Goal: Task Accomplishment & Management: Manage account settings

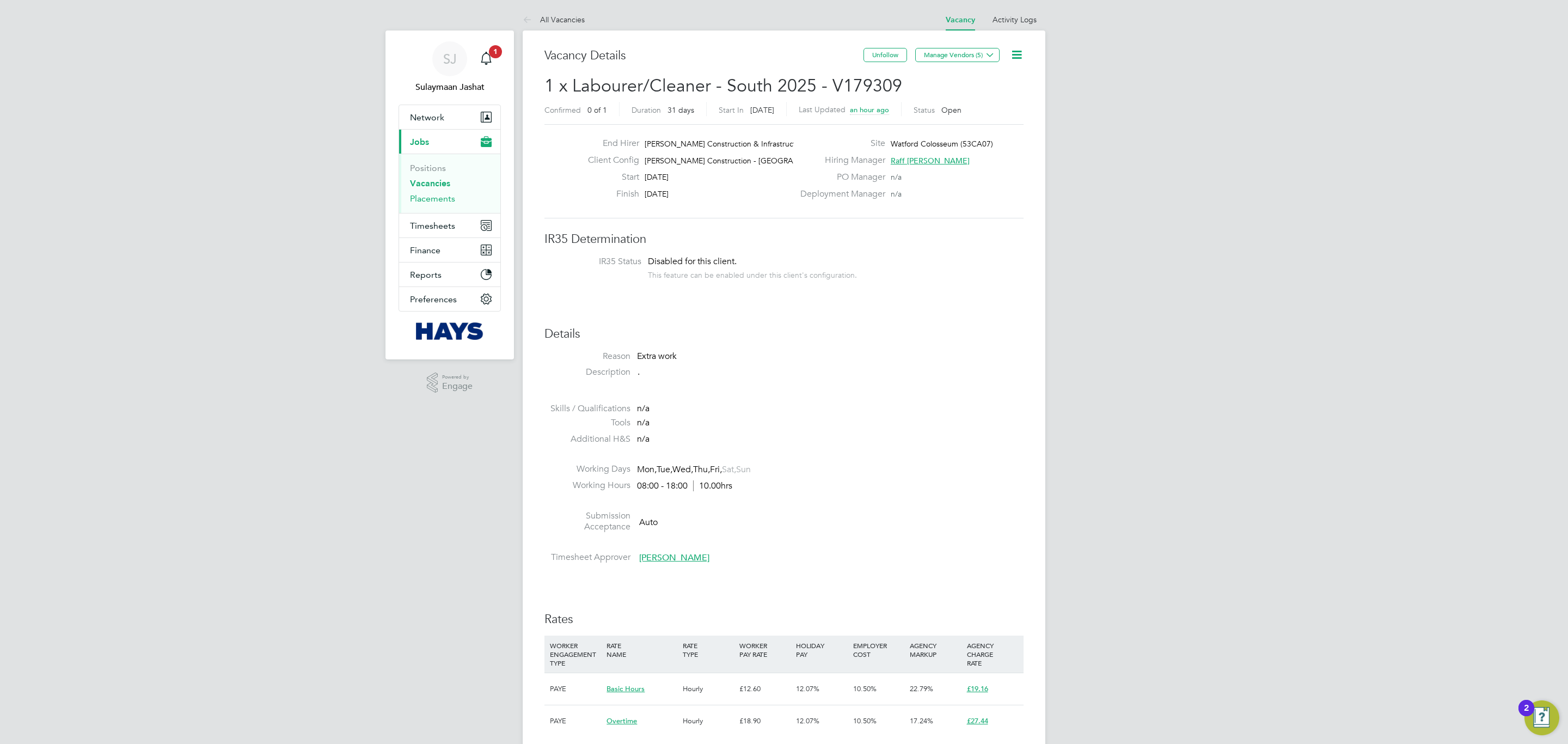
click at [431, 198] on link "Placements" at bounding box center [432, 198] width 45 height 10
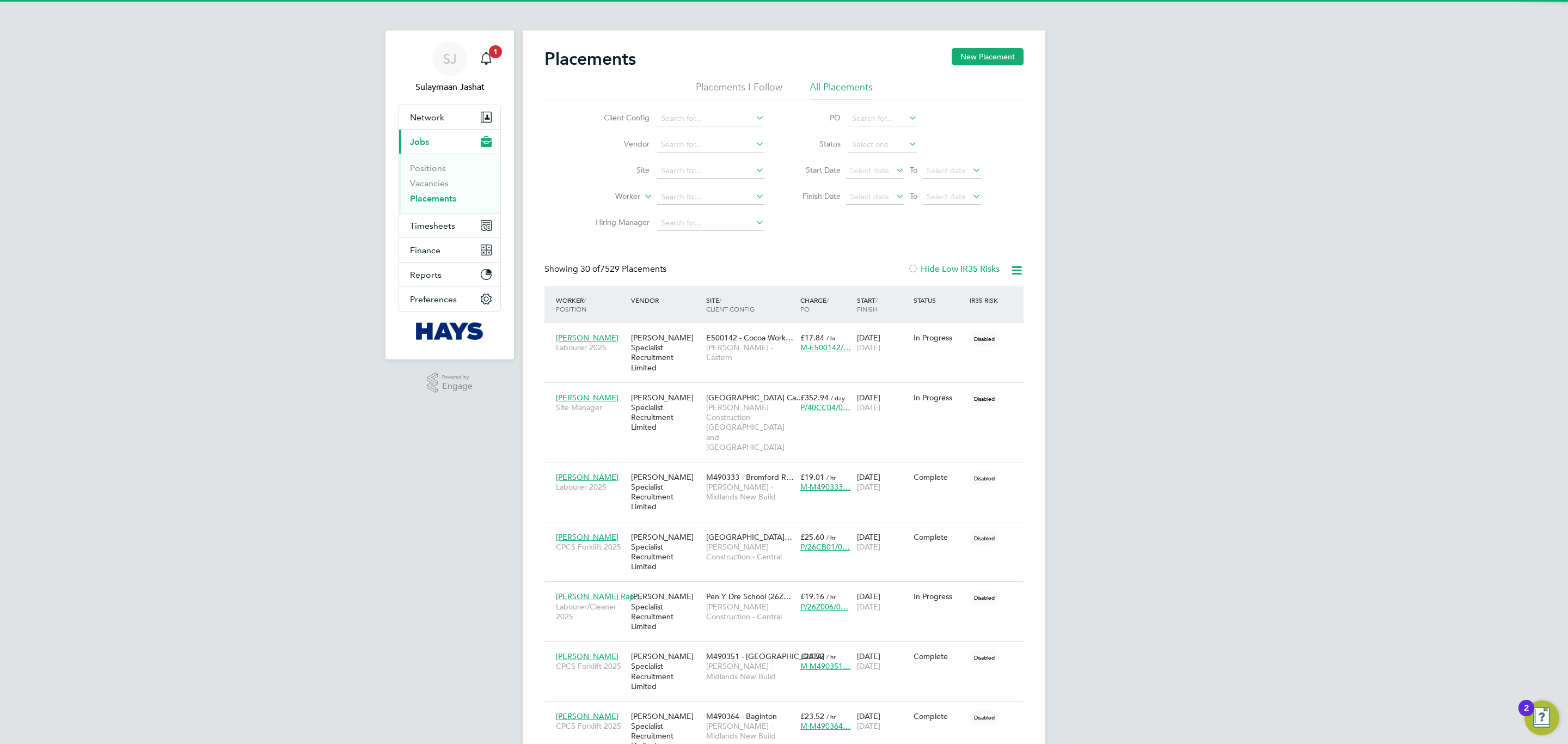
scroll to position [51, 95]
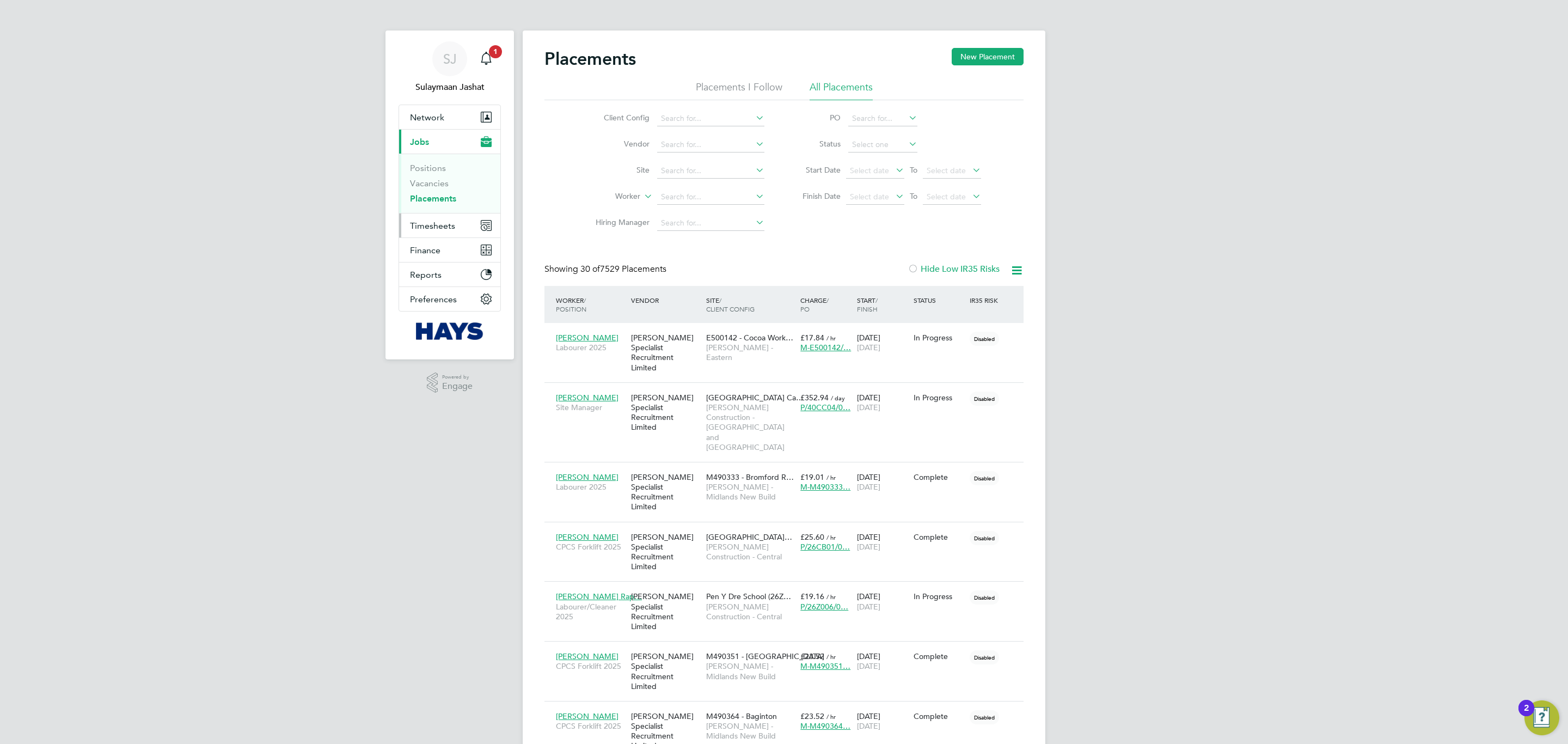
click at [442, 229] on span "Timesheets" at bounding box center [432, 225] width 45 height 10
click at [440, 190] on link "Timesheets" at bounding box center [432, 192] width 45 height 10
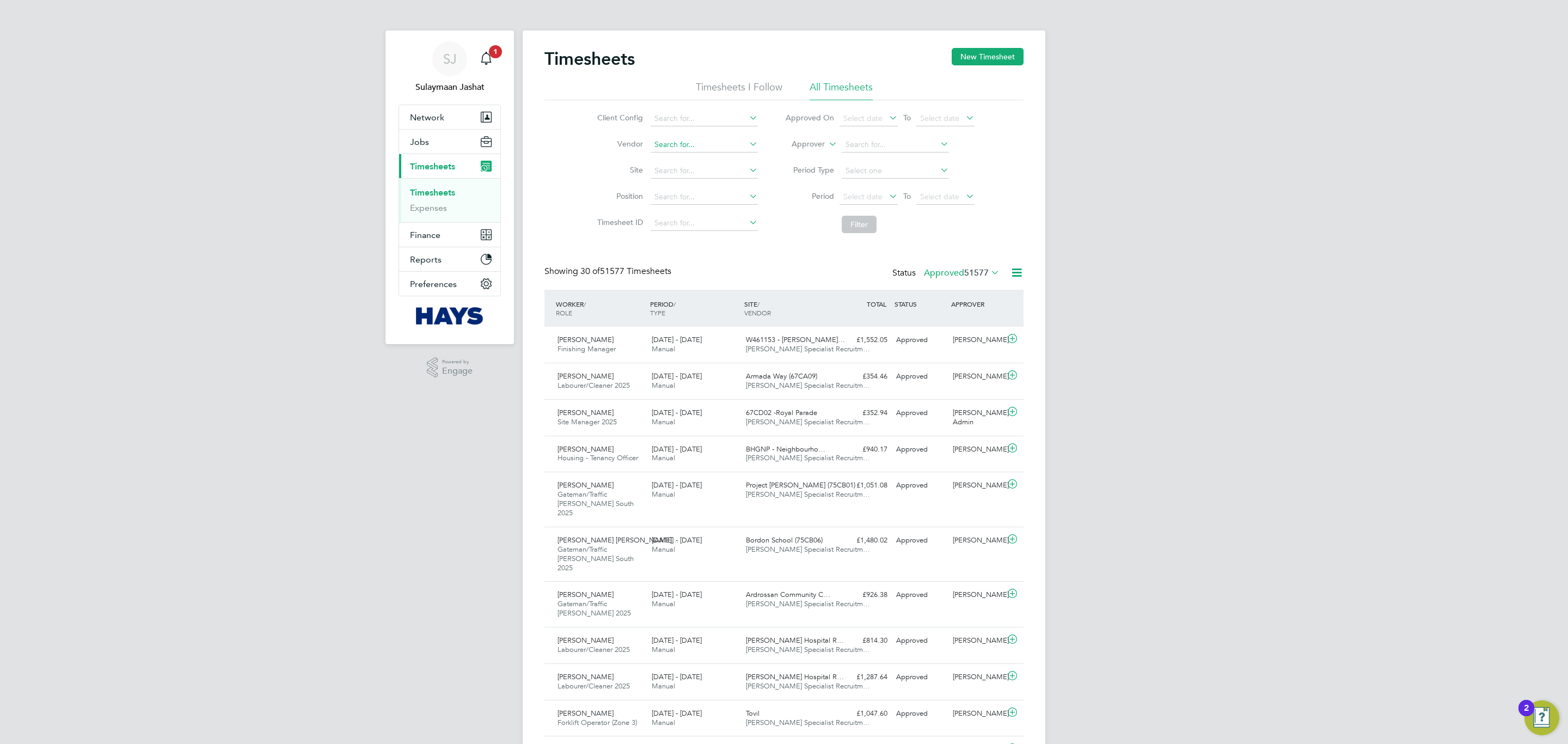
click at [718, 147] on input at bounding box center [704, 145] width 107 height 15
click at [597, 181] on li "Site" at bounding box center [676, 171] width 191 height 26
click at [664, 173] on input at bounding box center [704, 171] width 107 height 15
click at [701, 183] on li "Pen Y Dre School (26Z006)" at bounding box center [718, 186] width 137 height 15
type input "Pen Y Dre School (26Z006)"
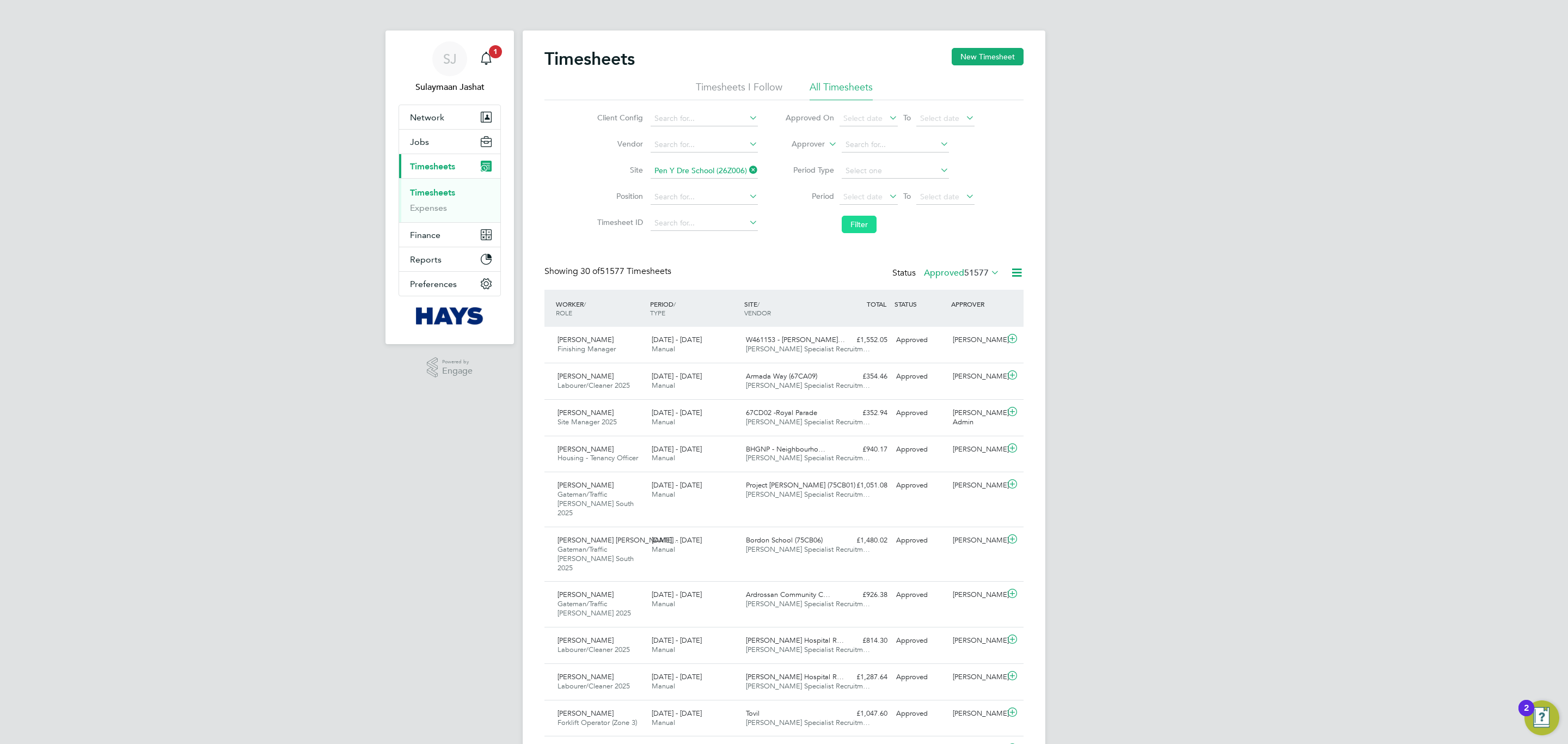
click at [864, 229] on button "Filter" at bounding box center [859, 224] width 35 height 18
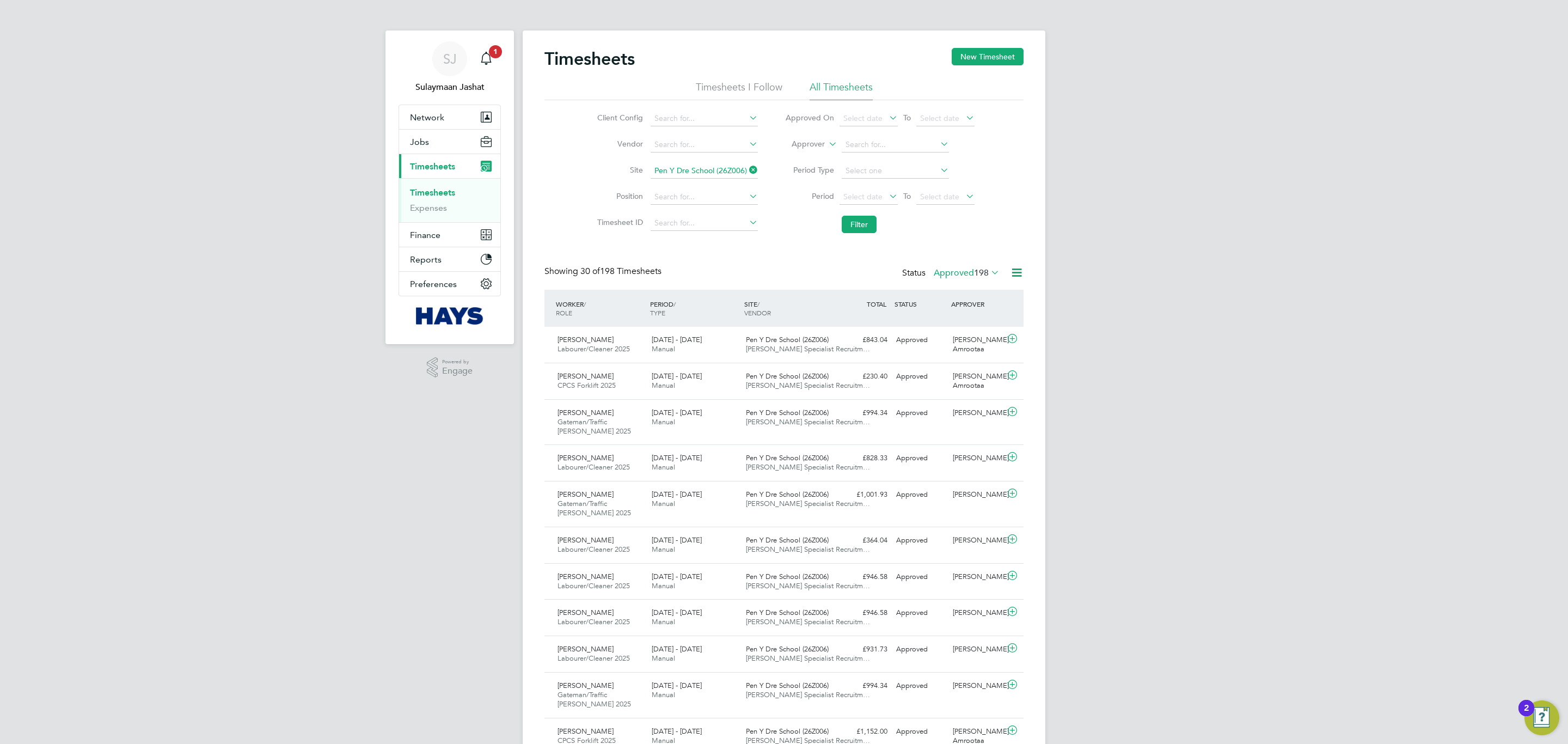
click at [969, 277] on label "Approved 198" at bounding box center [966, 273] width 66 height 11
click at [963, 324] on li "Submitted" at bounding box center [956, 324] width 50 height 15
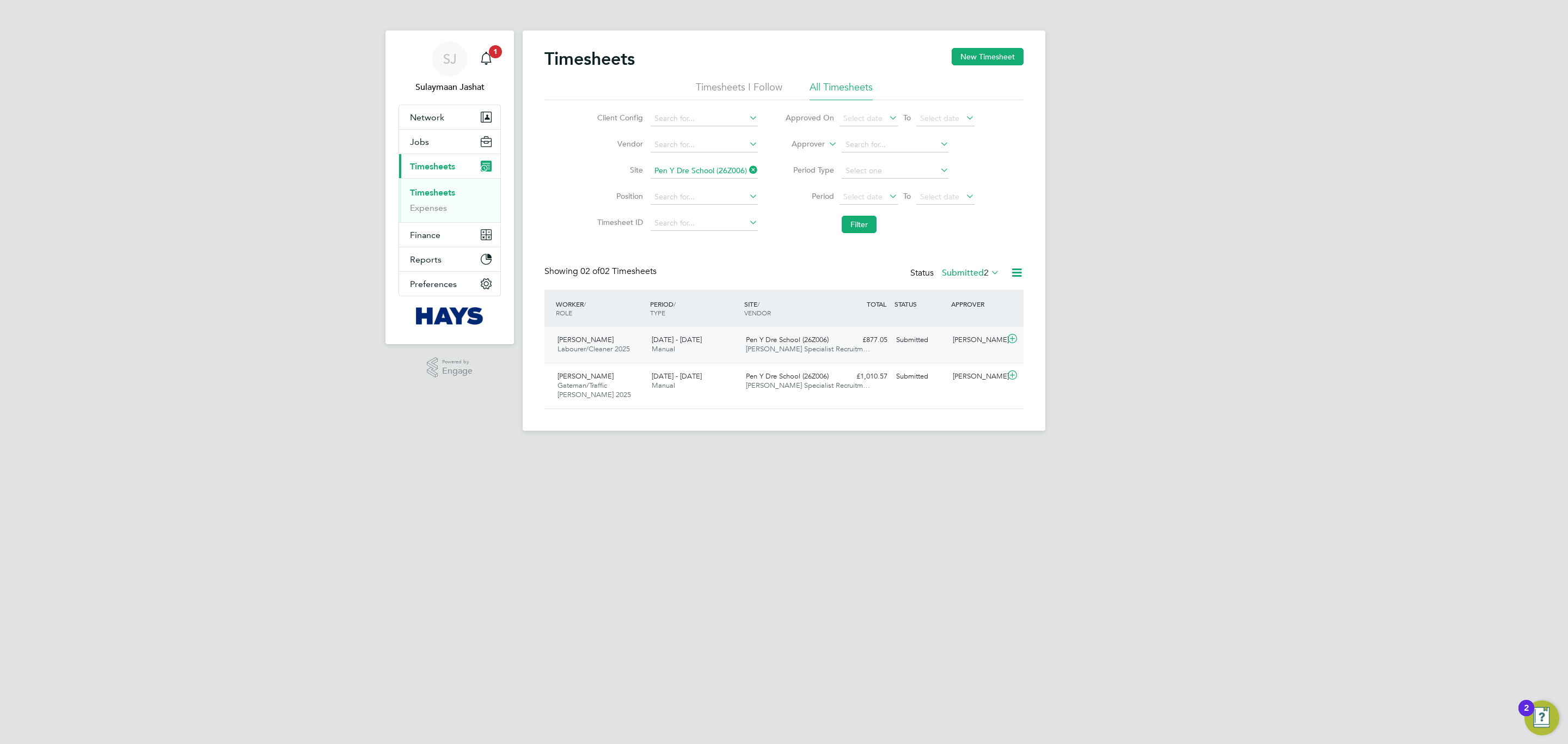
click at [863, 347] on div "£877.05 Submitted" at bounding box center [863, 339] width 56 height 18
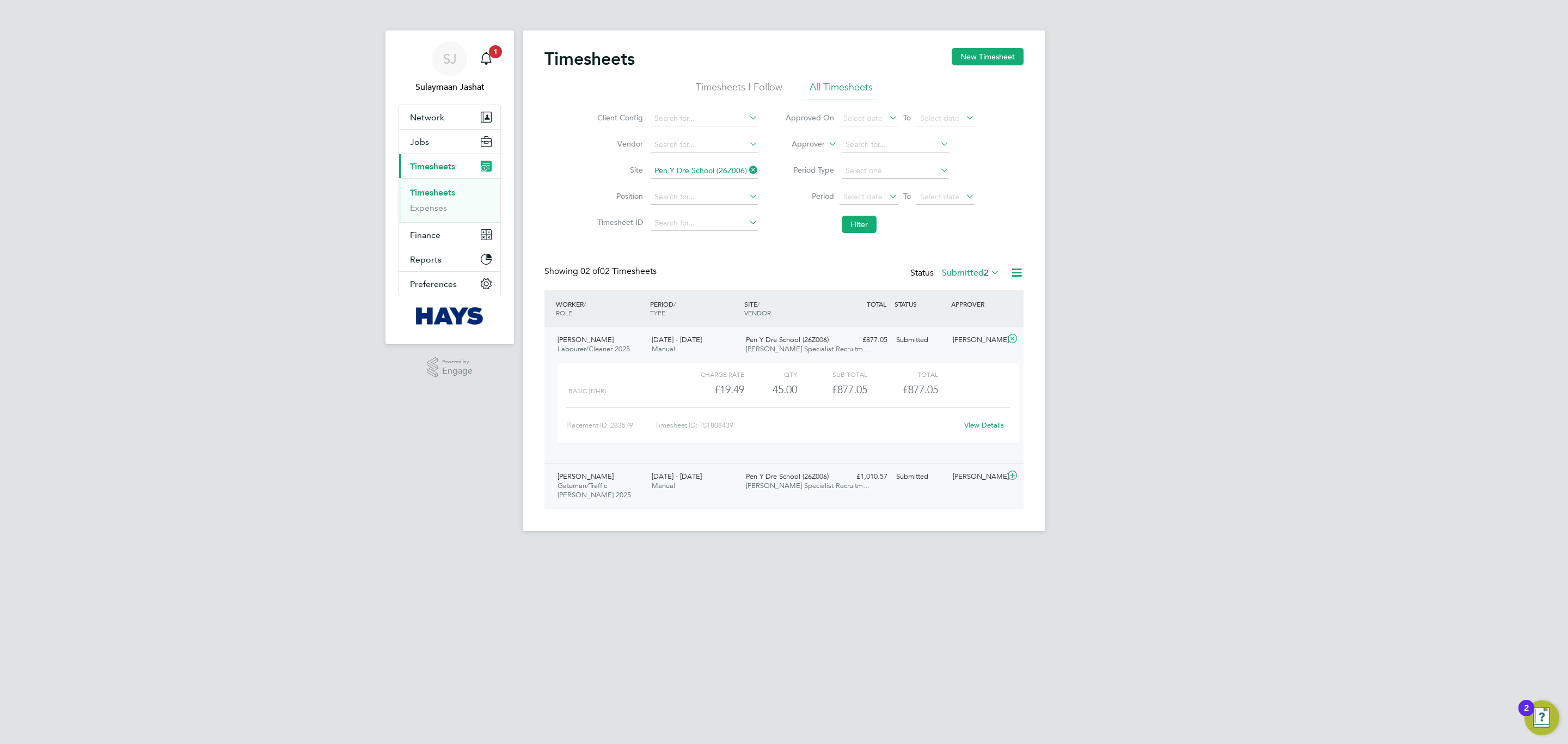
click at [872, 484] on div "£1,010.57 Submitted" at bounding box center [863, 476] width 56 height 18
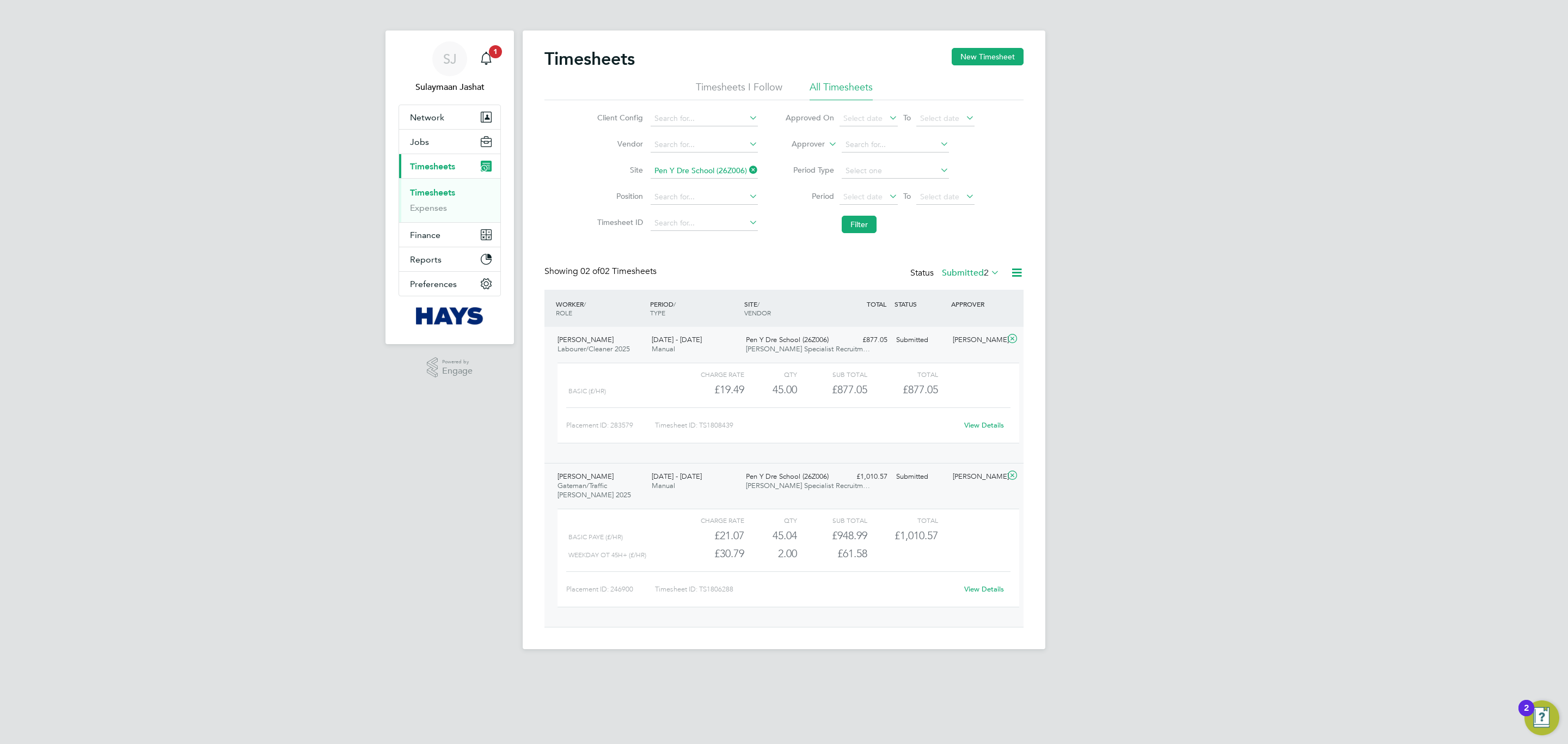
click at [985, 590] on link "View Details" at bounding box center [984, 589] width 40 height 9
click at [989, 423] on link "View Details" at bounding box center [984, 425] width 40 height 9
click at [791, 236] on li "Filter" at bounding box center [880, 224] width 217 height 29
click at [985, 270] on span "2" at bounding box center [986, 273] width 5 height 11
click at [760, 170] on li "Site Pen Y Dre School (26Z006)" at bounding box center [676, 171] width 191 height 26
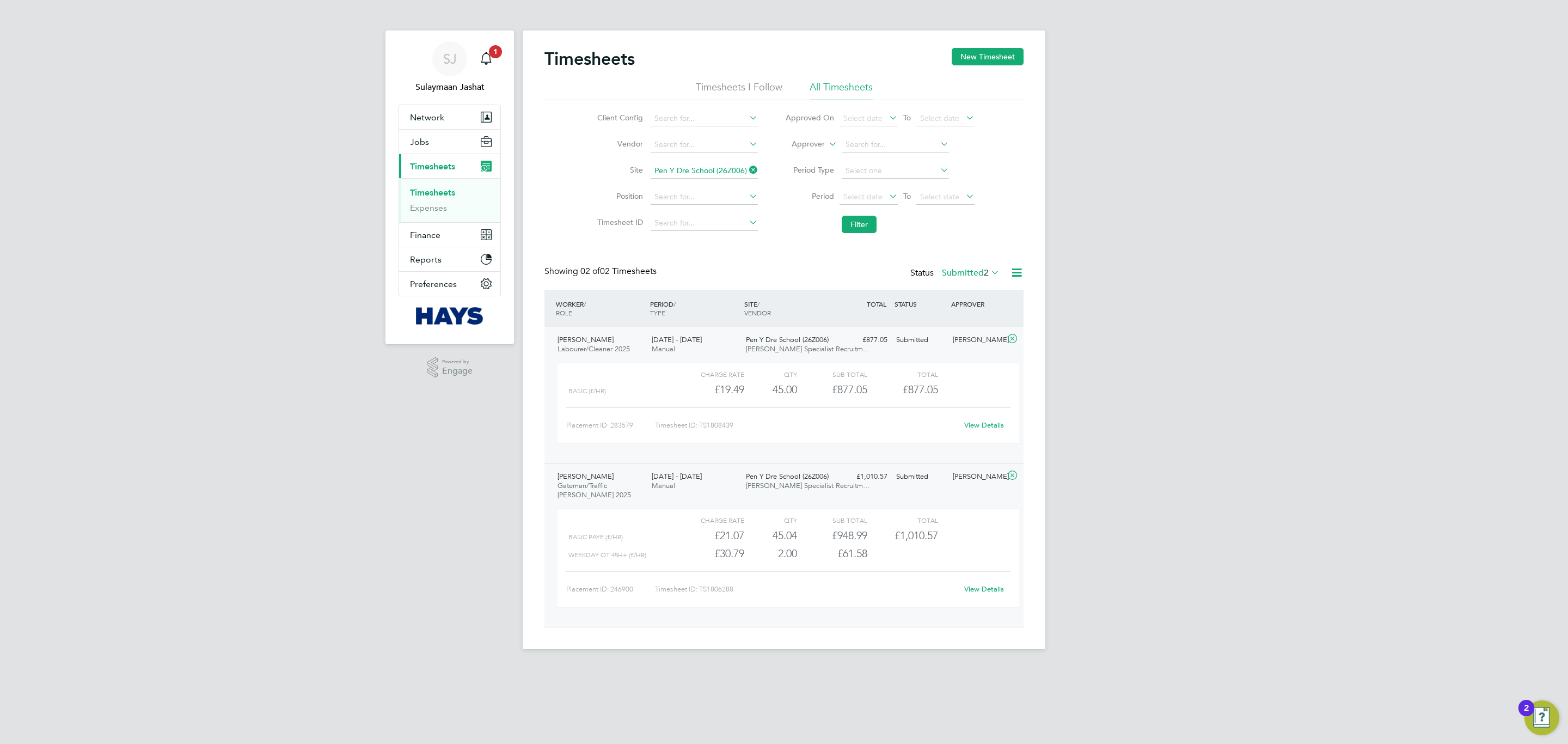
click at [747, 170] on icon at bounding box center [747, 170] width 0 height 15
click at [861, 222] on button "Filter" at bounding box center [859, 224] width 35 height 18
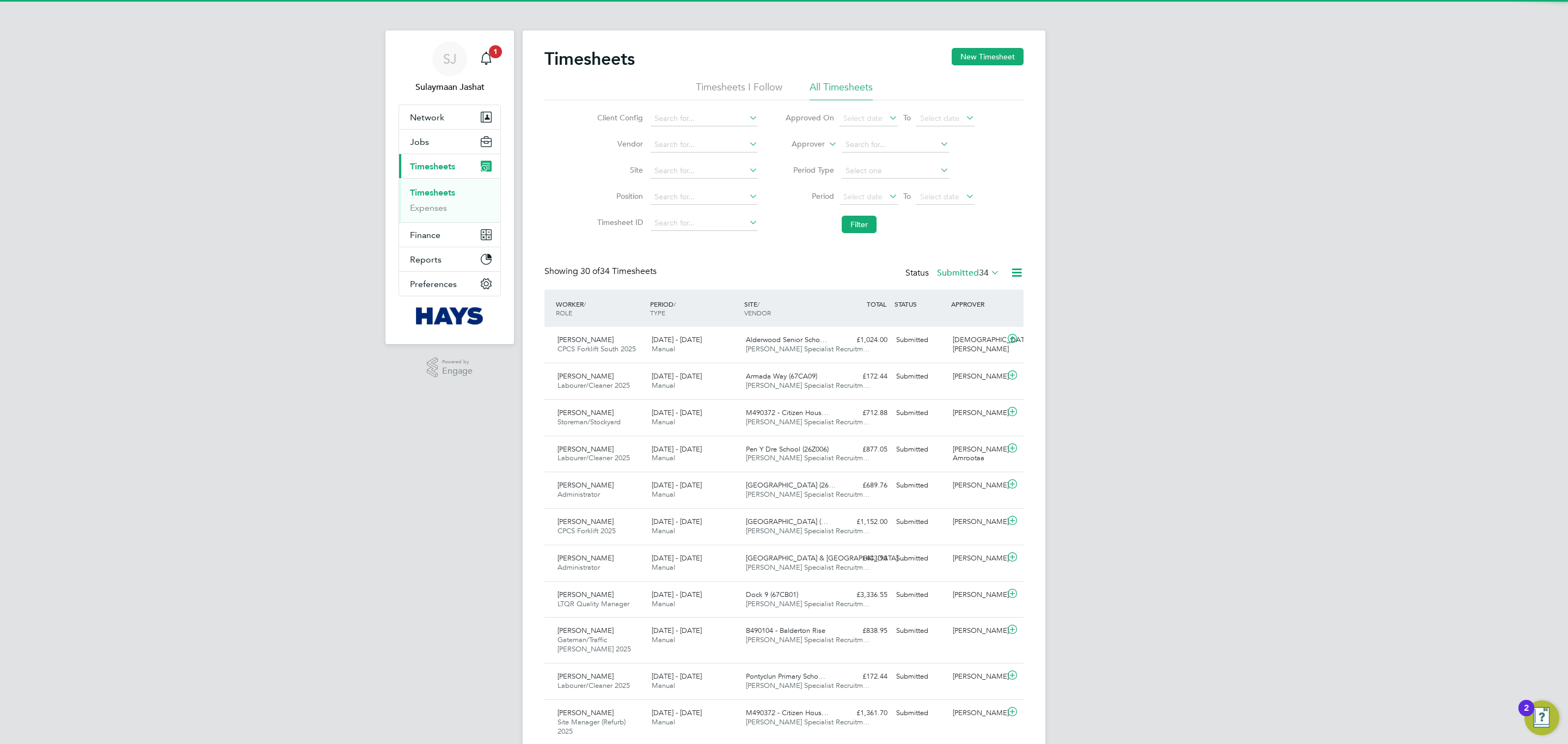
scroll to position [28, 95]
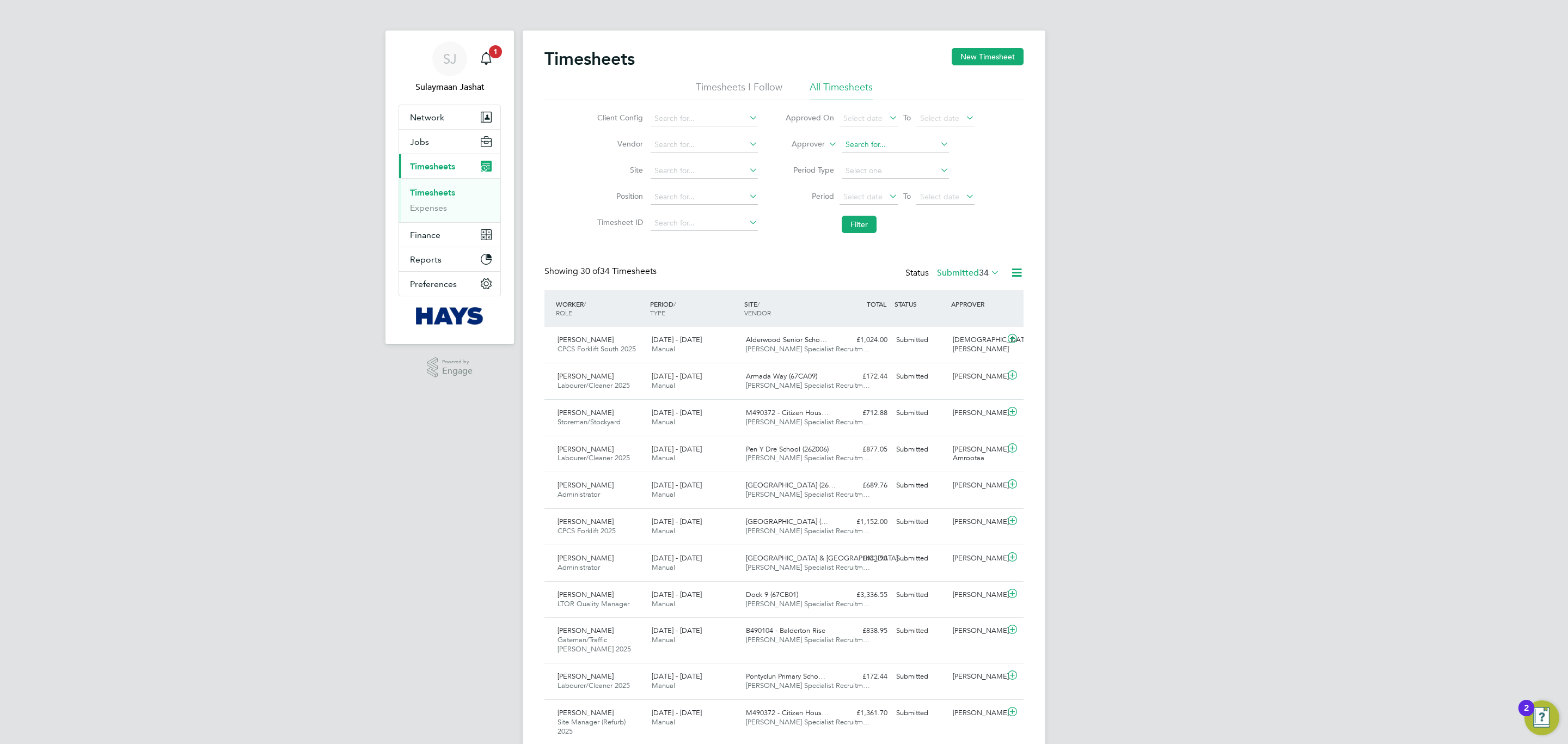
click at [874, 139] on input at bounding box center [895, 145] width 107 height 15
click at [826, 146] on icon at bounding box center [826, 141] width 0 height 10
click at [812, 154] on li "Worker" at bounding box center [798, 157] width 54 height 14
click at [893, 143] on input at bounding box center [895, 145] width 107 height 15
click at [971, 162] on b "Ra" at bounding box center [975, 160] width 9 height 9
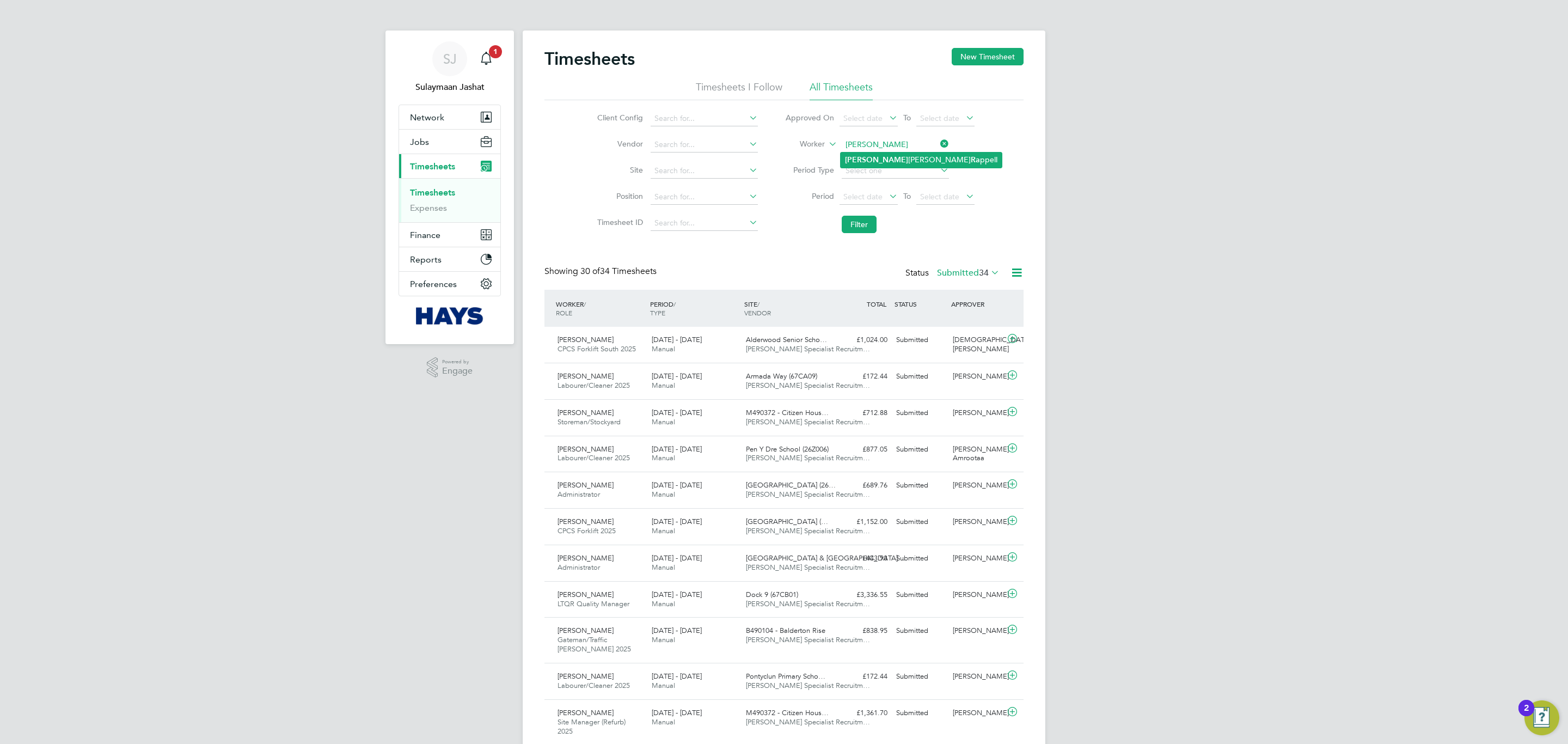
type input "Simon James Rappell"
click at [854, 217] on button "Filter" at bounding box center [859, 224] width 35 height 18
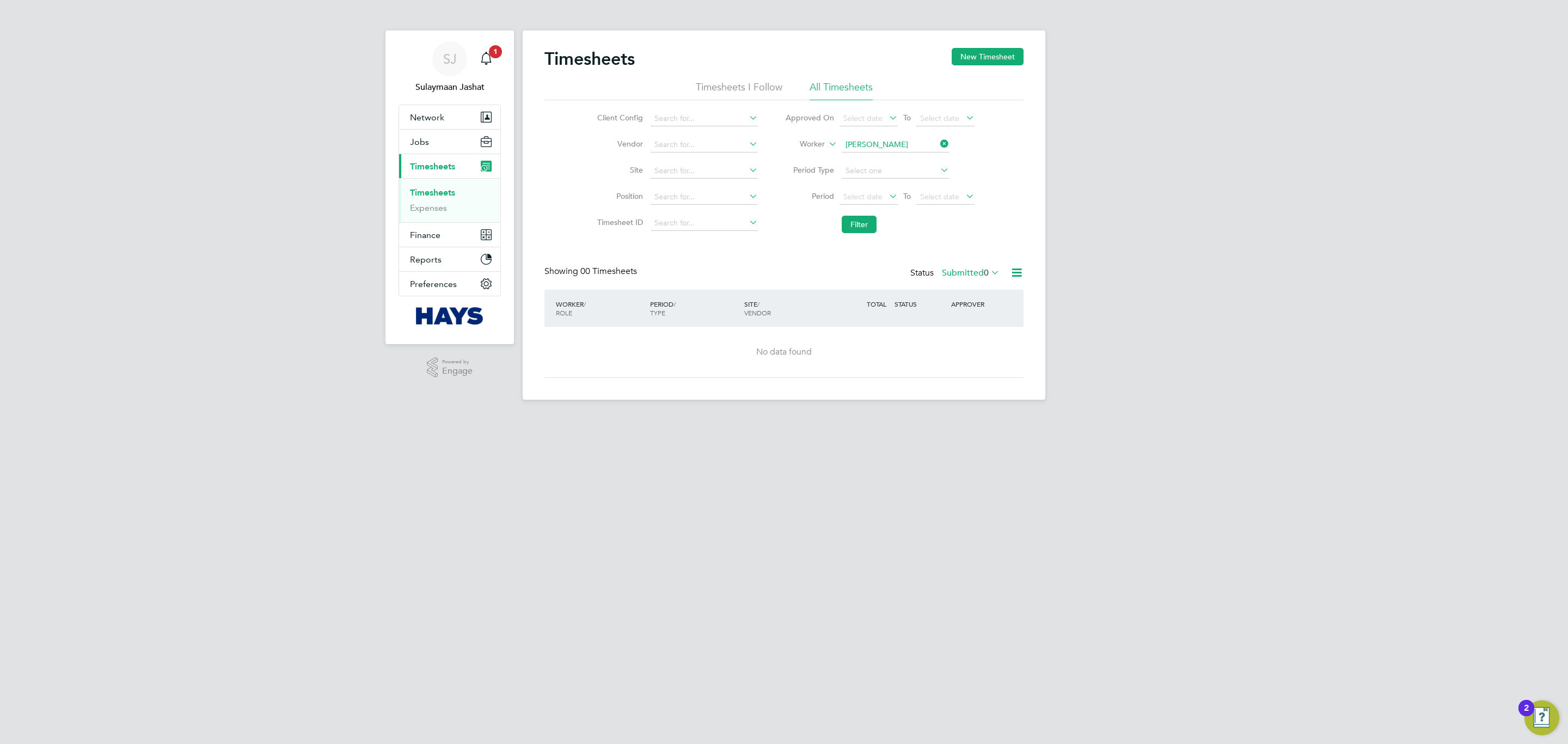
click at [952, 278] on div "Status Submitted 0" at bounding box center [956, 274] width 92 height 15
click at [954, 275] on label "Submitted 0" at bounding box center [971, 273] width 58 height 11
click at [959, 286] on li "All" at bounding box center [960, 293] width 50 height 15
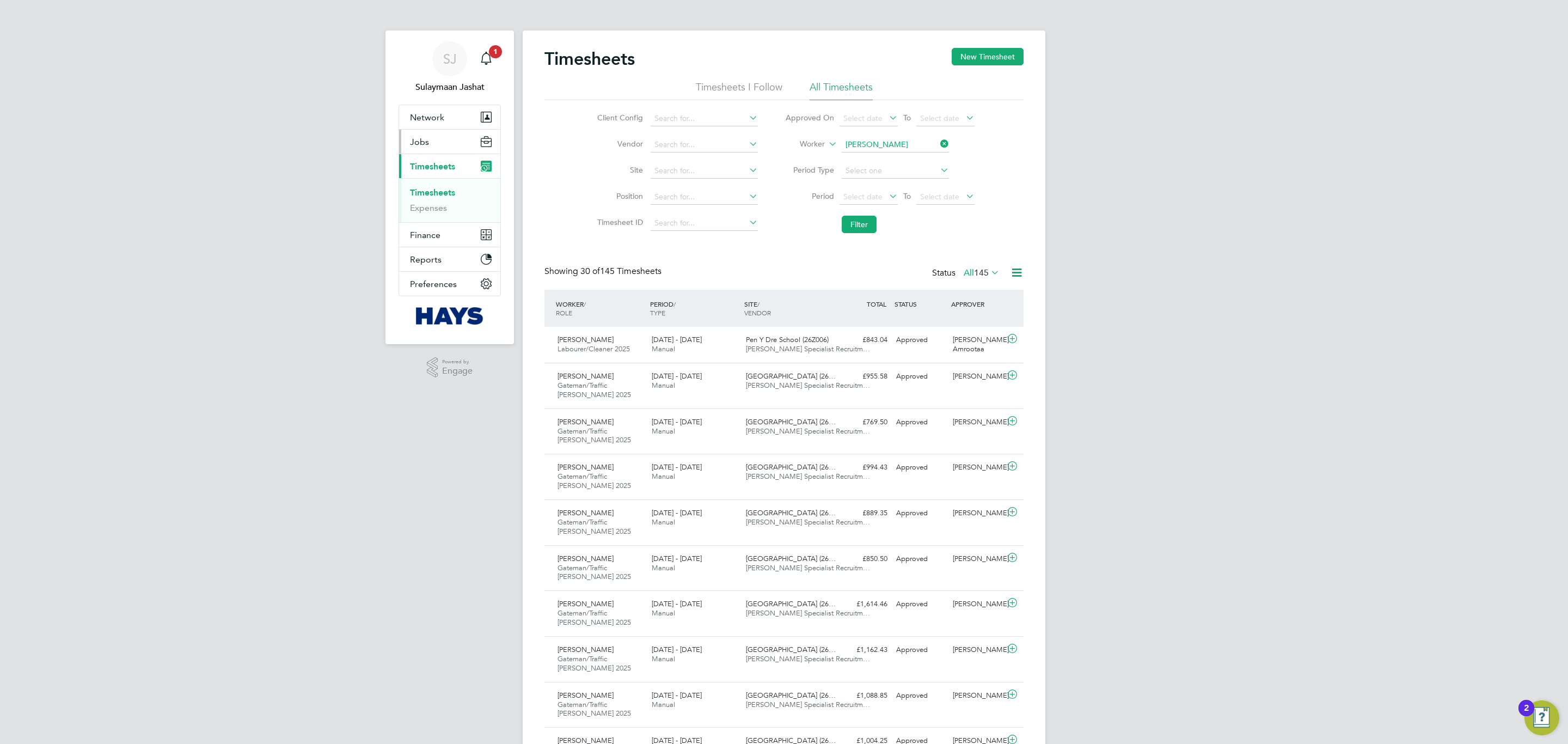
click at [451, 150] on button "Jobs" at bounding box center [449, 141] width 101 height 24
click at [439, 199] on link "Placements" at bounding box center [432, 198] width 45 height 10
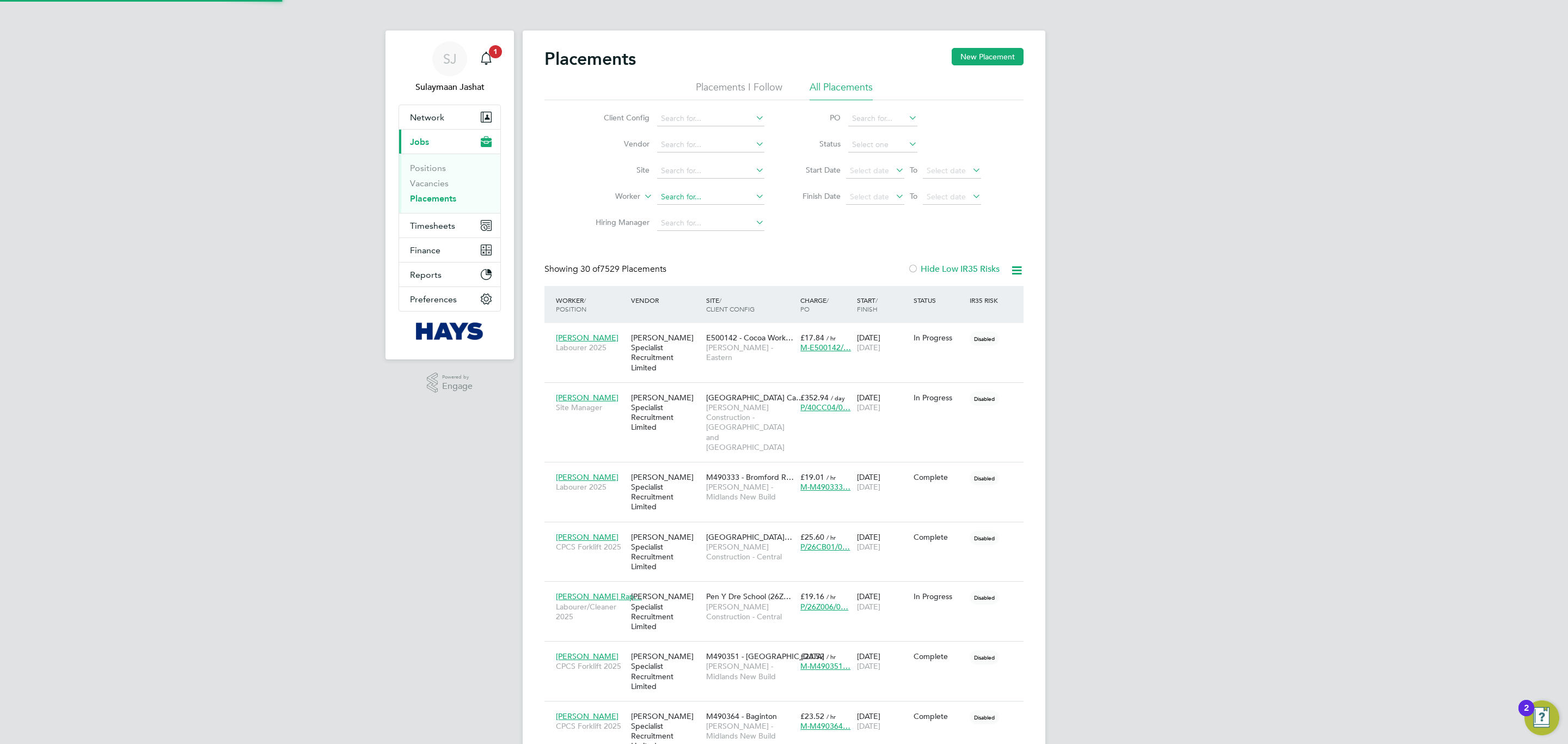
click at [707, 197] on input at bounding box center [710, 197] width 107 height 15
click at [675, 342] on li "Marton Mik ols" at bounding box center [711, 342] width 109 height 15
type input "Marton Mikols"
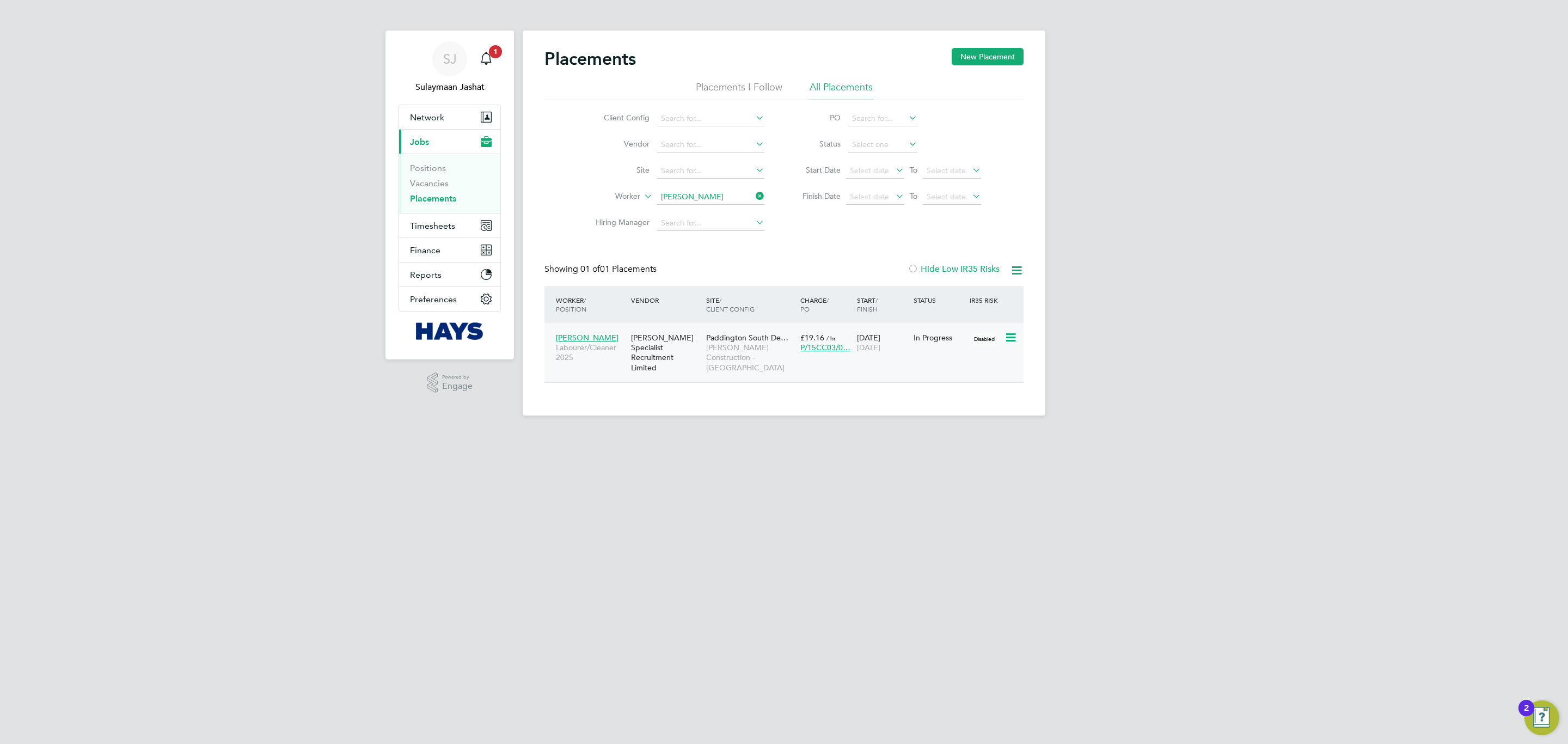
click at [742, 368] on span "Morgan Sindall Construction - North West" at bounding box center [750, 357] width 89 height 30
click at [431, 221] on span "Timesheets" at bounding box center [432, 225] width 45 height 10
click at [435, 183] on ul "Timesheets Expenses" at bounding box center [449, 200] width 101 height 44
click at [432, 190] on link "Timesheets" at bounding box center [432, 192] width 45 height 10
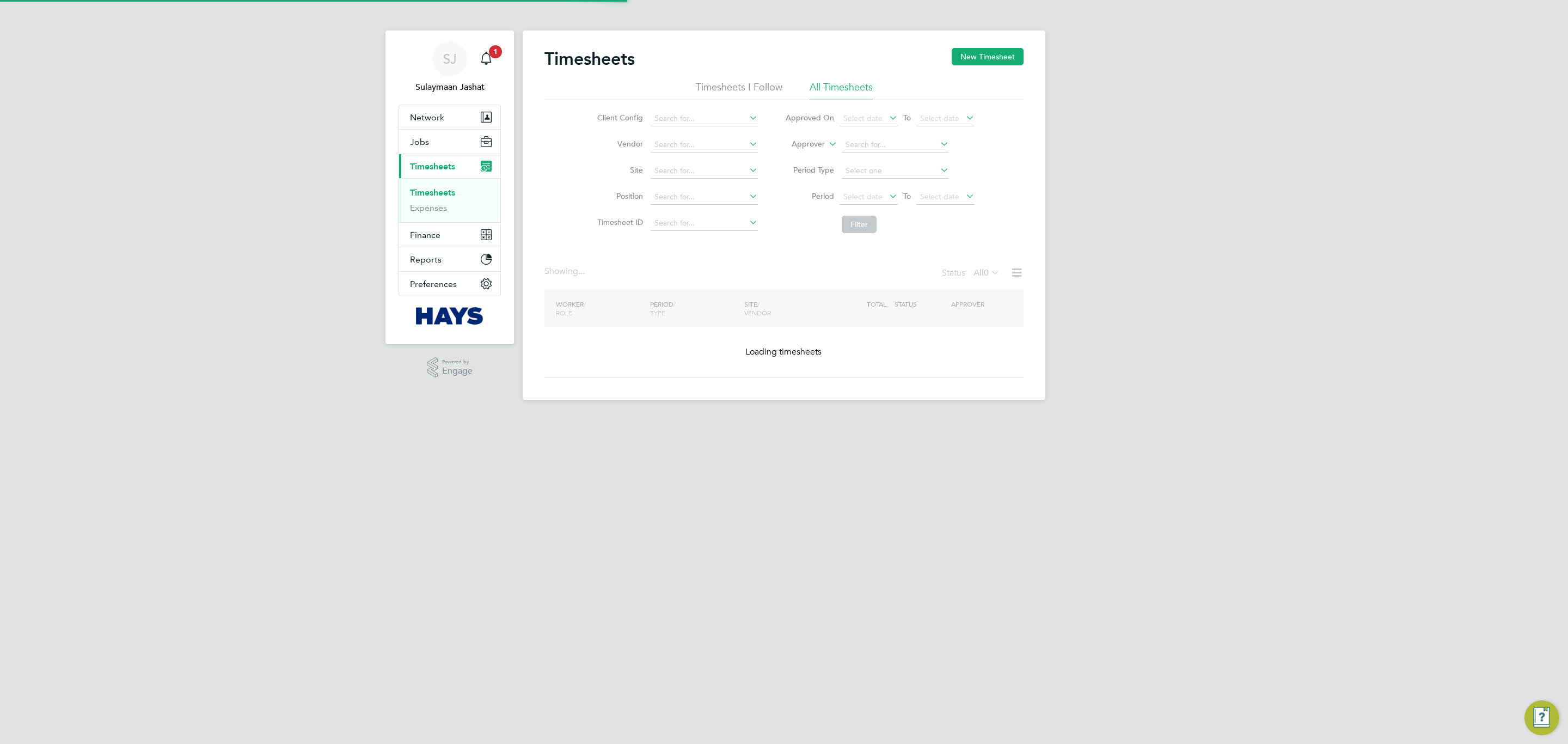
click at [800, 155] on li "Approver" at bounding box center [880, 145] width 217 height 26
click at [806, 151] on li "Approver" at bounding box center [880, 145] width 217 height 26
click at [809, 147] on label "Approver" at bounding box center [800, 144] width 49 height 11
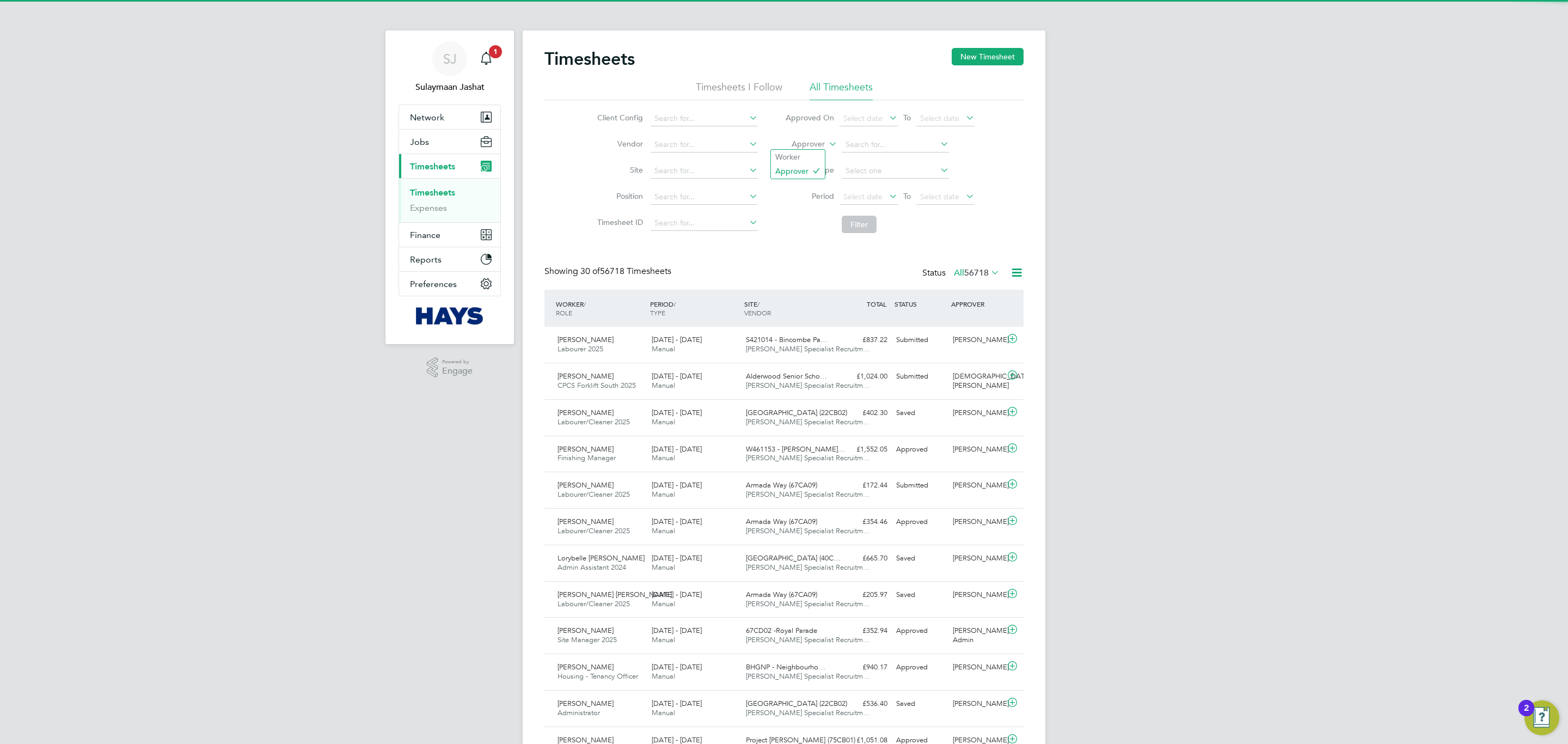
scroll to position [28, 95]
click at [810, 147] on label "Approver" at bounding box center [800, 144] width 49 height 11
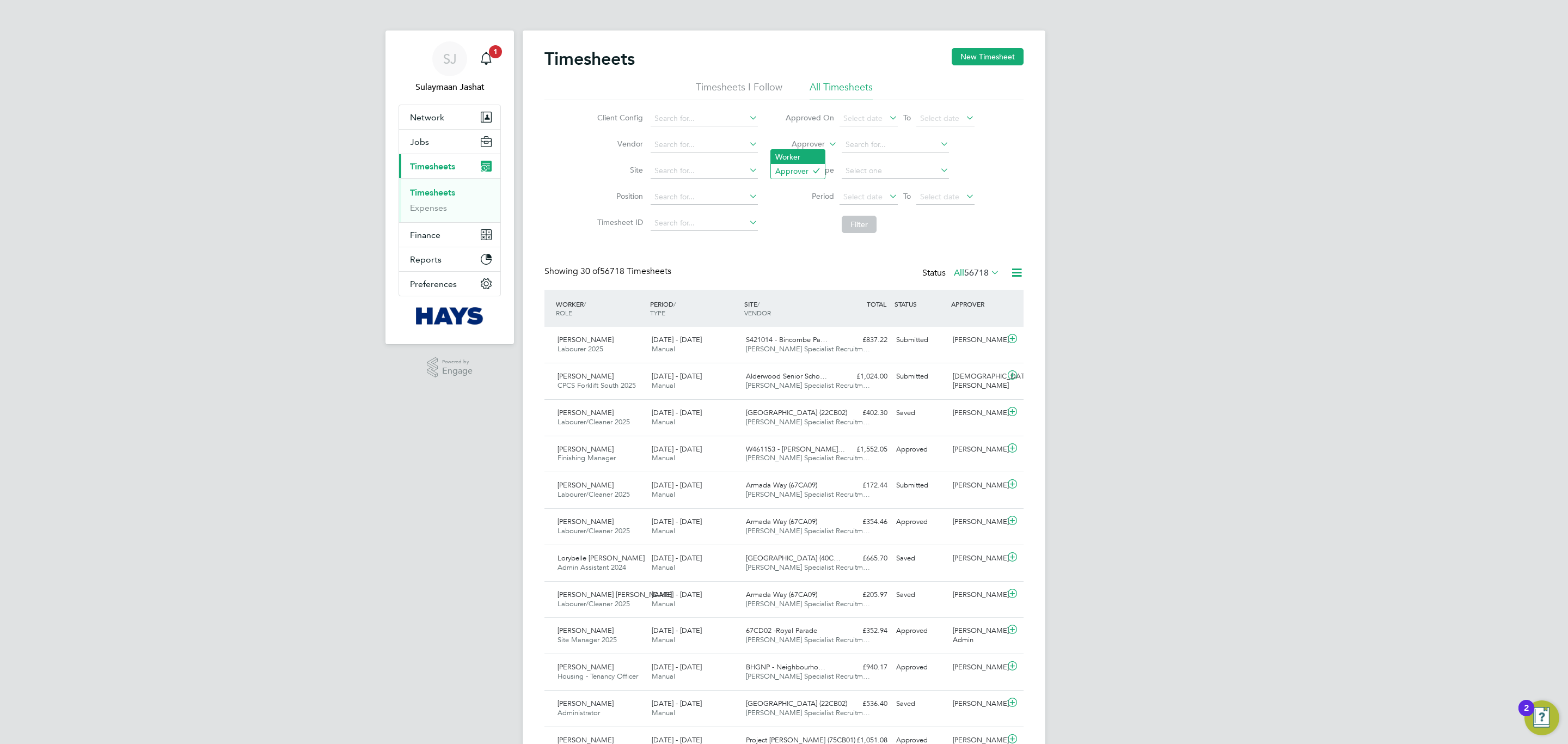
click at [799, 157] on li "Worker" at bounding box center [798, 157] width 54 height 14
drag, startPoint x: 831, startPoint y: 149, endPoint x: 851, endPoint y: 146, distance: 20.2
click at [851, 146] on input at bounding box center [895, 145] width 107 height 15
click at [880, 154] on li "Marton Mikols" at bounding box center [894, 160] width 109 height 15
type input "Marton Mikols"
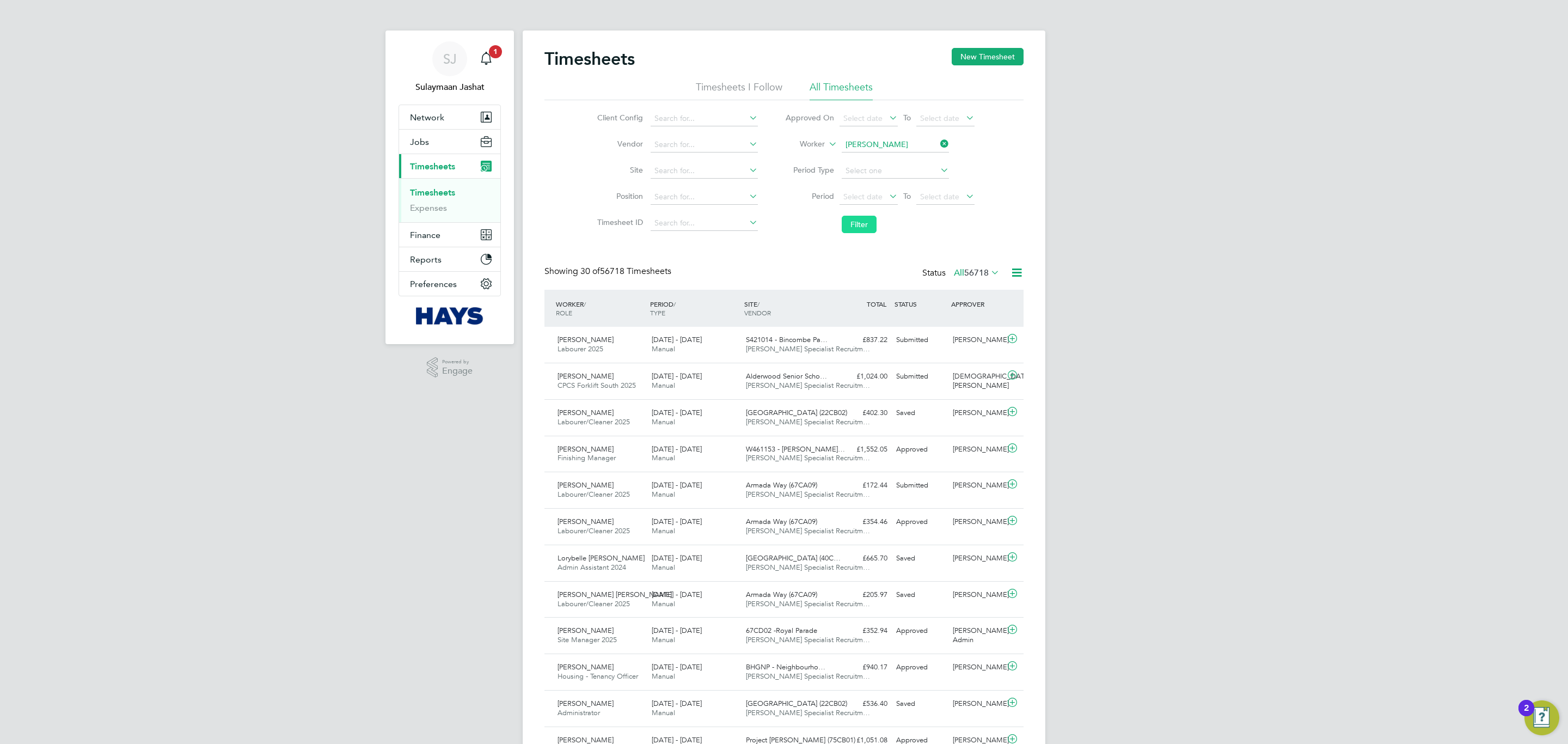
click at [857, 219] on button "Filter" at bounding box center [859, 224] width 35 height 18
click at [423, 116] on span "Network" at bounding box center [427, 116] width 34 height 10
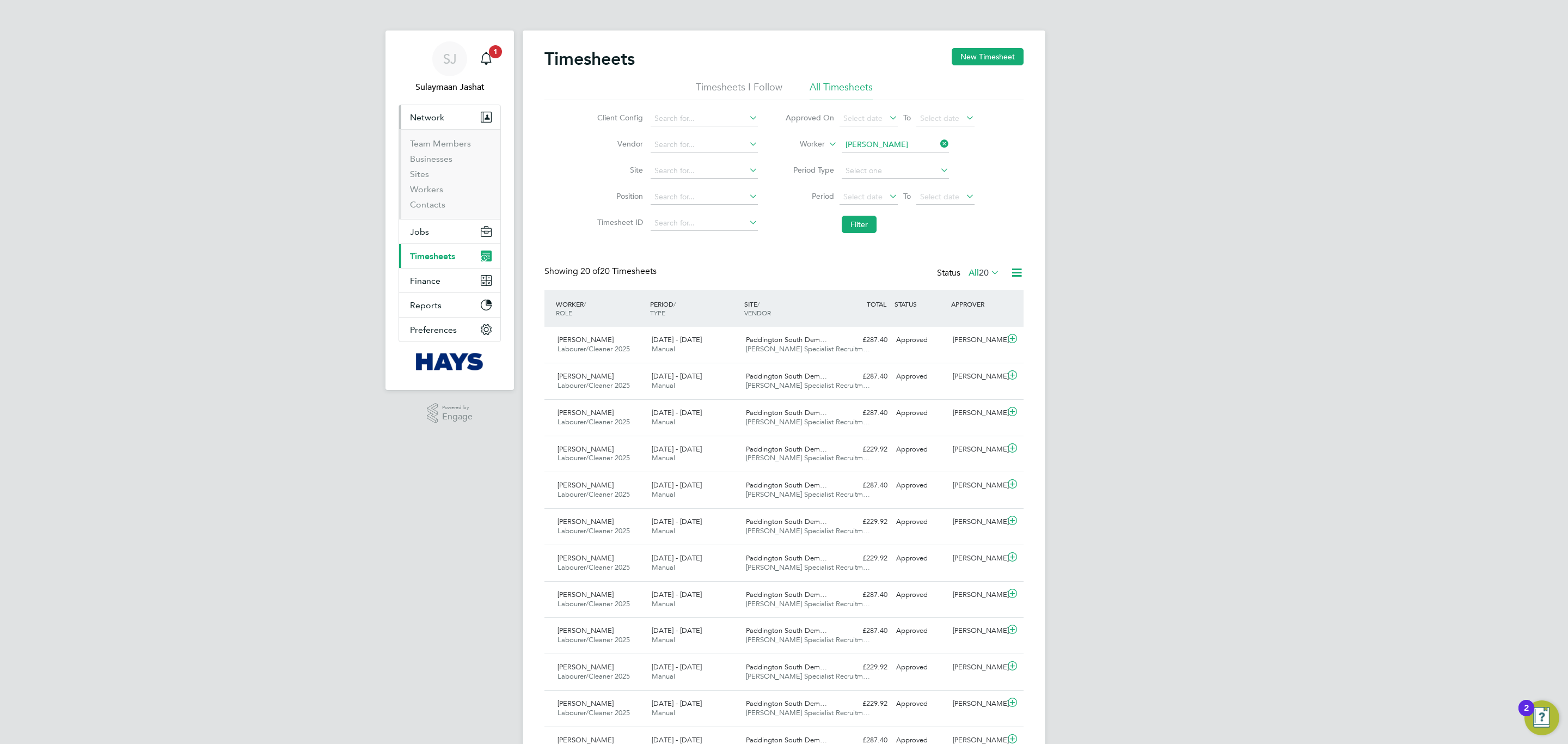
click at [418, 183] on li "Sites" at bounding box center [451, 177] width 82 height 15
click at [422, 188] on link "Workers" at bounding box center [426, 189] width 33 height 10
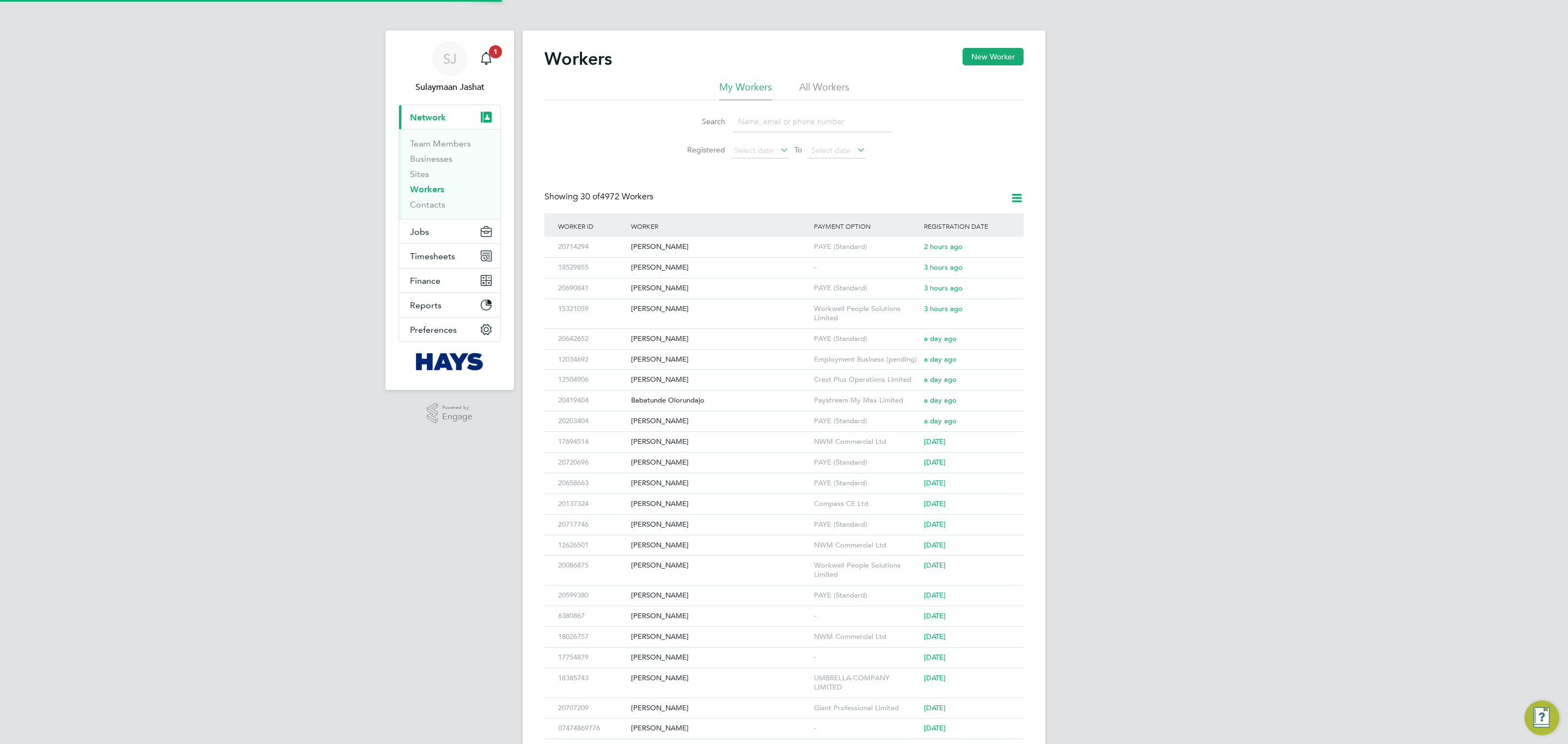
click at [817, 82] on li "All Workers" at bounding box center [824, 90] width 50 height 19
click at [803, 126] on input at bounding box center [813, 122] width 159 height 22
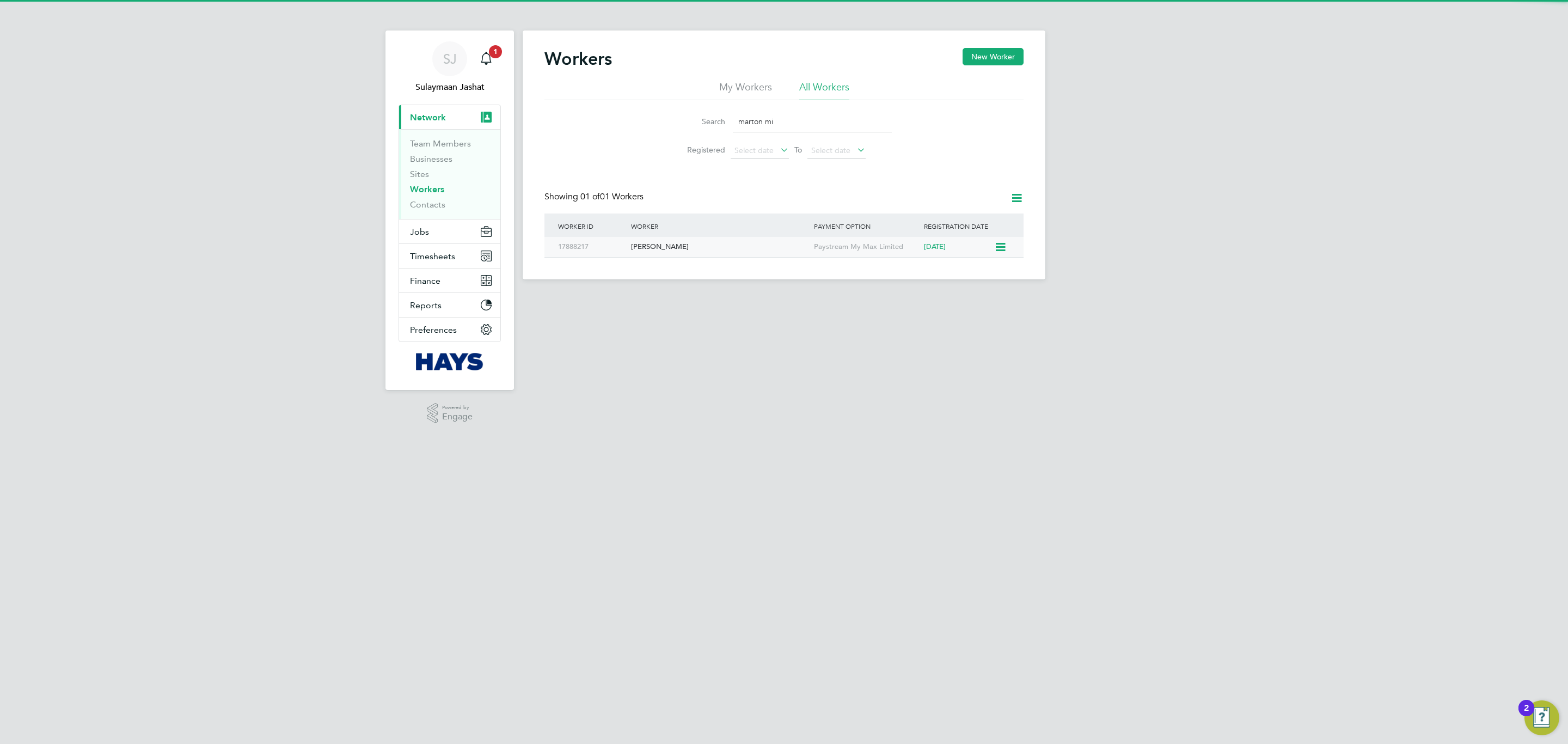
click at [763, 240] on div "Marton Mikols" at bounding box center [719, 247] width 183 height 20
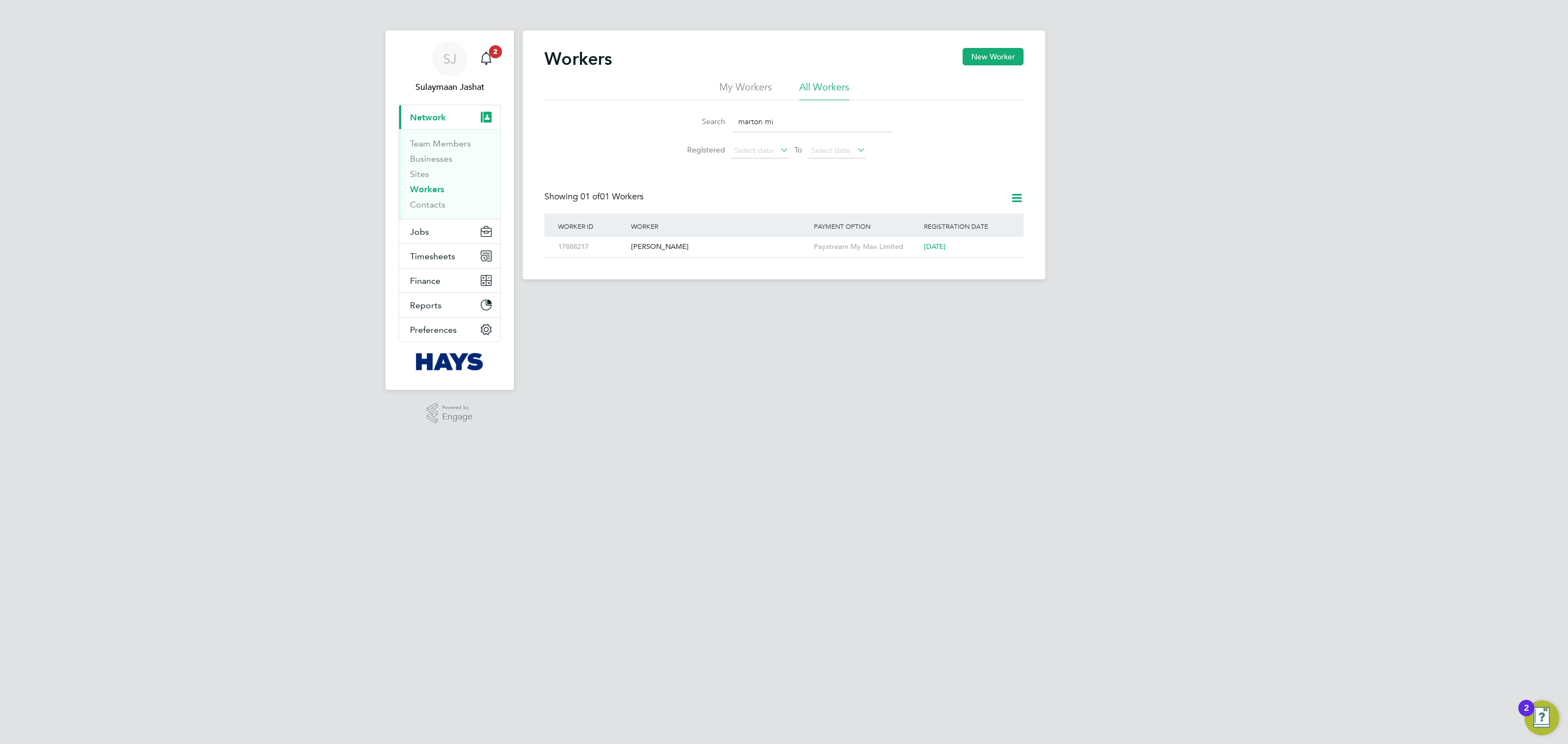
click at [796, 123] on input "marton mi" at bounding box center [813, 122] width 159 height 22
click at [796, 123] on input "marton mi" at bounding box center [813, 122] width 159 height 22
type input "phea"
click at [760, 246] on div "[PERSON_NAME]" at bounding box center [719, 247] width 183 height 20
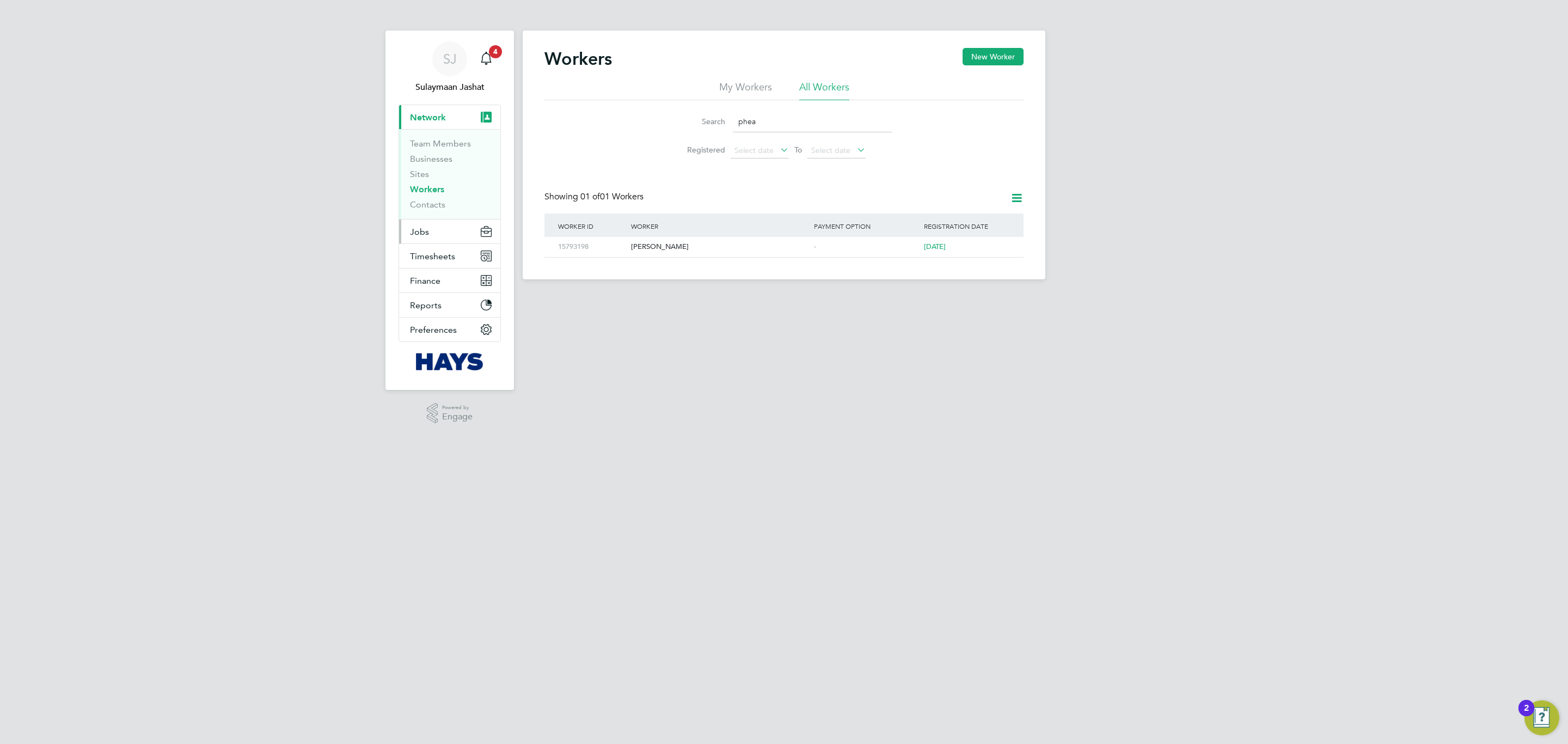
click at [432, 225] on button "Jobs" at bounding box center [449, 231] width 101 height 24
click at [439, 194] on link "Placements" at bounding box center [432, 198] width 45 height 10
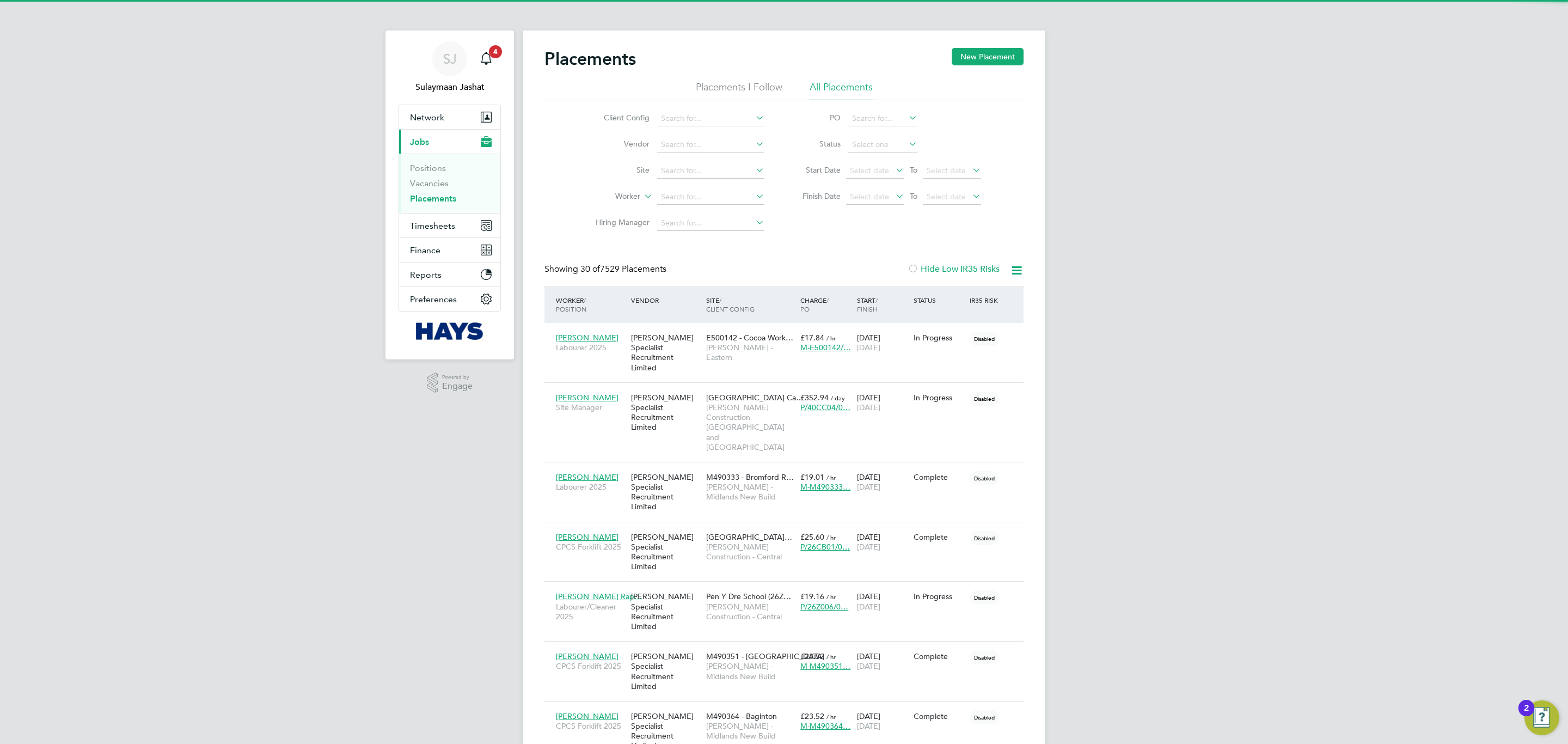
scroll to position [51, 95]
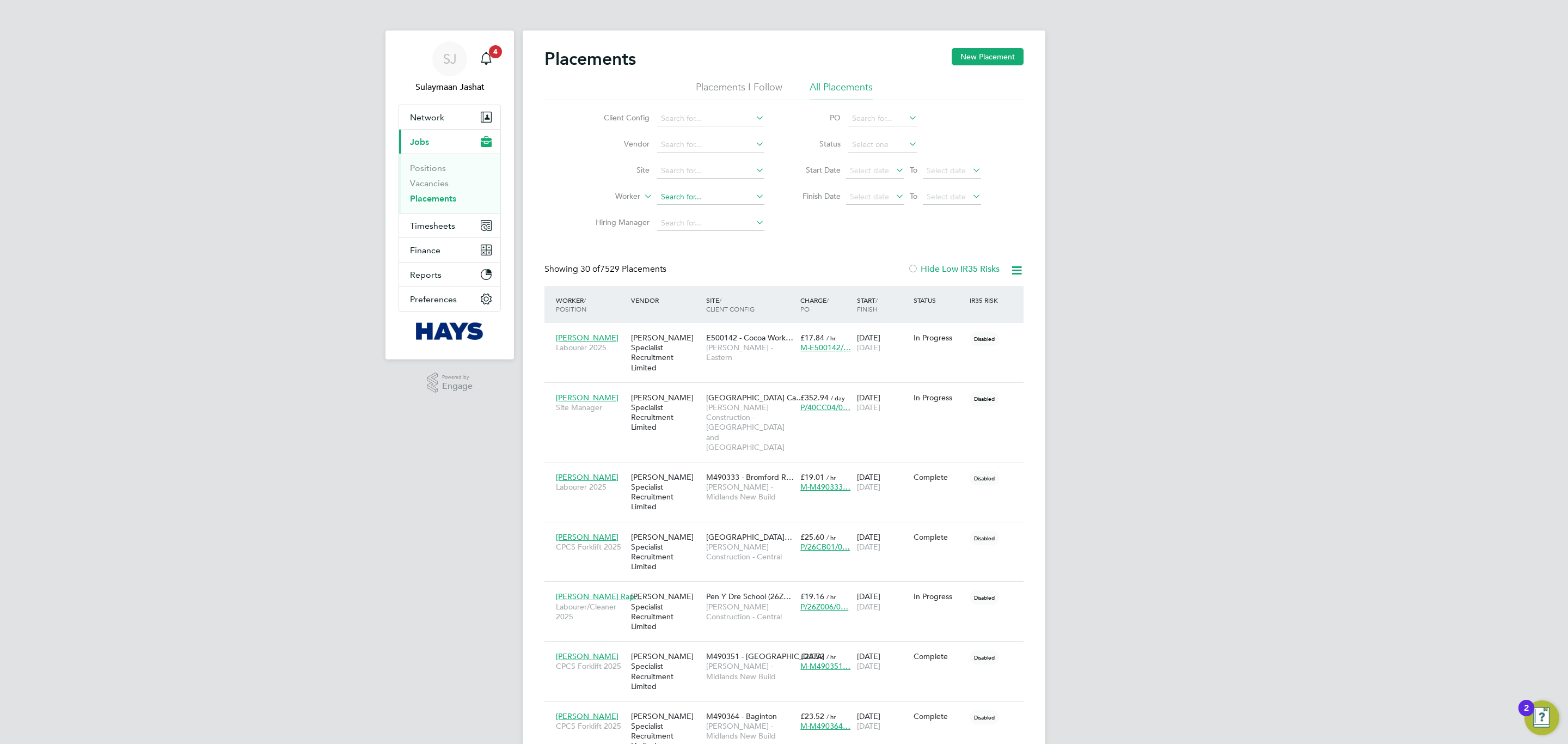
click at [700, 201] on input at bounding box center [710, 197] width 107 height 15
click at [724, 210] on b "Phear" at bounding box center [734, 213] width 21 height 9
type input "[PERSON_NAME]"
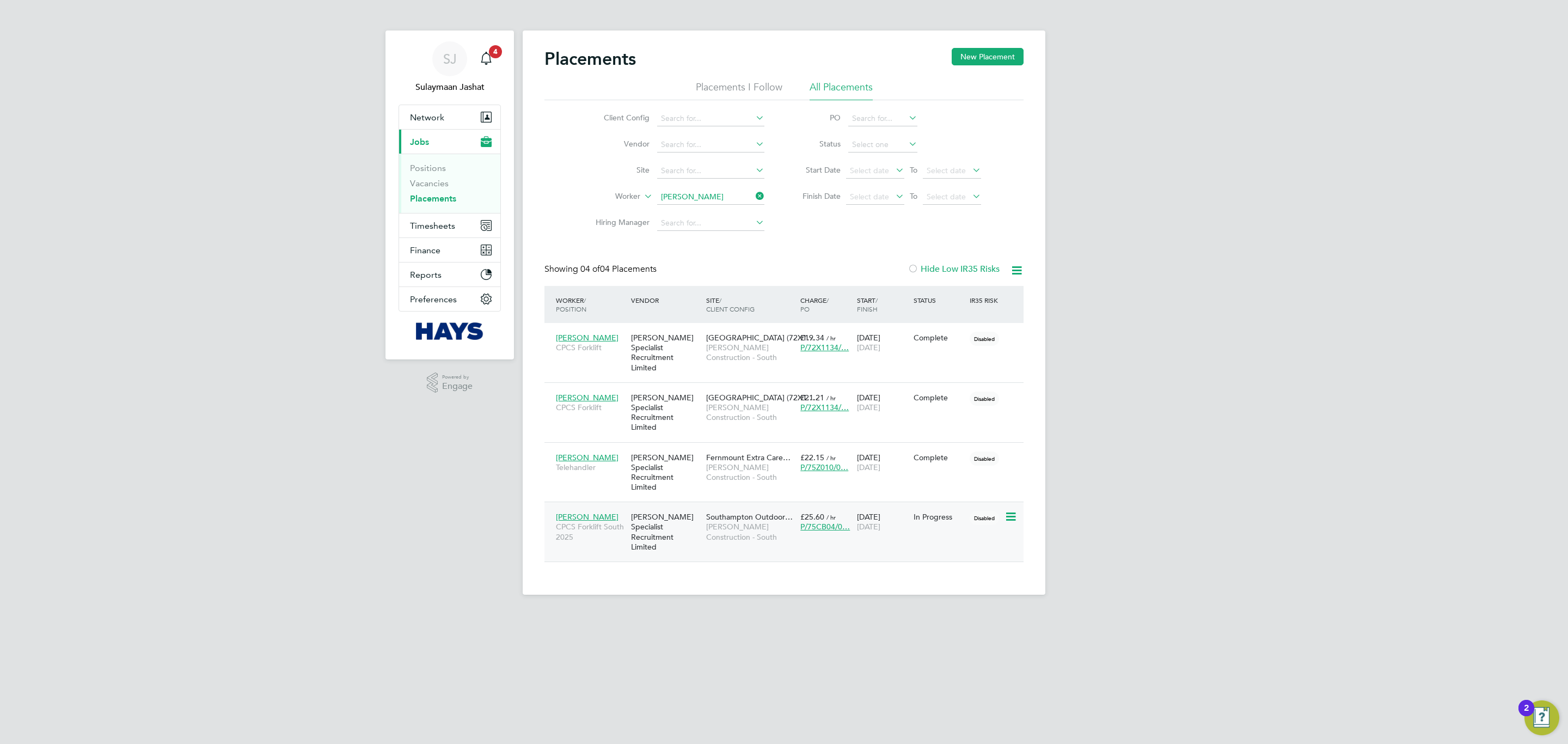
click at [733, 522] on span "[PERSON_NAME] Construction - South" at bounding box center [750, 531] width 89 height 19
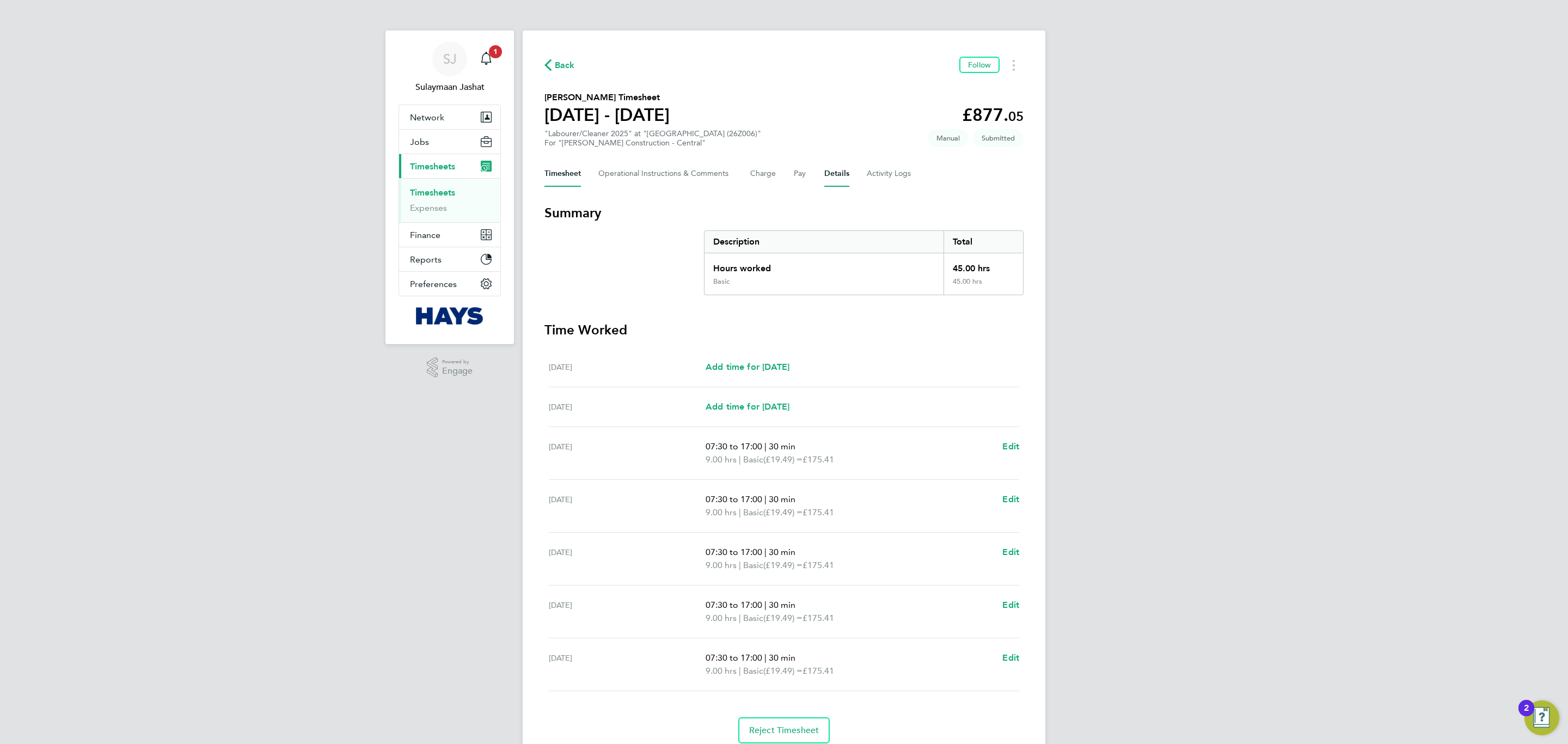
click at [846, 179] on button "Details" at bounding box center [836, 173] width 25 height 26
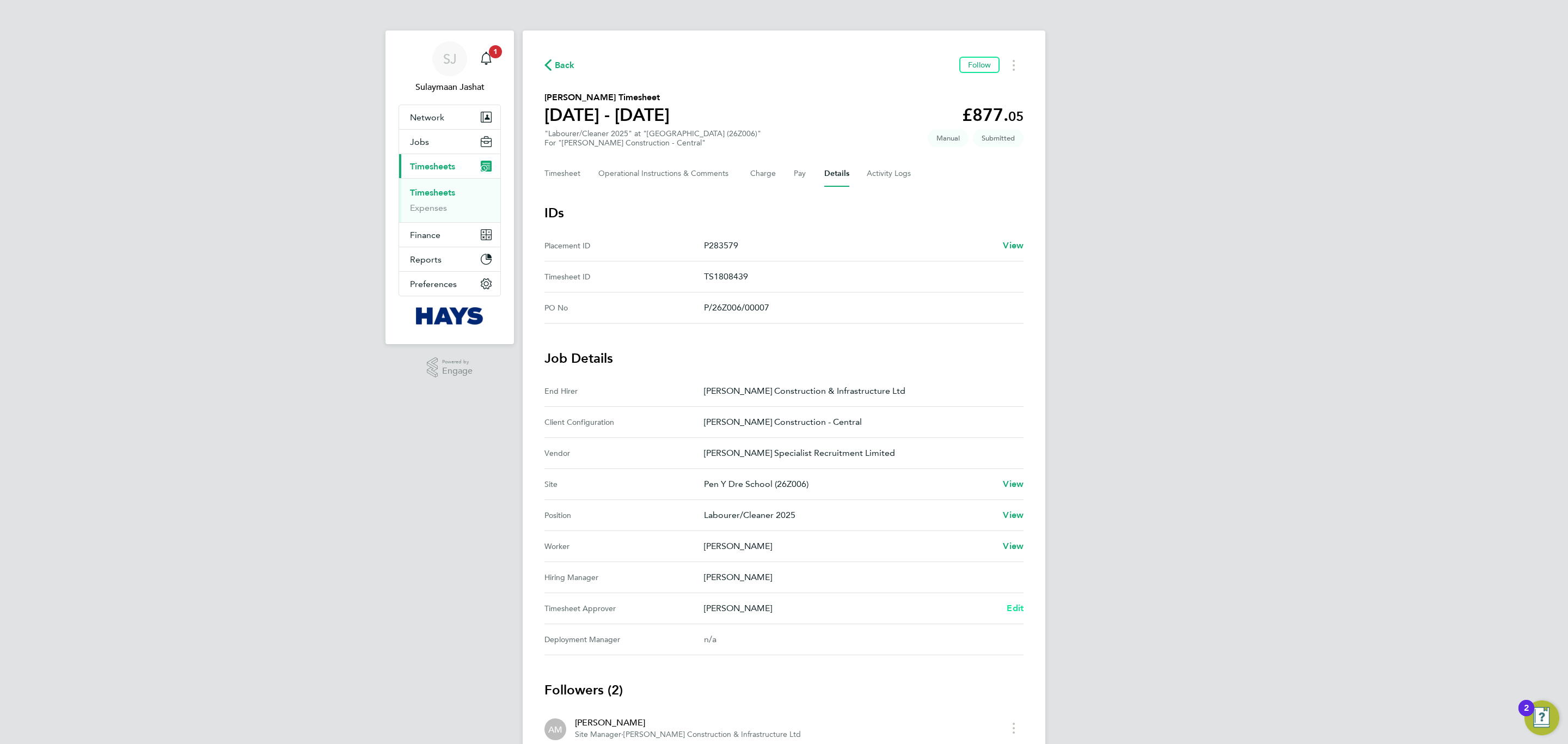
click at [1011, 606] on span "Edit" at bounding box center [1015, 608] width 17 height 10
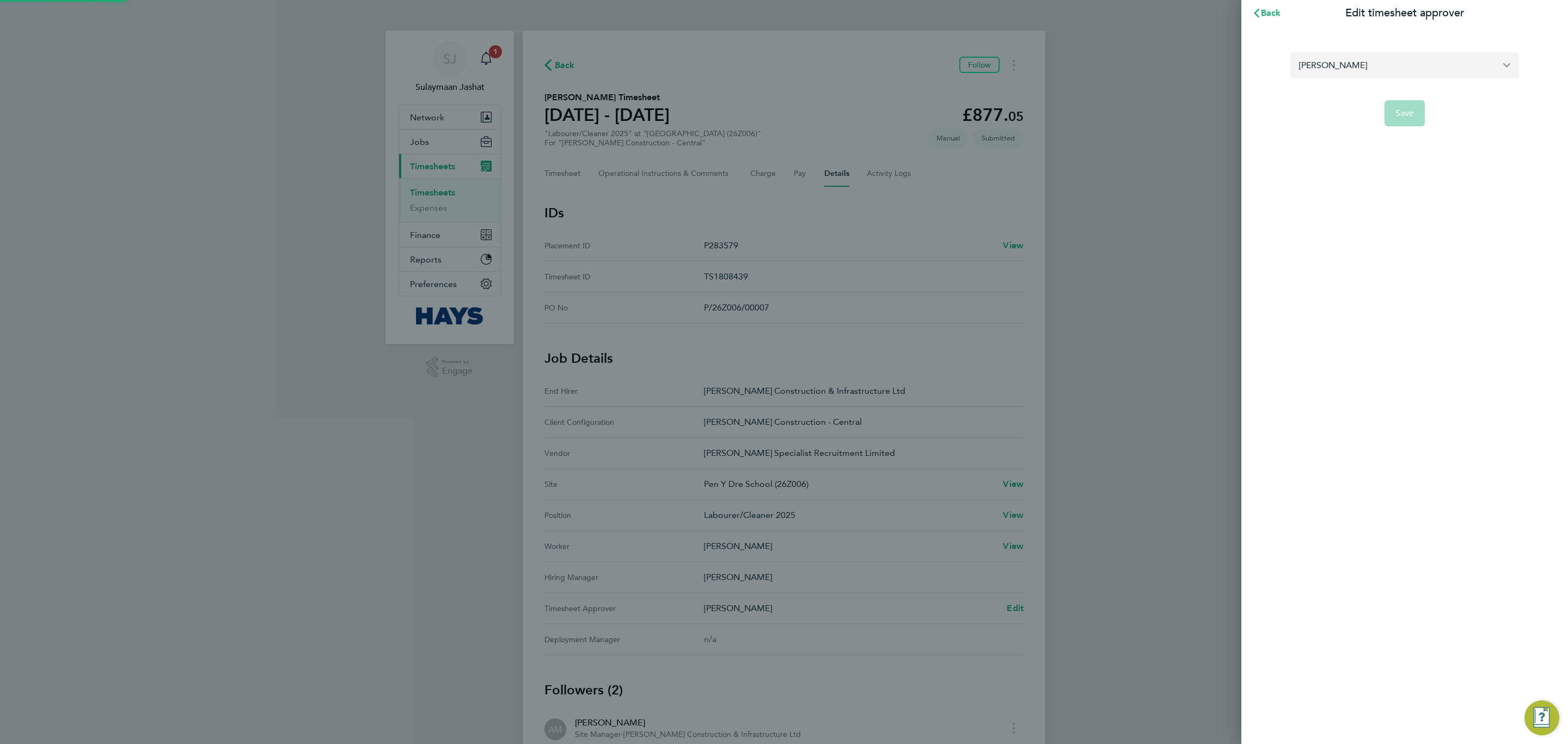
click at [1379, 72] on input "[PERSON_NAME]" at bounding box center [1405, 65] width 229 height 25
click at [1358, 92] on span "[PERSON_NAME] Amrootaa" at bounding box center [1354, 92] width 112 height 13
type input "[PERSON_NAME] Amrootaa"
click at [1391, 109] on button "Save" at bounding box center [1405, 113] width 41 height 26
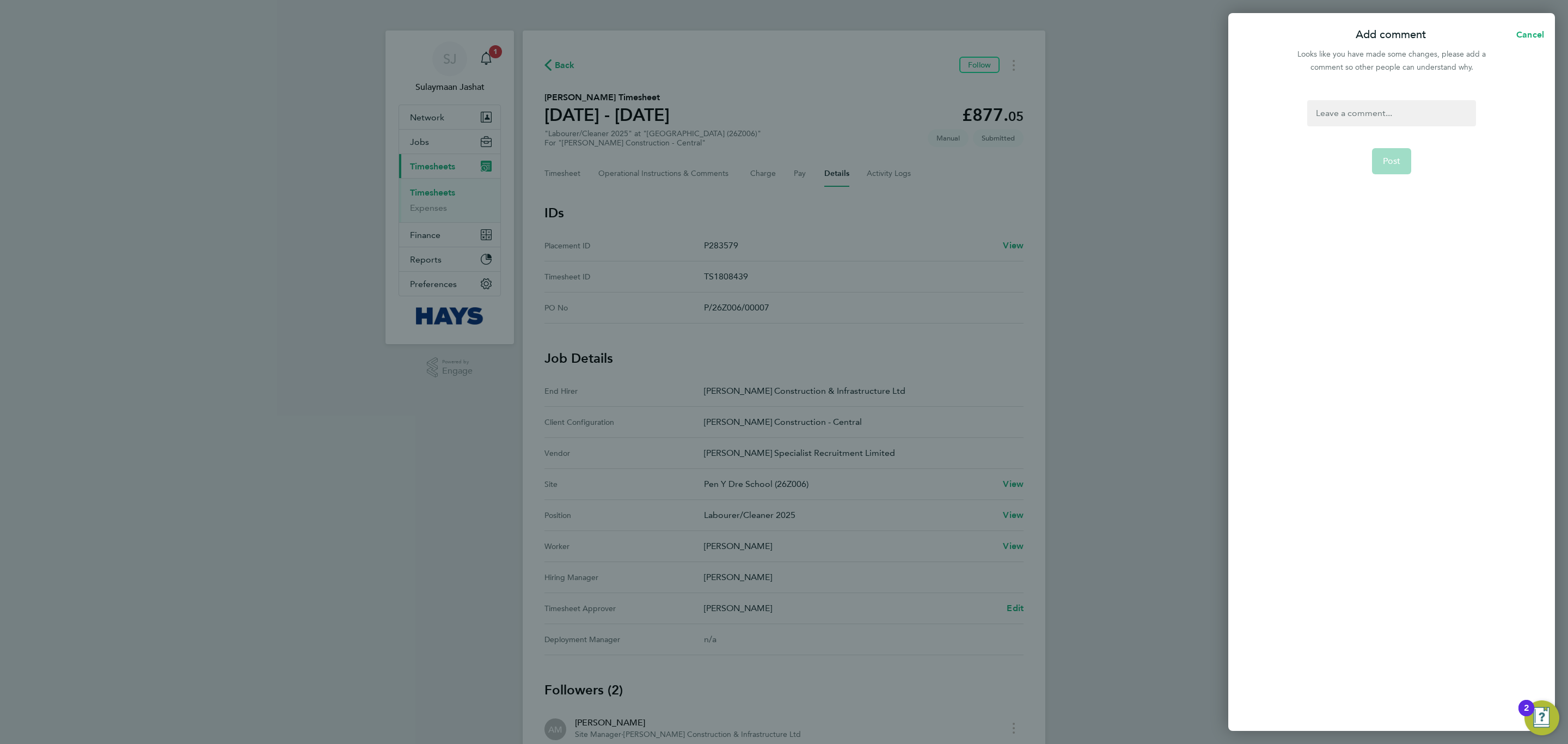
click at [1391, 112] on div at bounding box center [1391, 113] width 168 height 26
click at [1387, 115] on div at bounding box center [1391, 113] width 168 height 26
click at [1359, 157] on form "Original Approve on AL Post" at bounding box center [1391, 306] width 177 height 412
click at [1381, 156] on button "Post" at bounding box center [1392, 161] width 40 height 26
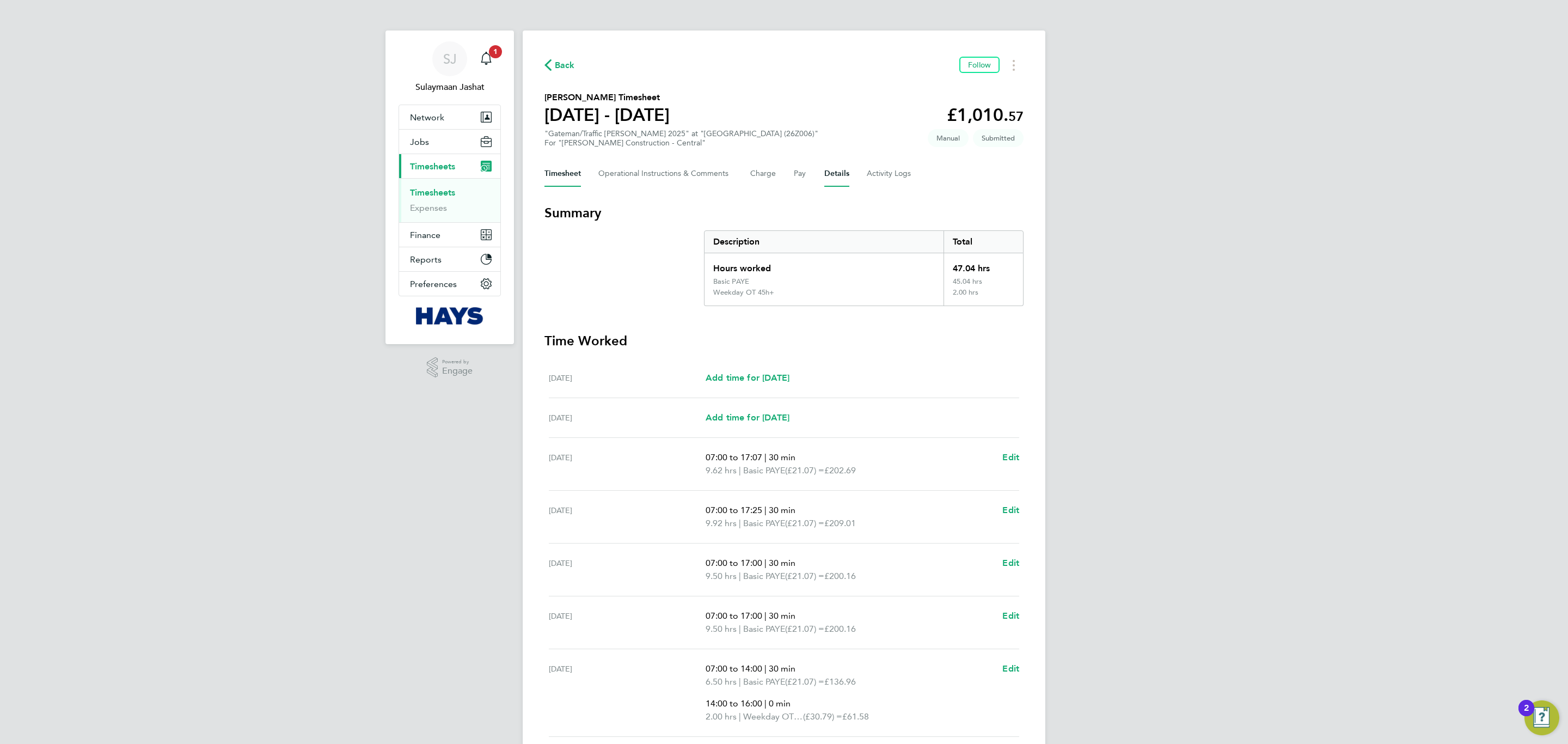
click at [827, 170] on button "Details" at bounding box center [836, 173] width 25 height 26
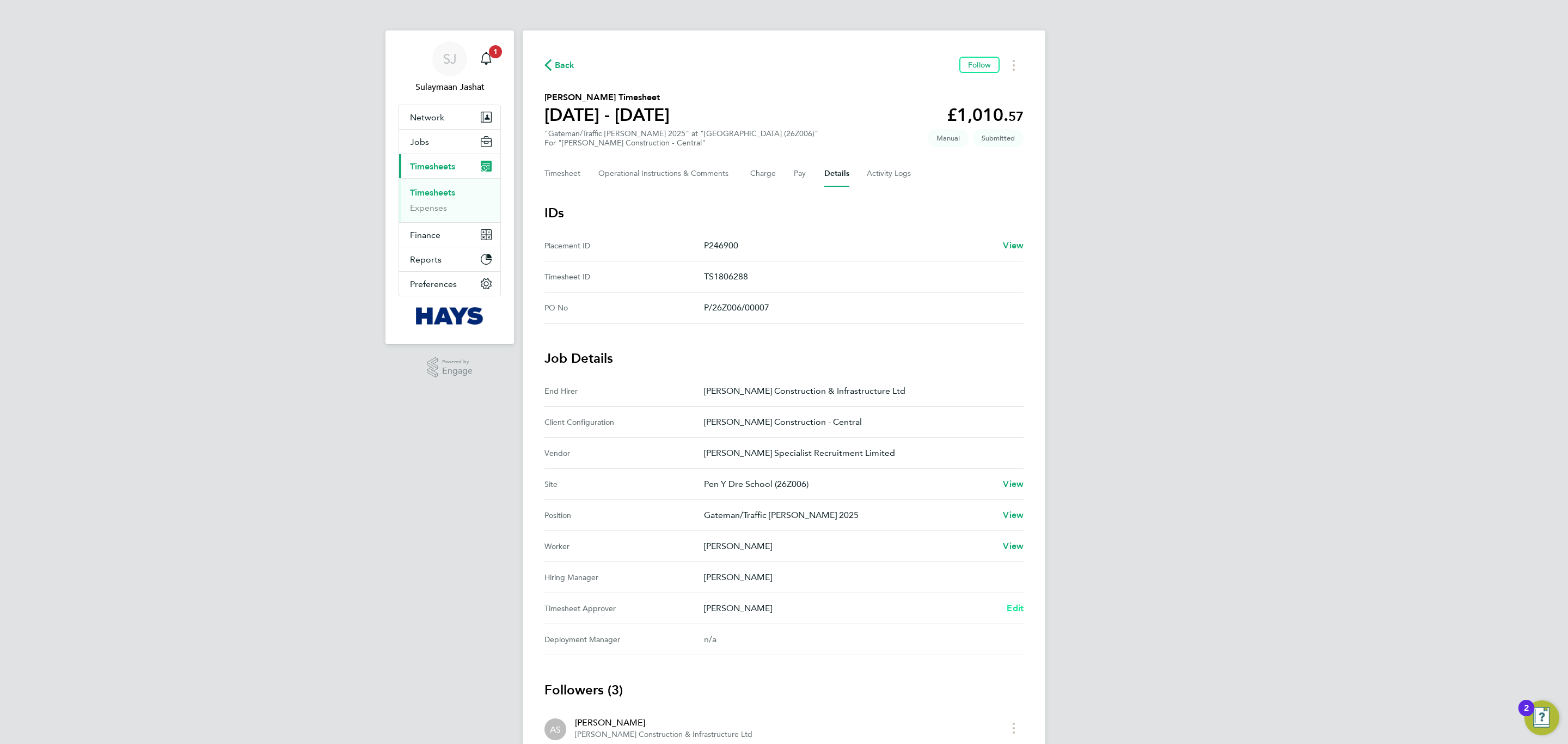
click at [1024, 606] on div "Back Follow [PERSON_NAME] Timesheet [DATE] - [DATE] £1,010. 57 "Gateman/Traffic…" at bounding box center [784, 460] width 523 height 857
click at [1024, 608] on div "Back Follow [PERSON_NAME] Timesheet [DATE] - [DATE] £1,010. 57 "Gateman/Traffic…" at bounding box center [784, 460] width 523 height 857
click at [1019, 608] on span "Edit" at bounding box center [1015, 608] width 17 height 10
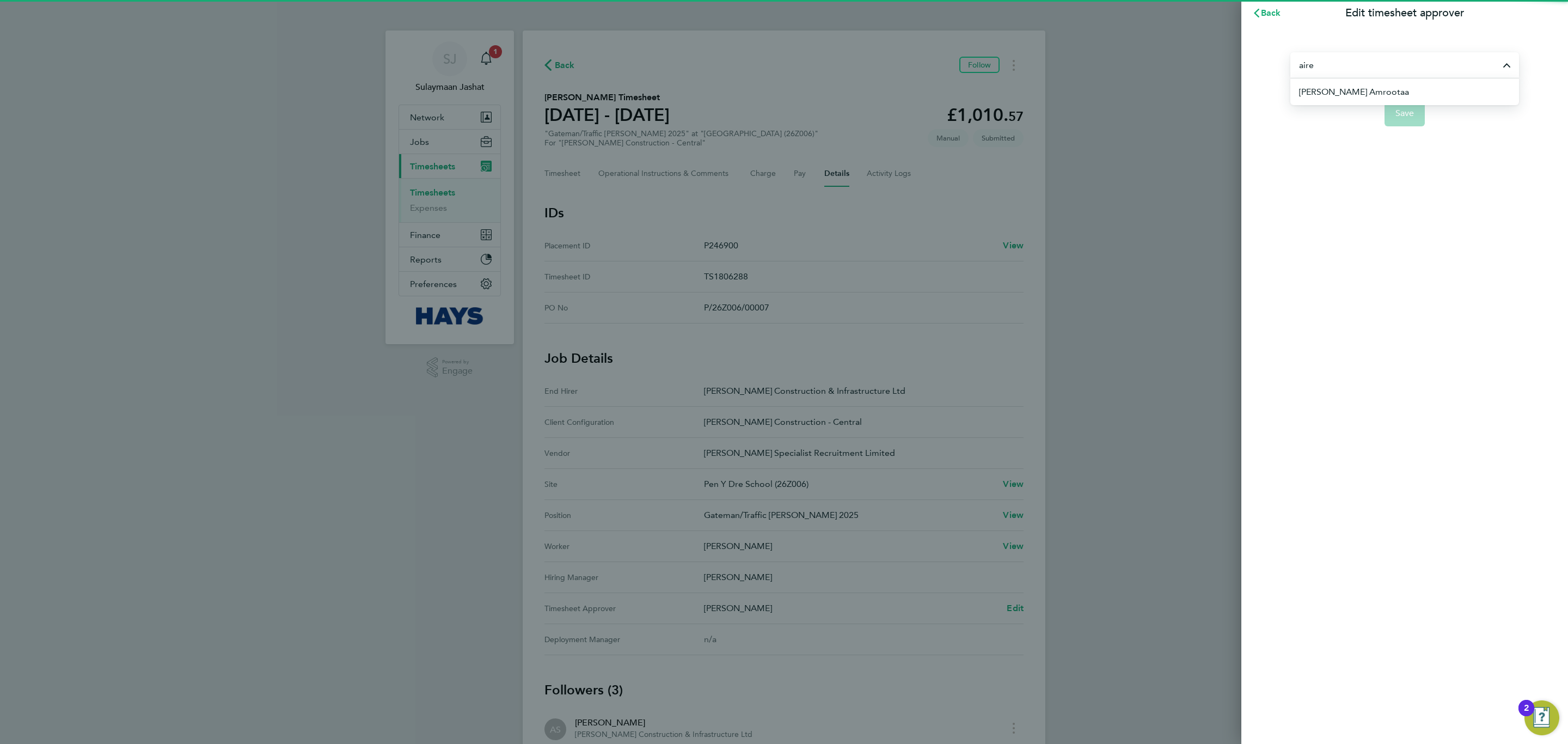
click at [1317, 96] on span "Aireena Amrootaa" at bounding box center [1354, 92] width 110 height 13
type input "Aireena Amrootaa"
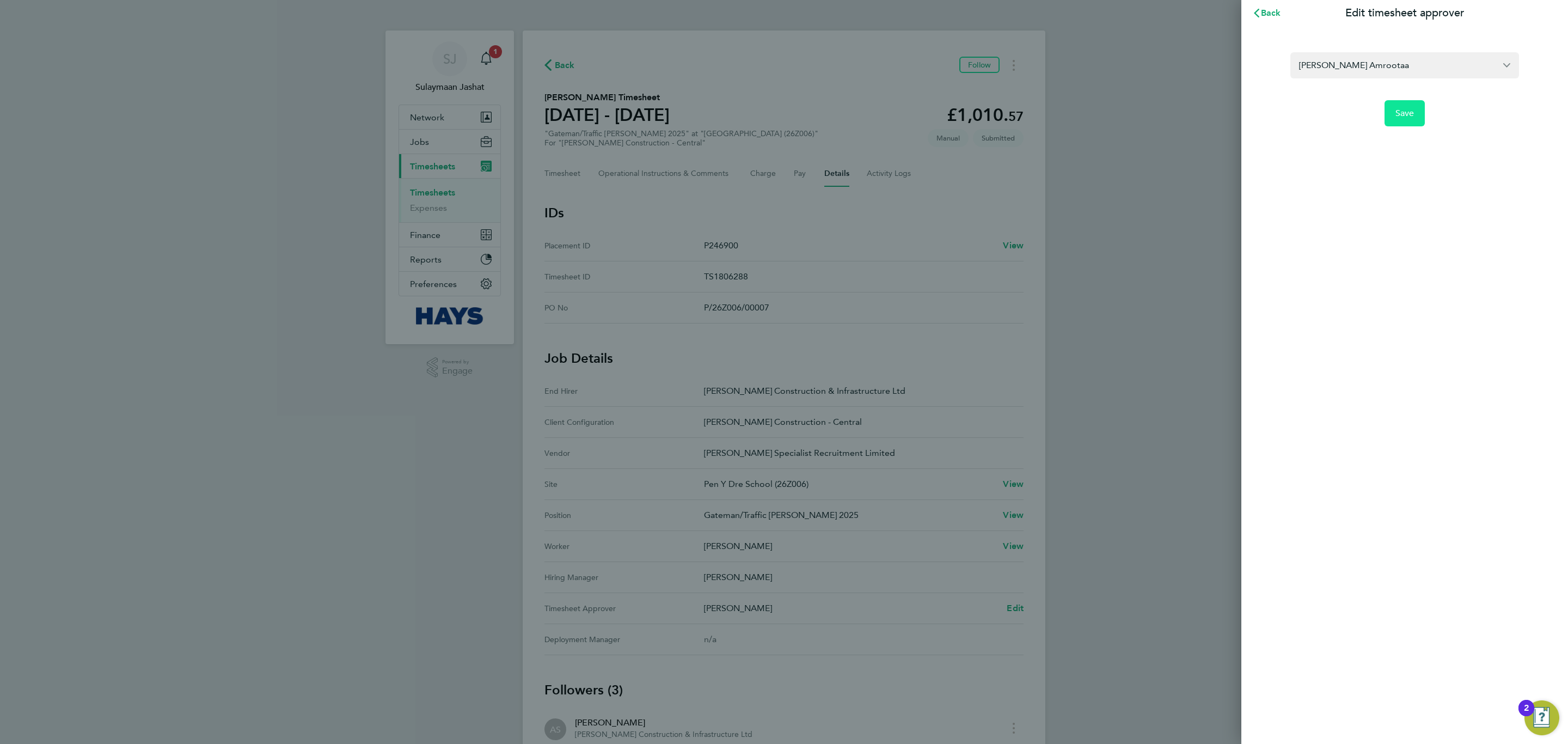
click at [1400, 116] on span "Save" at bounding box center [1405, 113] width 19 height 11
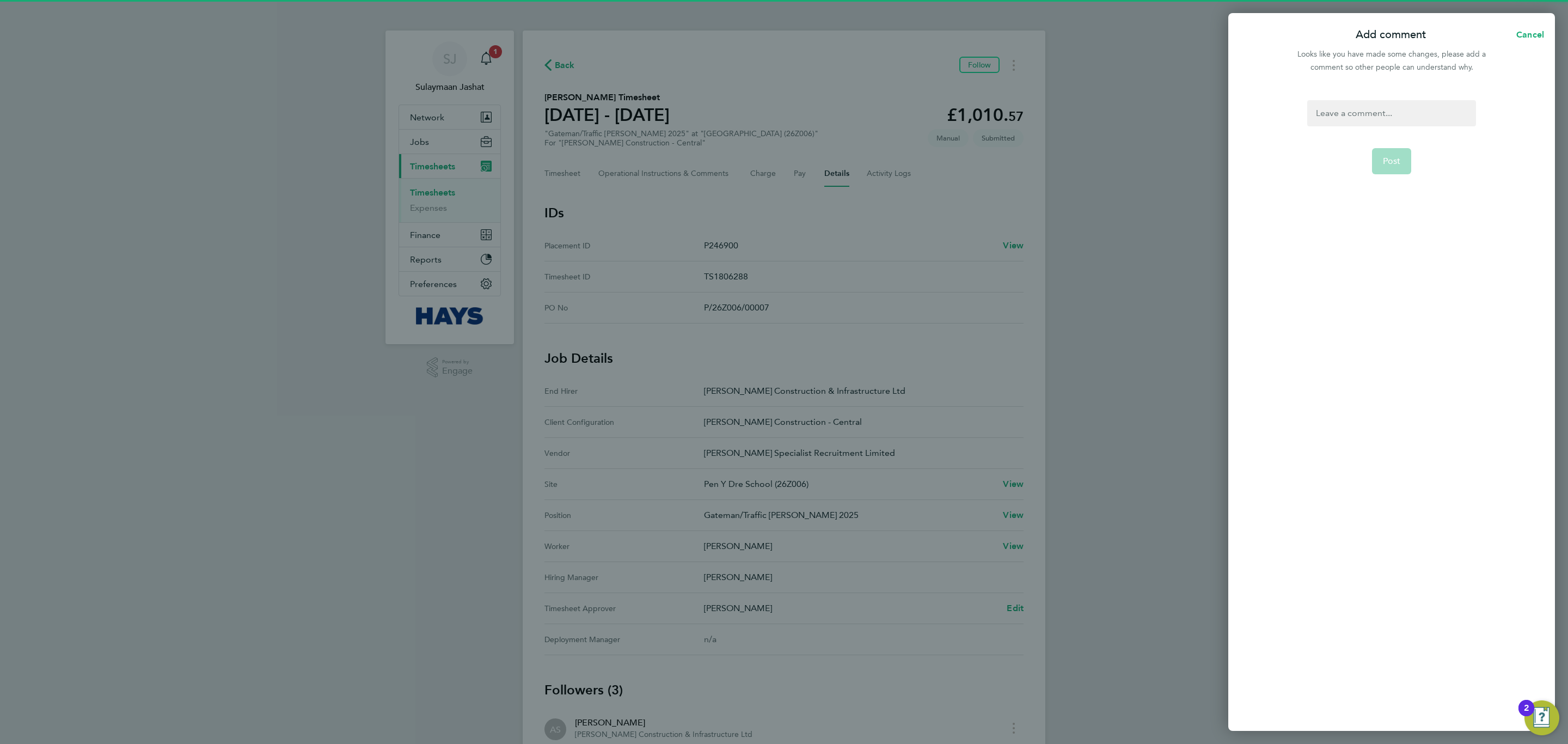
click at [1390, 116] on div at bounding box center [1391, 113] width 168 height 26
click at [1401, 157] on button "Post" at bounding box center [1392, 161] width 40 height 26
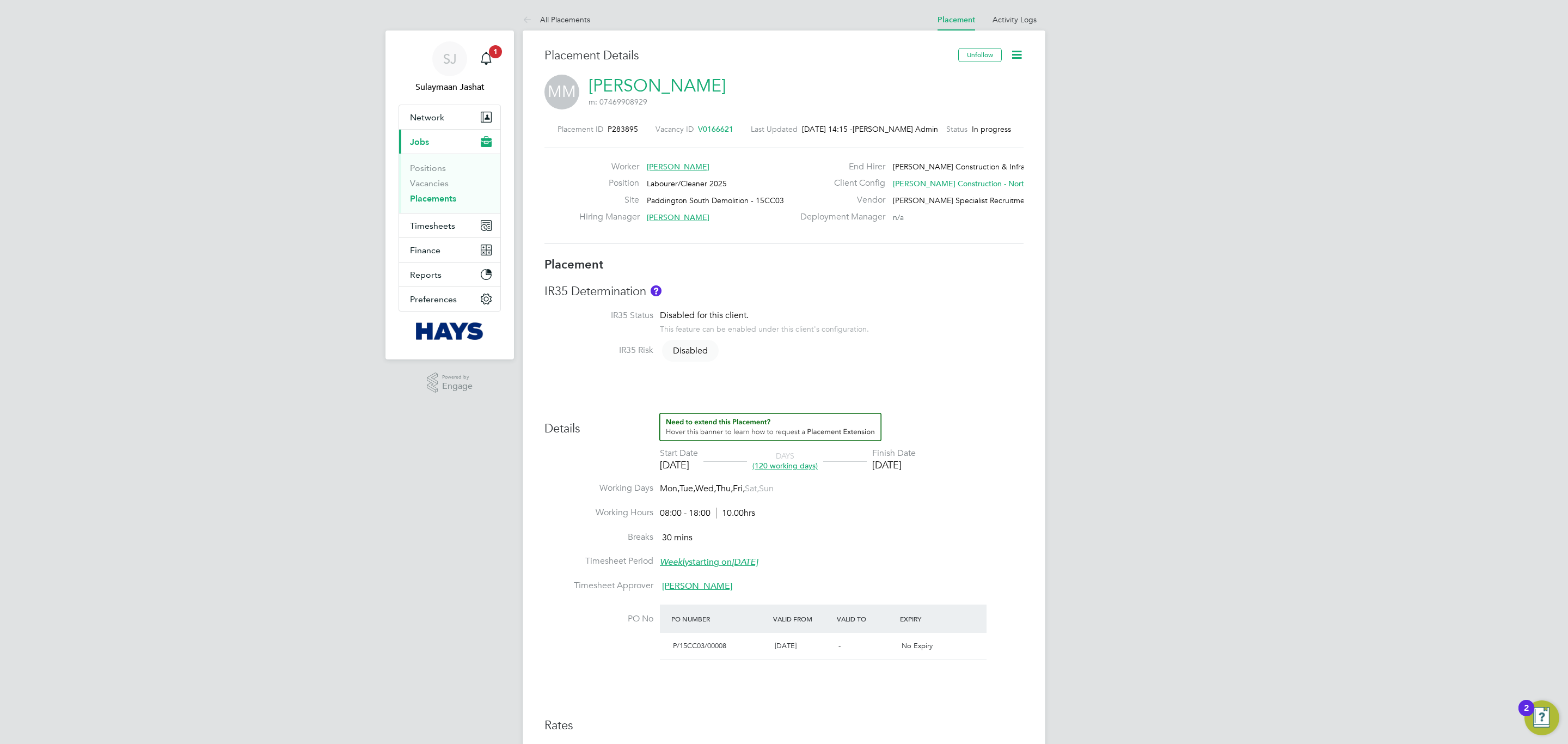
click at [637, 136] on div "Placement ID P283895 Vacancy ID V0166621 Last Updated 27 Aug 2025, 14:15 - Hays…" at bounding box center [783, 183] width 479 height 146
click at [670, 93] on link "Marton Mikols" at bounding box center [657, 86] width 137 height 22
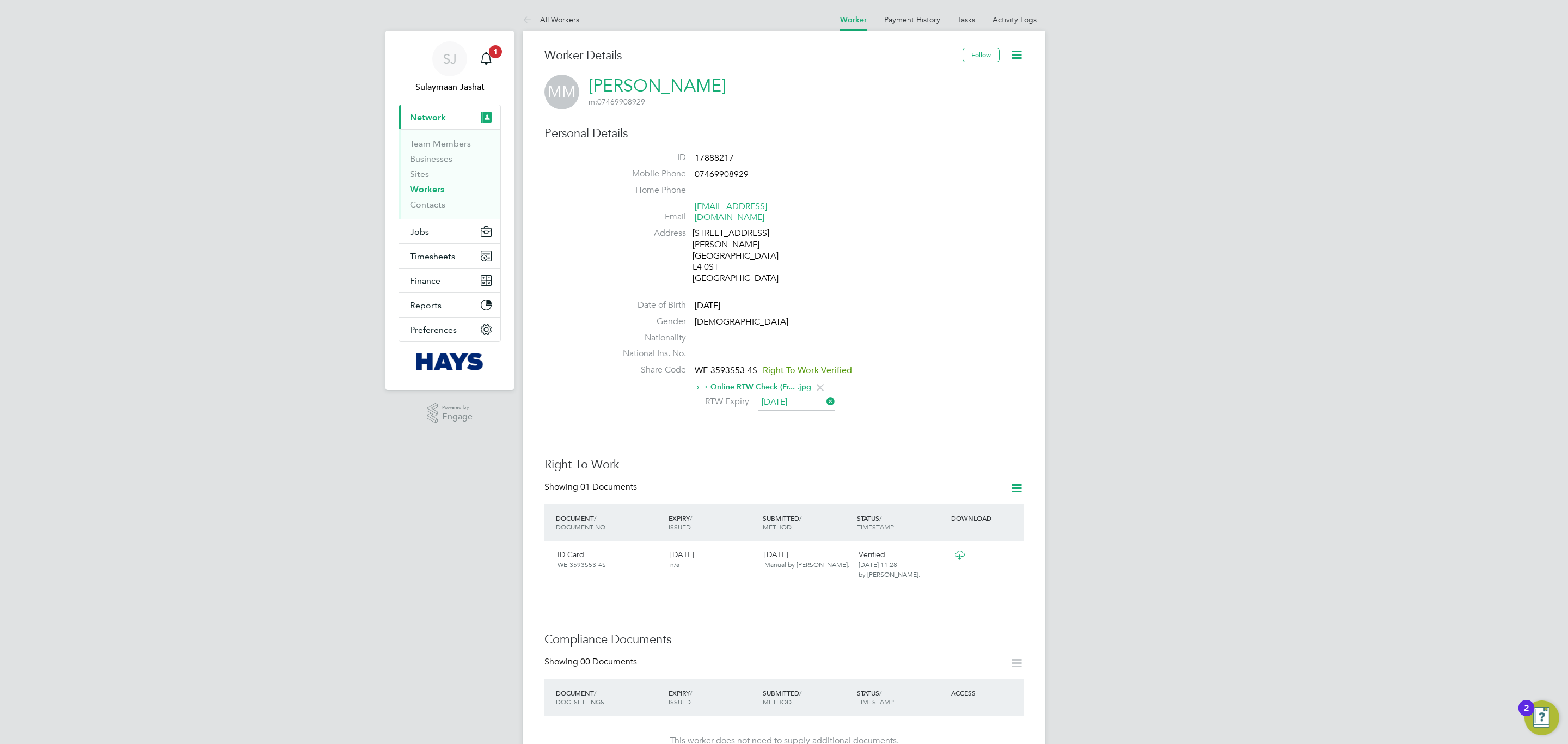
click at [720, 150] on div "Personal Details ID 17888217 Mobile Phone 07469908929 Home Phone Email marton19…" at bounding box center [783, 269] width 479 height 288
copy span "17888217"
click at [1014, 18] on link "Activity Logs" at bounding box center [1014, 19] width 44 height 10
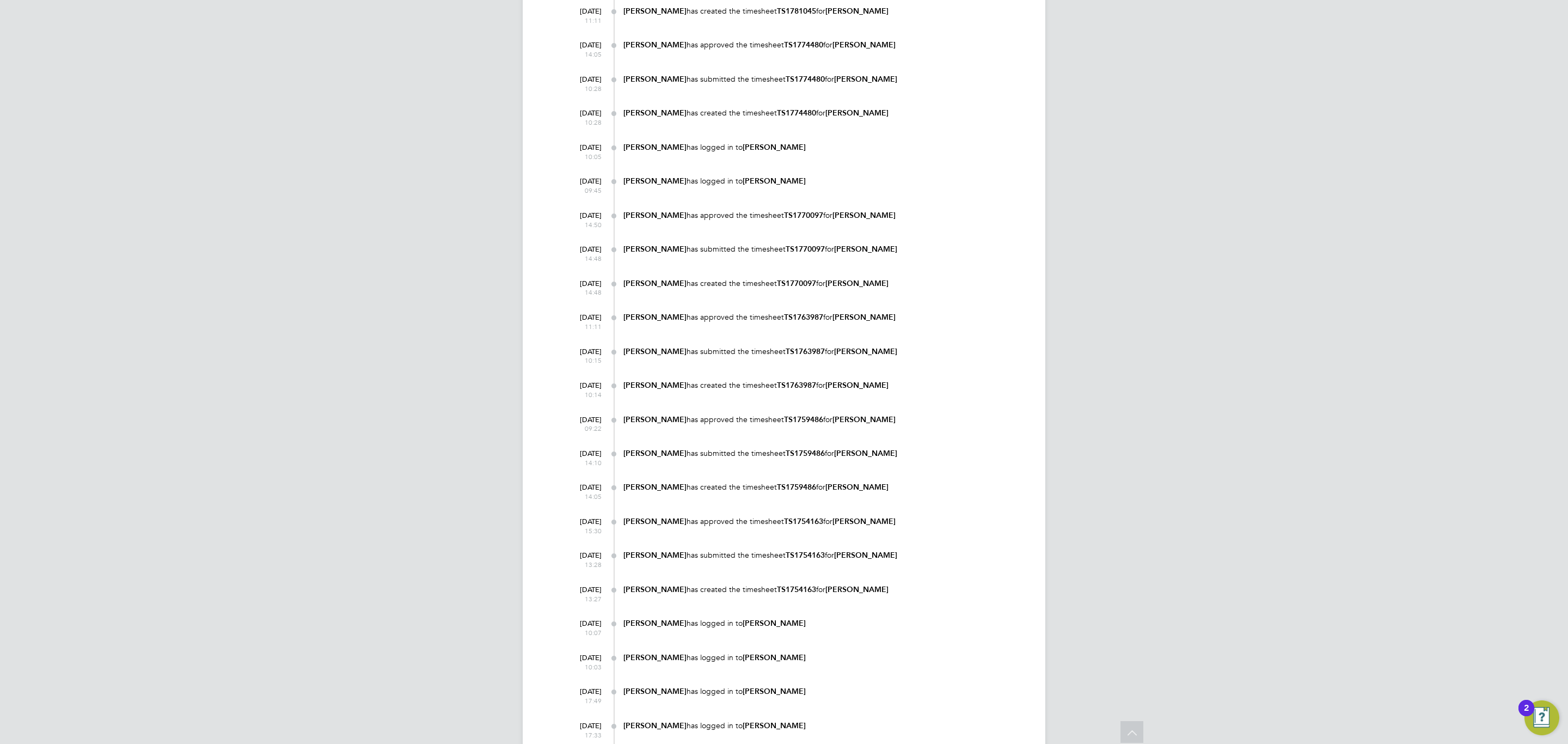
scroll to position [1307, 0]
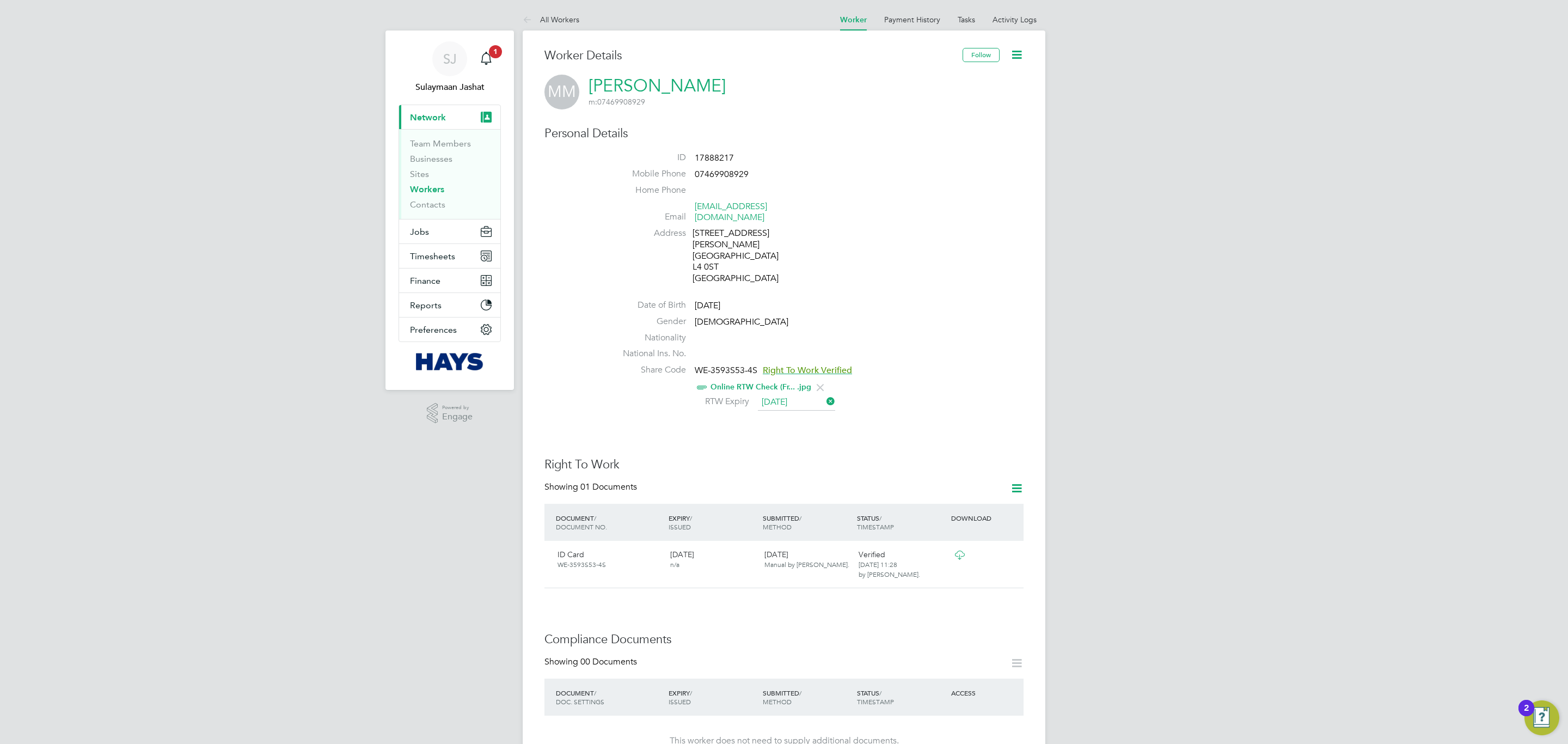
click at [1016, 54] on icon at bounding box center [1017, 55] width 14 height 14
click at [914, 126] on li "Edit Personal Details e" at bounding box center [954, 127] width 136 height 15
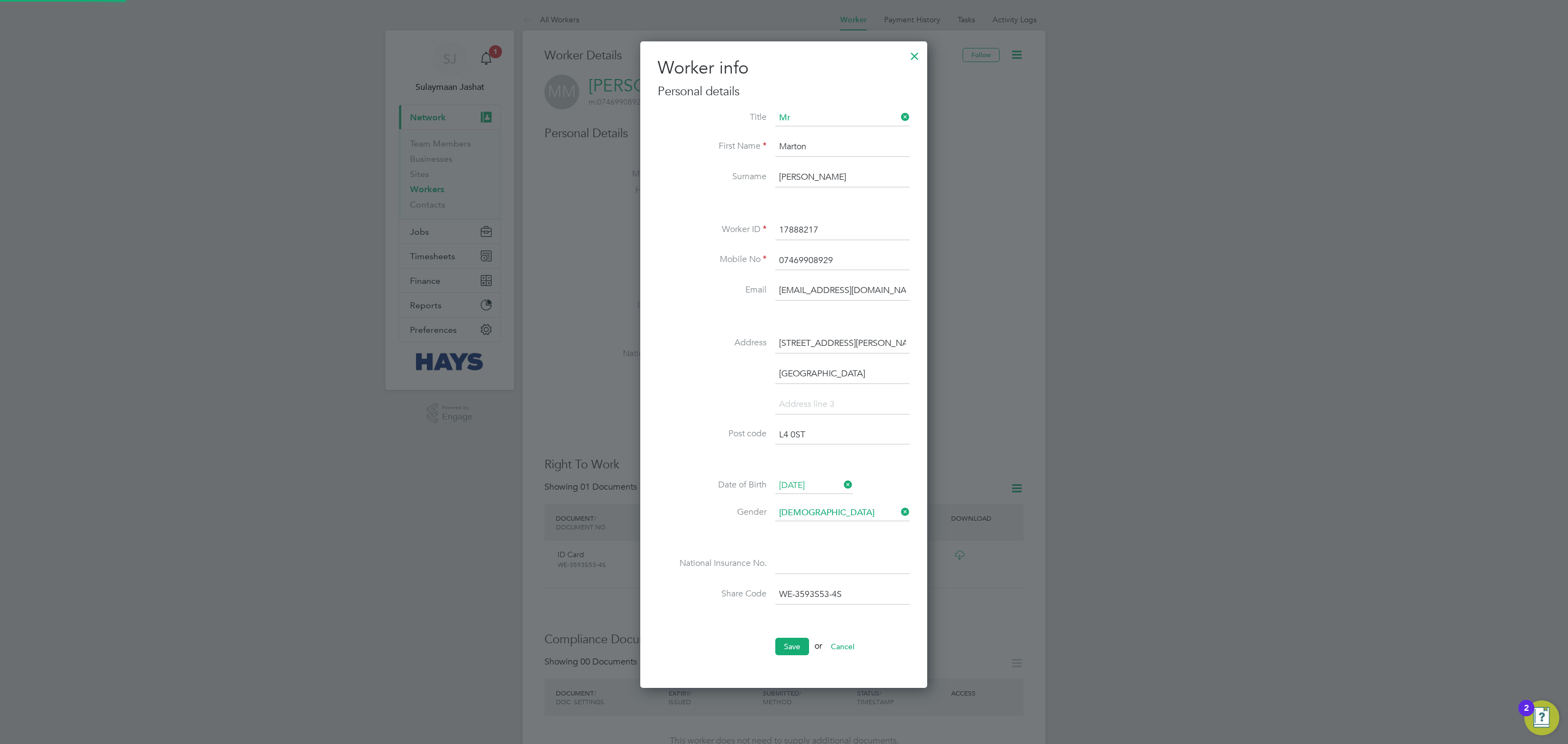
scroll to position [650, 288]
click at [676, 244] on li "Worker ID 17888217" at bounding box center [783, 236] width 252 height 31
click at [799, 175] on input "Mikols" at bounding box center [843, 177] width 134 height 19
type input "Mikolas"
click at [791, 637] on ul "Title First Name Marton Surname Mikolas Worker ID 17888217 Mobile No 0746990892…" at bounding box center [783, 388] width 252 height 556
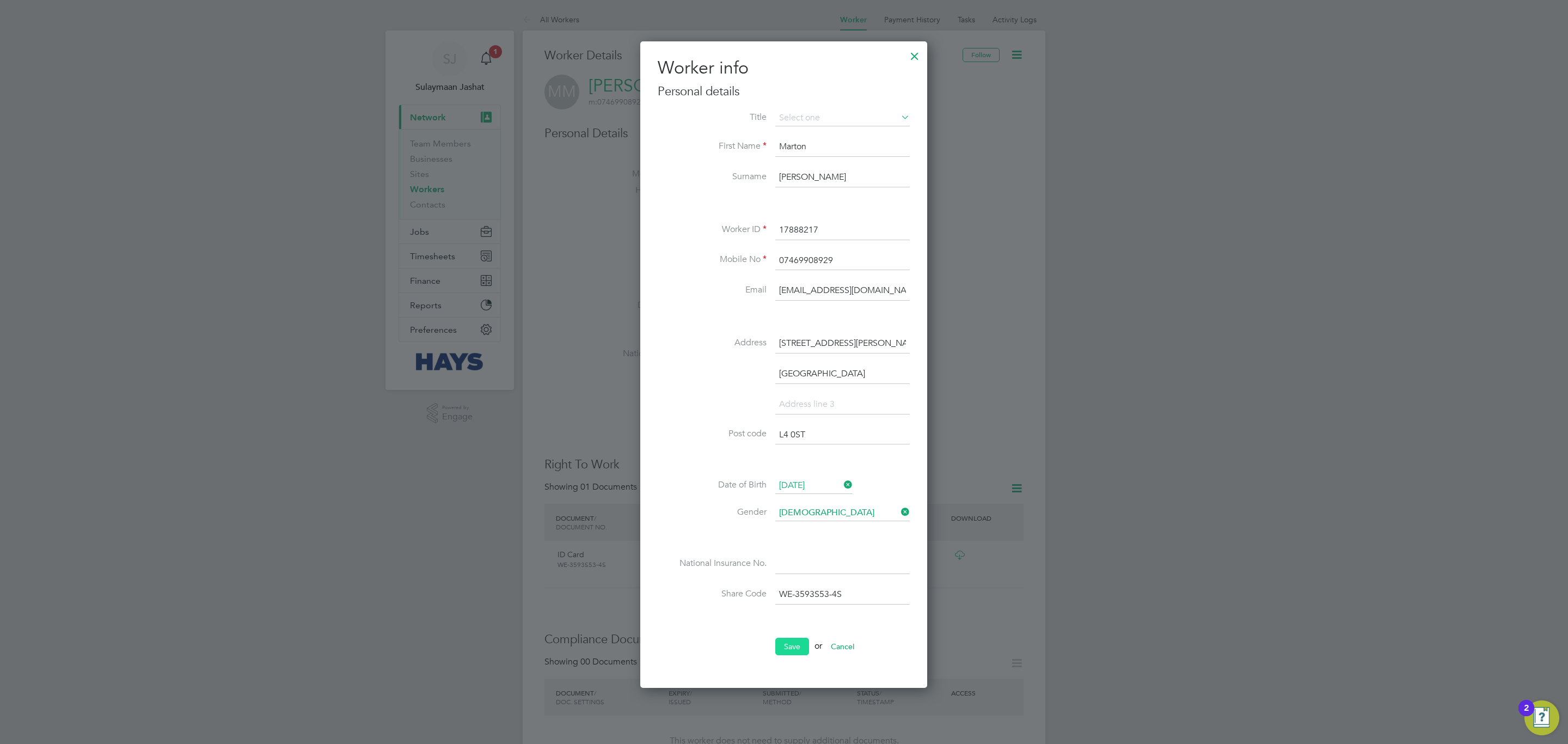
click at [791, 644] on button "Save" at bounding box center [792, 646] width 34 height 18
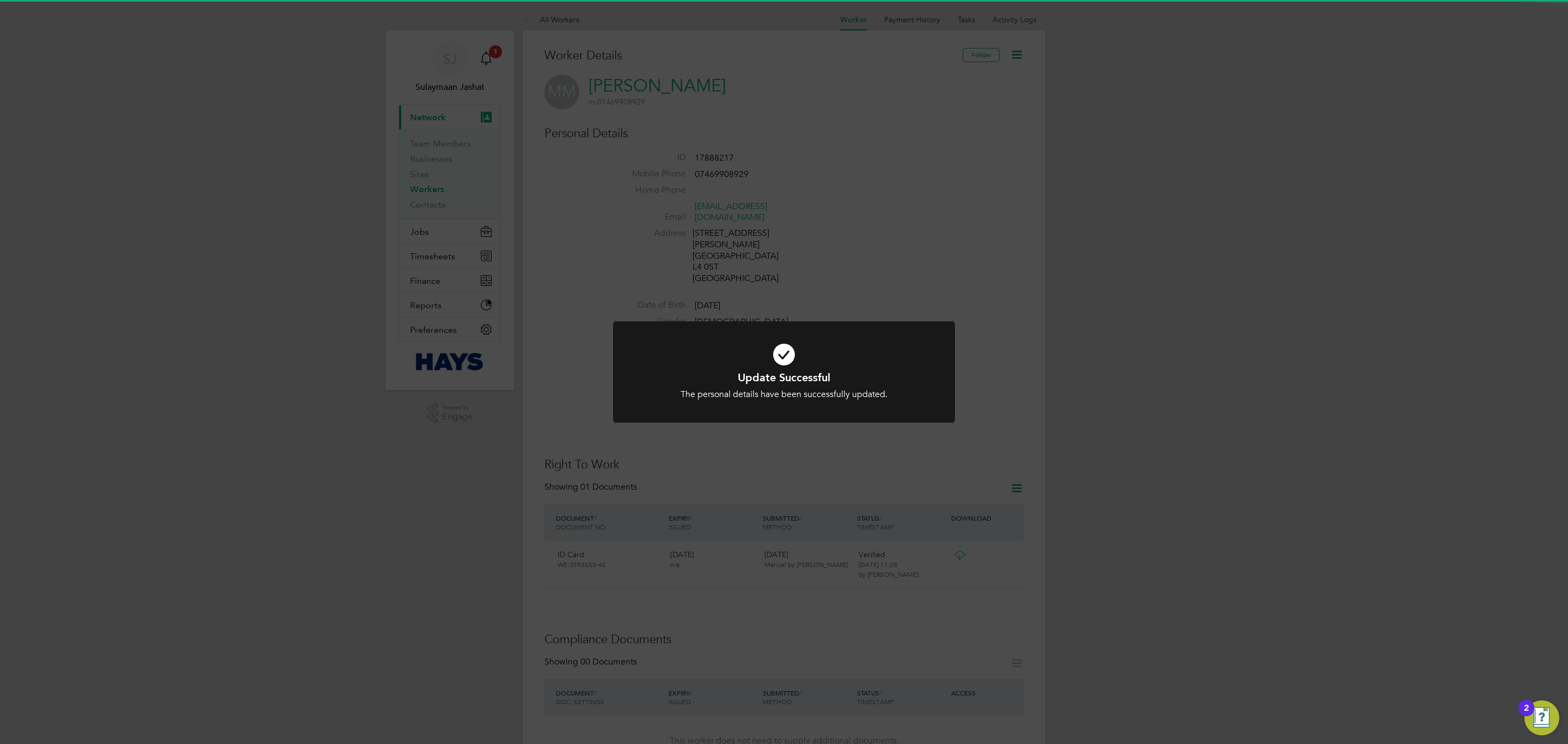
drag, startPoint x: 732, startPoint y: 436, endPoint x: 729, endPoint y: 430, distance: 6.7
click at [731, 436] on div "Update Successful The personal details have been successfully updated. Cancel O…" at bounding box center [784, 372] width 1568 height 744
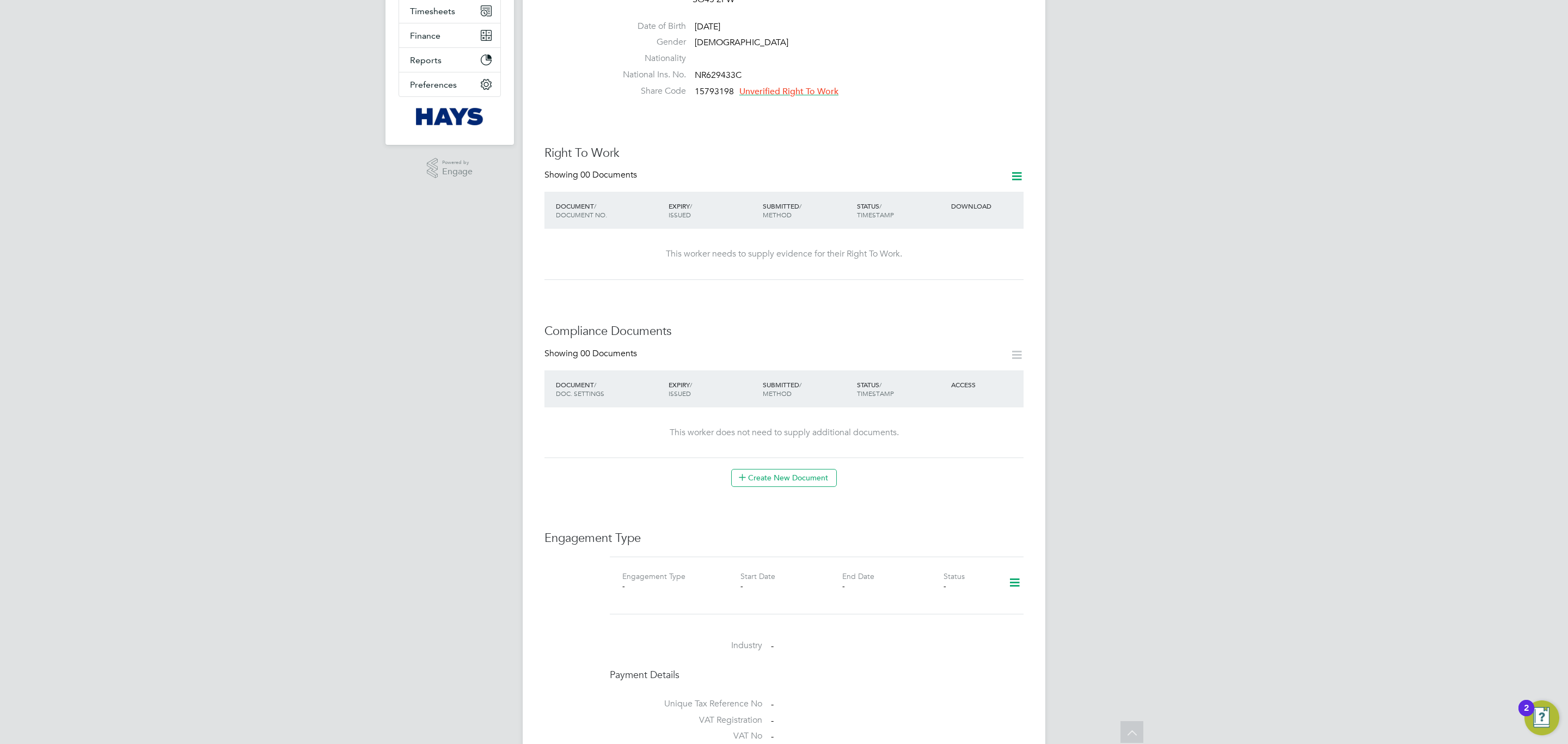
scroll to position [490, 0]
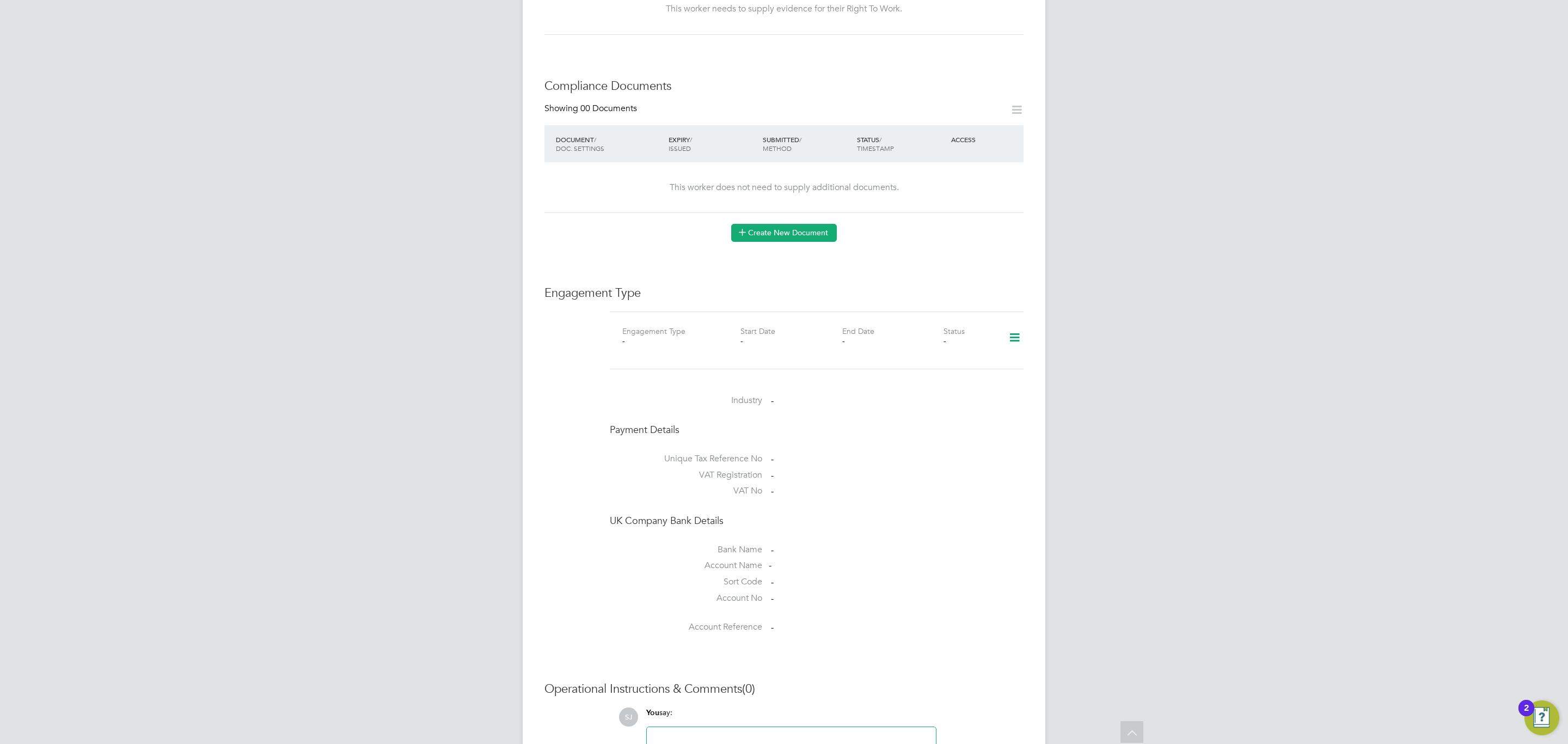
click at [807, 224] on button "Create New Document" at bounding box center [783, 232] width 106 height 18
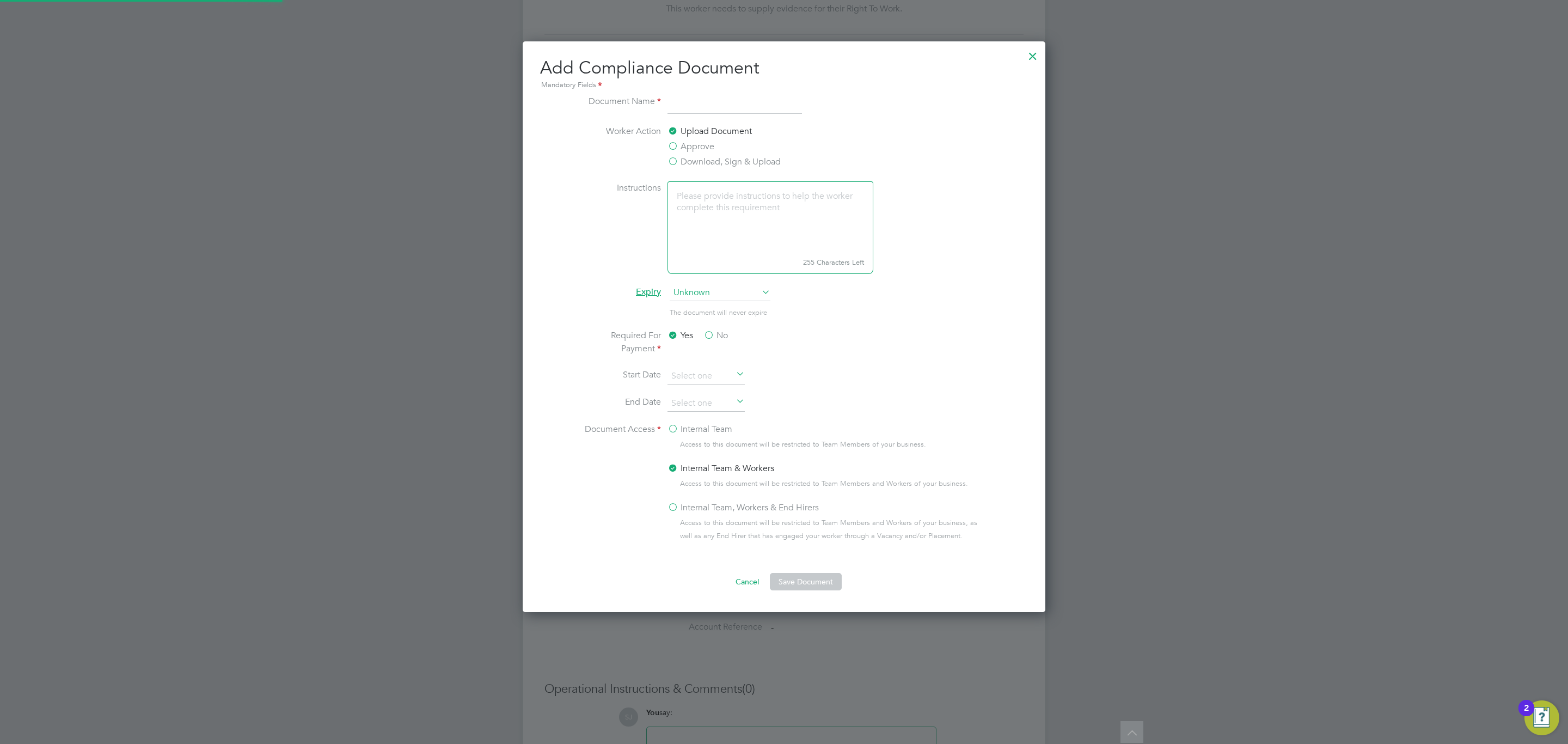
scroll to position [574, 523]
click at [1037, 57] on div at bounding box center [1032, 52] width 19 height 19
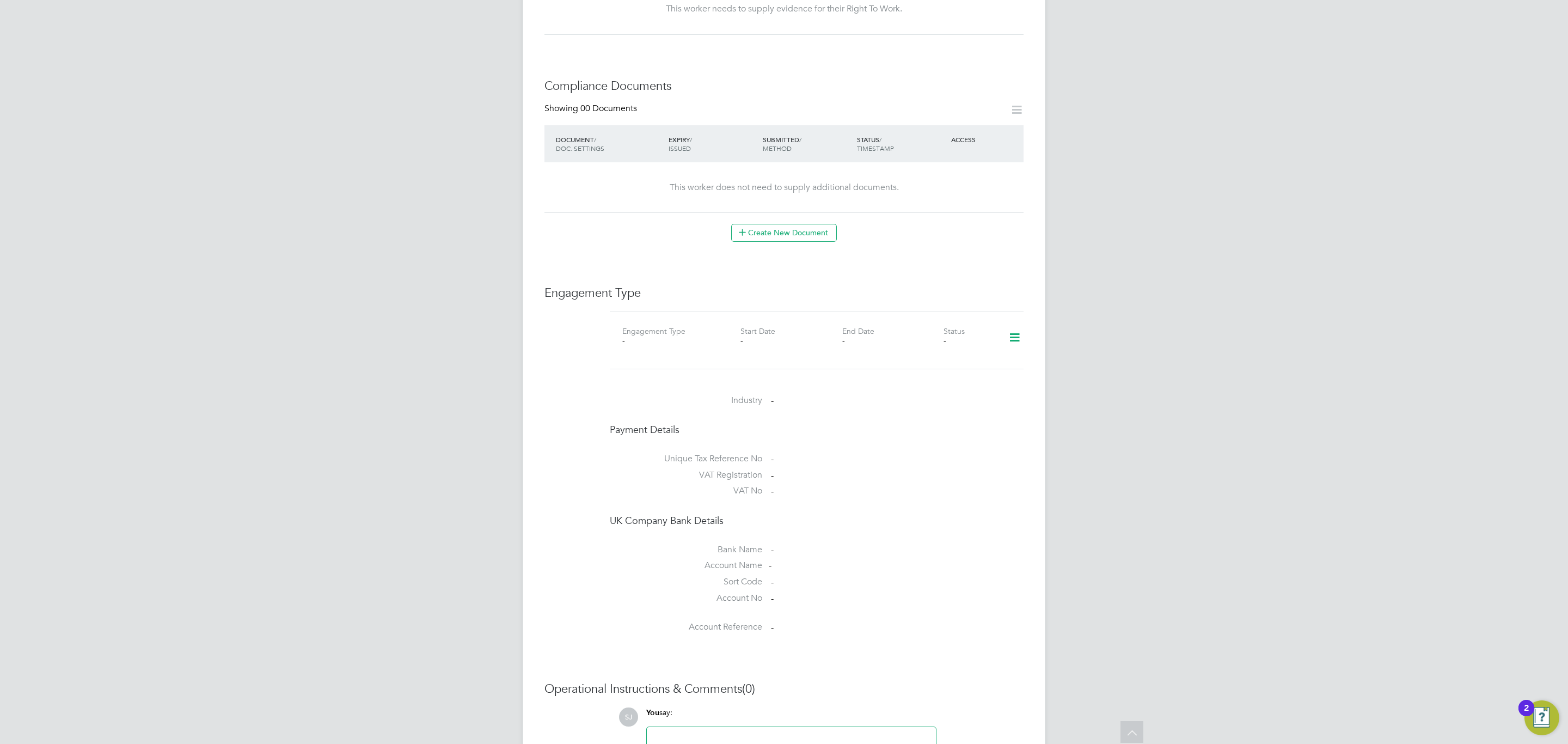
click at [1011, 334] on icon at bounding box center [1014, 338] width 19 height 25
click at [961, 376] on li "Add Engagement Type" at bounding box center [958, 375] width 123 height 15
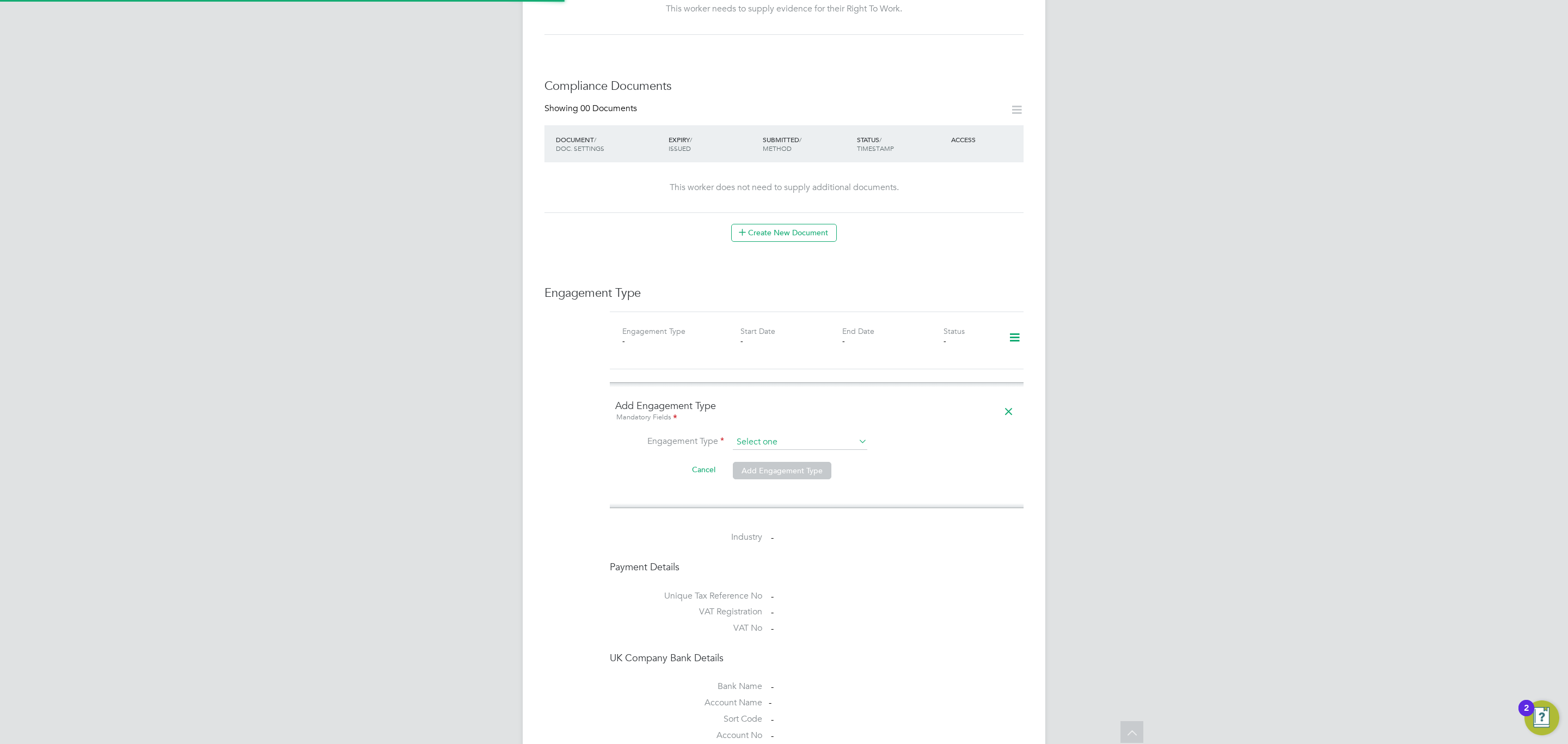
click at [815, 425] on ng-form "Add Engagement Type Mandatory Fields Engagement Type Cancel Add Engagement Type" at bounding box center [816, 446] width 403 height 93
drag, startPoint x: 832, startPoint y: 398, endPoint x: 829, endPoint y: 406, distance: 8.5
click at [832, 399] on h4 "Add Engagement Type Mandatory Fields" at bounding box center [816, 412] width 403 height 25
click at [822, 435] on input at bounding box center [800, 443] width 134 height 15
click at [813, 501] on li "Umbrella" at bounding box center [800, 496] width 136 height 15
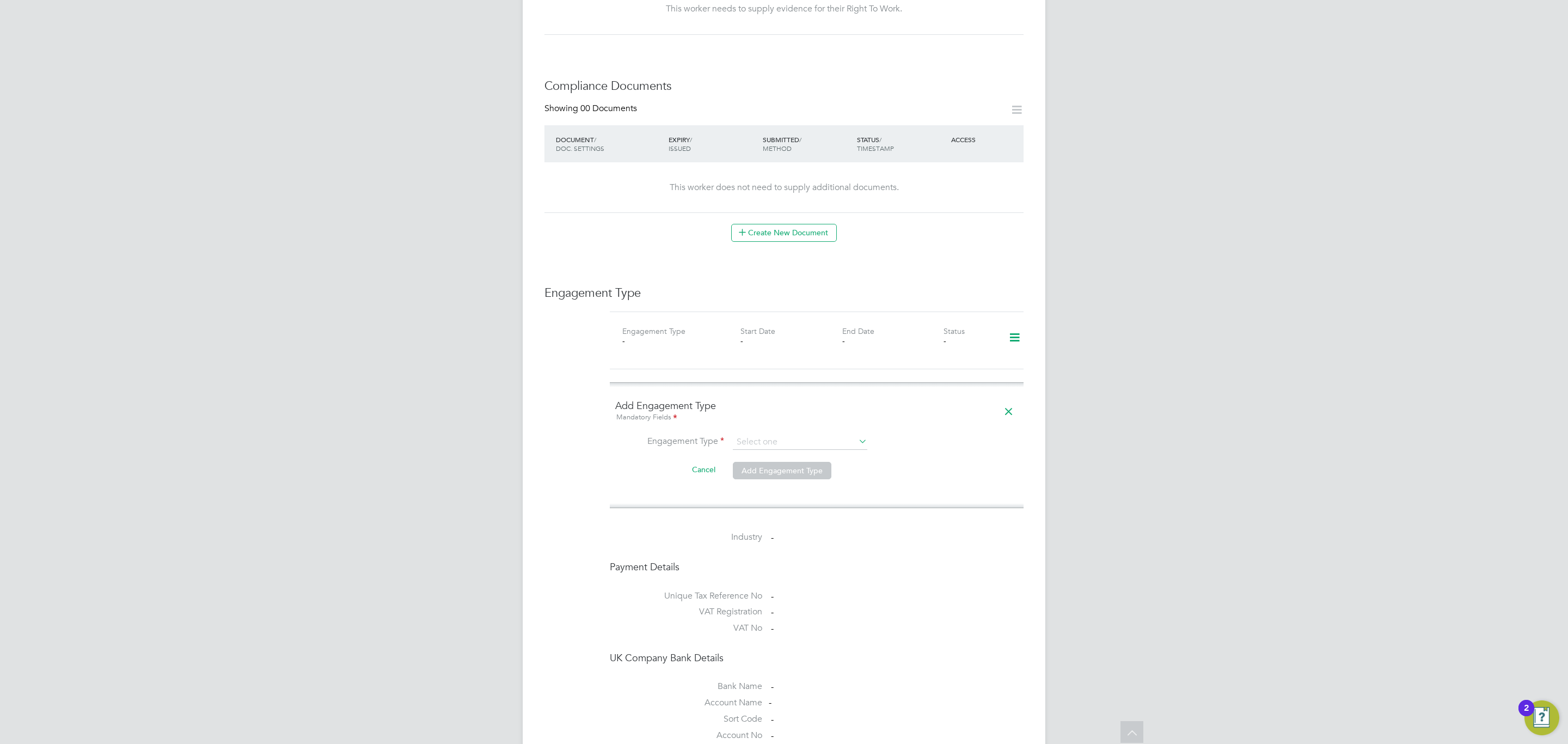
type input "Umbrella"
click at [794, 460] on input at bounding box center [800, 468] width 134 height 15
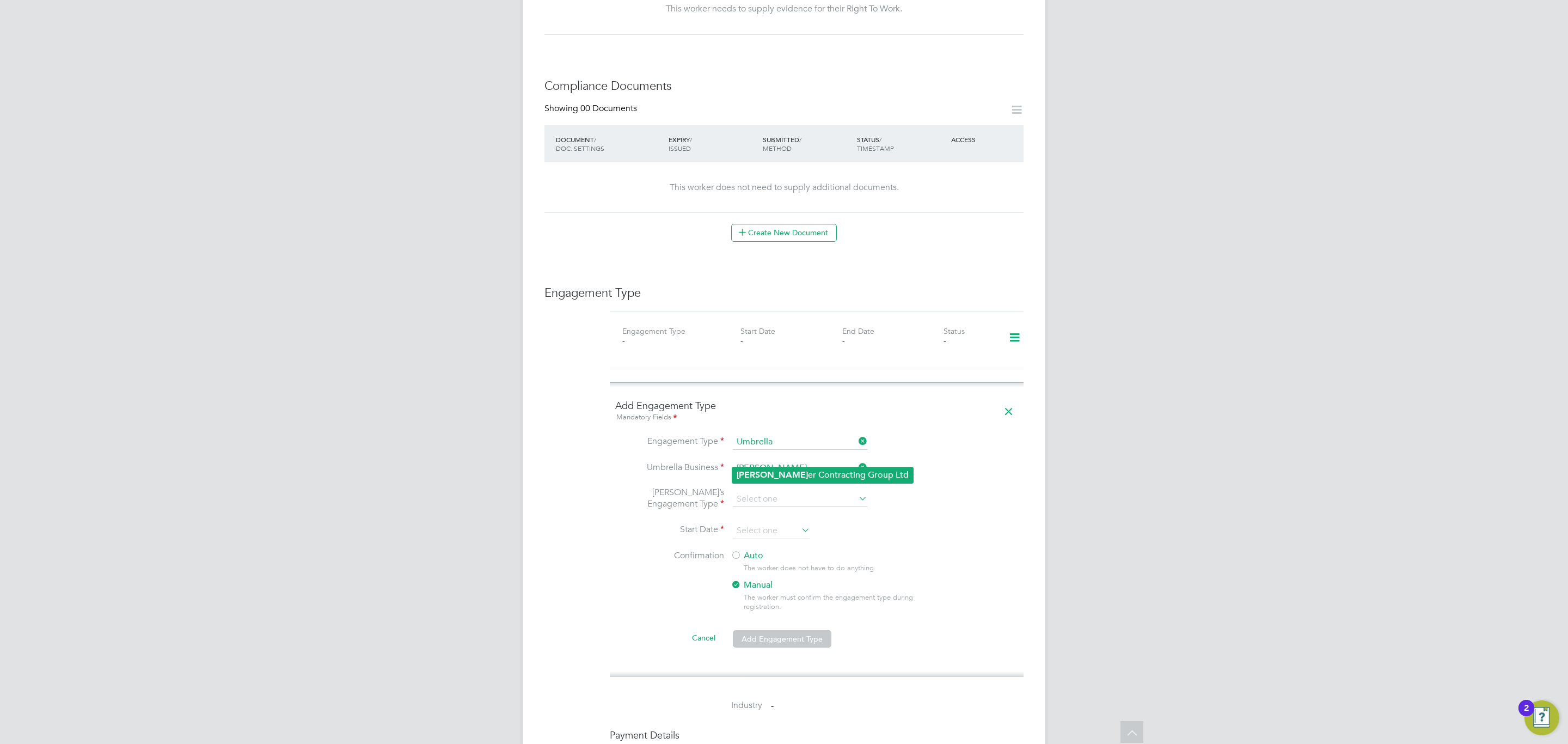
click at [820, 471] on li "Clipp er Contracting Group Ltd" at bounding box center [823, 475] width 180 height 15
type input "Clipper Contracting Group Ltd"
click at [803, 498] on div "All Workers Worker Payment History Tasks Activity Logs Worker Payment History T…" at bounding box center [784, 338] width 523 height 1638
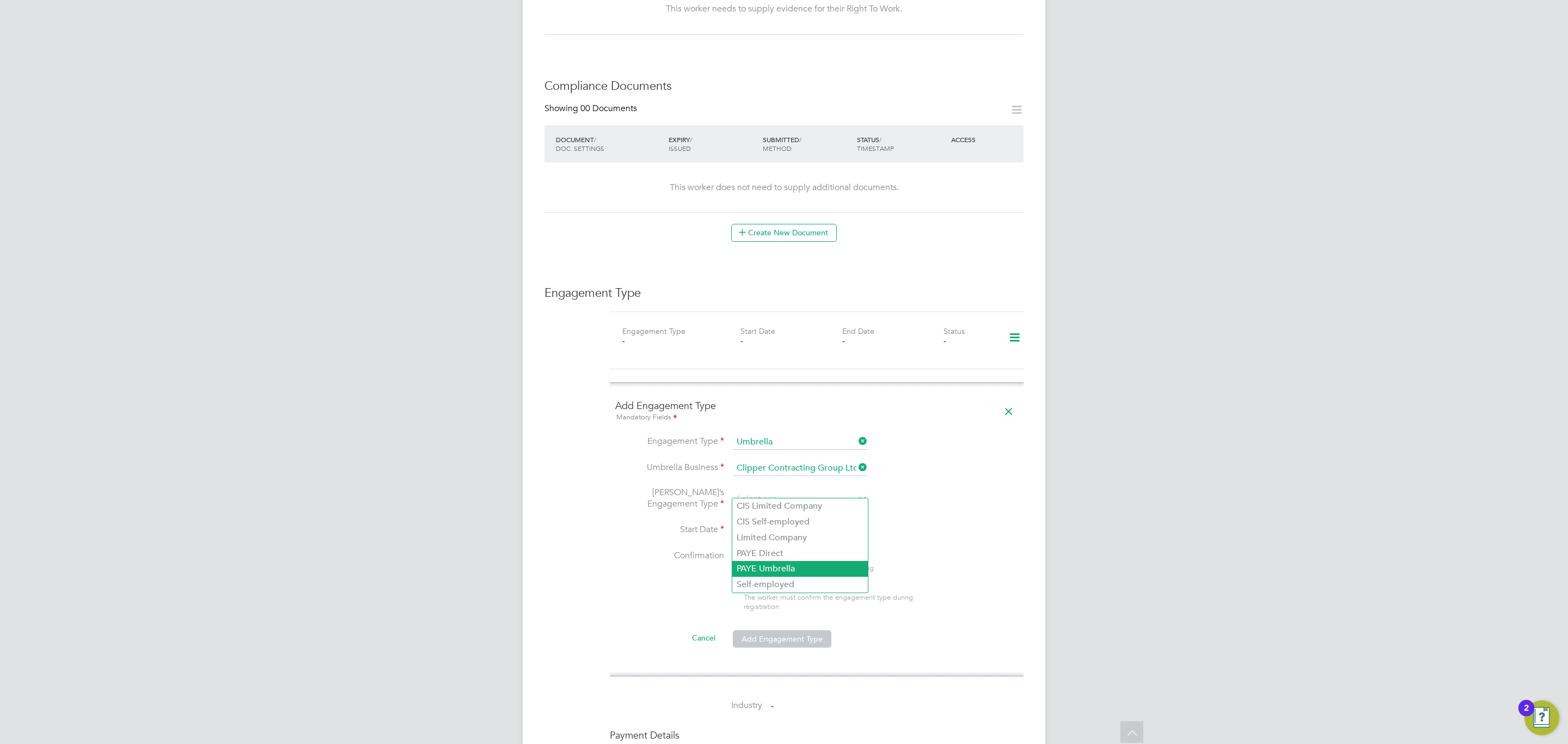
click at [789, 566] on li "PAYE Umbrella" at bounding box center [800, 568] width 136 height 15
type input "PAYE Umbrella"
click at [791, 527] on input at bounding box center [772, 530] width 77 height 16
click at [918, 540] on li "Start Date" at bounding box center [816, 536] width 403 height 27
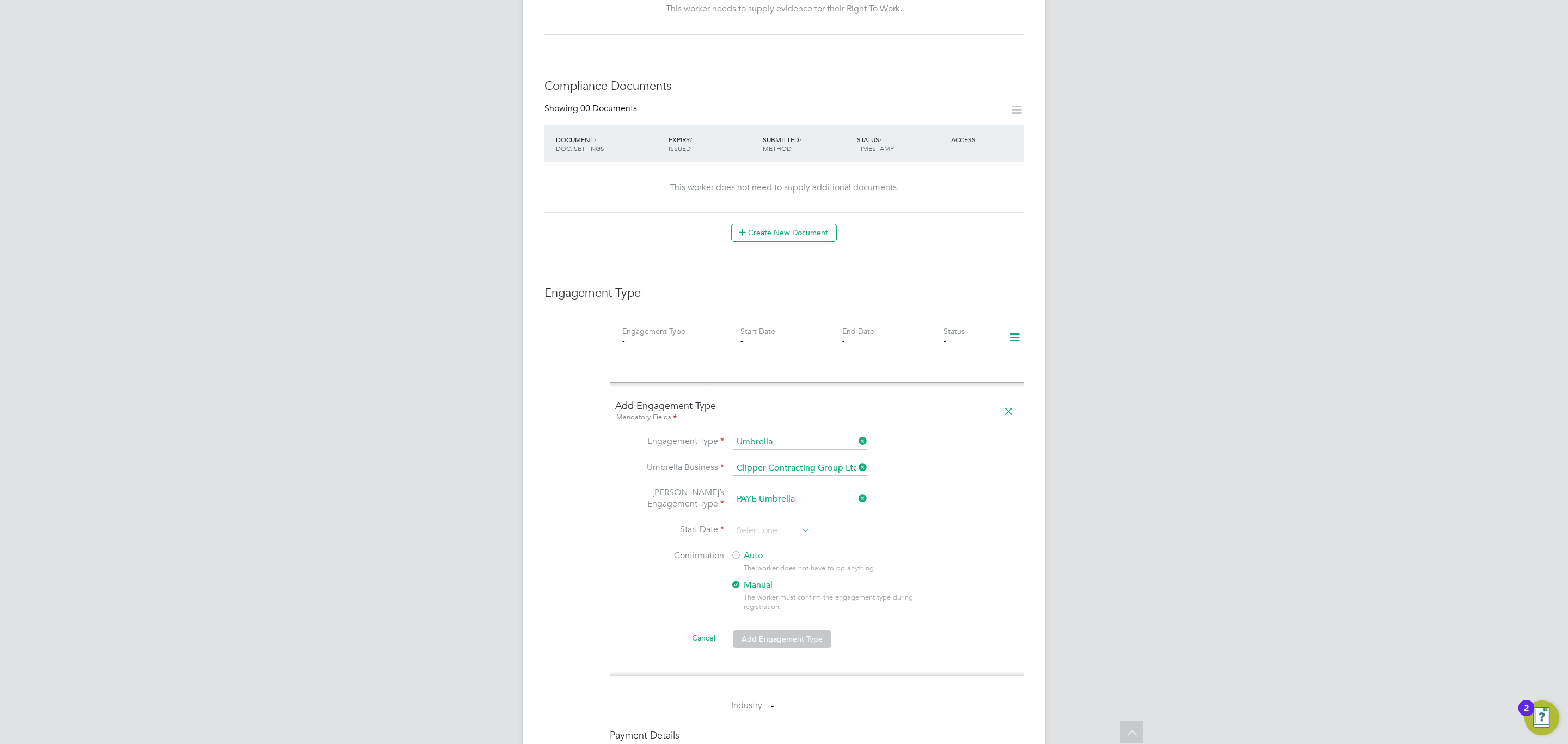
click at [757, 550] on label "Auto" at bounding box center [829, 555] width 196 height 12
click at [778, 523] on input at bounding box center [772, 530] width 77 height 16
click at [743, 394] on span "18" at bounding box center [750, 387] width 21 height 21
type input "[DATE]"
click at [786, 657] on button "Add Engagement Type" at bounding box center [782, 665] width 99 height 18
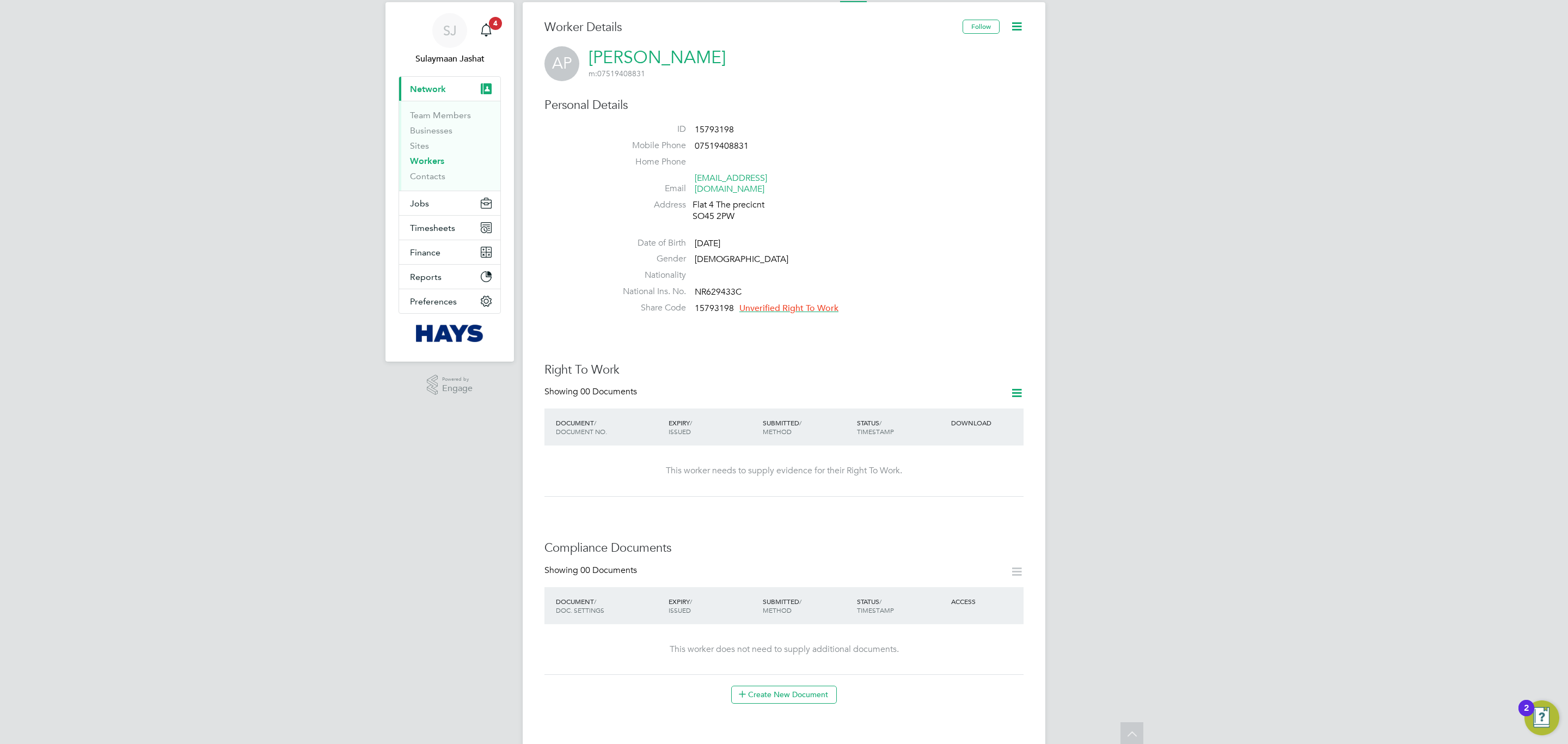
scroll to position [0, 0]
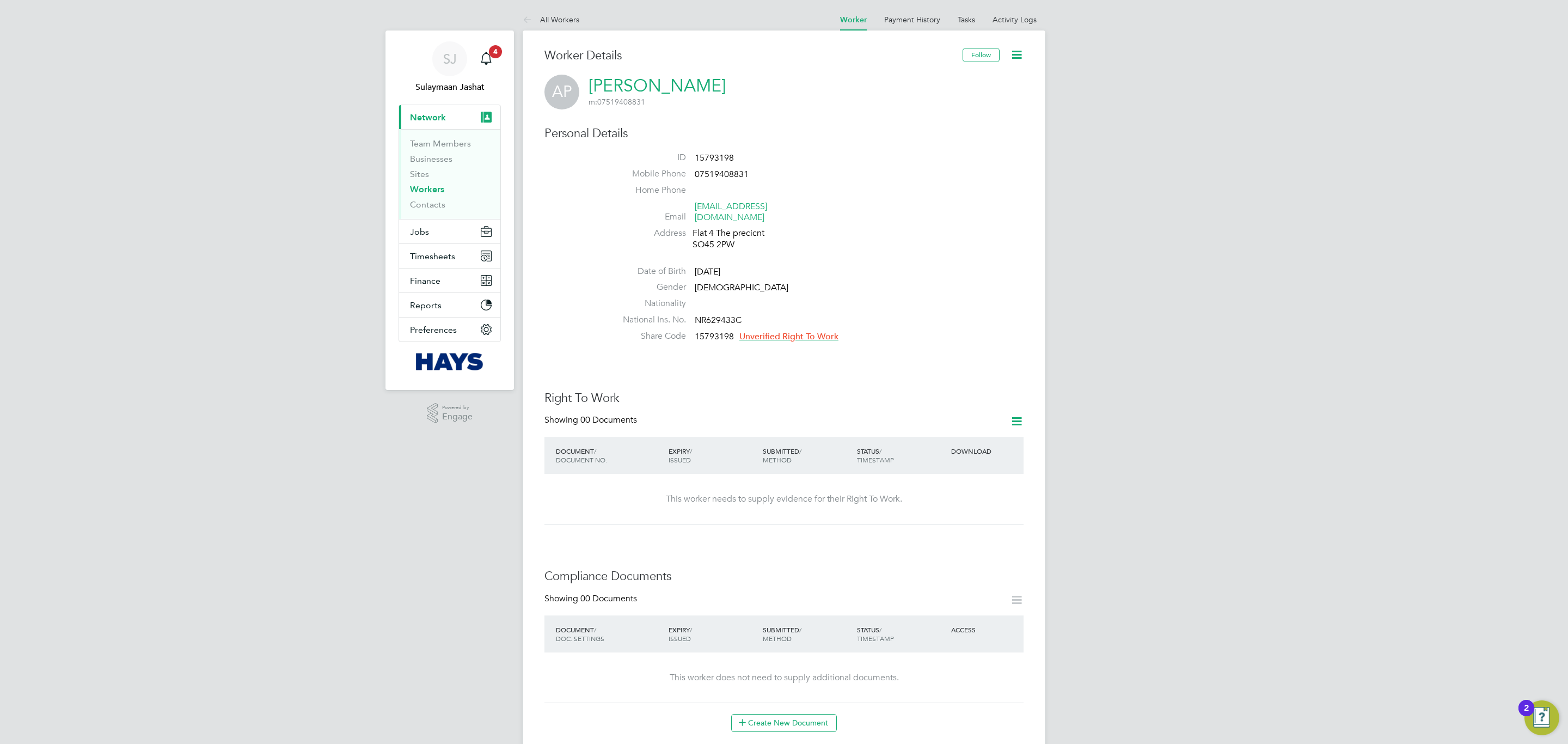
click at [1017, 415] on icon at bounding box center [1017, 421] width 14 height 14
click at [972, 435] on li "Add Right To Work Document" at bounding box center [956, 436] width 131 height 15
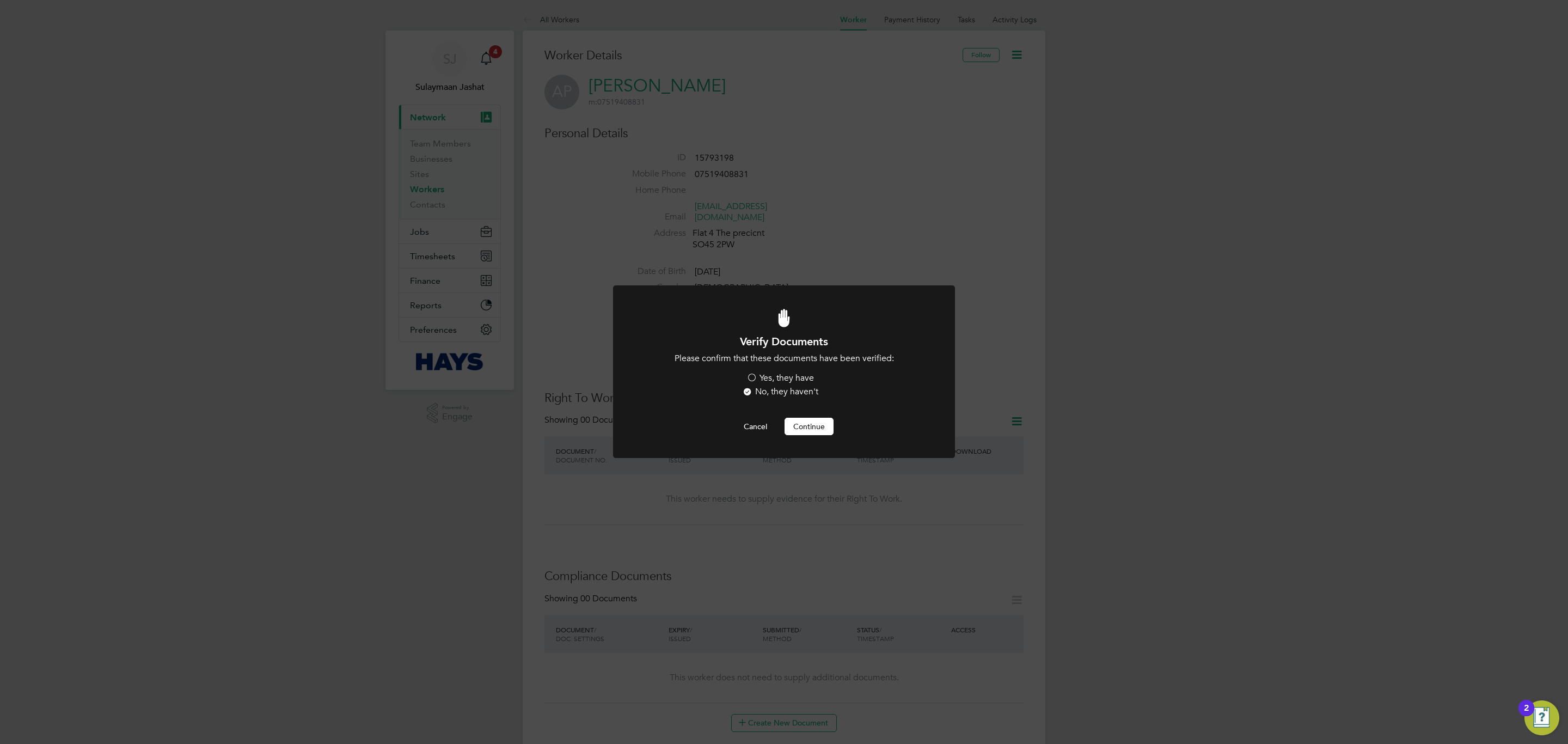
click at [778, 376] on label "Yes, they have" at bounding box center [780, 378] width 68 height 12
click at [0, 0] on input "Yes, they have" at bounding box center [0, 0] width 0 height 0
click at [807, 427] on button "Continue" at bounding box center [809, 426] width 49 height 18
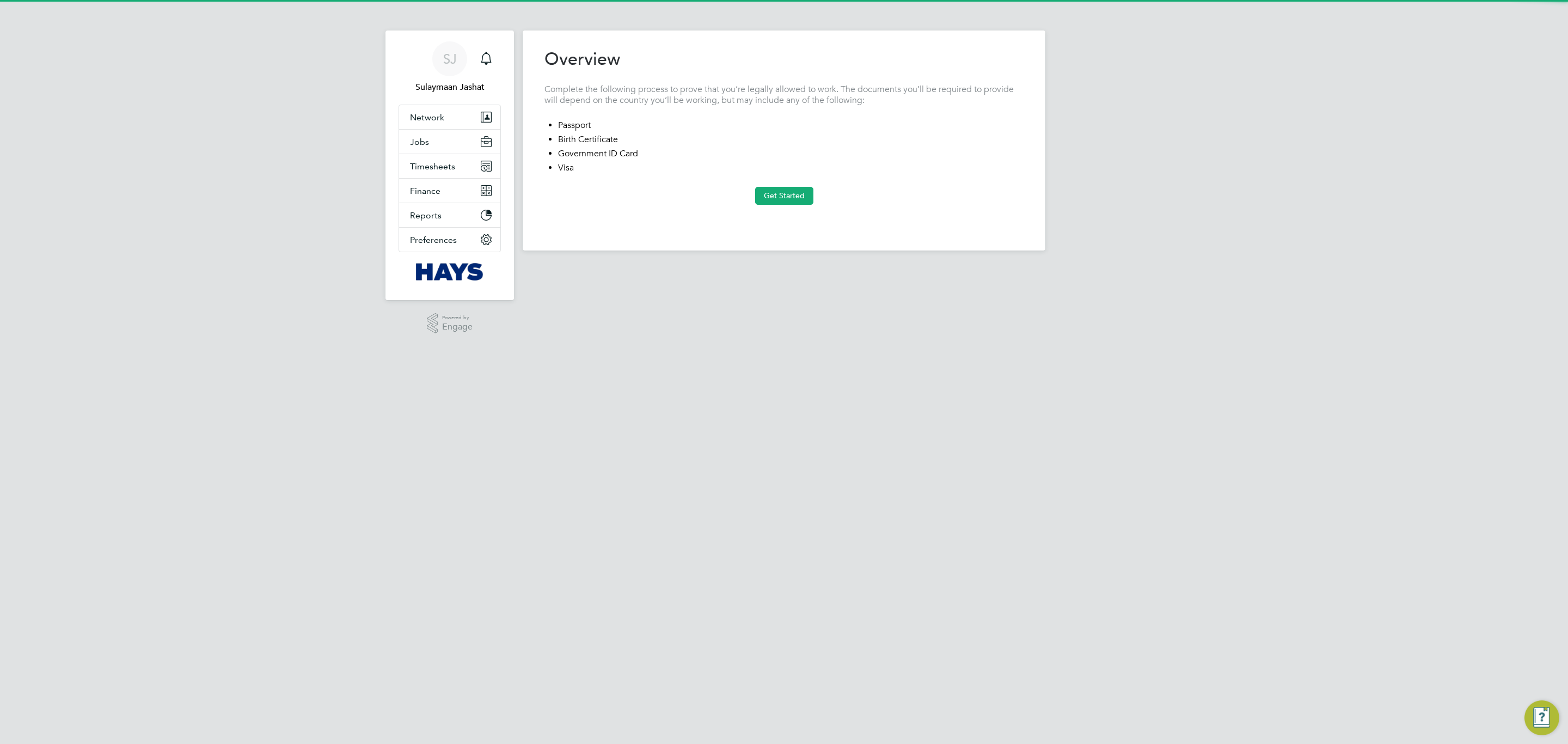
click at [772, 188] on button "Get Started" at bounding box center [785, 195] width 59 height 18
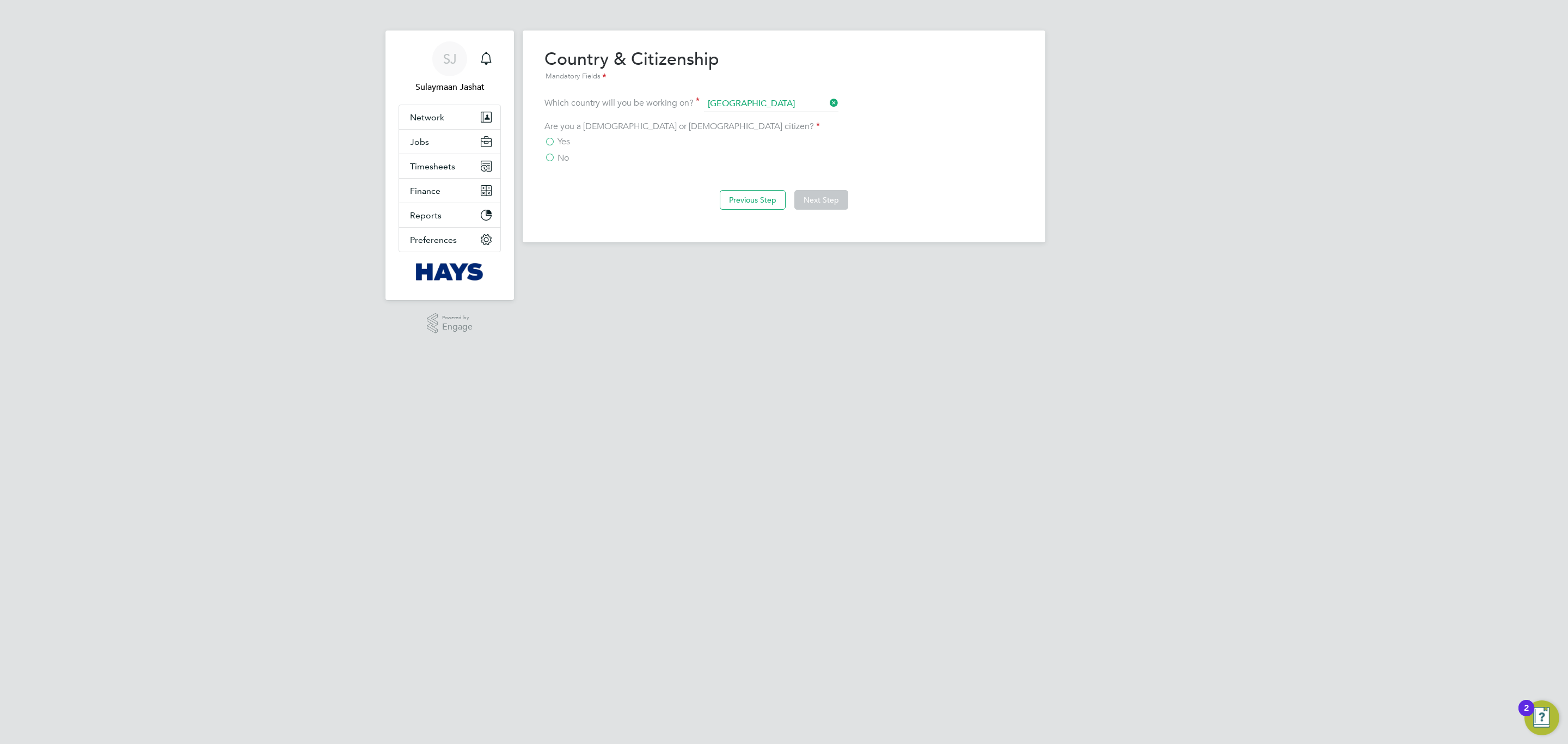
click at [572, 141] on div "Yes" at bounding box center [783, 142] width 479 height 12
click at [570, 142] on div "Yes" at bounding box center [783, 142] width 479 height 12
click at [582, 144] on div "Yes" at bounding box center [783, 142] width 479 height 12
click at [566, 142] on span "Yes" at bounding box center [564, 142] width 12 height 11
click at [0, 0] on input "Yes" at bounding box center [0, 0] width 0 height 0
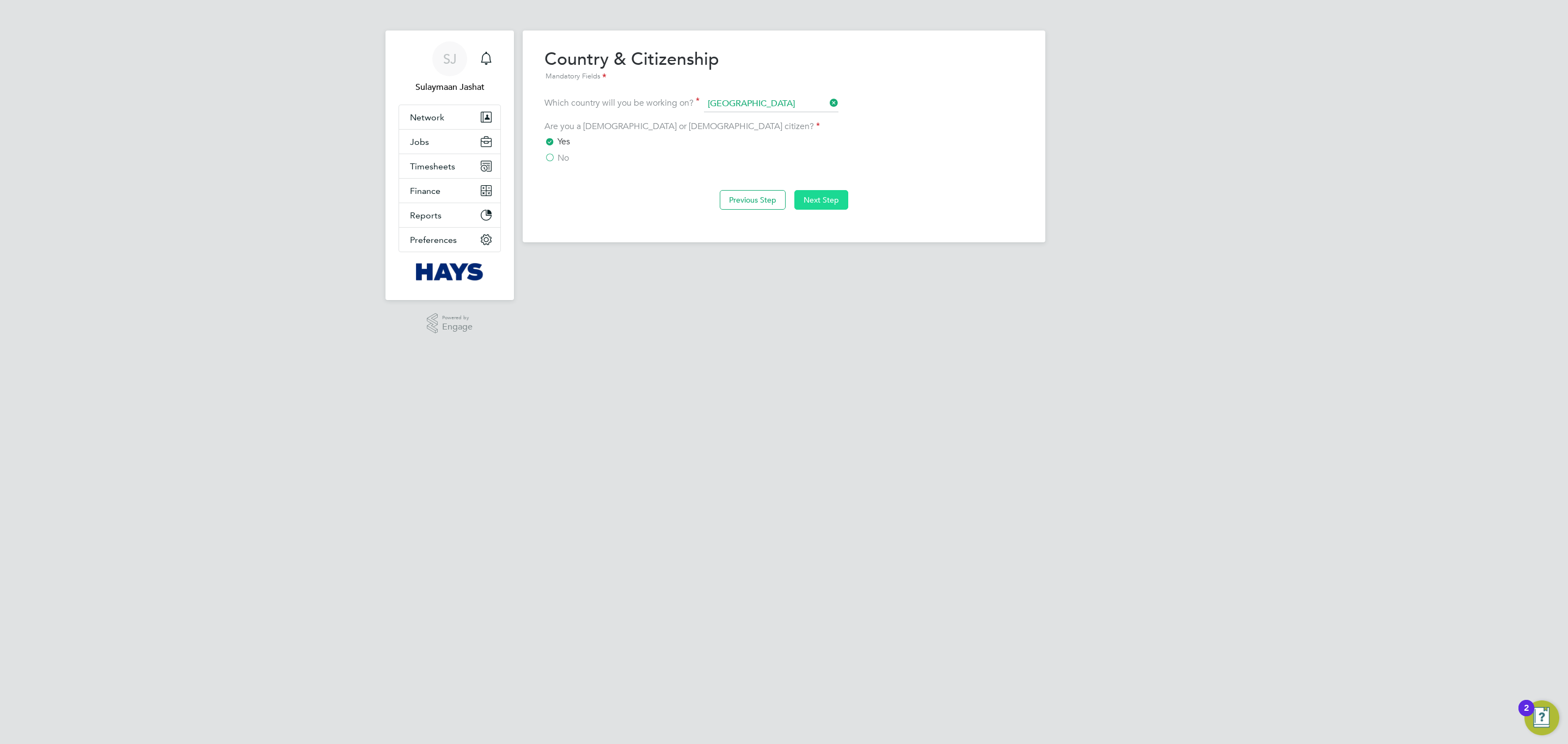
click at [806, 194] on button "Next Step" at bounding box center [821, 199] width 54 height 19
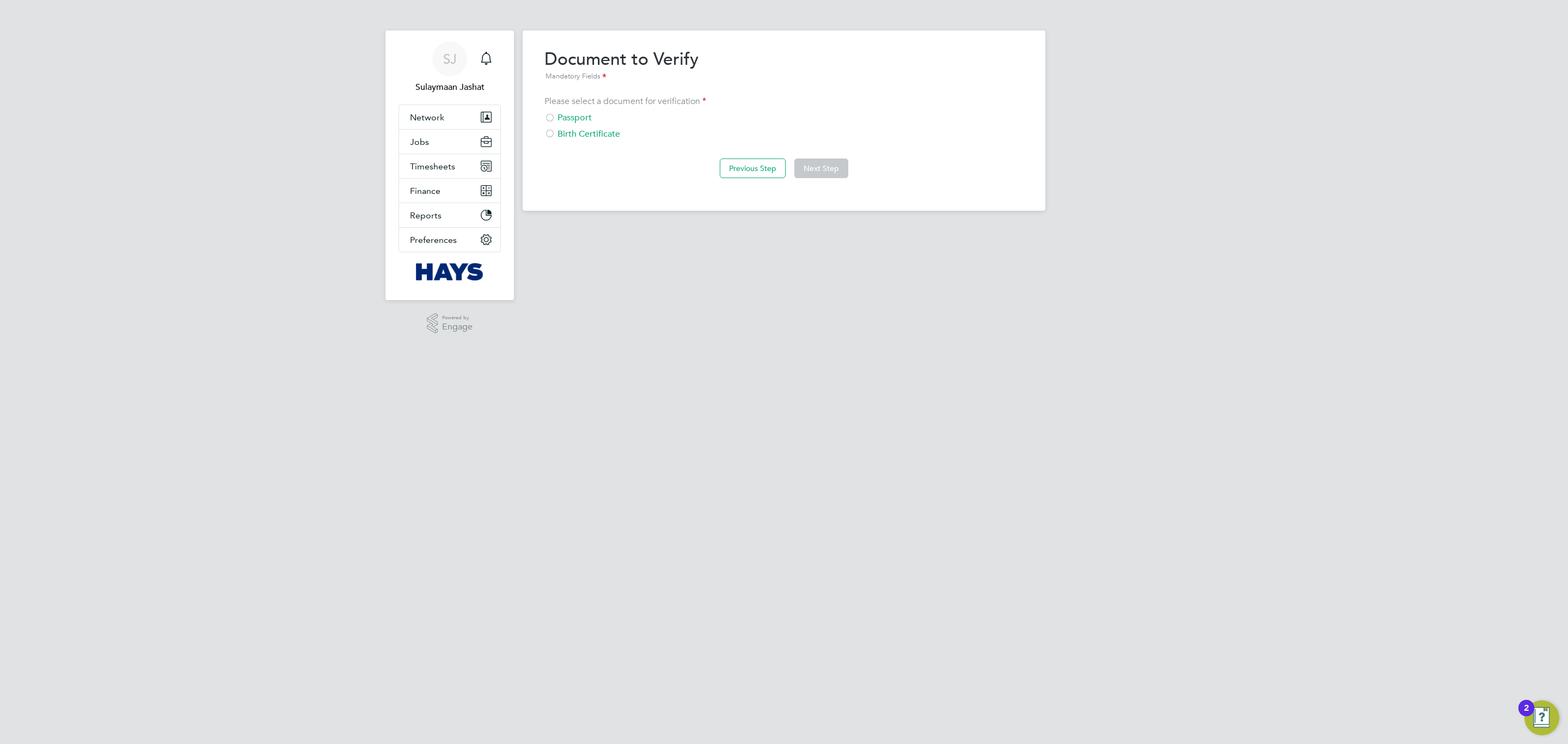
click at [559, 113] on div "Passport" at bounding box center [783, 117] width 479 height 12
click at [814, 167] on button "Next Step" at bounding box center [821, 168] width 54 height 19
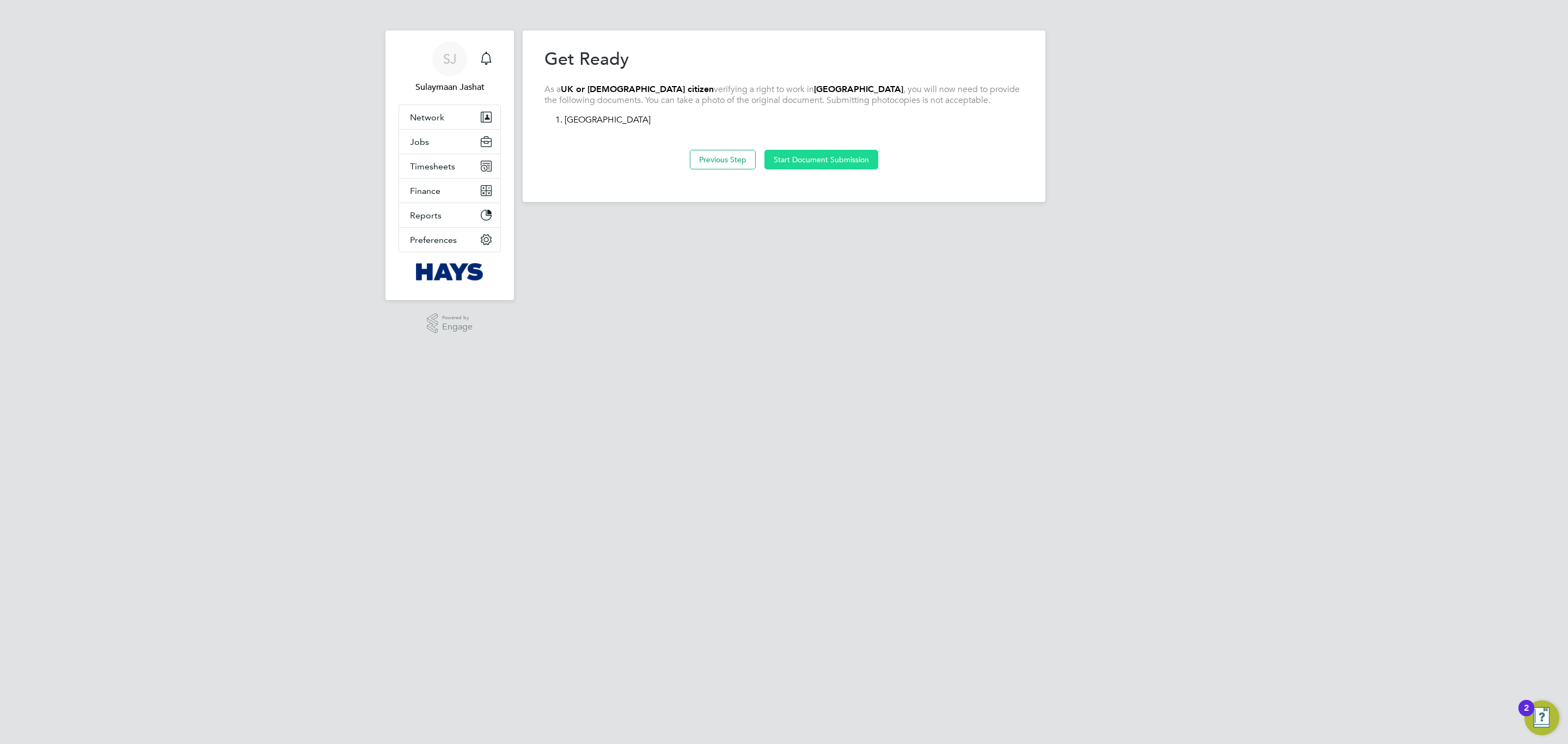
click at [815, 165] on button "Start Document Submission" at bounding box center [822, 159] width 114 height 19
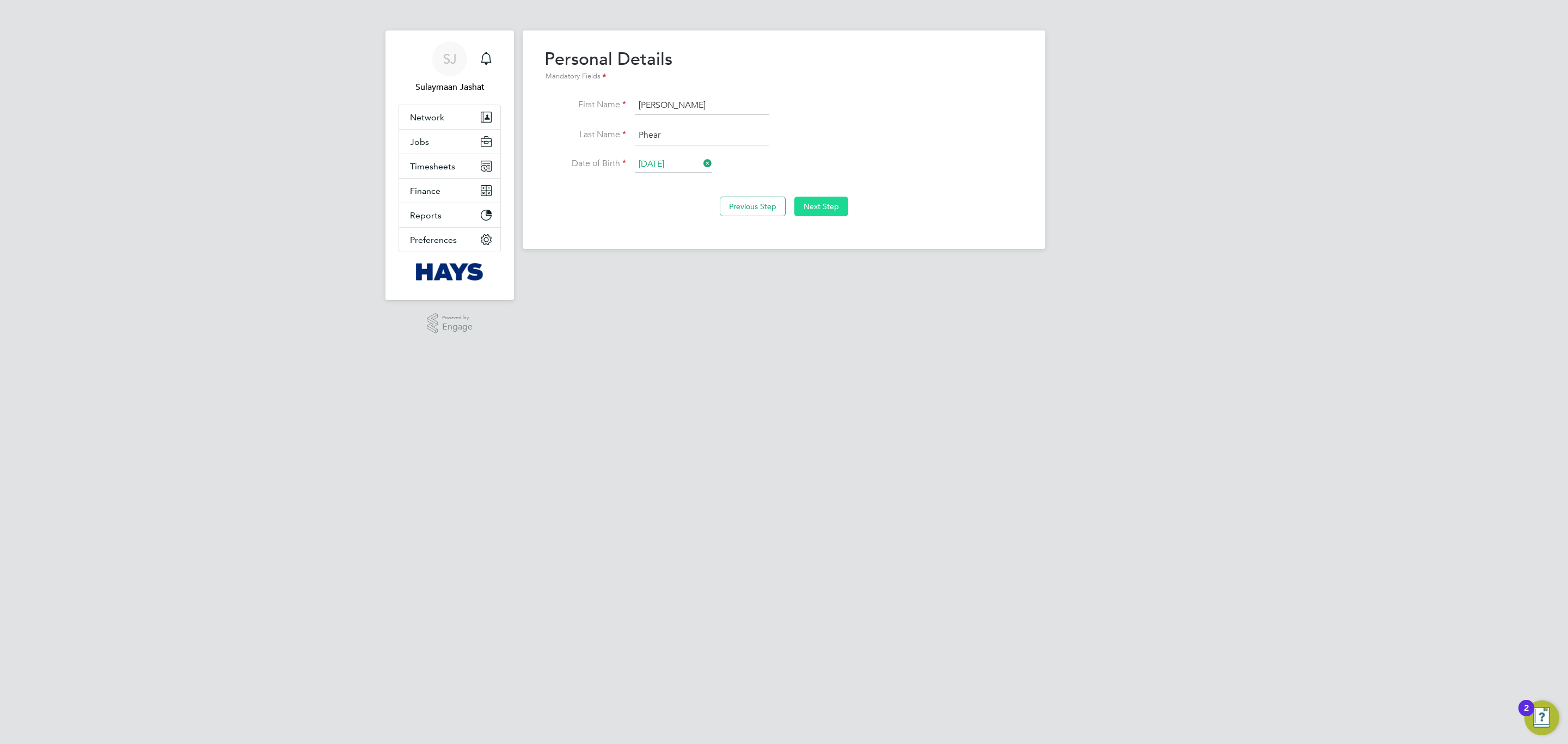
click at [831, 203] on button "Next Step" at bounding box center [821, 206] width 54 height 19
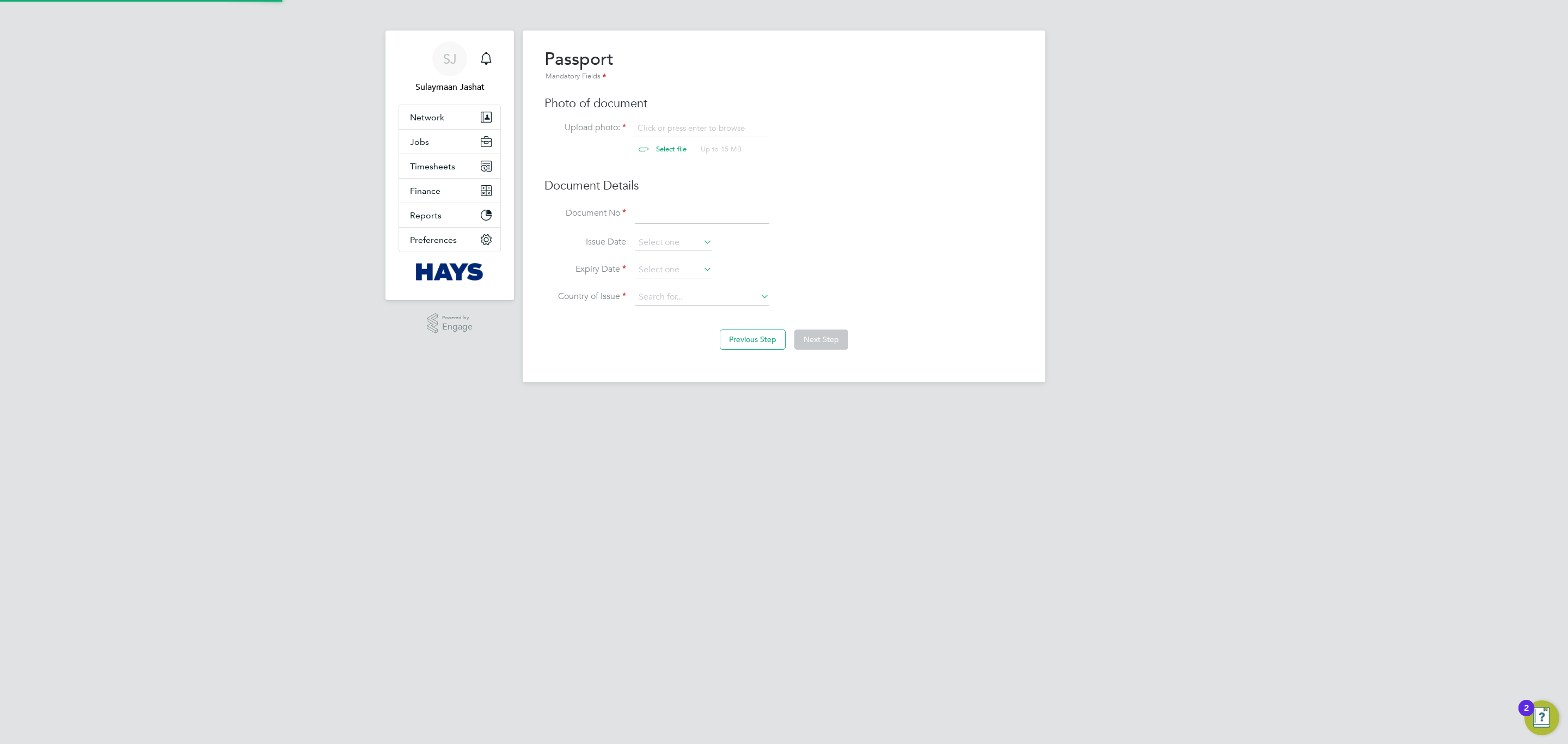
scroll to position [15, 136]
click at [715, 214] on input at bounding box center [702, 214] width 134 height 19
click at [724, 183] on h3 "Document Details" at bounding box center [783, 186] width 479 height 15
click at [681, 147] on input "file" at bounding box center [681, 139] width 171 height 32
type input "C:\fakepath\Andrew James Phear.pdf"
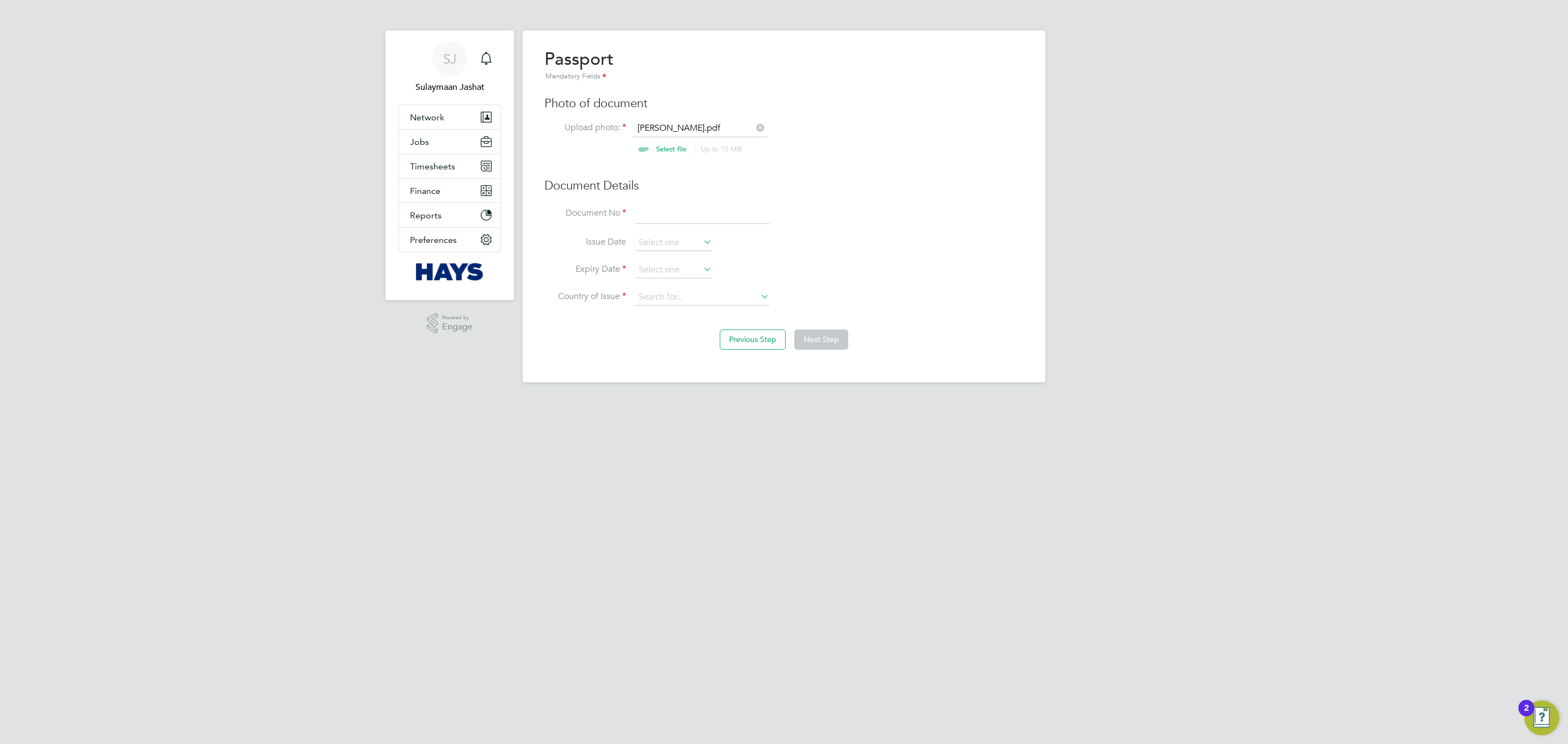
click at [679, 150] on input "file" at bounding box center [681, 139] width 171 height 32
click at [694, 223] on input at bounding box center [702, 214] width 134 height 19
type input "555497128"
click at [680, 264] on input at bounding box center [673, 270] width 77 height 16
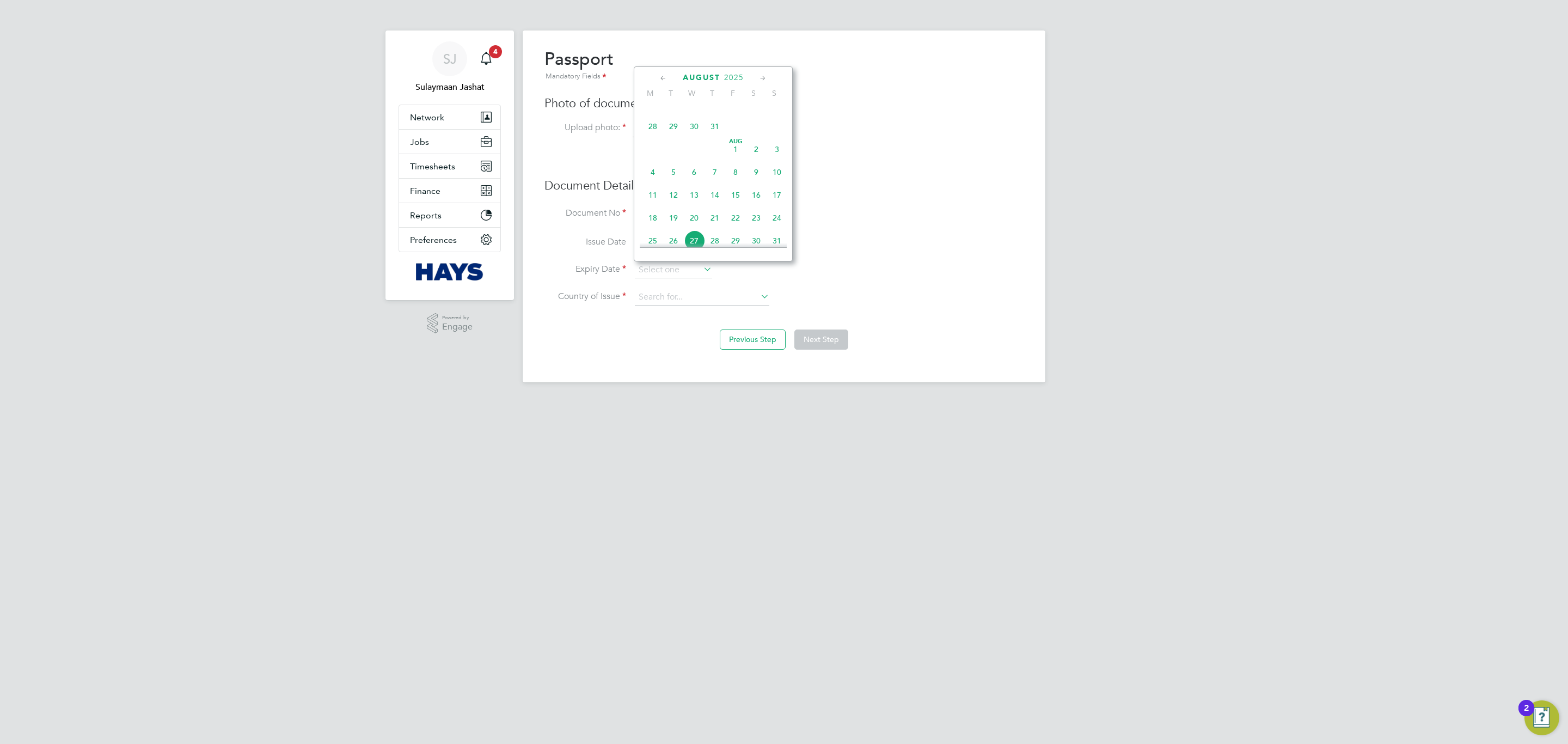
click at [728, 74] on span "2025" at bounding box center [733, 78] width 19 height 9
click at [714, 181] on span "2028" at bounding box center [715, 180] width 21 height 21
click at [660, 73] on icon at bounding box center [663, 79] width 10 height 12
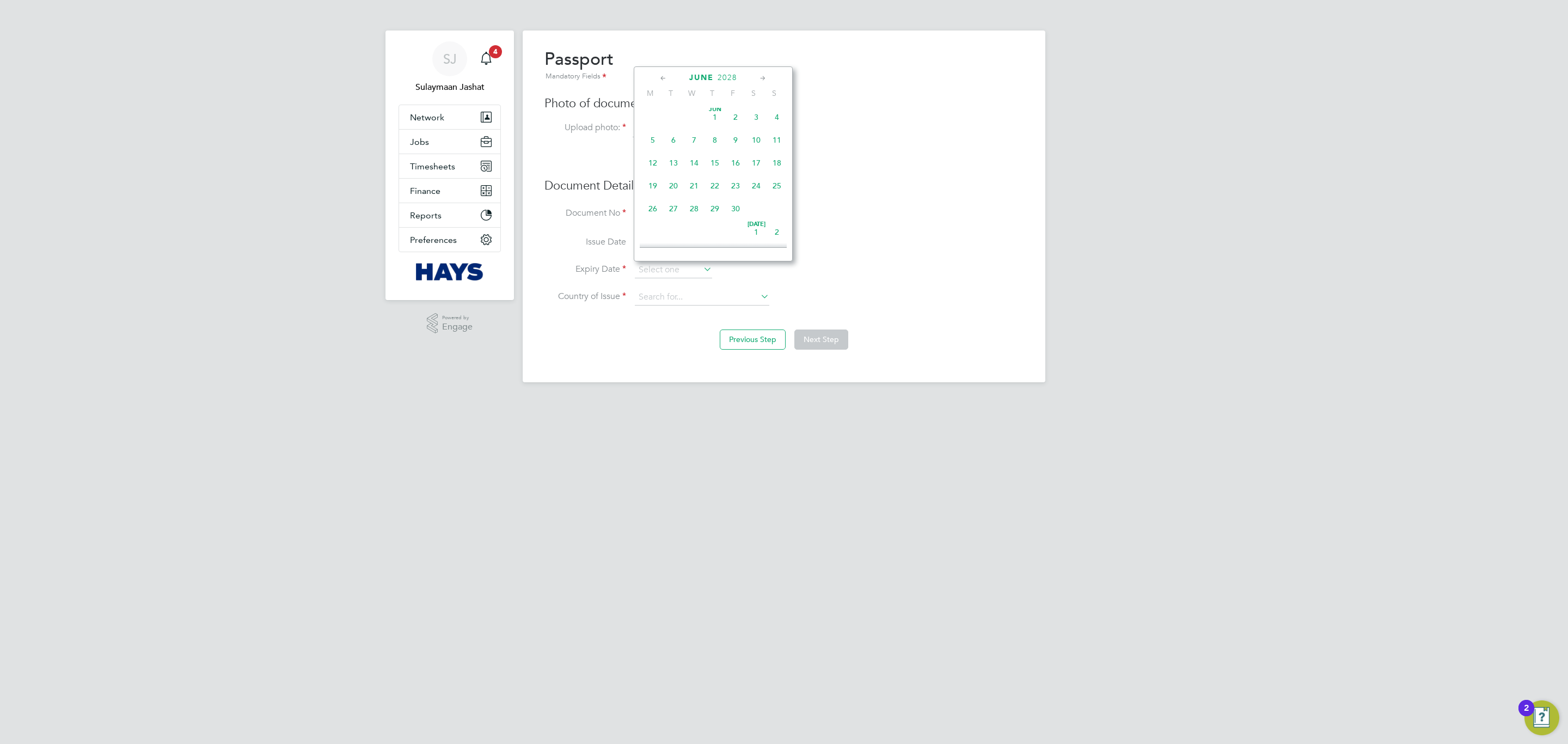
click at [716, 140] on span "8" at bounding box center [715, 140] width 21 height 21
type input "08 Jun 2028"
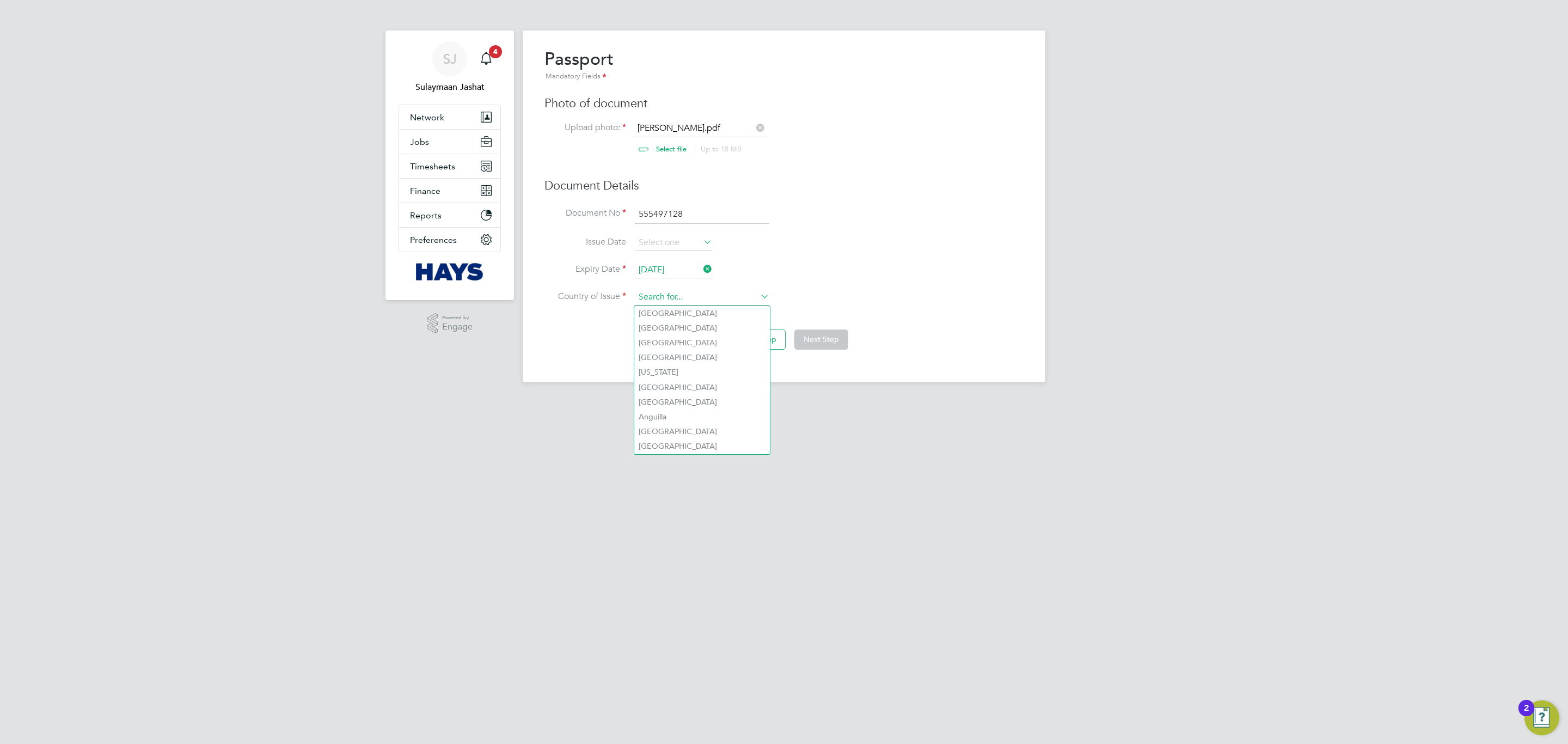
click at [709, 299] on input at bounding box center [702, 297] width 134 height 16
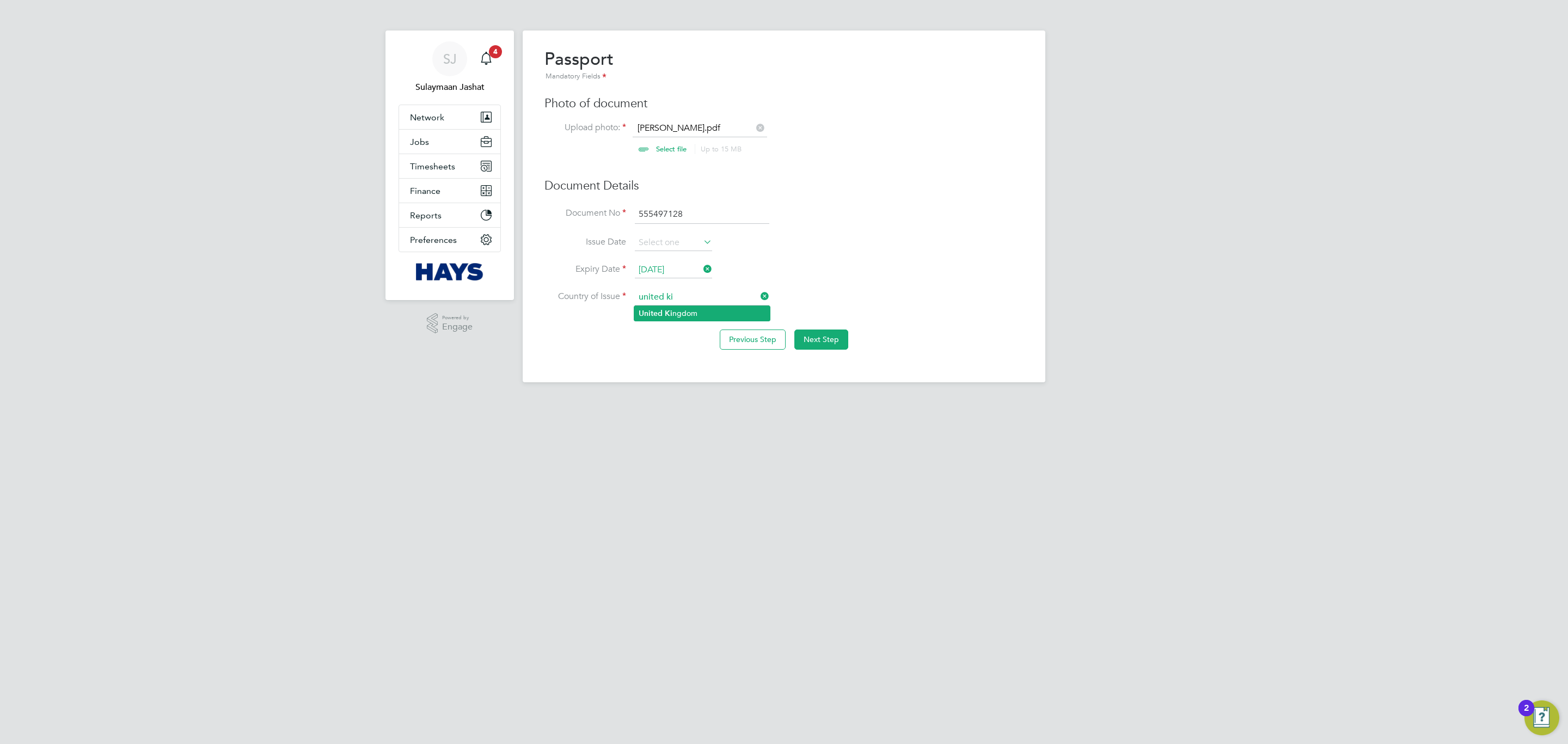
click at [708, 311] on li "United Ki ngdom" at bounding box center [702, 313] width 136 height 15
type input "United Kingdom"
click at [823, 330] on div "Previous Step Next Step" at bounding box center [783, 338] width 479 height 43
click at [824, 330] on button "Next Step" at bounding box center [821, 338] width 54 height 19
click at [830, 337] on button "Next Step" at bounding box center [821, 338] width 54 height 19
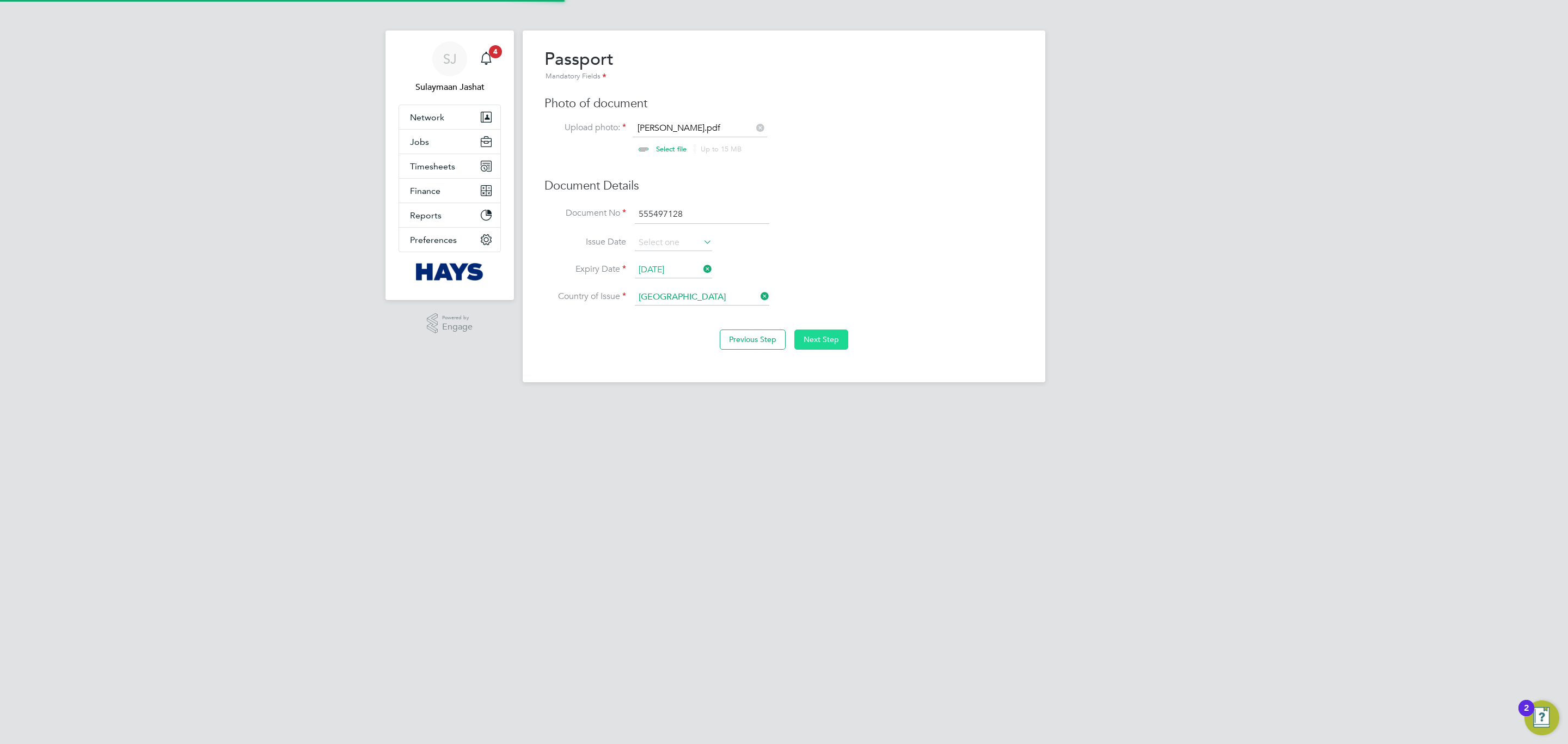
click at [833, 349] on button "Next Step" at bounding box center [821, 338] width 54 height 19
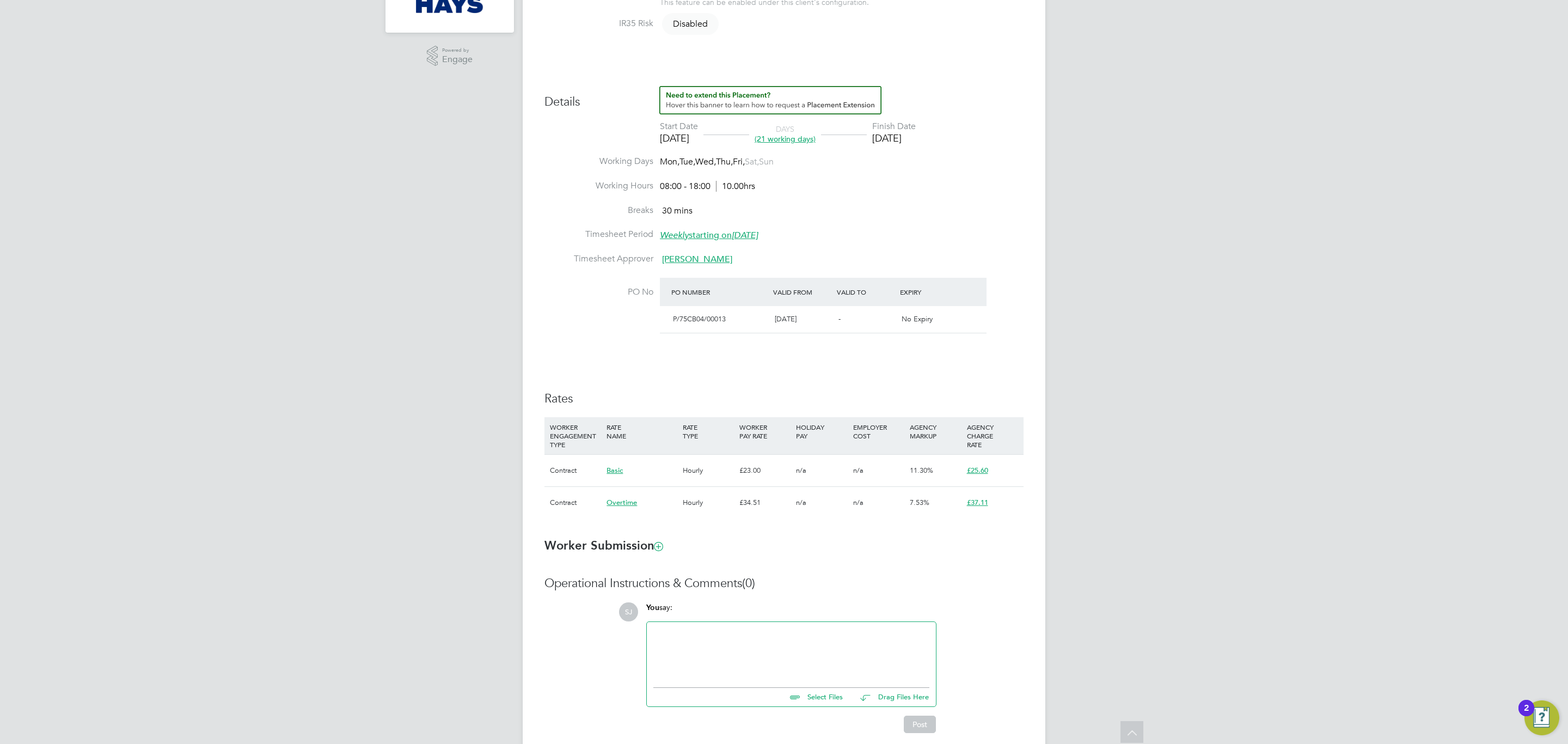
click at [522, 394] on div "SJ Sulaymaan Jashat Notifications Applications: Network Team Members Businesses…" at bounding box center [784, 231] width 1568 height 1115
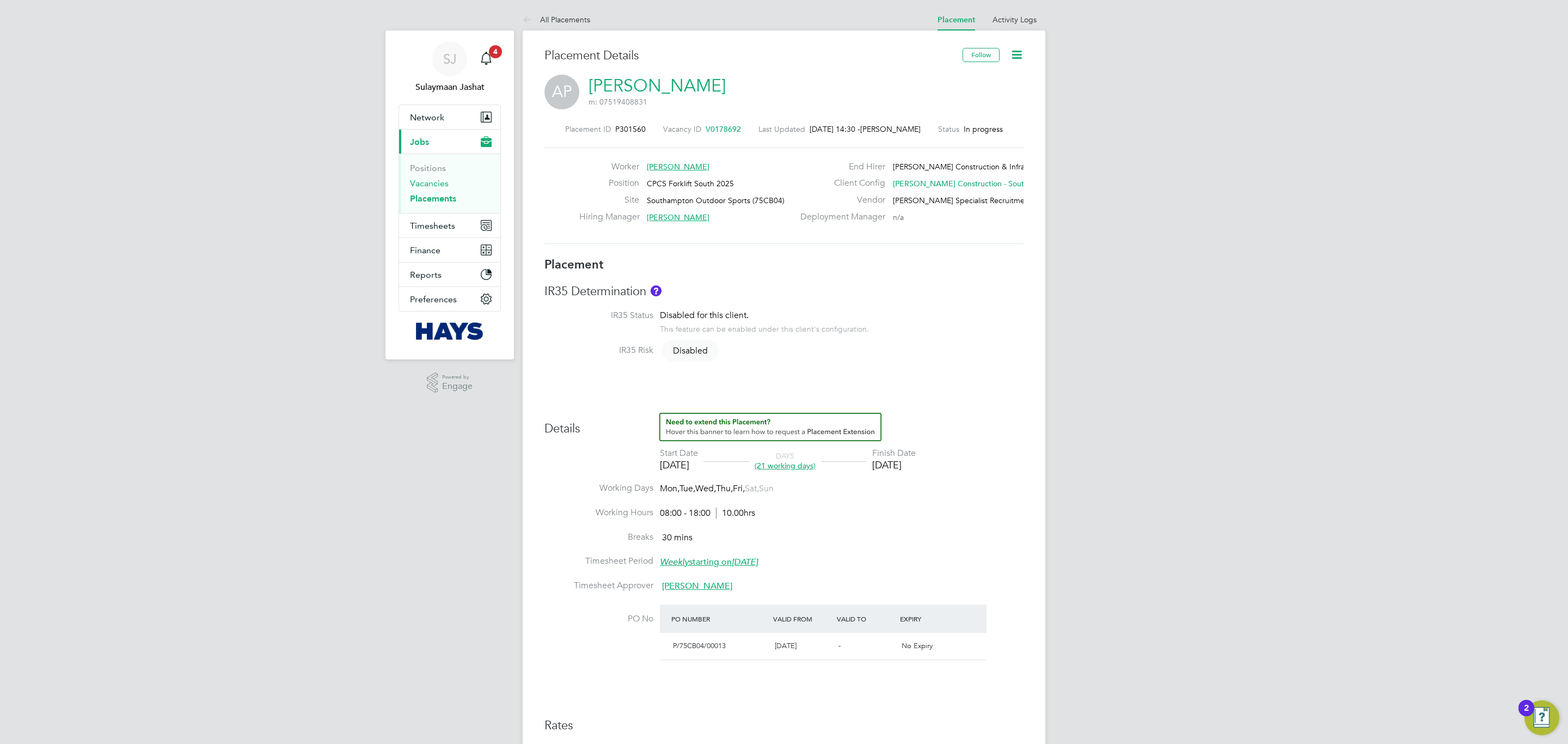
click at [445, 183] on link "Vacancies" at bounding box center [429, 183] width 39 height 10
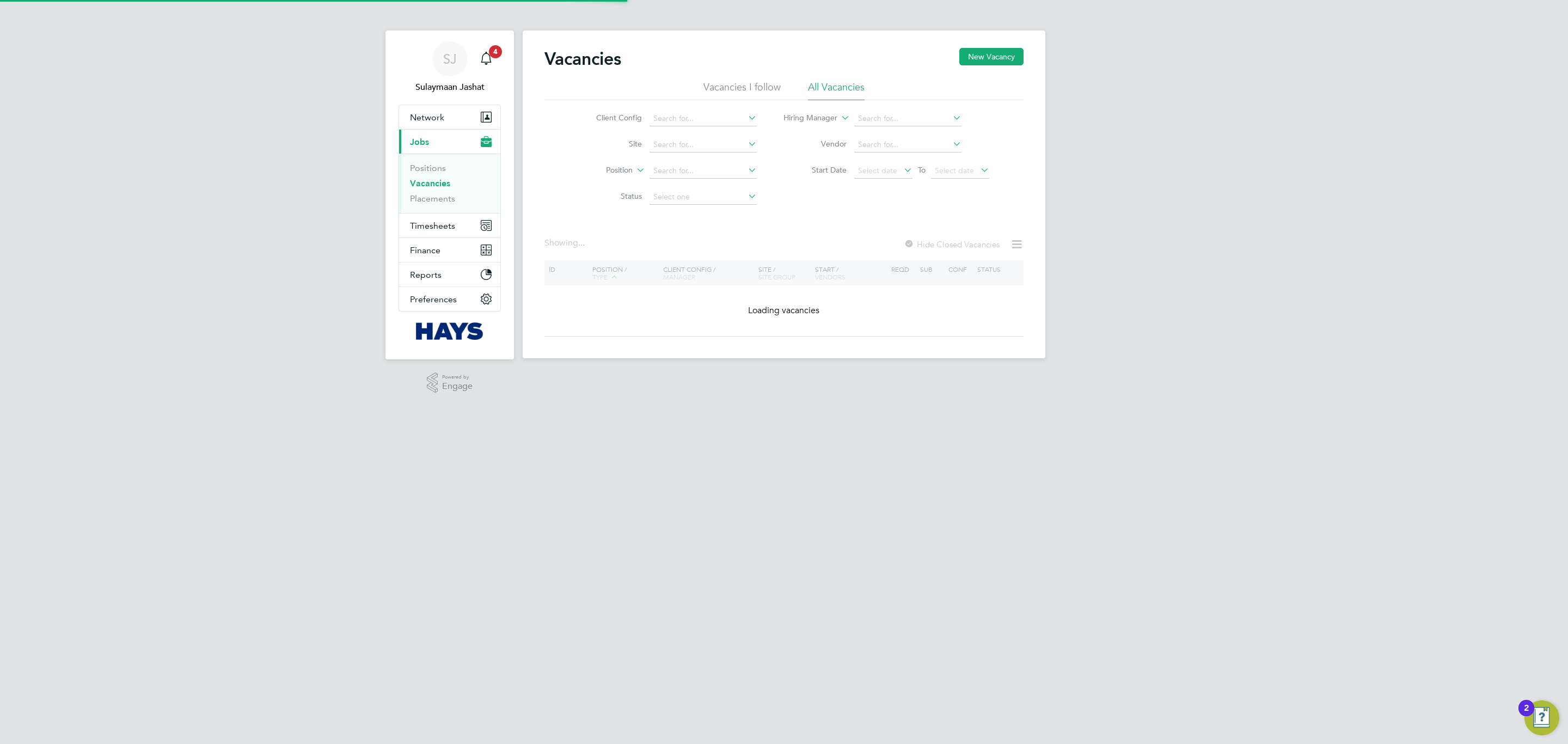
click at [789, 375] on html "SJ Sulaymaan Jashat Notifications 4 Applications: Network Team Members Business…" at bounding box center [784, 187] width 1568 height 375
click at [789, 336] on div "Vacancies New Vacancy Vacancies I follow All Vacancies Client Config Site Posit…" at bounding box center [783, 192] width 479 height 288
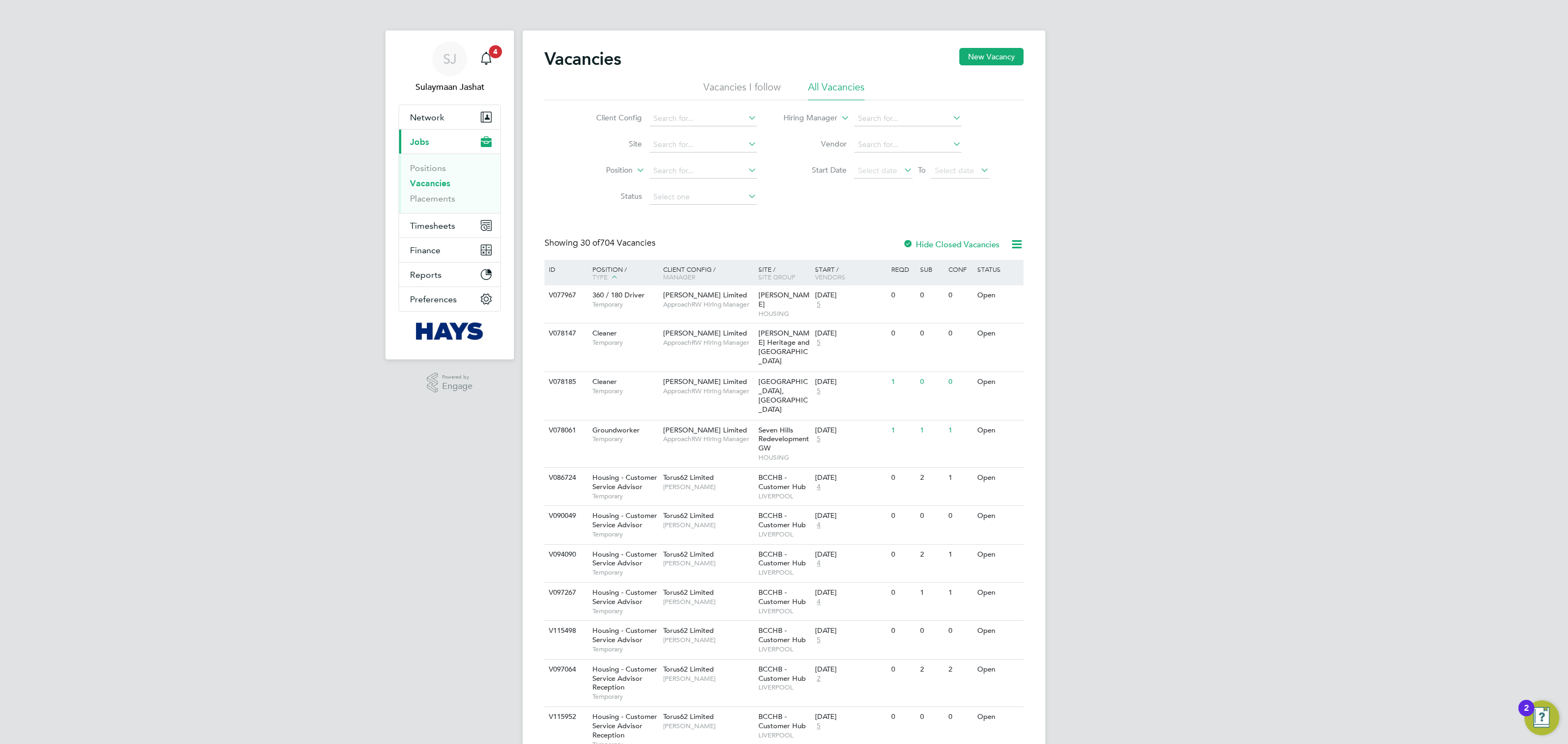
click at [789, 453] on span "HOUSING" at bounding box center [784, 457] width 52 height 8
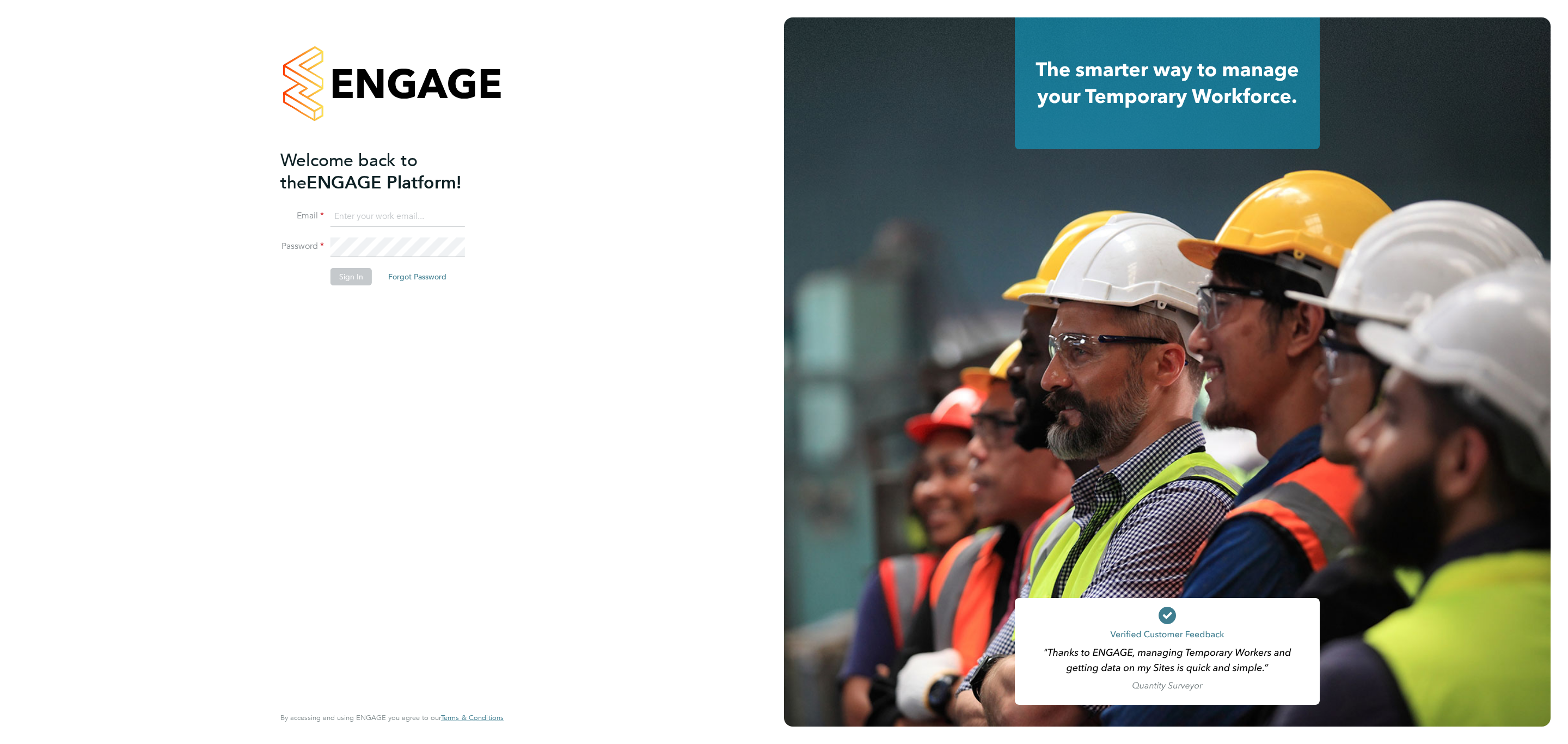
click at [368, 209] on input at bounding box center [398, 216] width 134 height 19
type input "vendorkeyaccounts2@hays.com"
click at [429, 260] on li "Password" at bounding box center [386, 253] width 212 height 31
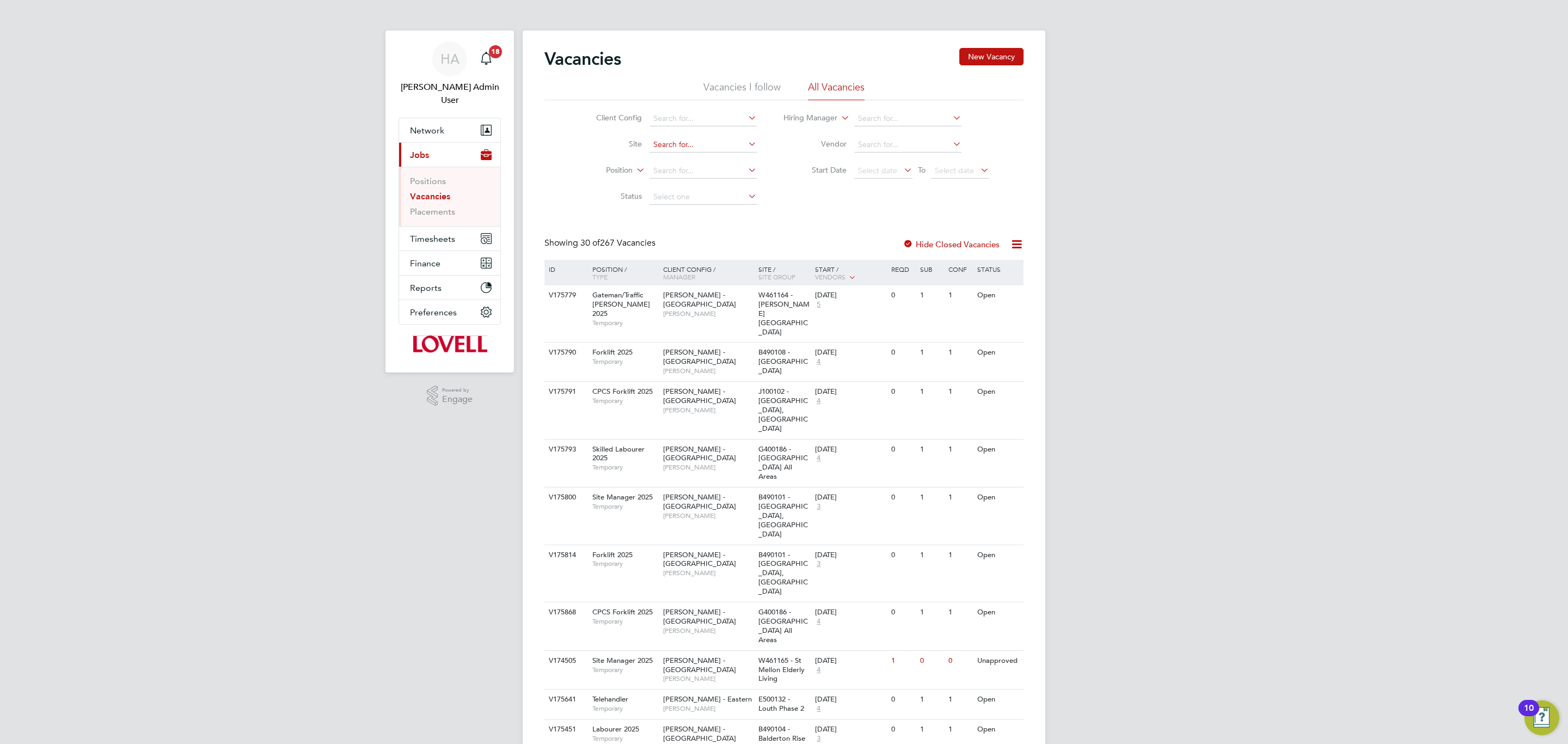
click at [687, 140] on input at bounding box center [703, 145] width 107 height 15
click at [705, 157] on b "South" at bounding box center [699, 160] width 21 height 9
type input "G400186 - [GEOGRAPHIC_DATA] All Areas"
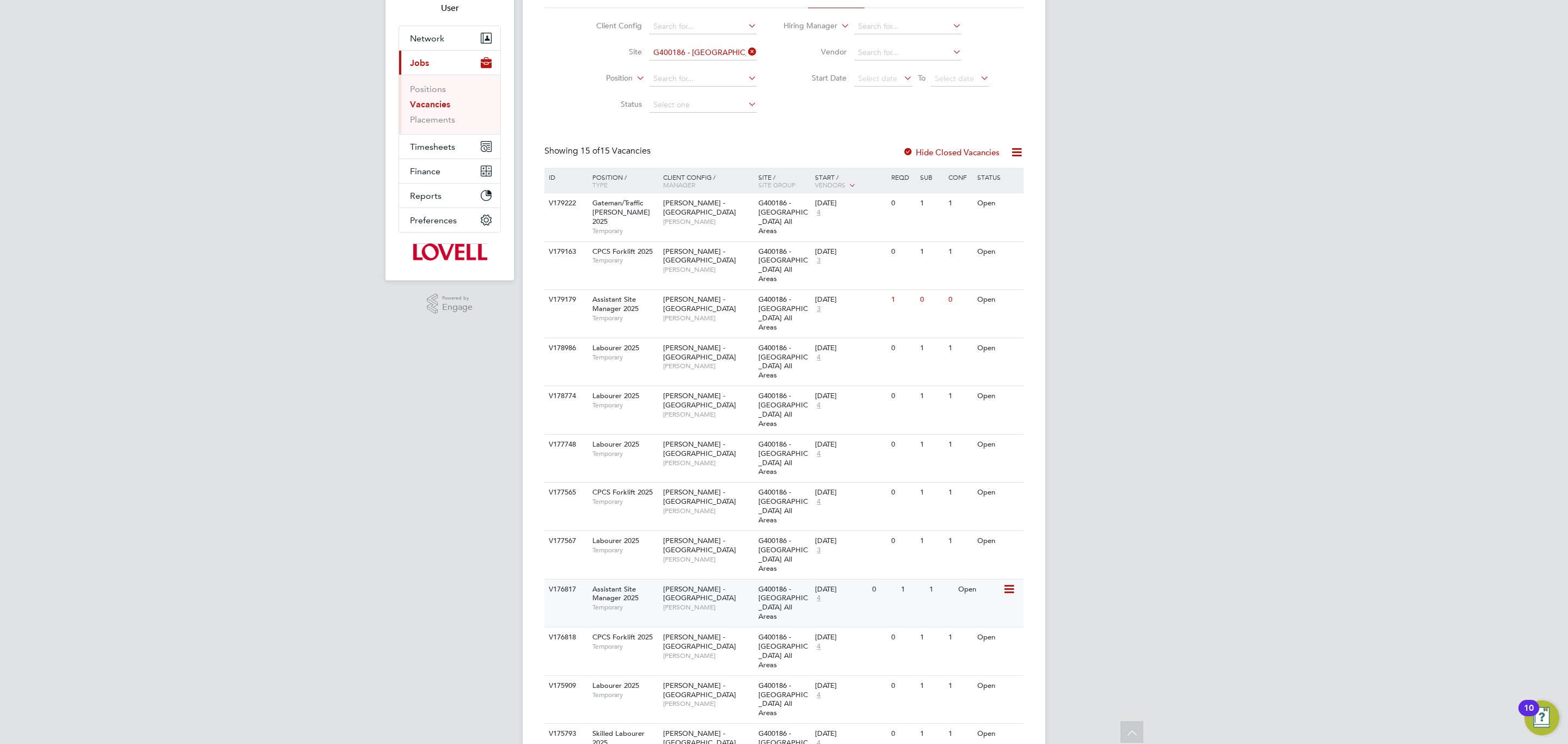
scroll to position [64, 0]
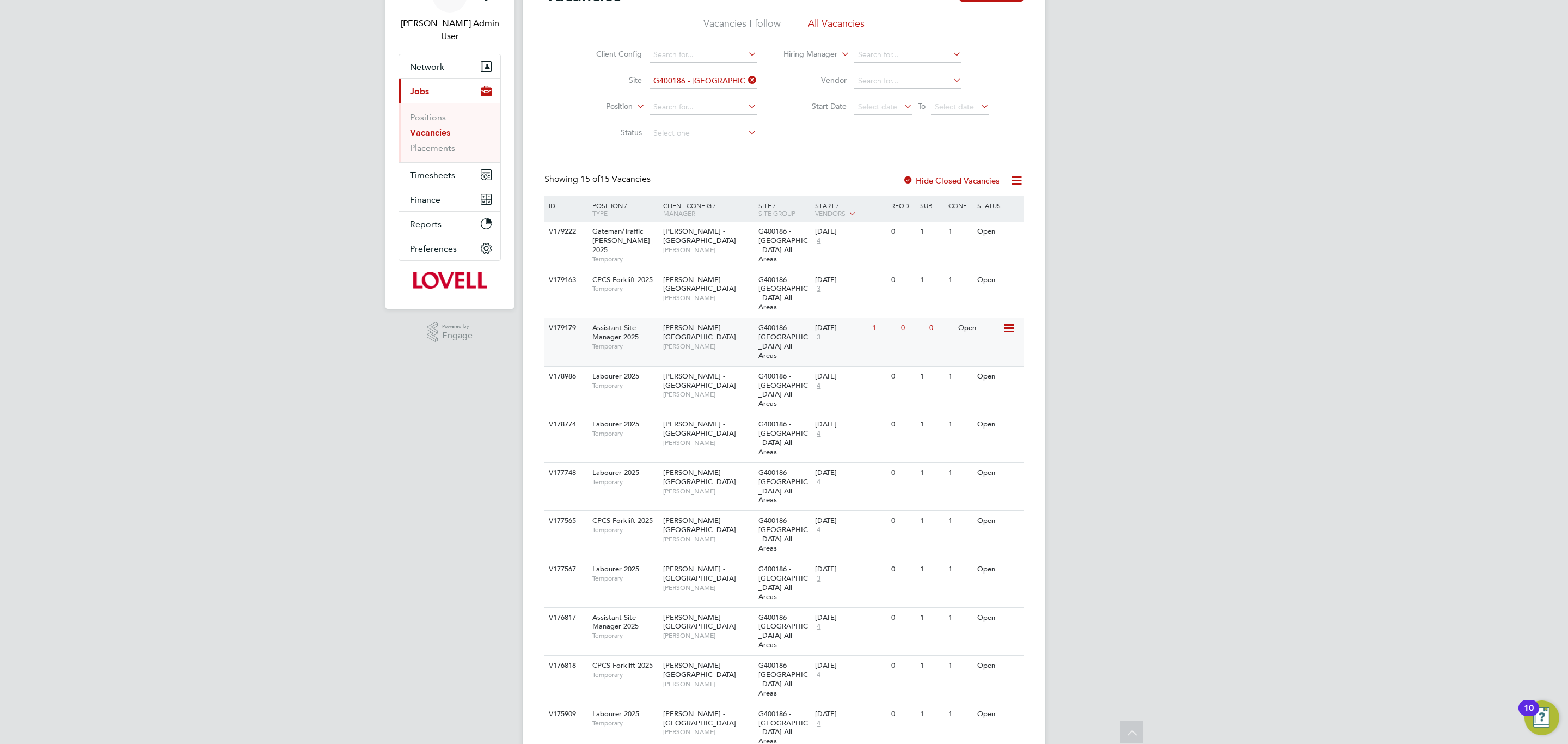
click at [703, 349] on div "V179179 Assistant Site Manager 2025 Temporary Lovell - Scotland David Todd G400…" at bounding box center [783, 342] width 479 height 49
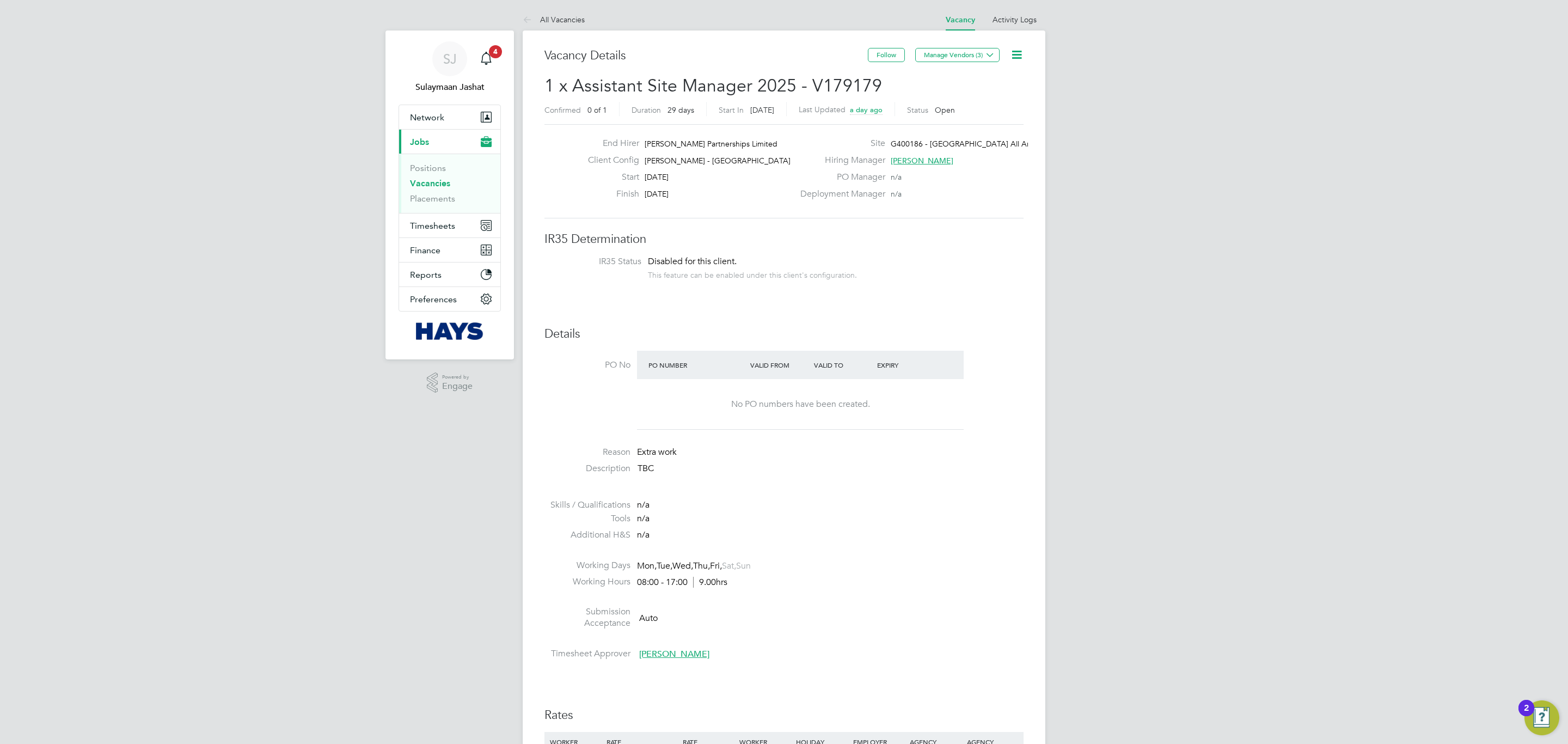
click at [1021, 48] on icon at bounding box center [1017, 55] width 14 height 14
click at [946, 54] on button "Manage Vendors (3)" at bounding box center [957, 55] width 84 height 14
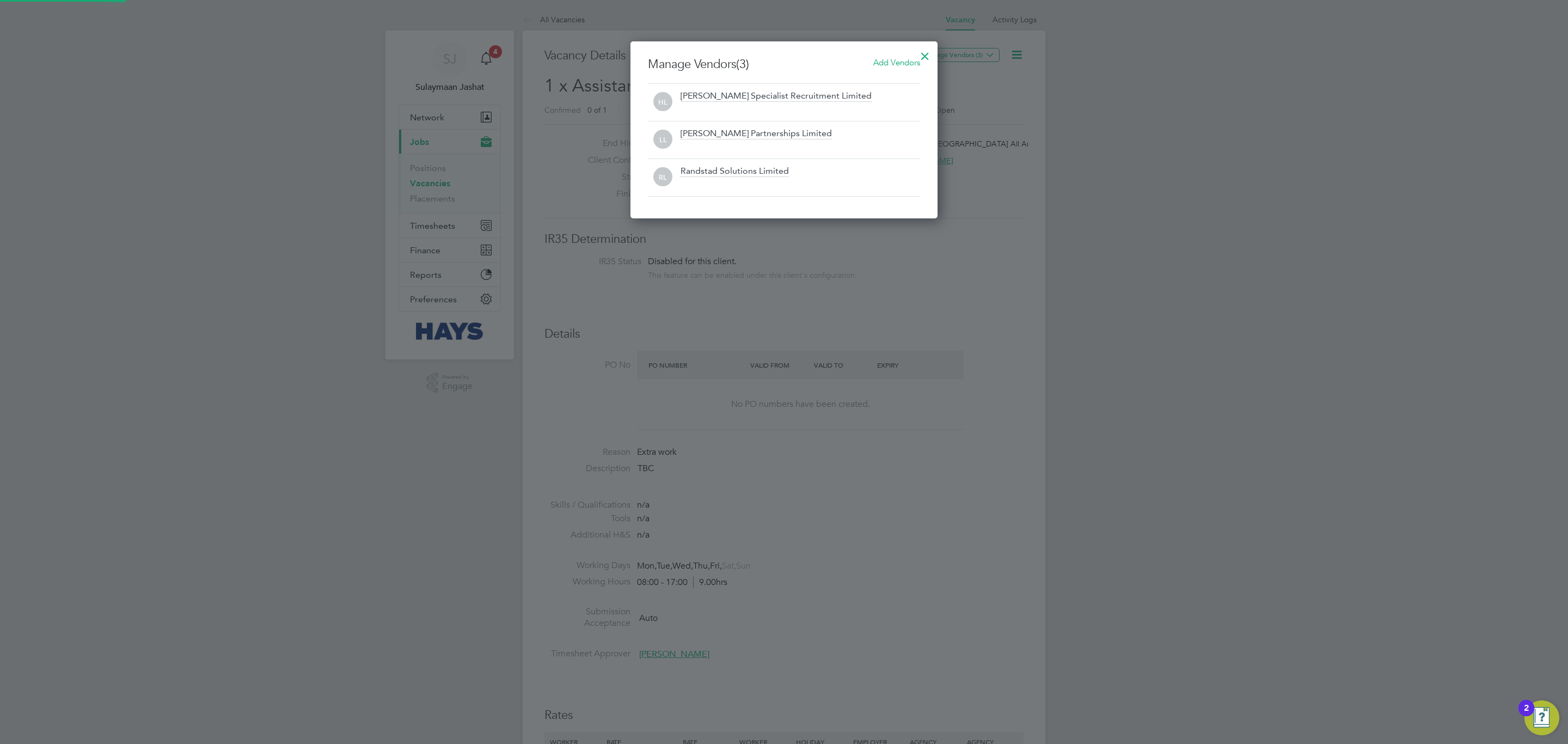
scroll to position [179, 307]
click at [899, 64] on span "Add Vendors" at bounding box center [897, 62] width 47 height 10
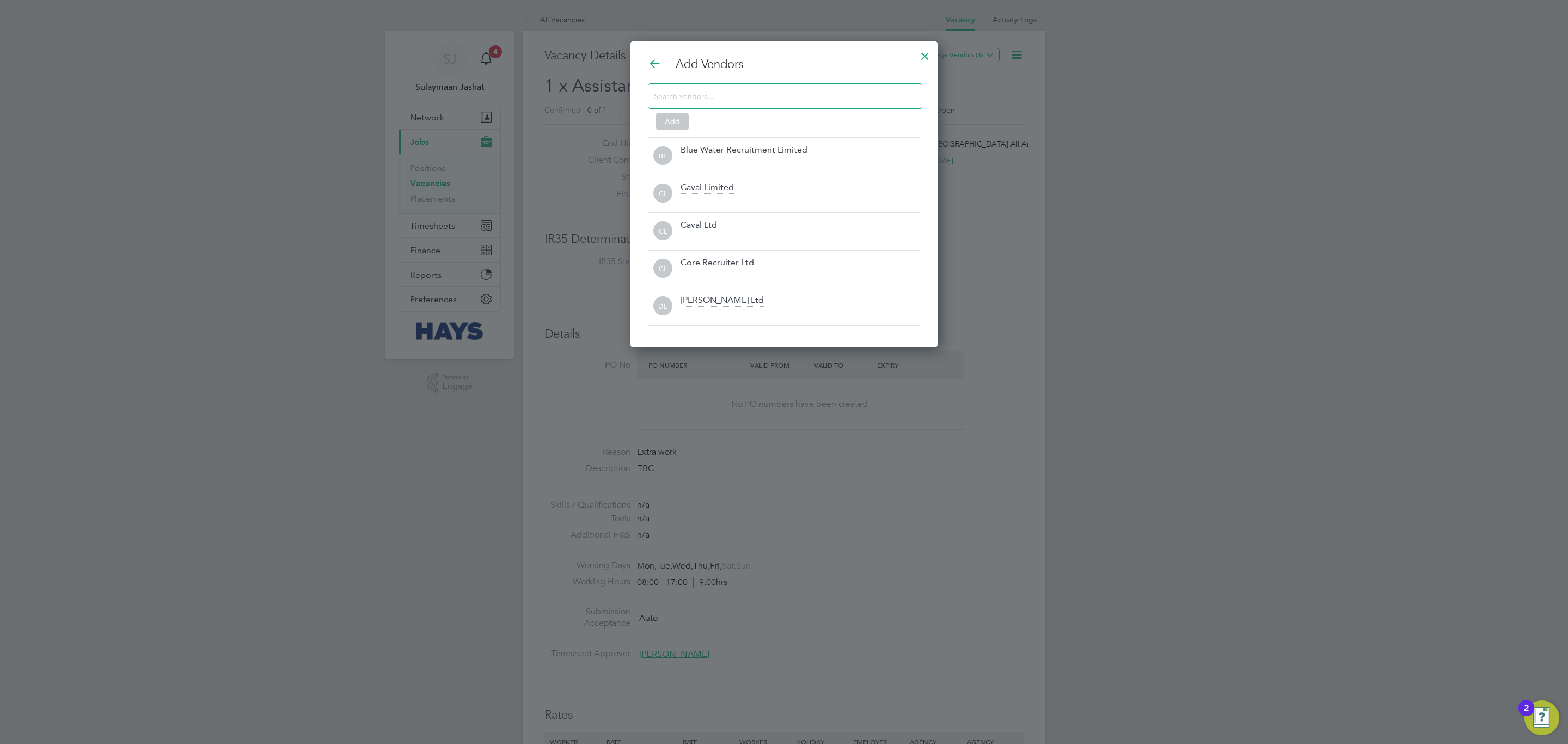
click at [778, 85] on div at bounding box center [785, 96] width 274 height 25
click at [762, 96] on input at bounding box center [776, 96] width 245 height 14
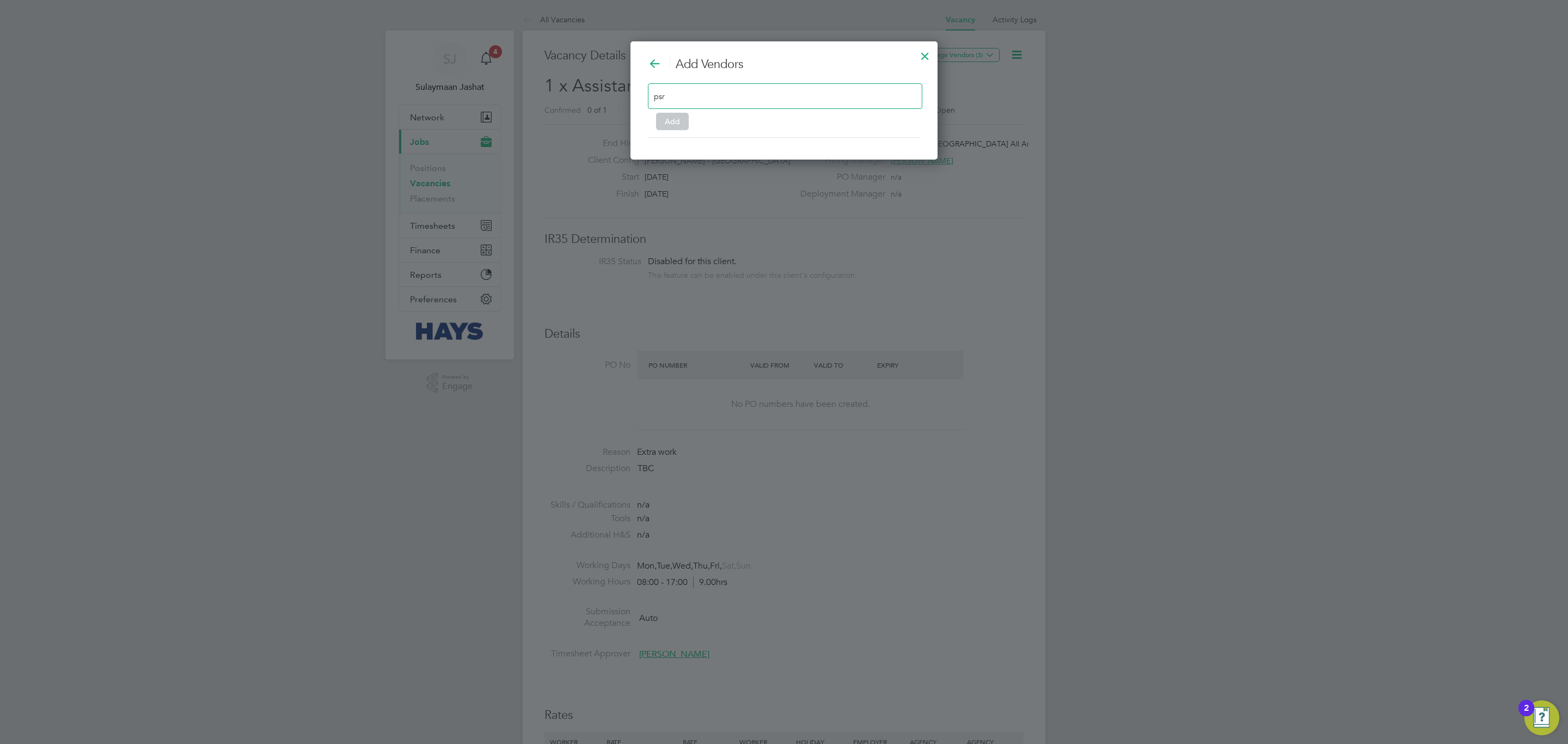
click at [836, 96] on div "psr" at bounding box center [785, 96] width 274 height 25
type input "p"
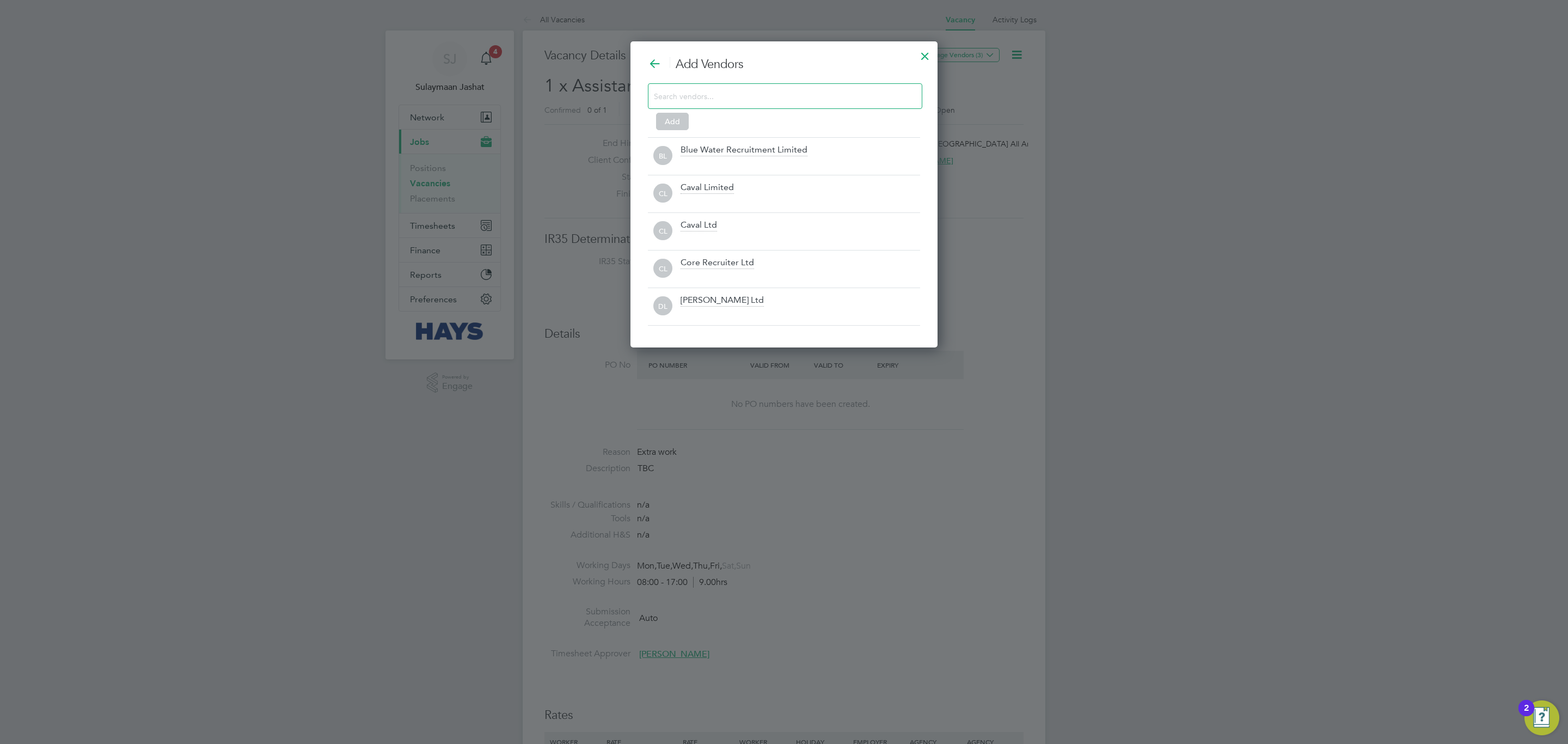
click at [924, 55] on div at bounding box center [924, 52] width 19 height 19
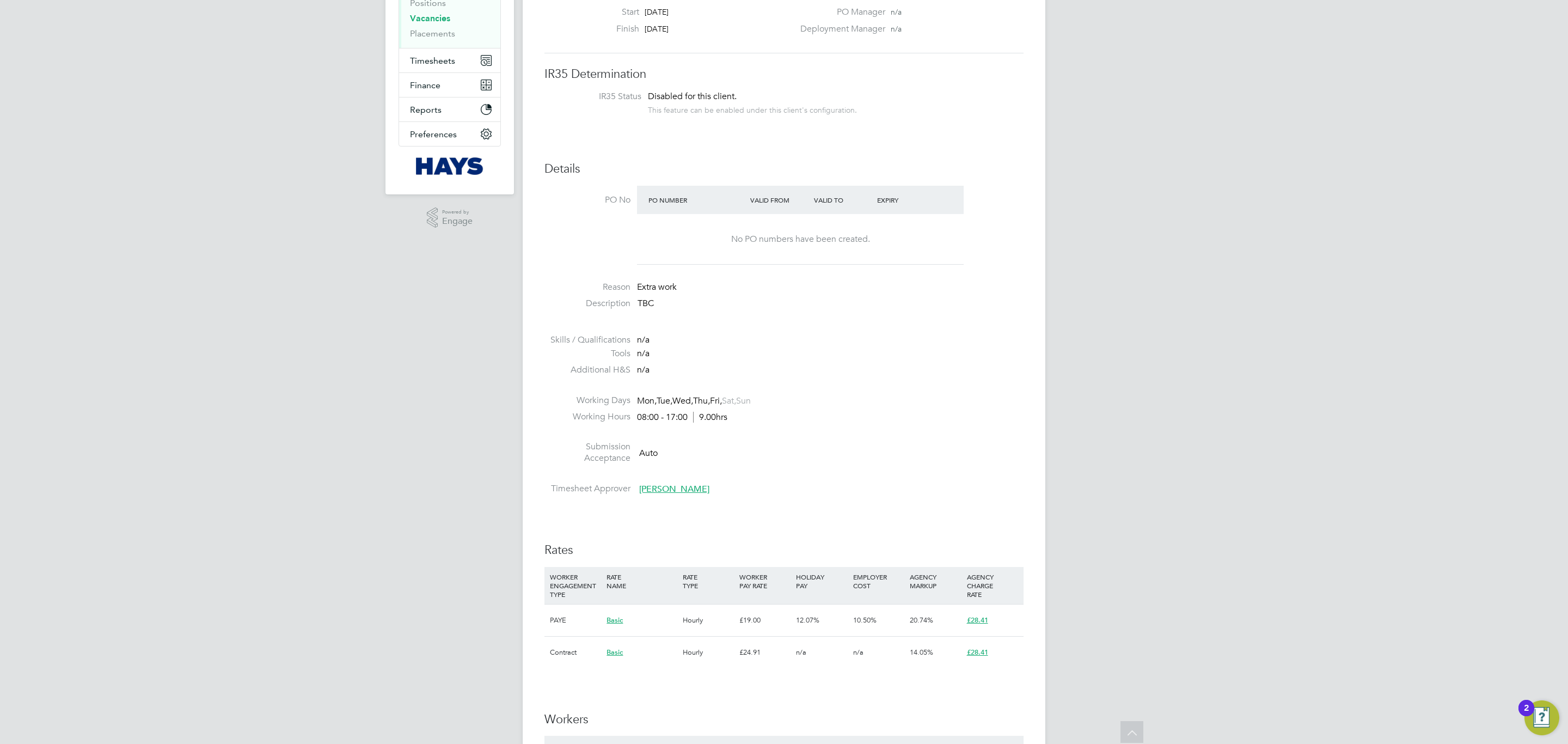
scroll to position [0, 0]
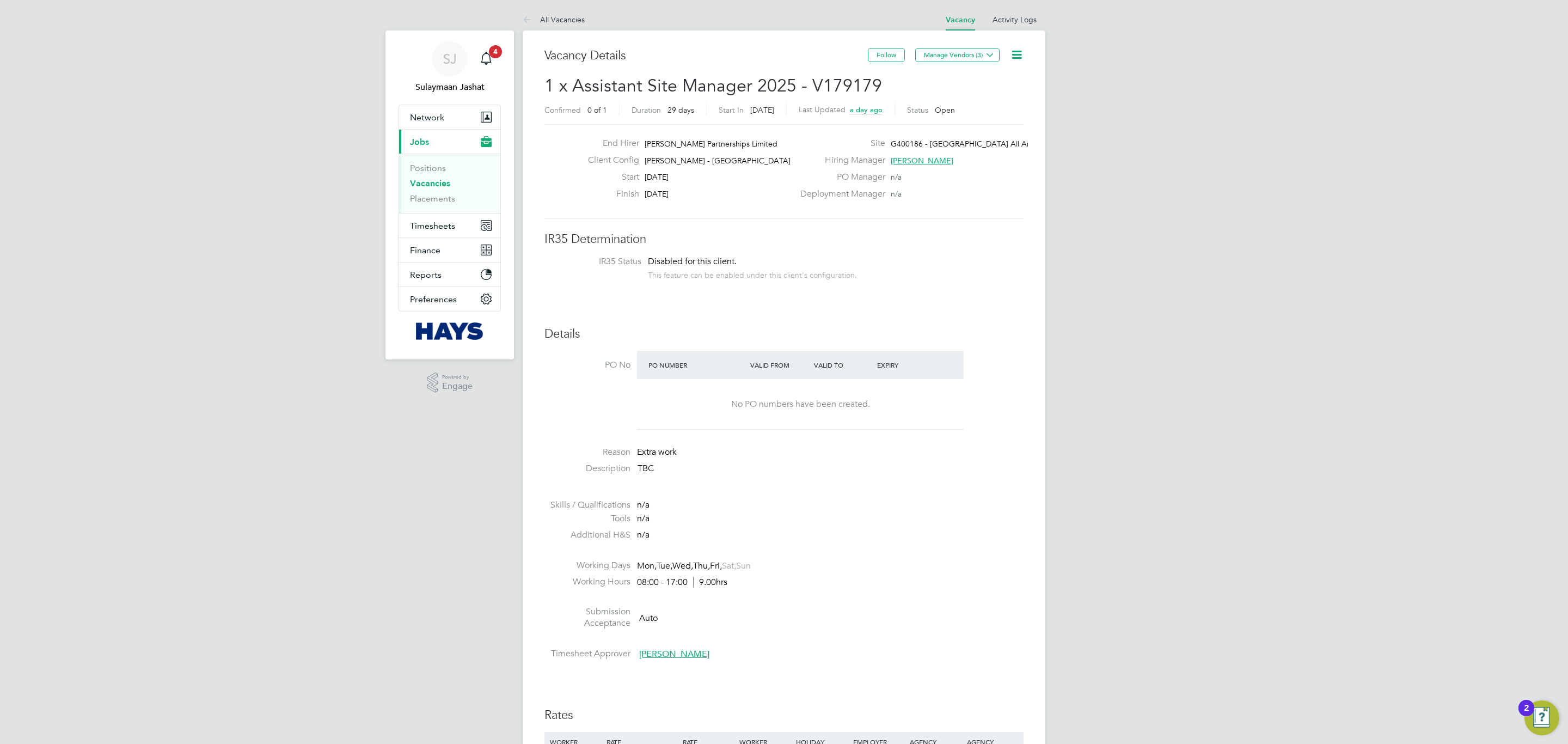
click at [981, 203] on div "Deployment Manager n/a" at bounding box center [911, 197] width 234 height 17
click at [979, 51] on button "Manage Vendors (3)" at bounding box center [957, 55] width 84 height 14
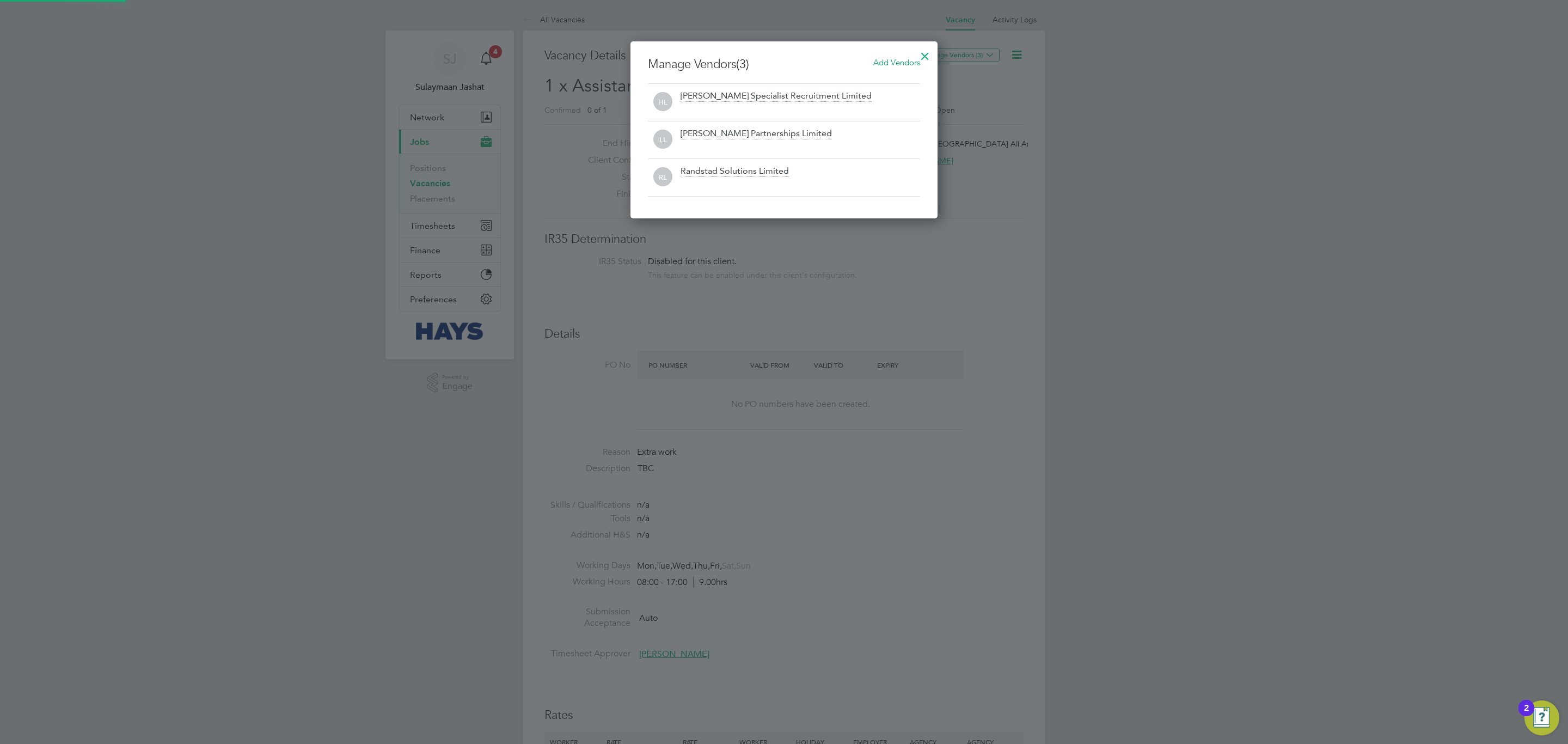
scroll to position [179, 307]
click at [896, 62] on span "Add Vendors" at bounding box center [897, 62] width 47 height 10
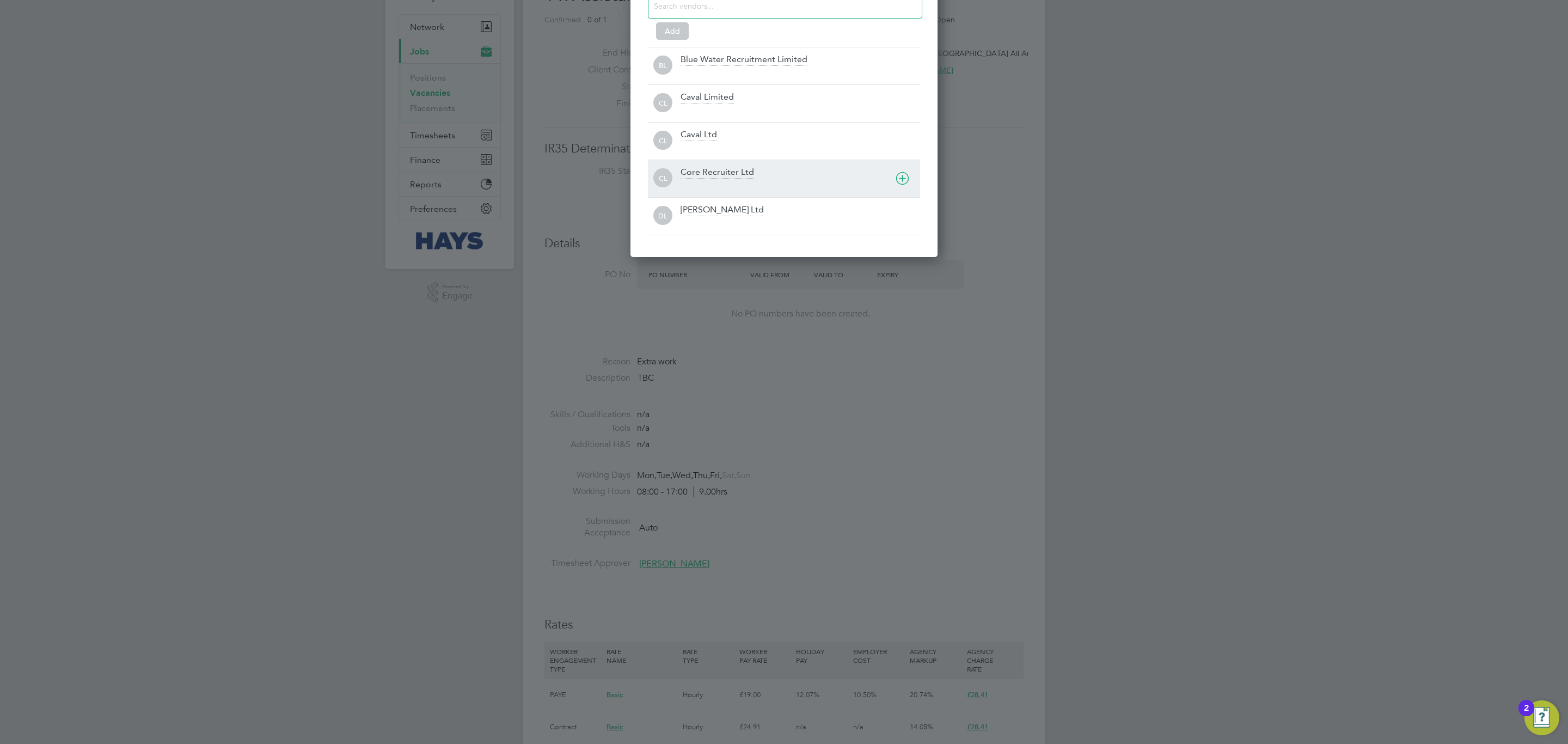
scroll to position [0, 0]
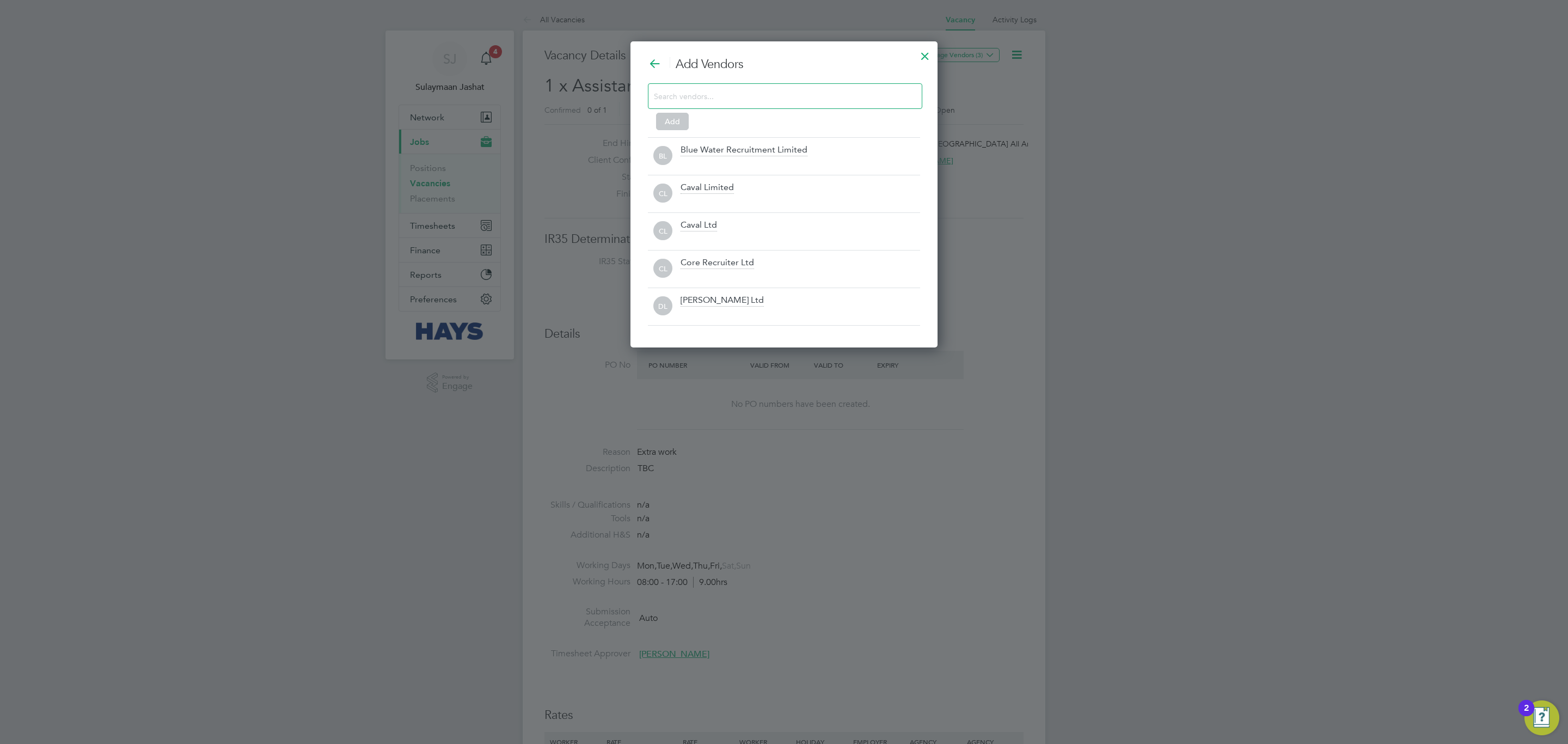
click at [802, 87] on div at bounding box center [785, 96] width 274 height 25
type input "p"
click at [918, 55] on div at bounding box center [924, 52] width 19 height 19
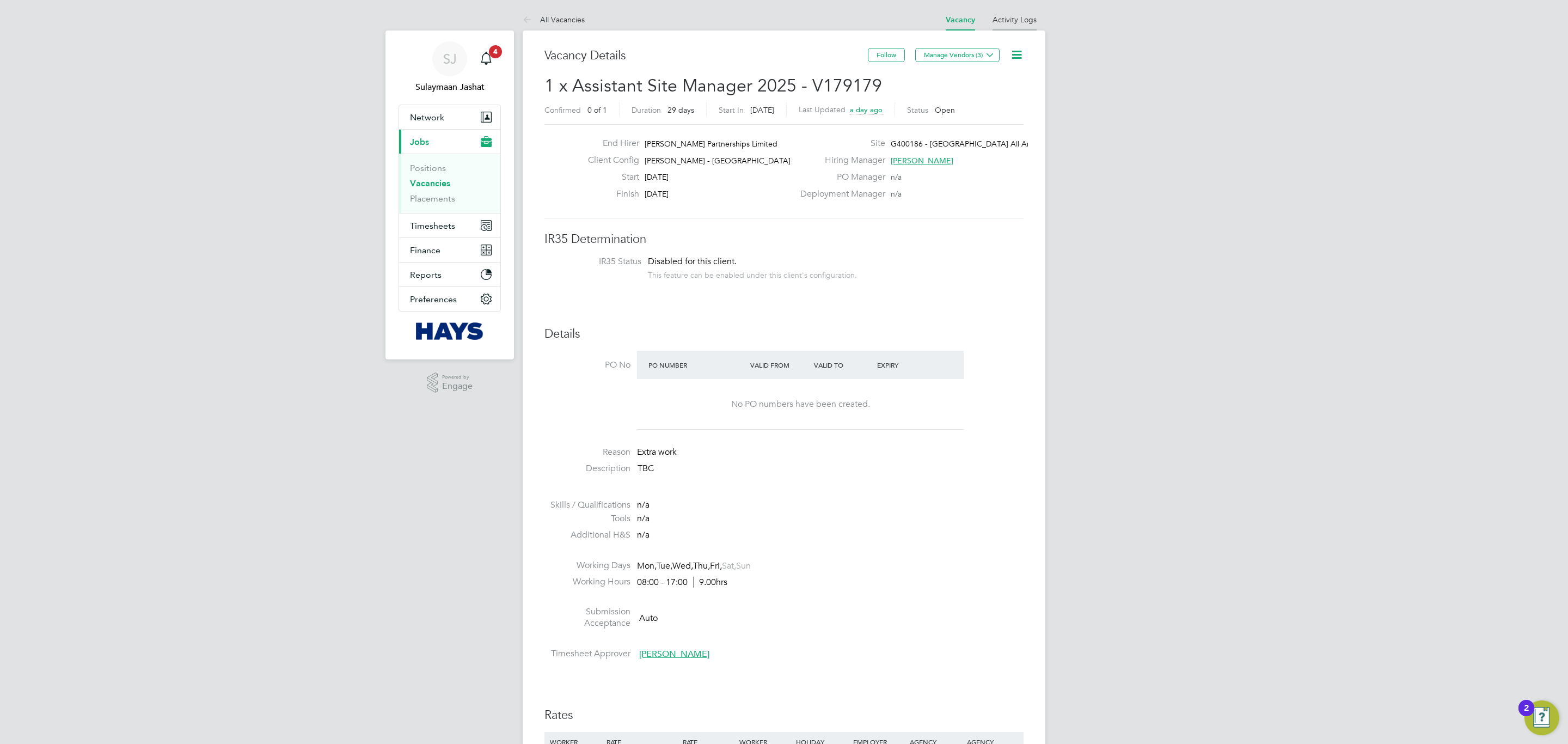
click at [1005, 23] on link "Activity Logs" at bounding box center [1014, 19] width 44 height 10
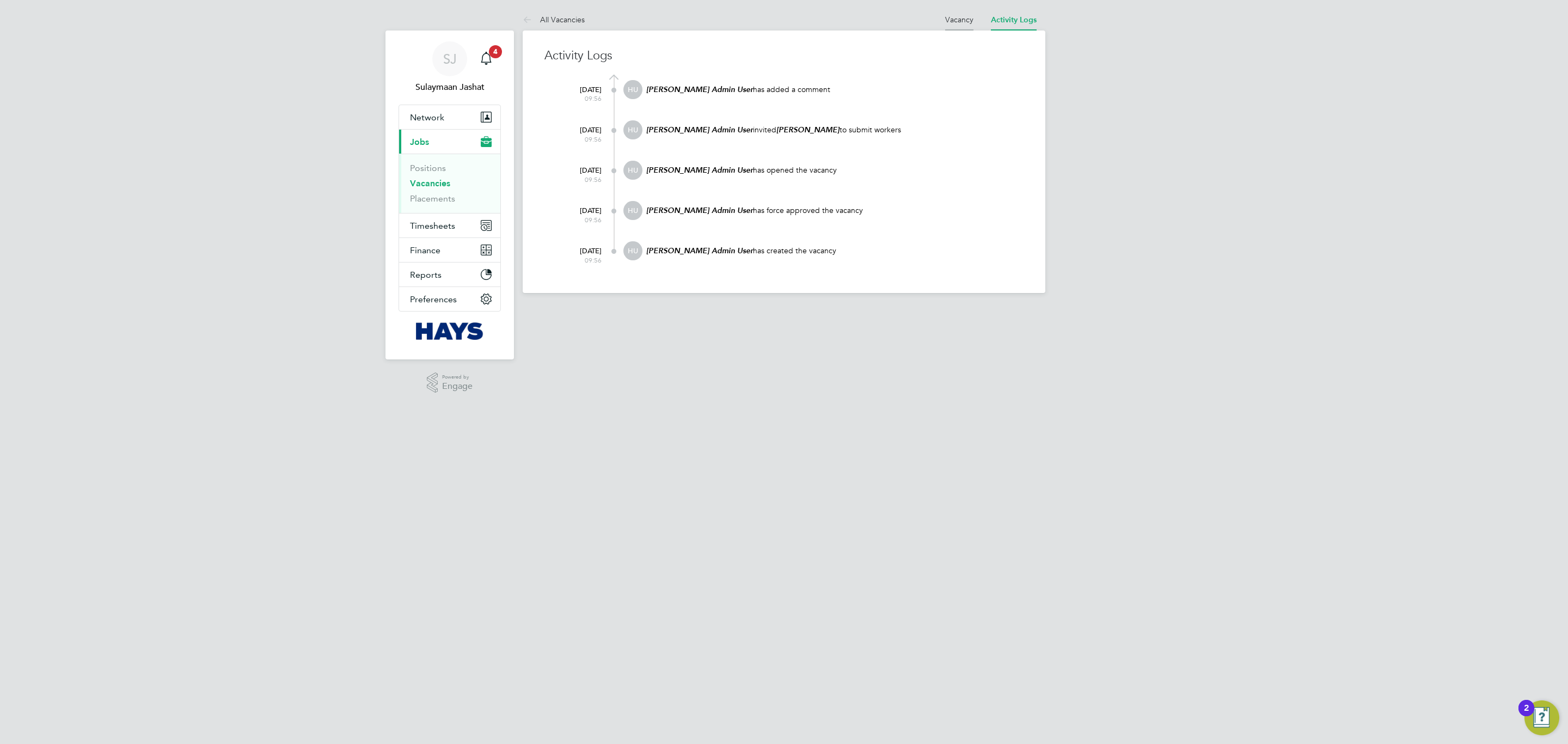
click at [967, 20] on link "Vacancy" at bounding box center [959, 19] width 29 height 10
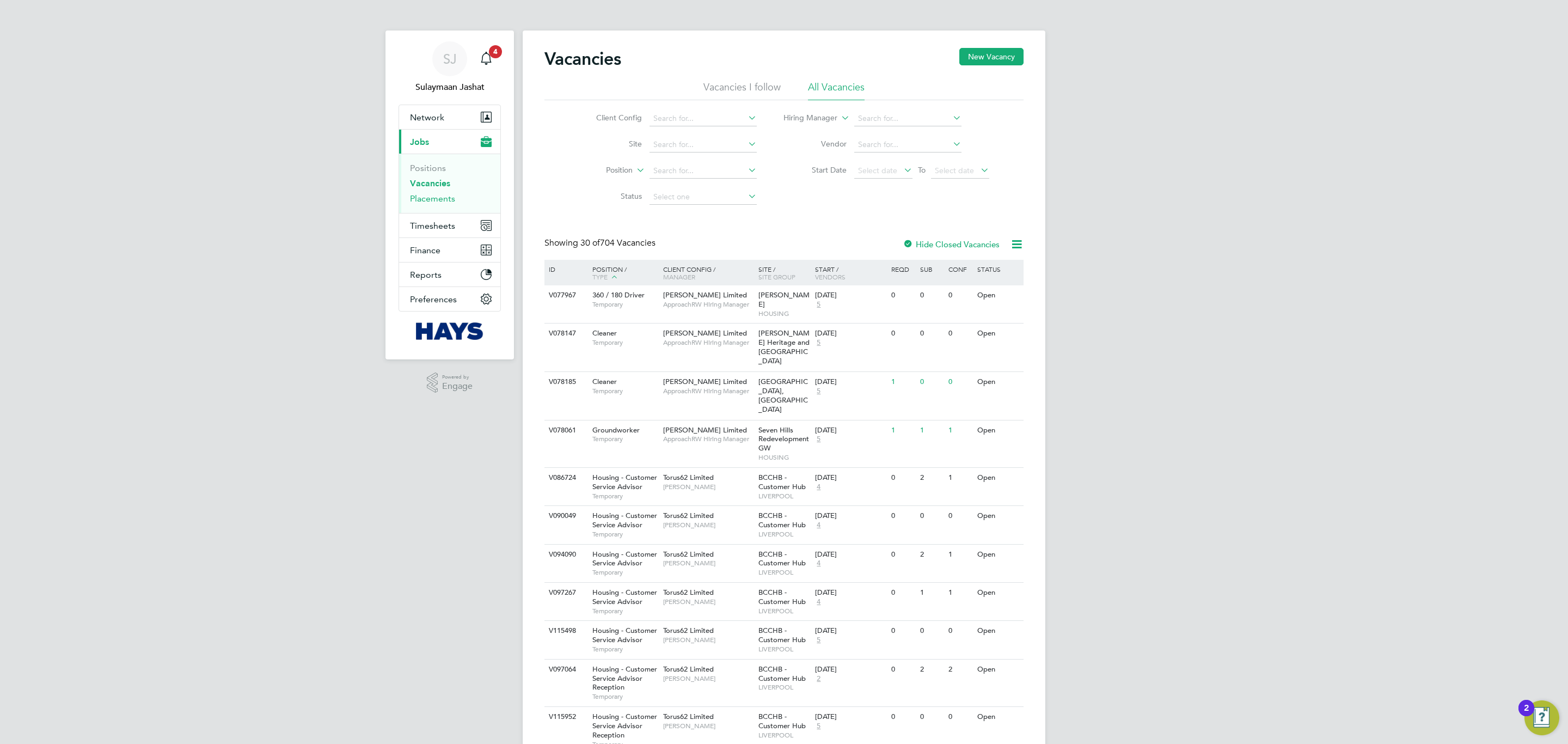
drag, startPoint x: 446, startPoint y: 197, endPoint x: 476, endPoint y: 194, distance: 30.1
click at [446, 197] on link "Placements" at bounding box center [432, 198] width 45 height 10
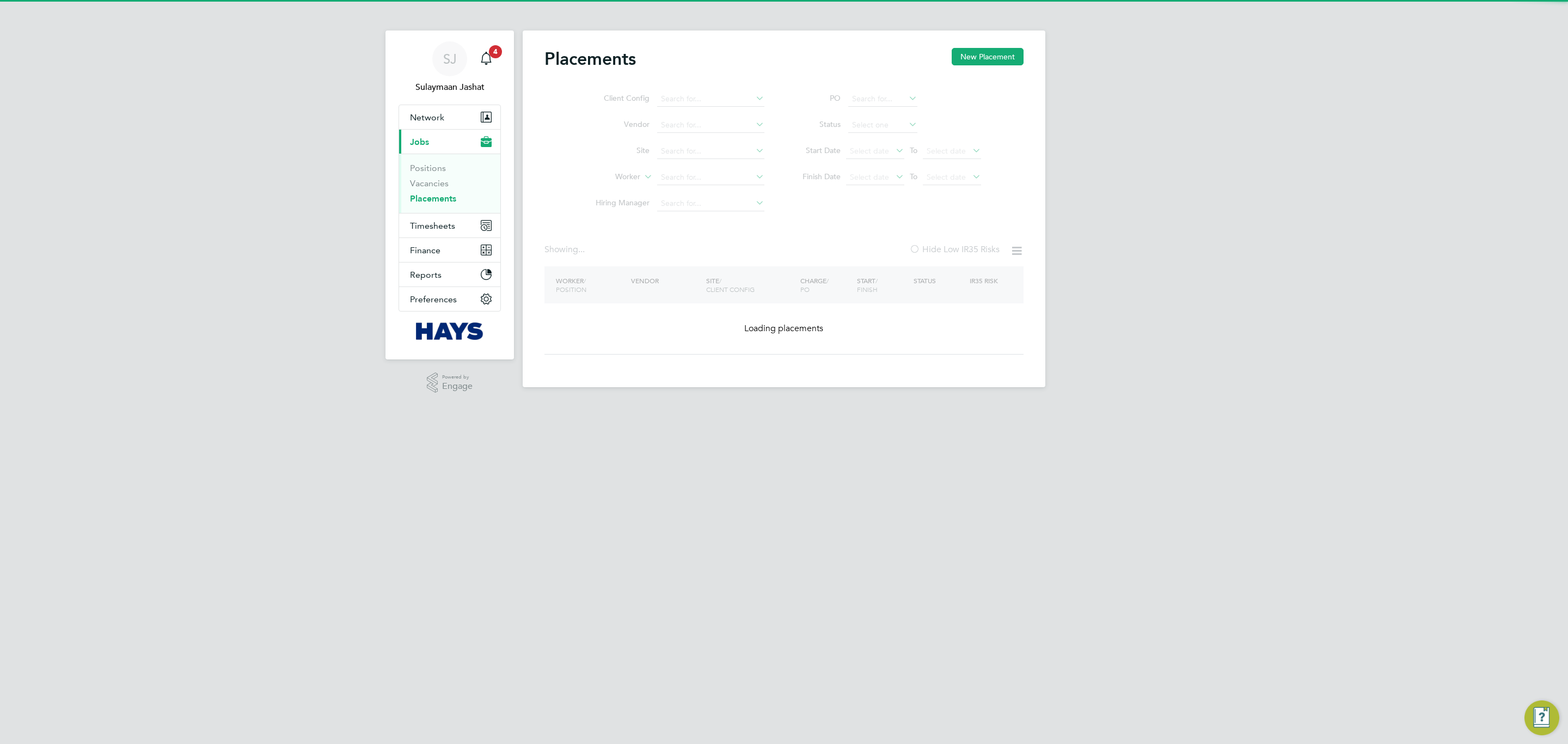
click at [690, 153] on ul "Client Config Vendor Site Worker Hiring Manager" at bounding box center [676, 151] width 205 height 130
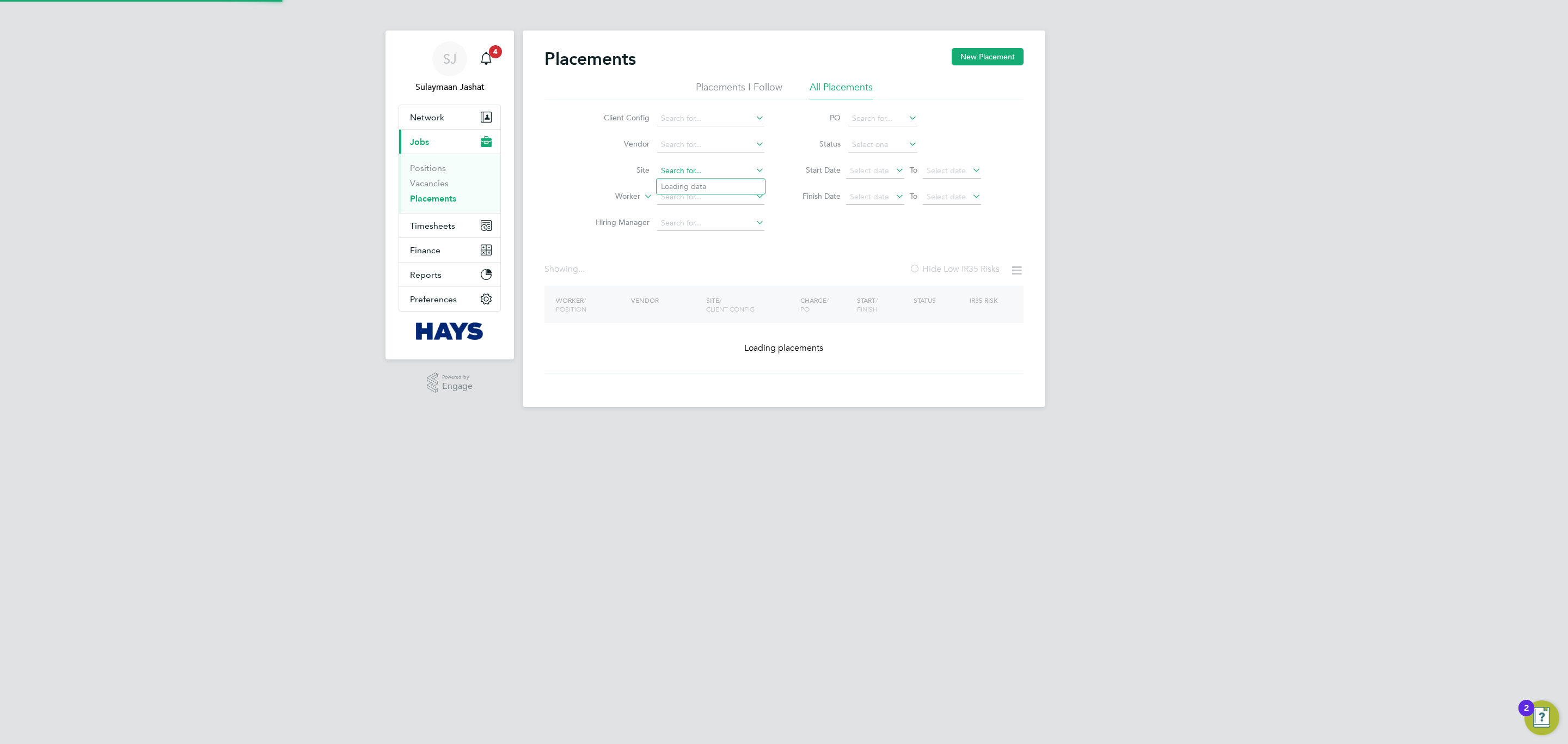
drag, startPoint x: 678, startPoint y: 165, endPoint x: 676, endPoint y: 171, distance: 6.3
click at [678, 167] on input at bounding box center [710, 171] width 107 height 15
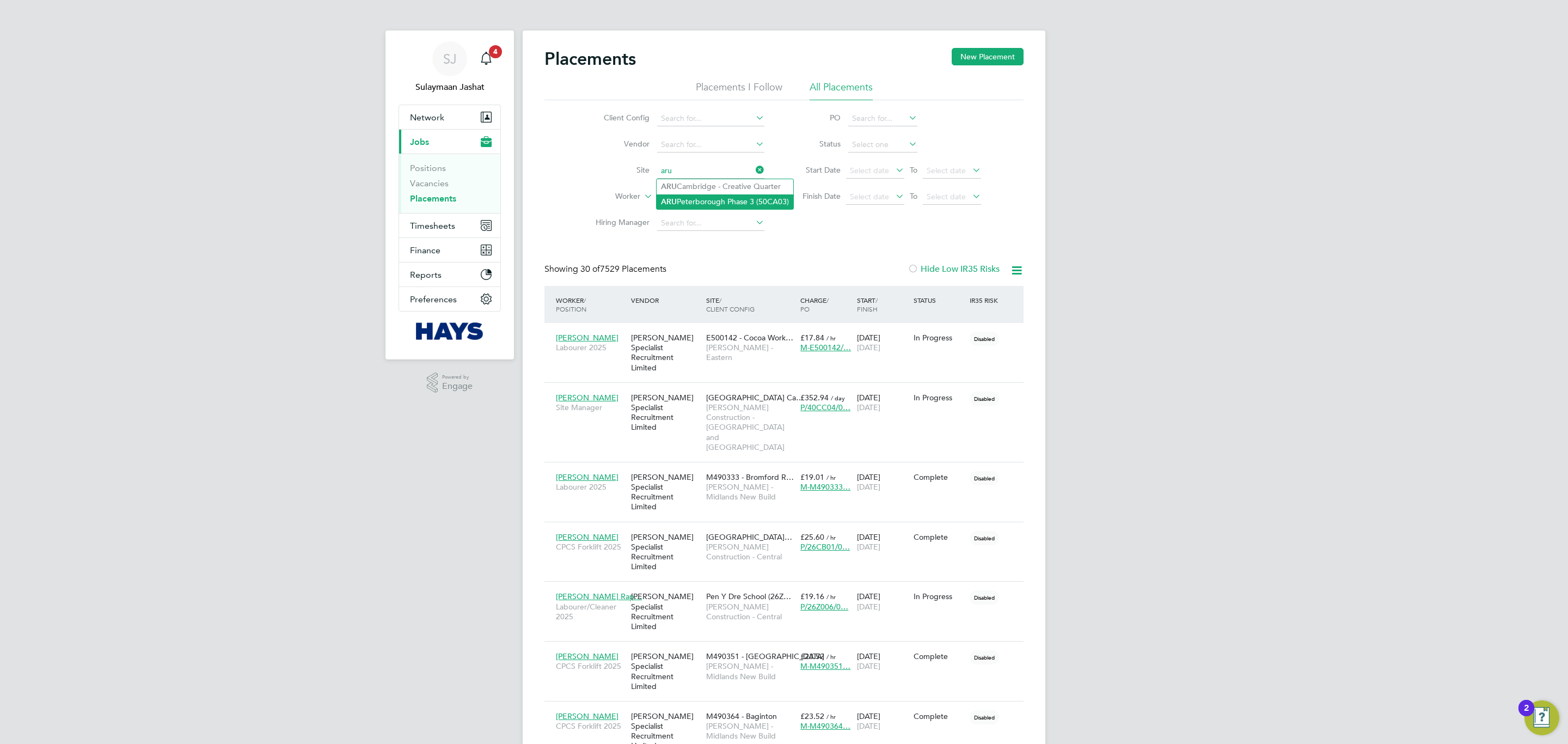
click at [718, 201] on li "ARU Peterborough Phase 3 (50CA03)" at bounding box center [725, 201] width 136 height 15
type input "ARU Peterborough Phase 3 (50CA03)"
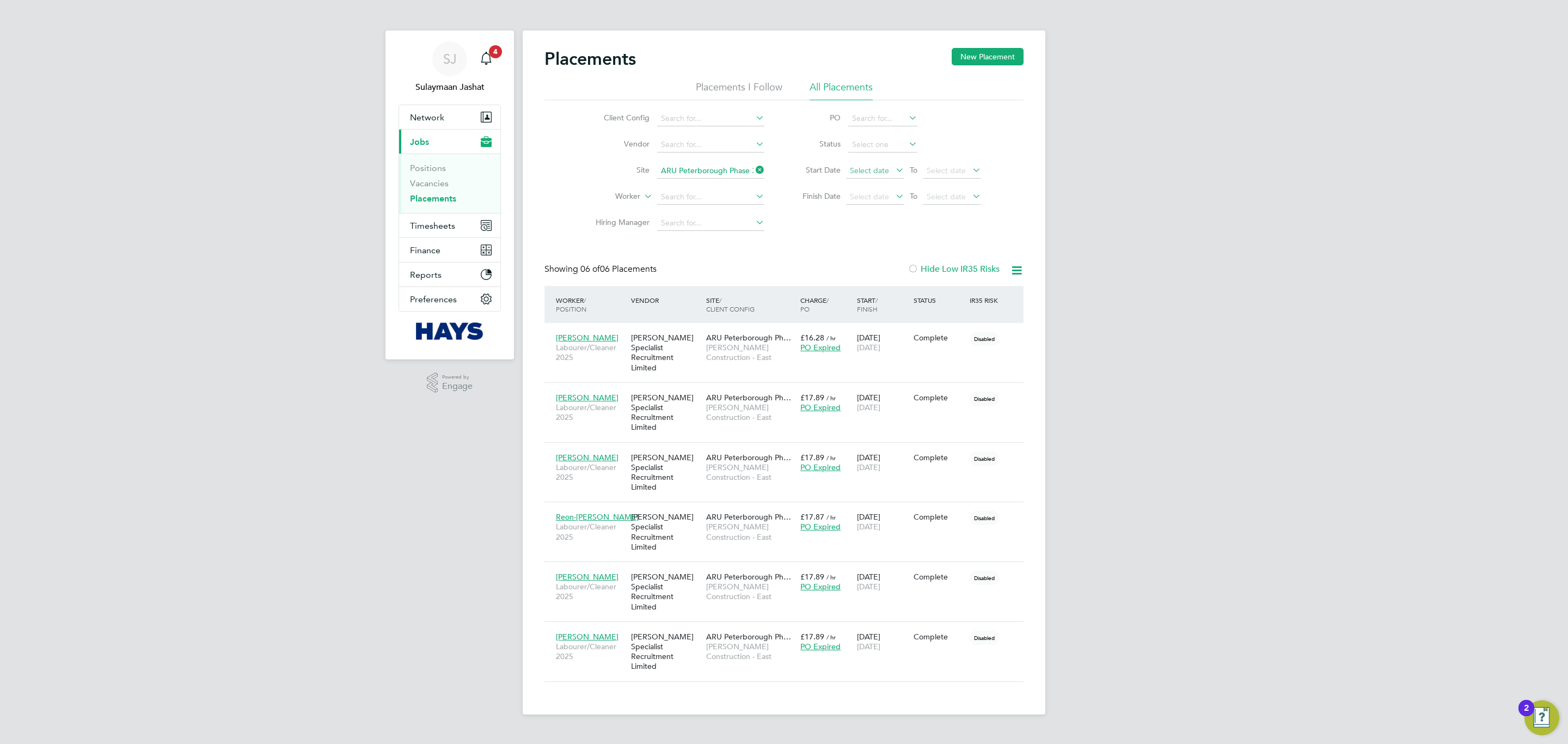
click at [897, 177] on span "Select date" at bounding box center [875, 171] width 59 height 15
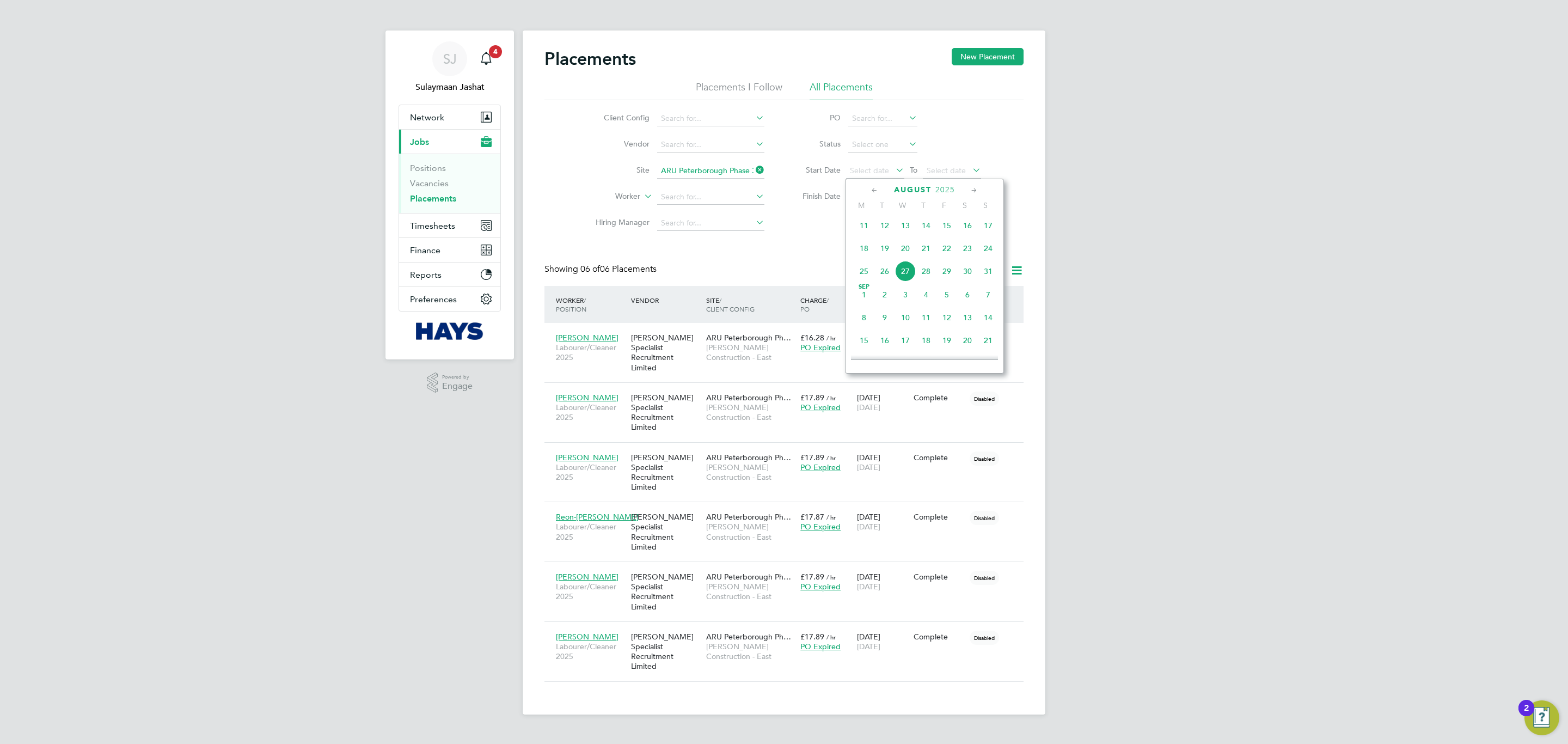
click at [864, 277] on span "25" at bounding box center [863, 271] width 21 height 21
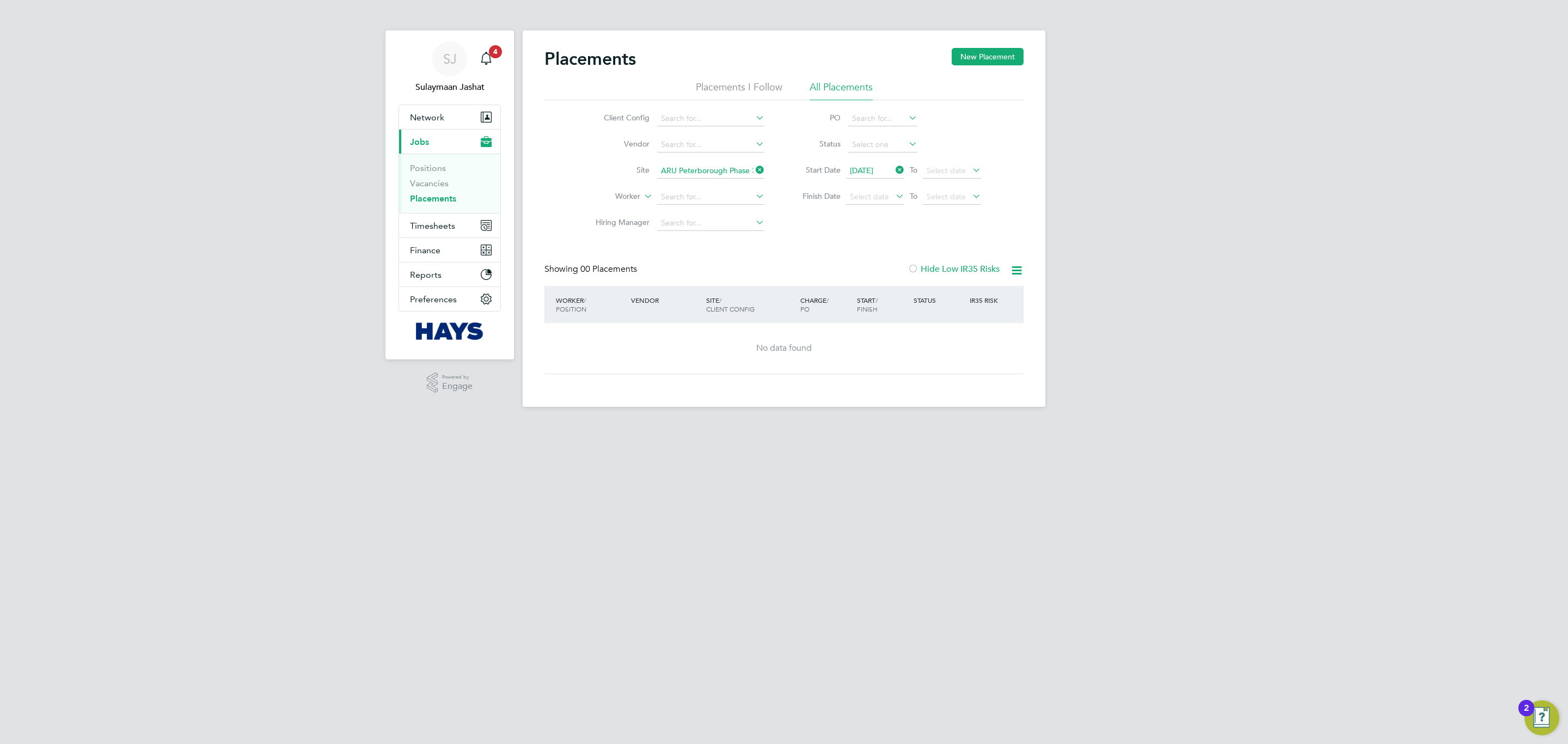
click at [893, 171] on icon at bounding box center [893, 170] width 0 height 15
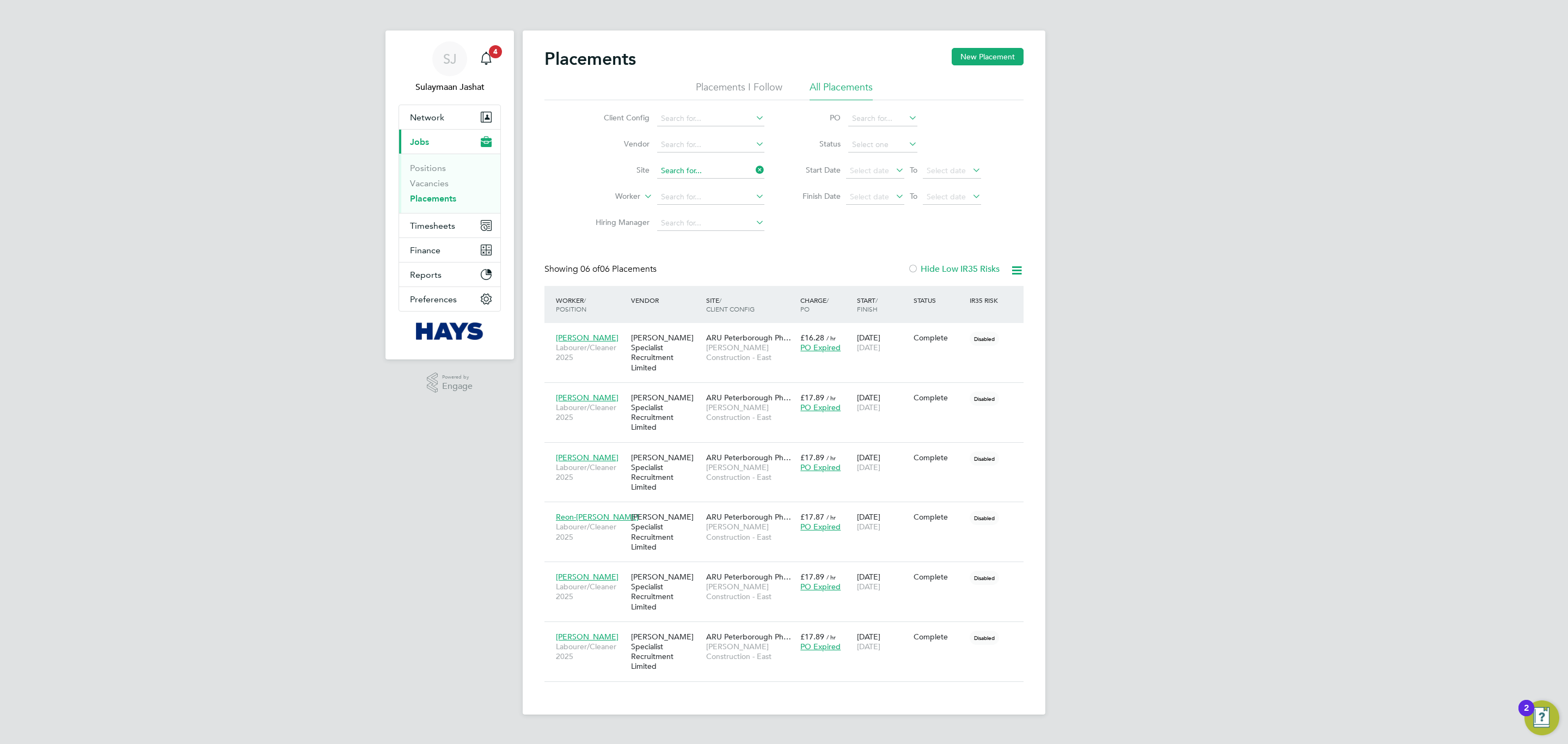
click at [737, 170] on input at bounding box center [710, 171] width 107 height 15
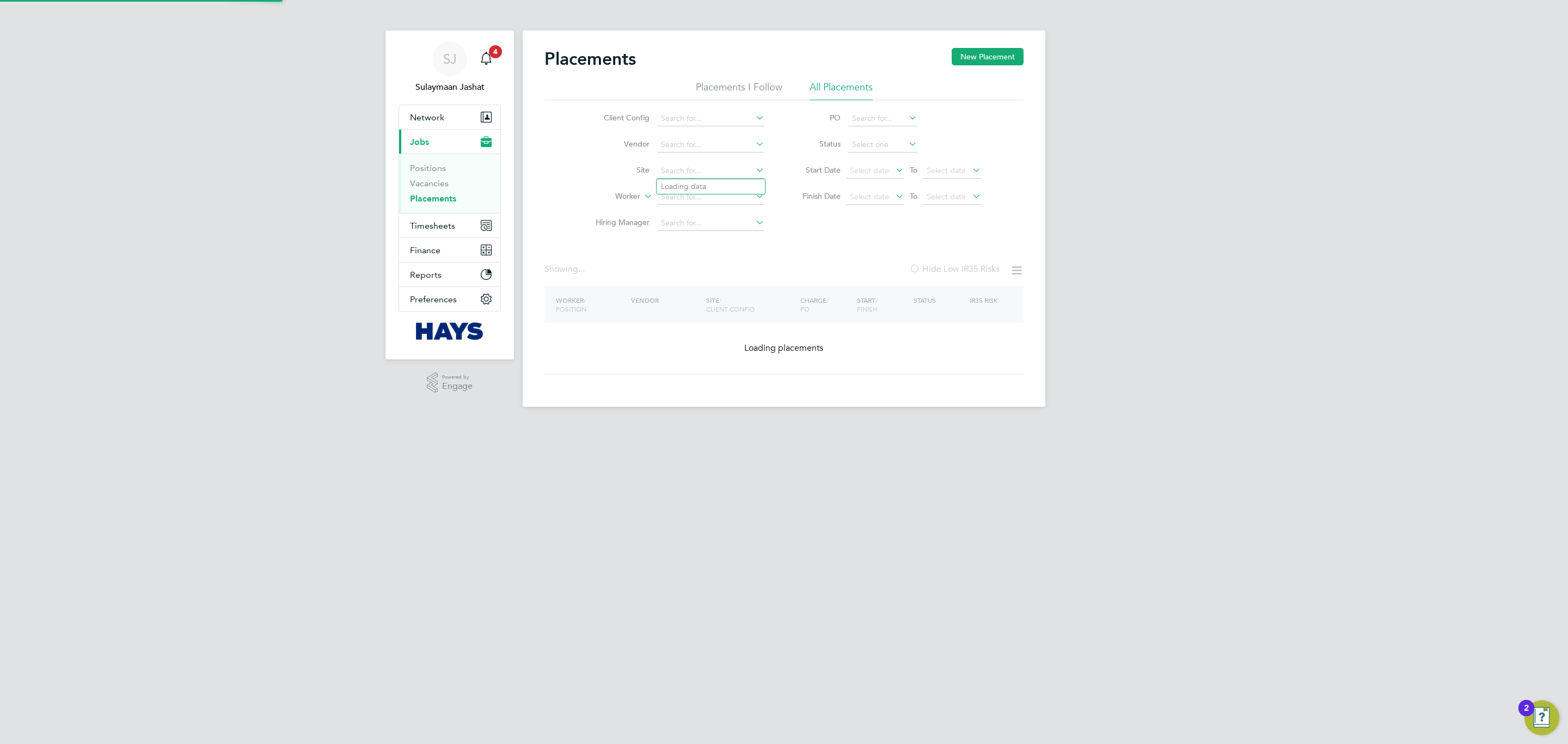
click at [813, 231] on div "Client Config Vendor Site Worker Hiring Manager PO Status Start Date Select dat…" at bounding box center [783, 168] width 479 height 136
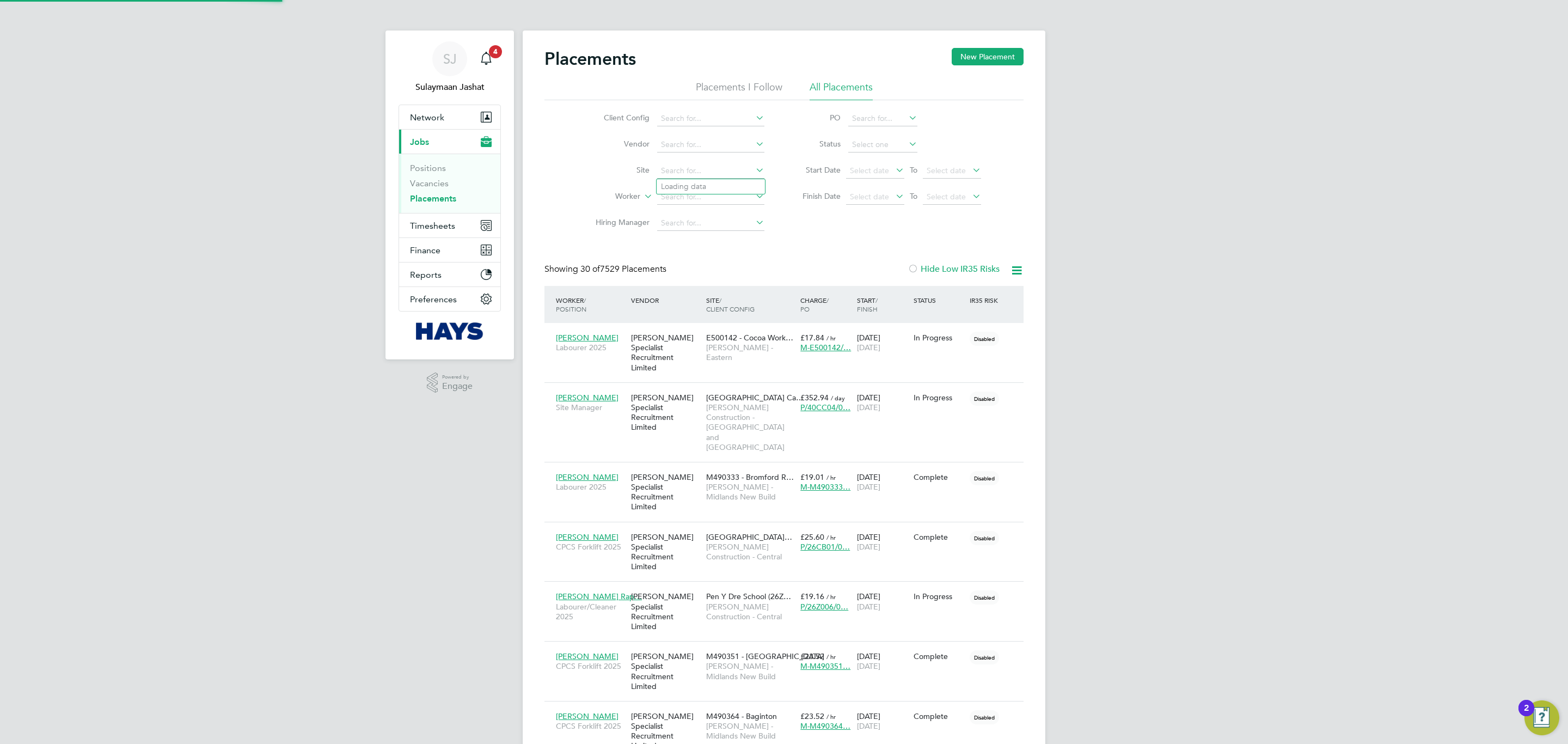
click at [1014, 274] on icon at bounding box center [1017, 271] width 14 height 14
click at [957, 299] on li "Download Placements Report" at bounding box center [963, 298] width 116 height 15
click at [1014, 267] on icon at bounding box center [1017, 271] width 14 height 14
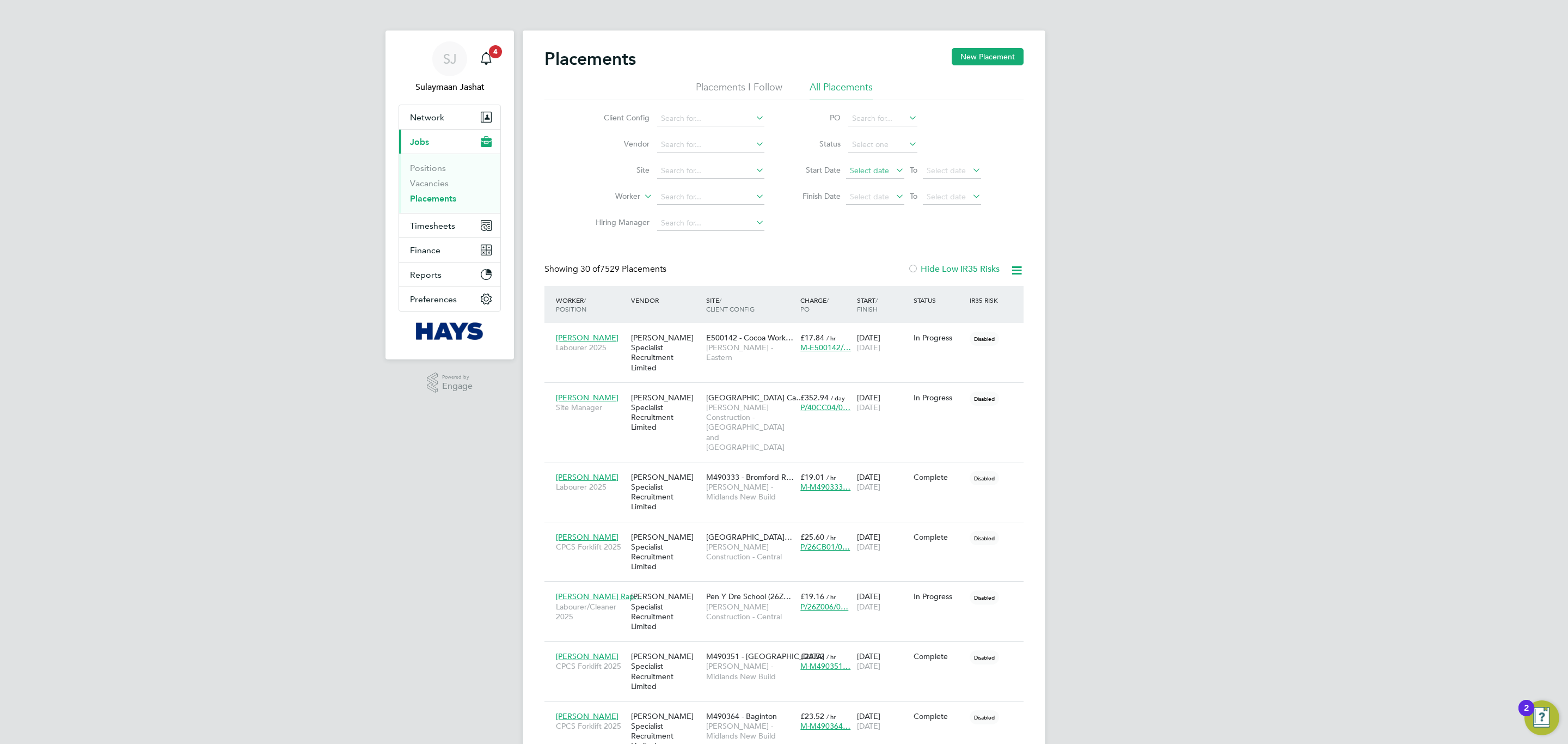
click at [869, 172] on span "Select date" at bounding box center [869, 170] width 39 height 10
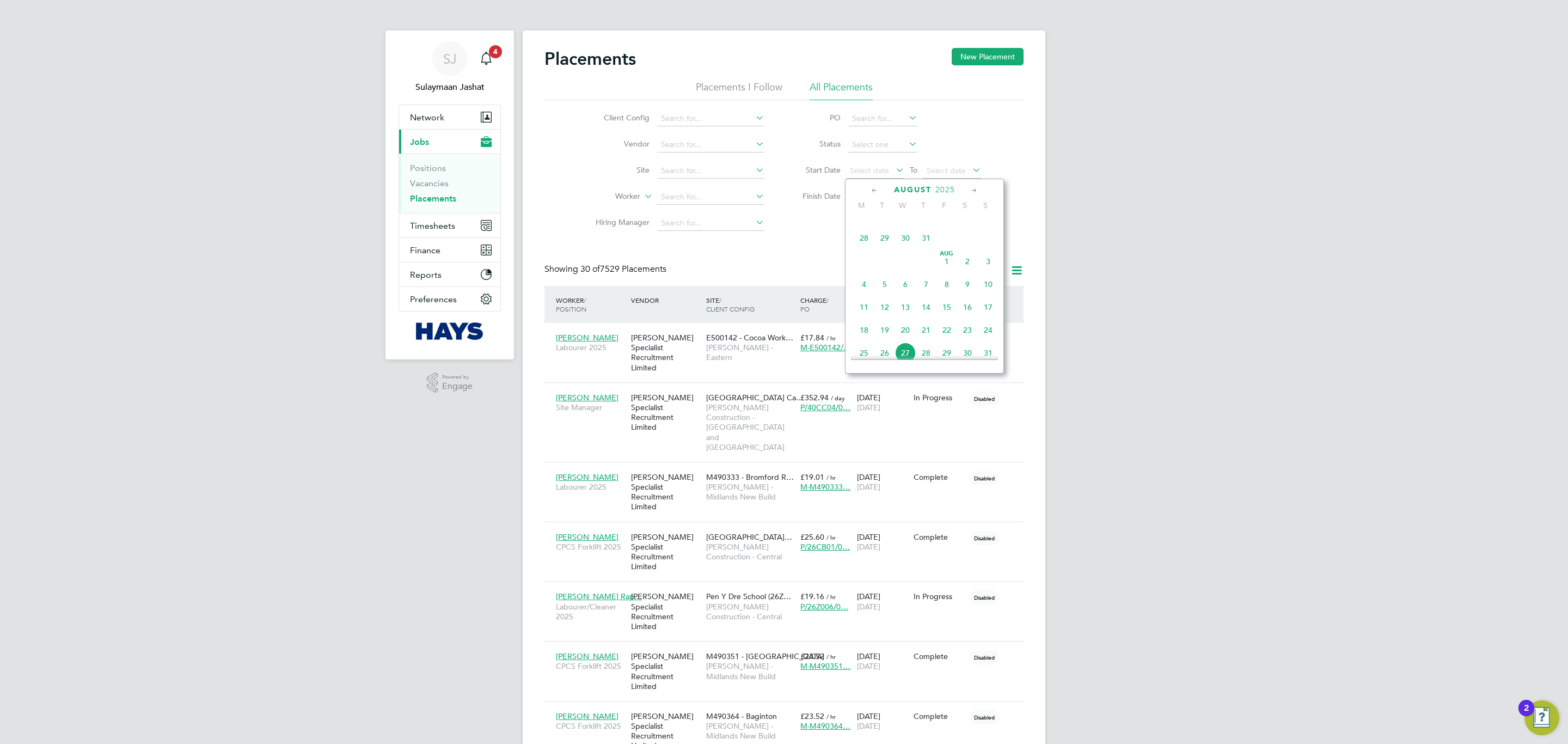
click at [943, 257] on span "Aug" at bounding box center [947, 254] width 21 height 5
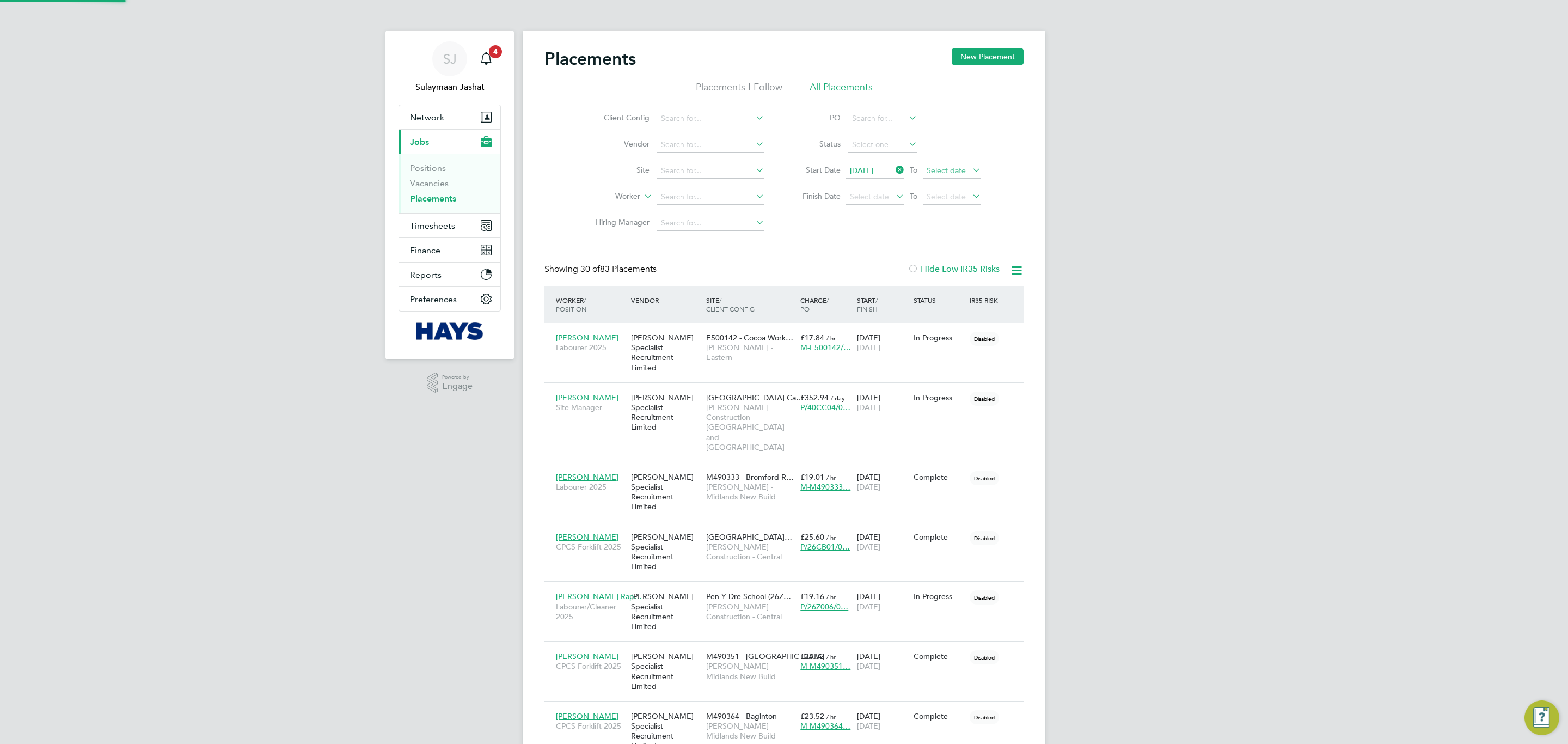
click at [963, 170] on span "Select date" at bounding box center [946, 170] width 39 height 10
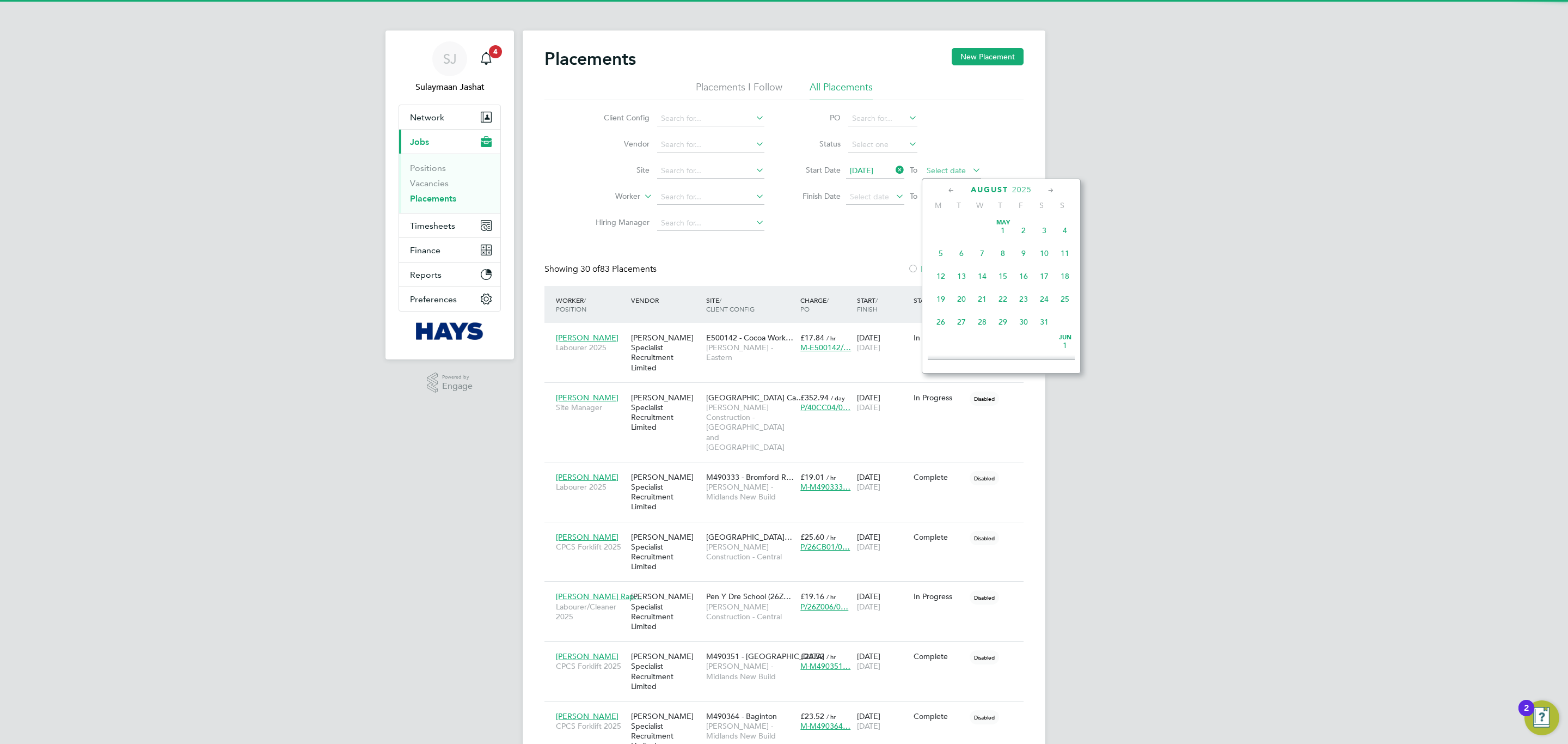
scroll to position [51, 95]
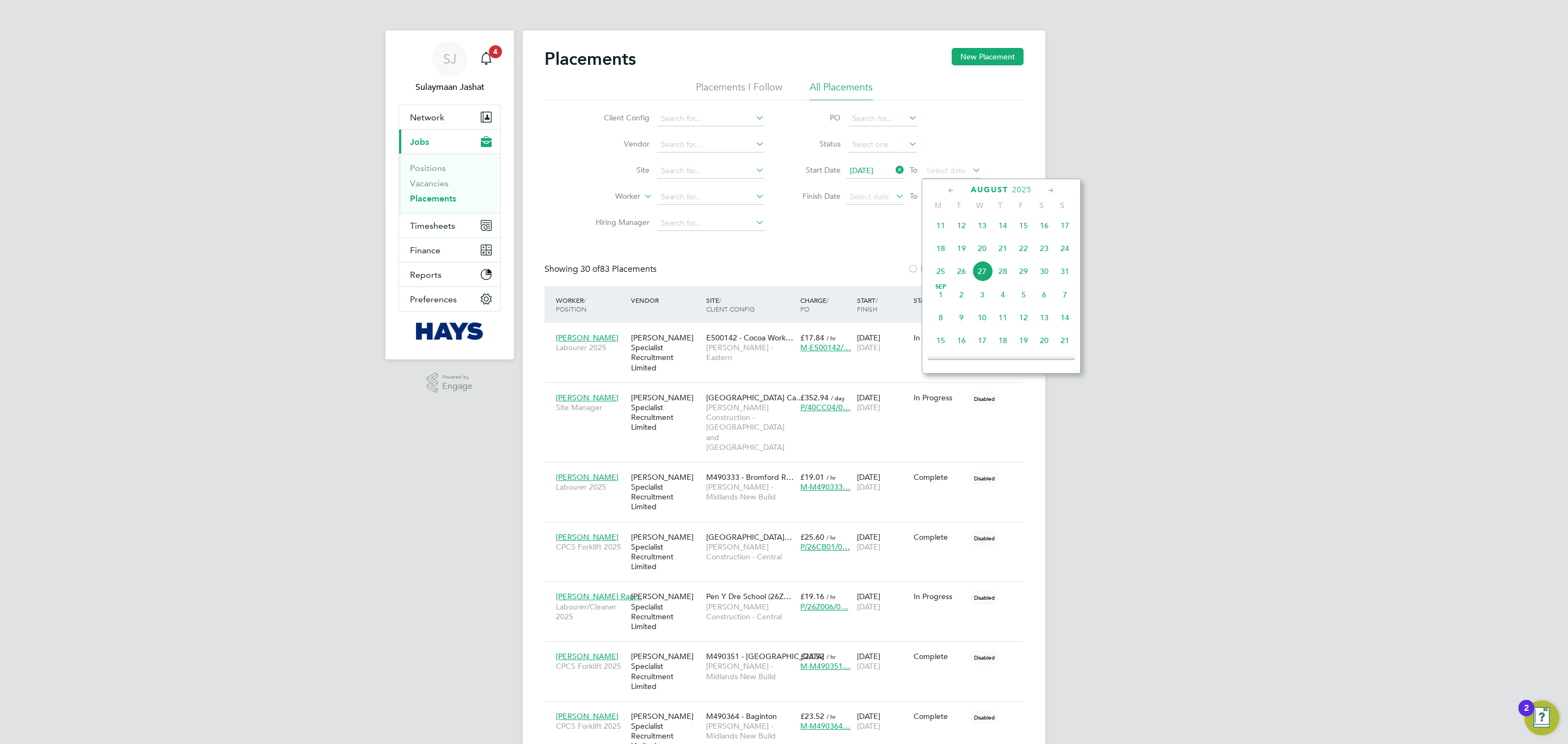
click at [1028, 277] on span "29" at bounding box center [1023, 271] width 21 height 21
click at [883, 144] on input at bounding box center [883, 145] width 69 height 15
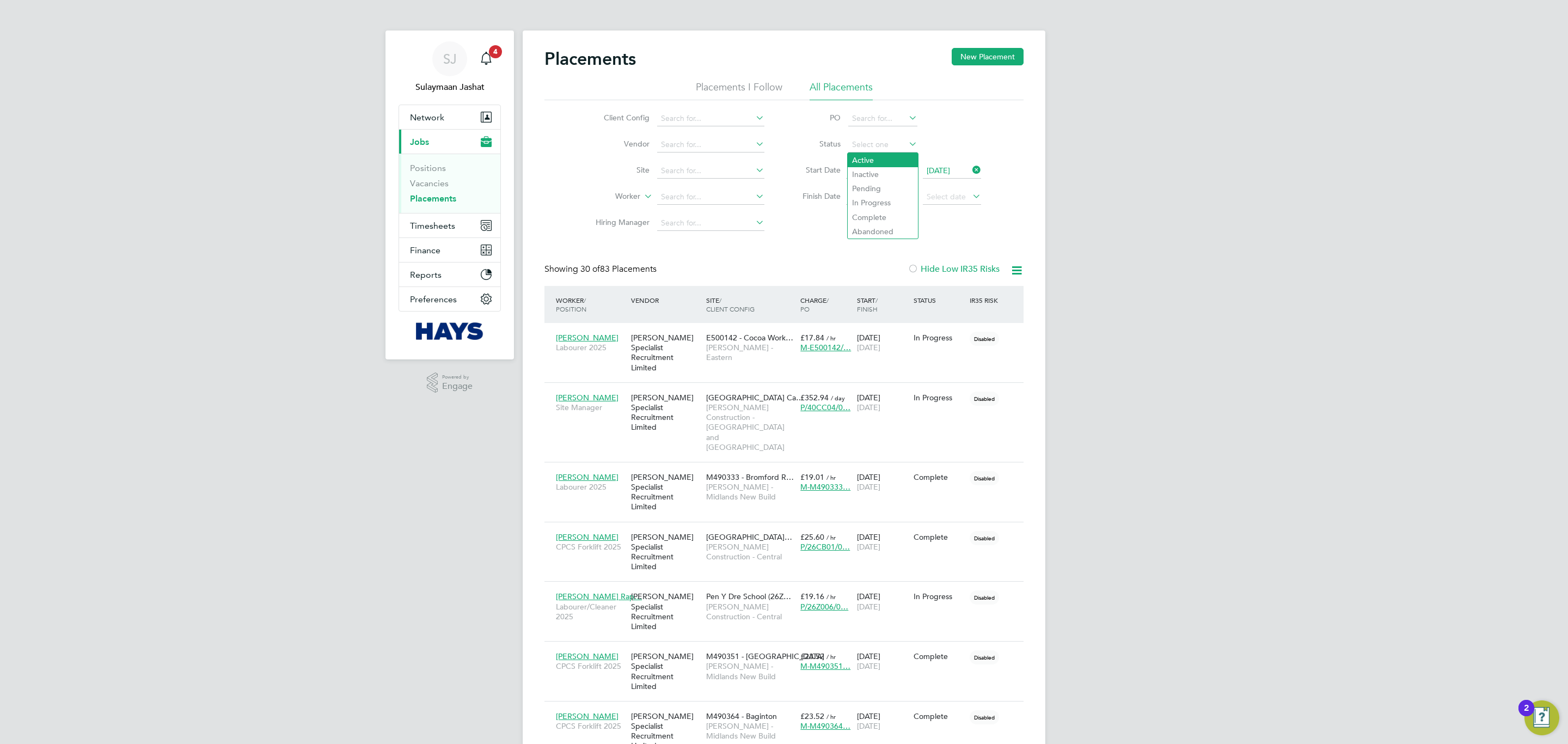
click at [881, 156] on li "Active" at bounding box center [883, 160] width 70 height 14
type input "Active"
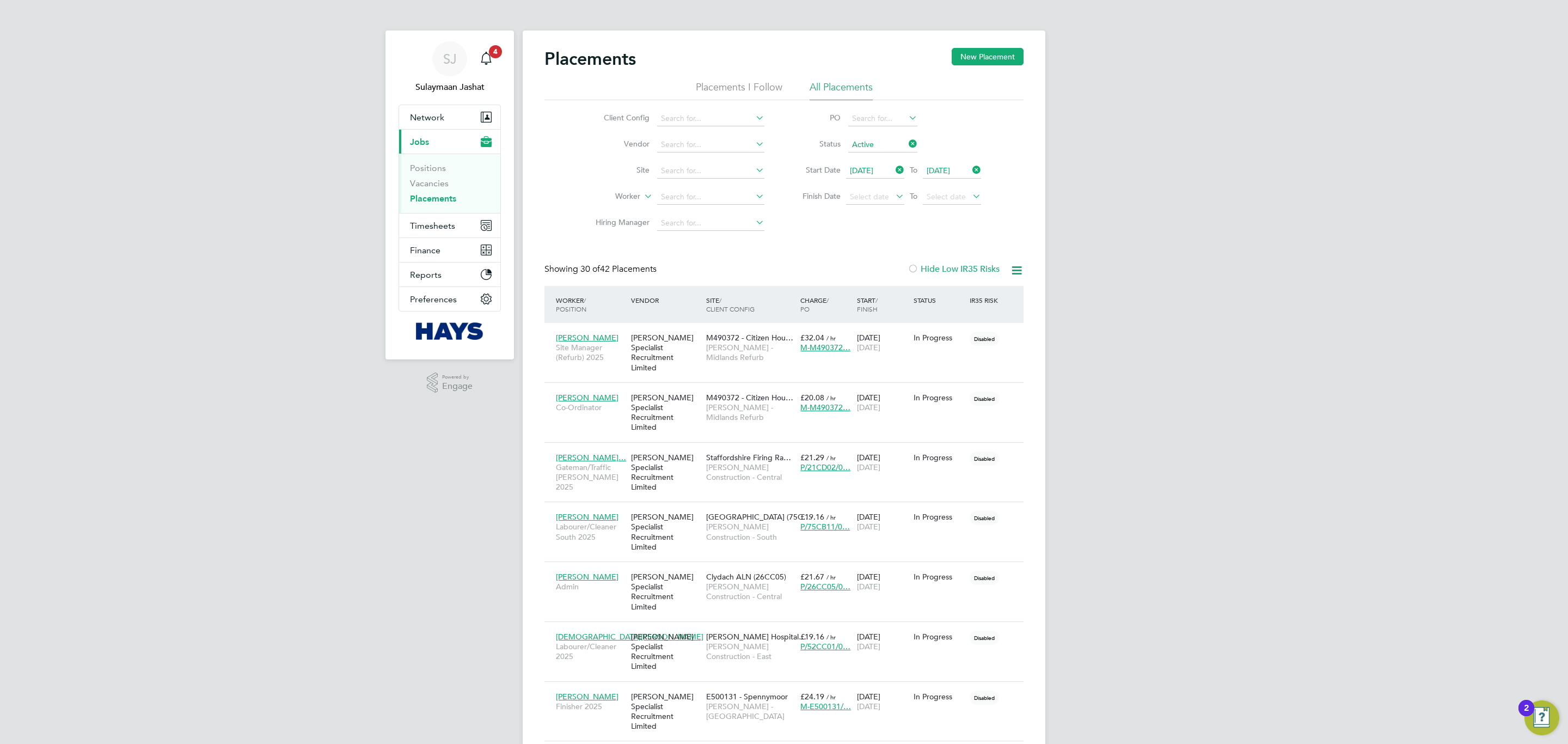
click at [883, 146] on input "Active" at bounding box center [883, 145] width 69 height 15
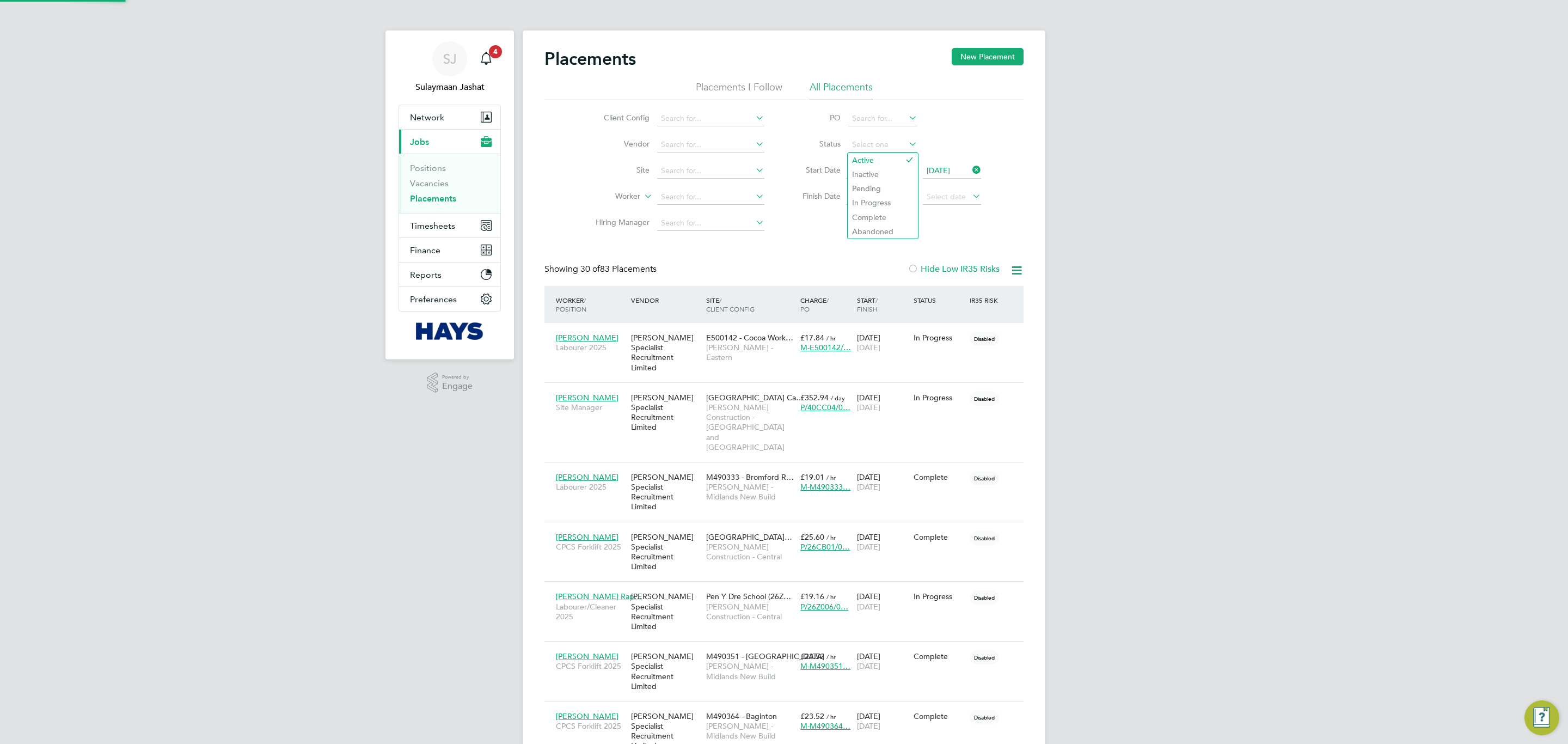
click at [941, 234] on div "Client Config Vendor Site Worker Hiring Manager PO Status Start Date 01 Aug 202…" at bounding box center [783, 168] width 479 height 136
click at [873, 170] on span "01 Aug 2025" at bounding box center [861, 170] width 23 height 10
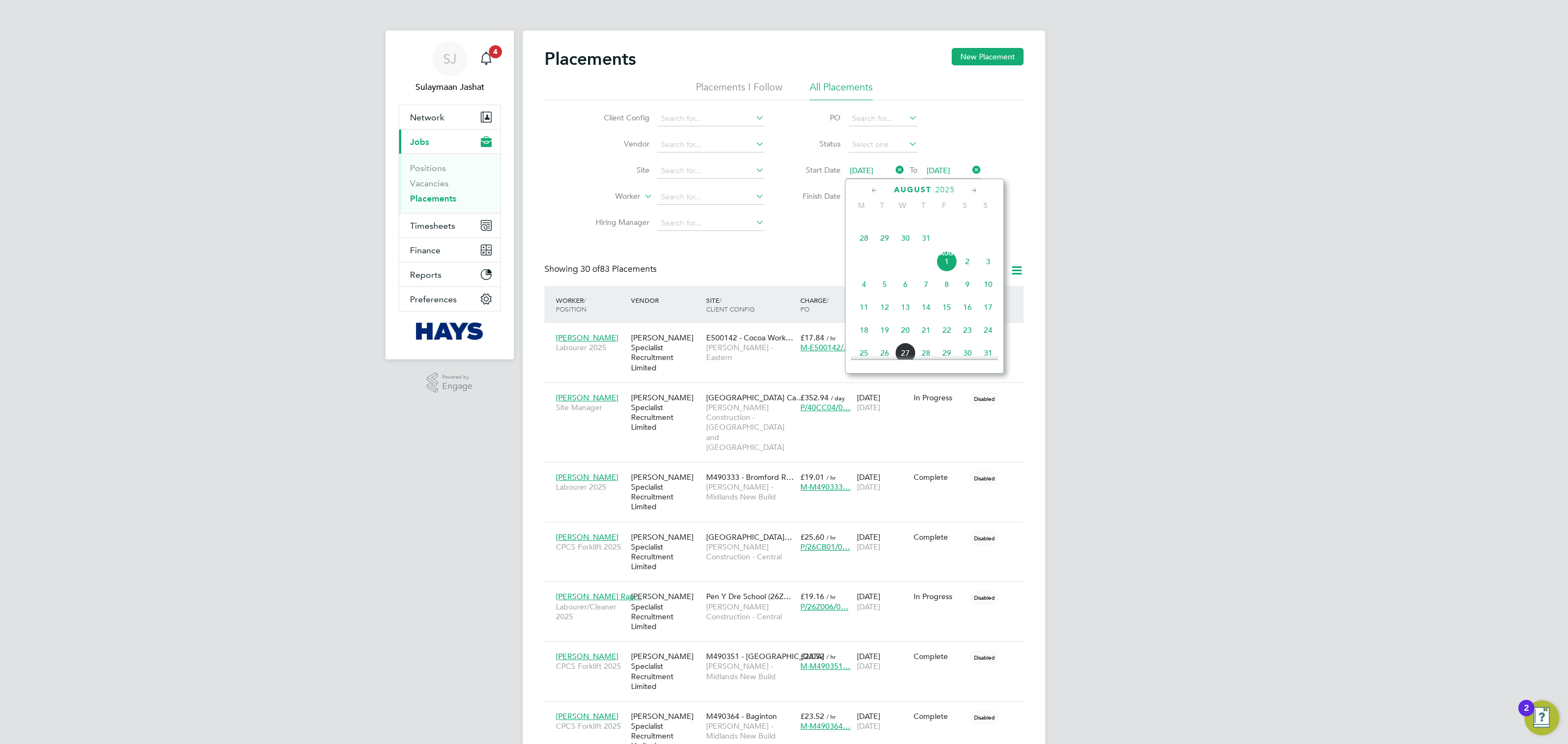
scroll to position [325, 0]
click at [813, 264] on div "Showing 30 of 83 Placements Hide Low IR35 Risks" at bounding box center [783, 274] width 479 height 22
click at [893, 173] on icon at bounding box center [893, 170] width 0 height 15
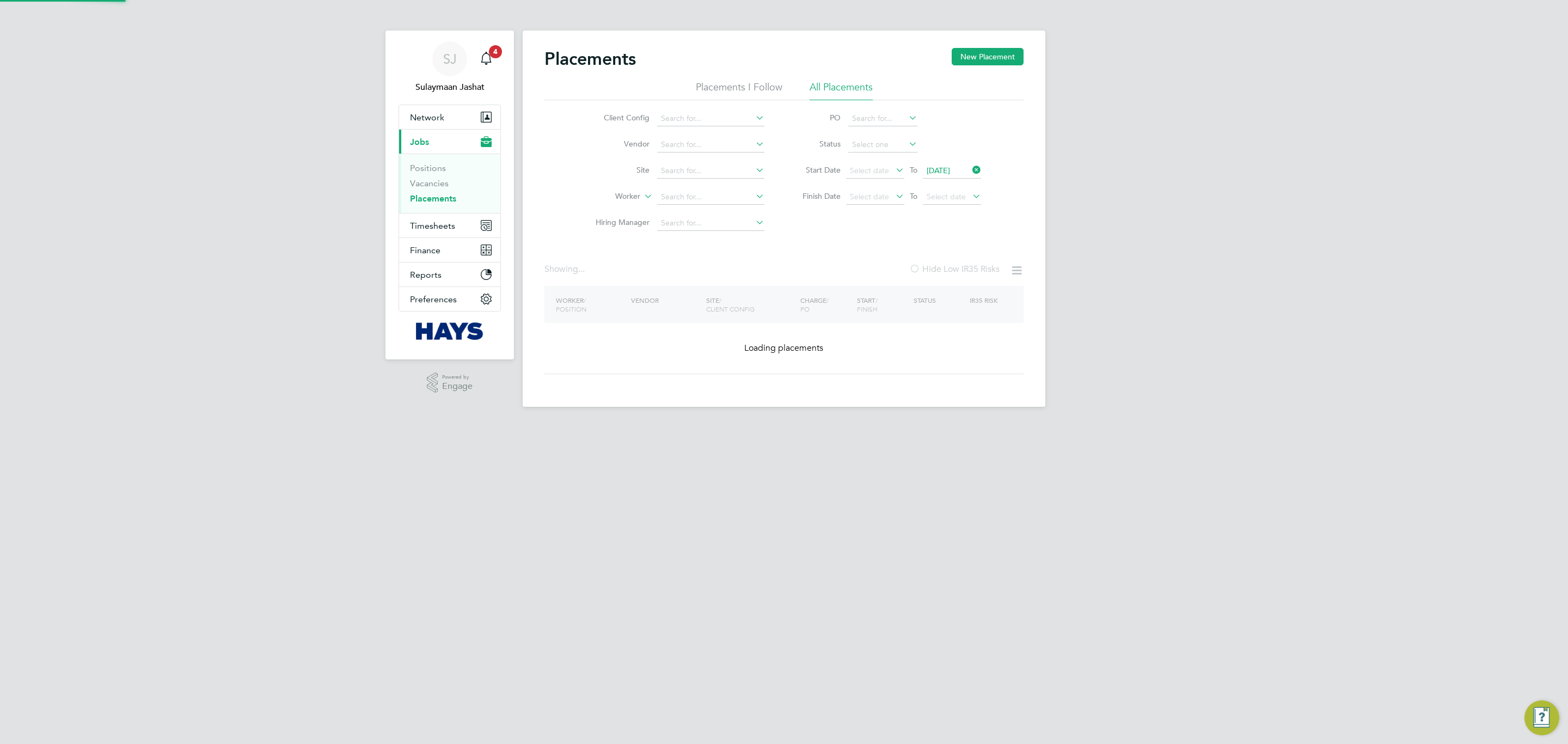
click at [971, 171] on icon at bounding box center [971, 170] width 0 height 15
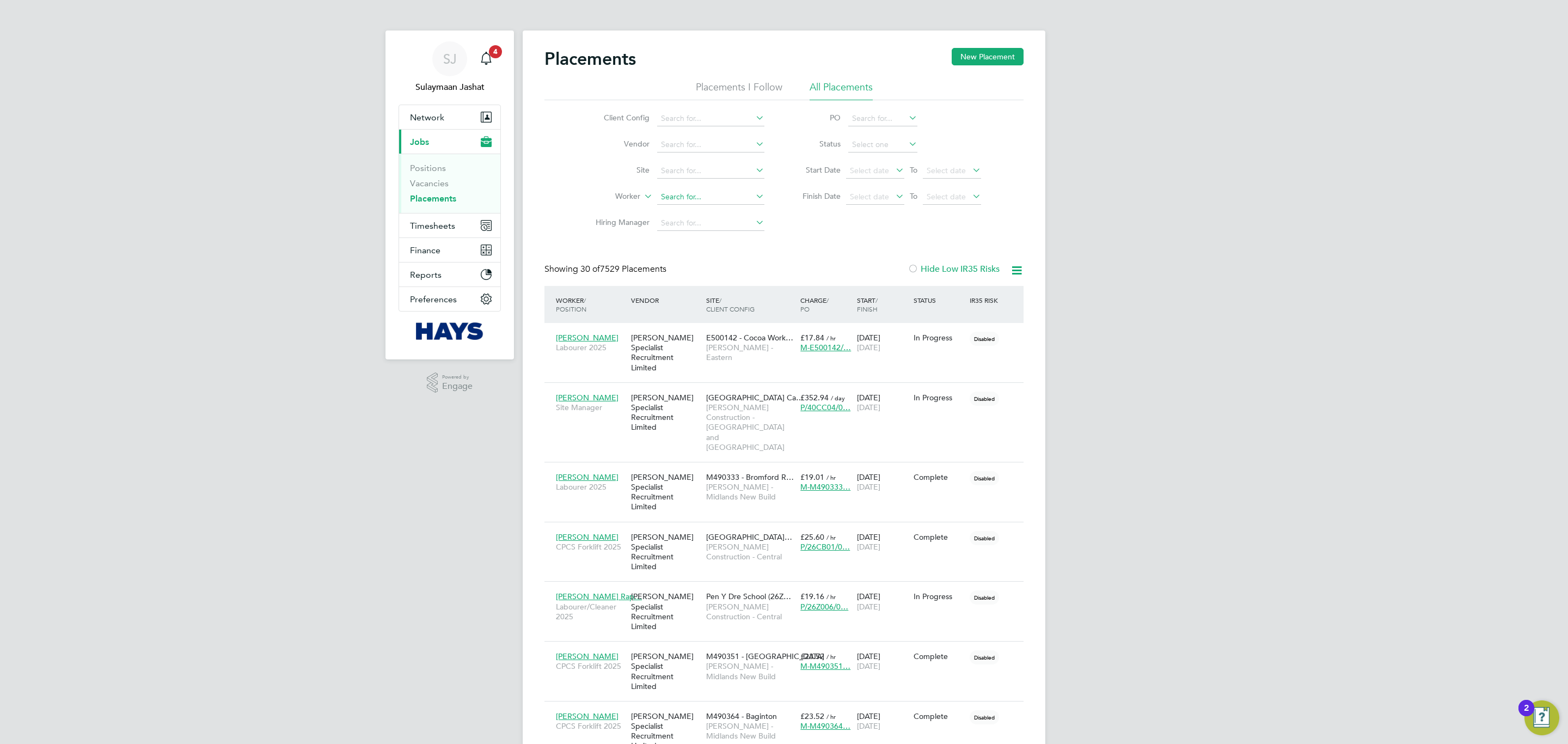
scroll to position [51, 95]
click at [445, 180] on link "Vacancies" at bounding box center [429, 183] width 39 height 10
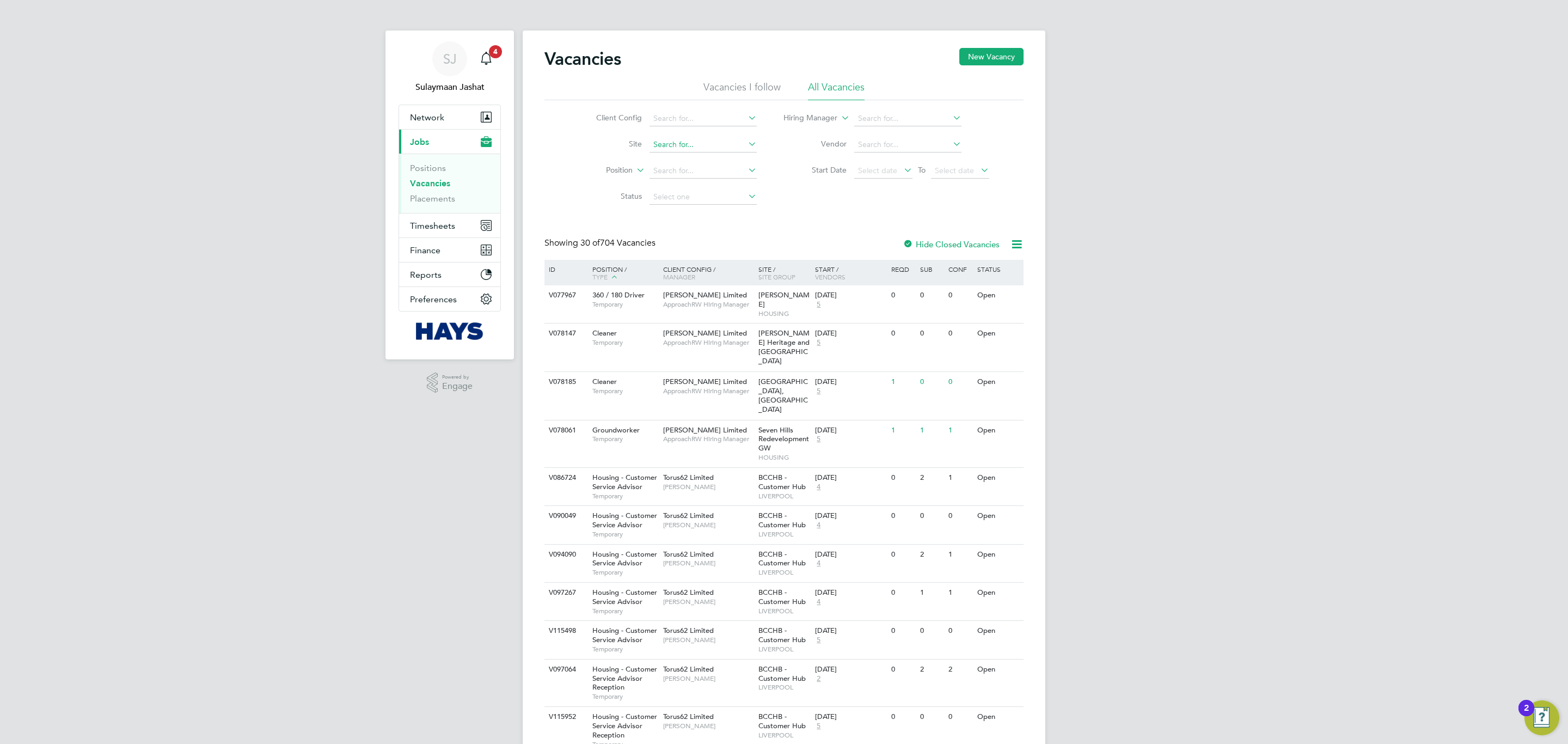
click at [700, 151] on input at bounding box center [703, 145] width 107 height 15
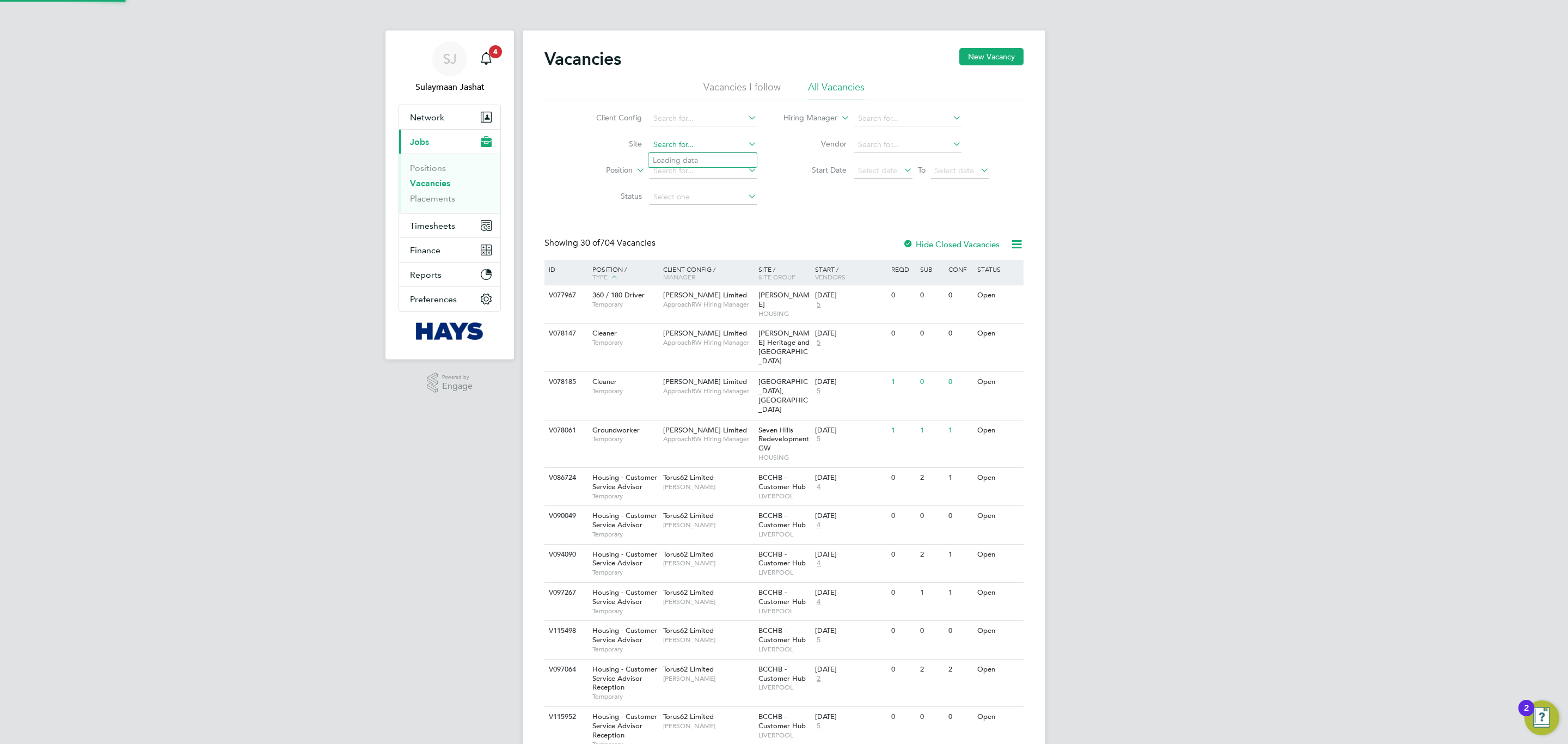
click at [715, 203] on li "S421021 - Barne Barton" at bounding box center [712, 204] width 127 height 15
type input "S421021 - Barne Barton"
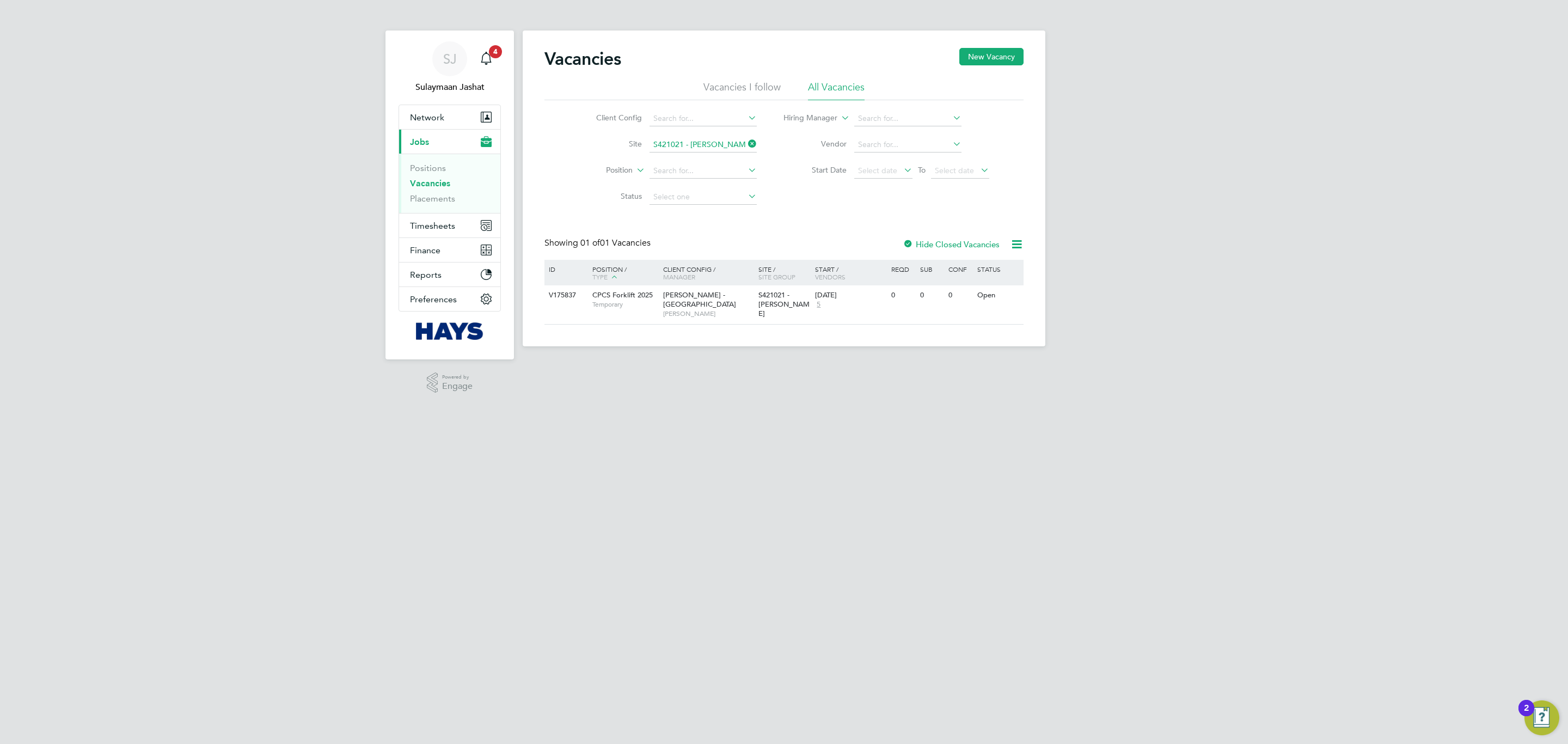
click at [746, 139] on icon at bounding box center [746, 144] width 0 height 15
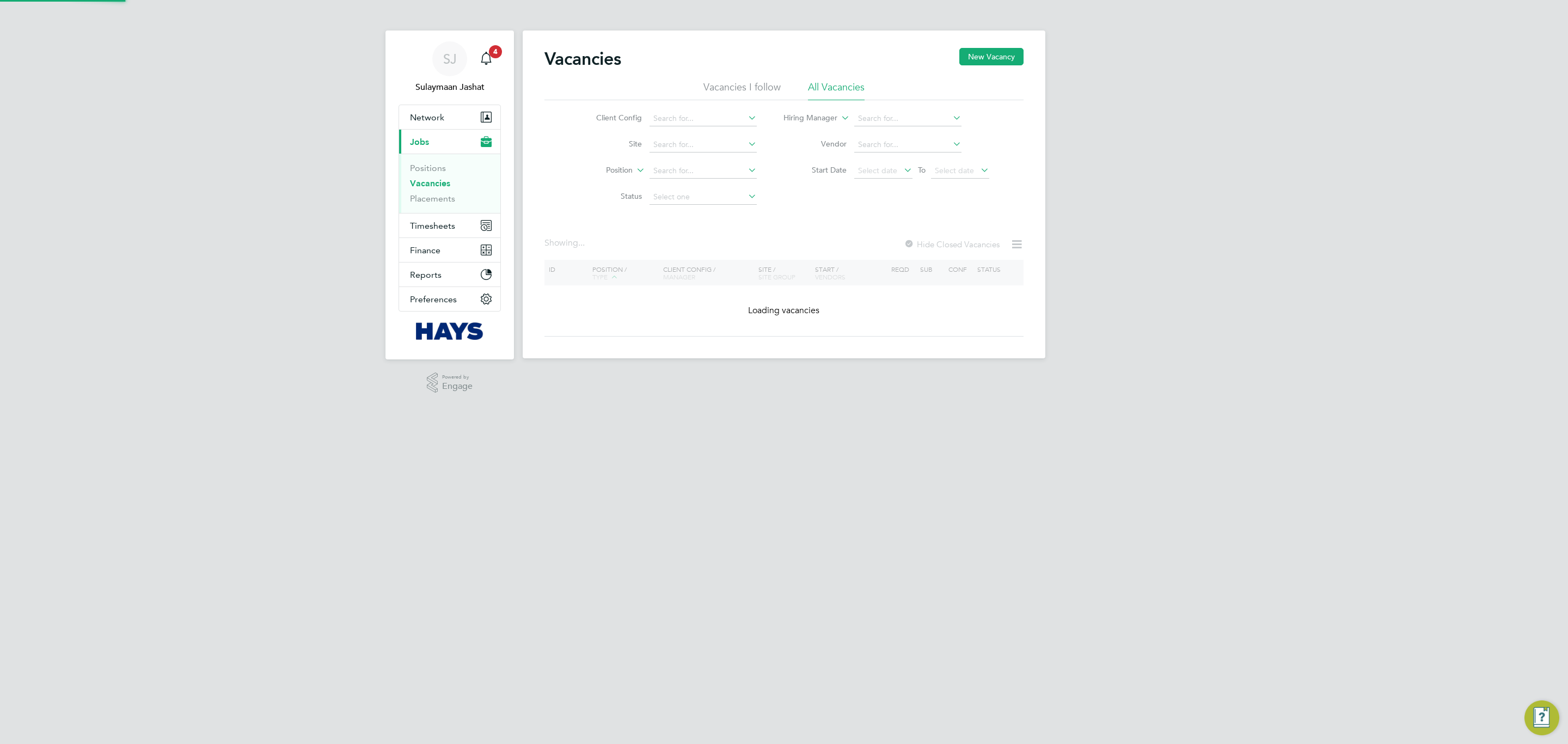
click at [818, 227] on div "Vacancies New Vacancy Vacancies I follow All Vacancies Client Config Site Posit…" at bounding box center [783, 192] width 479 height 288
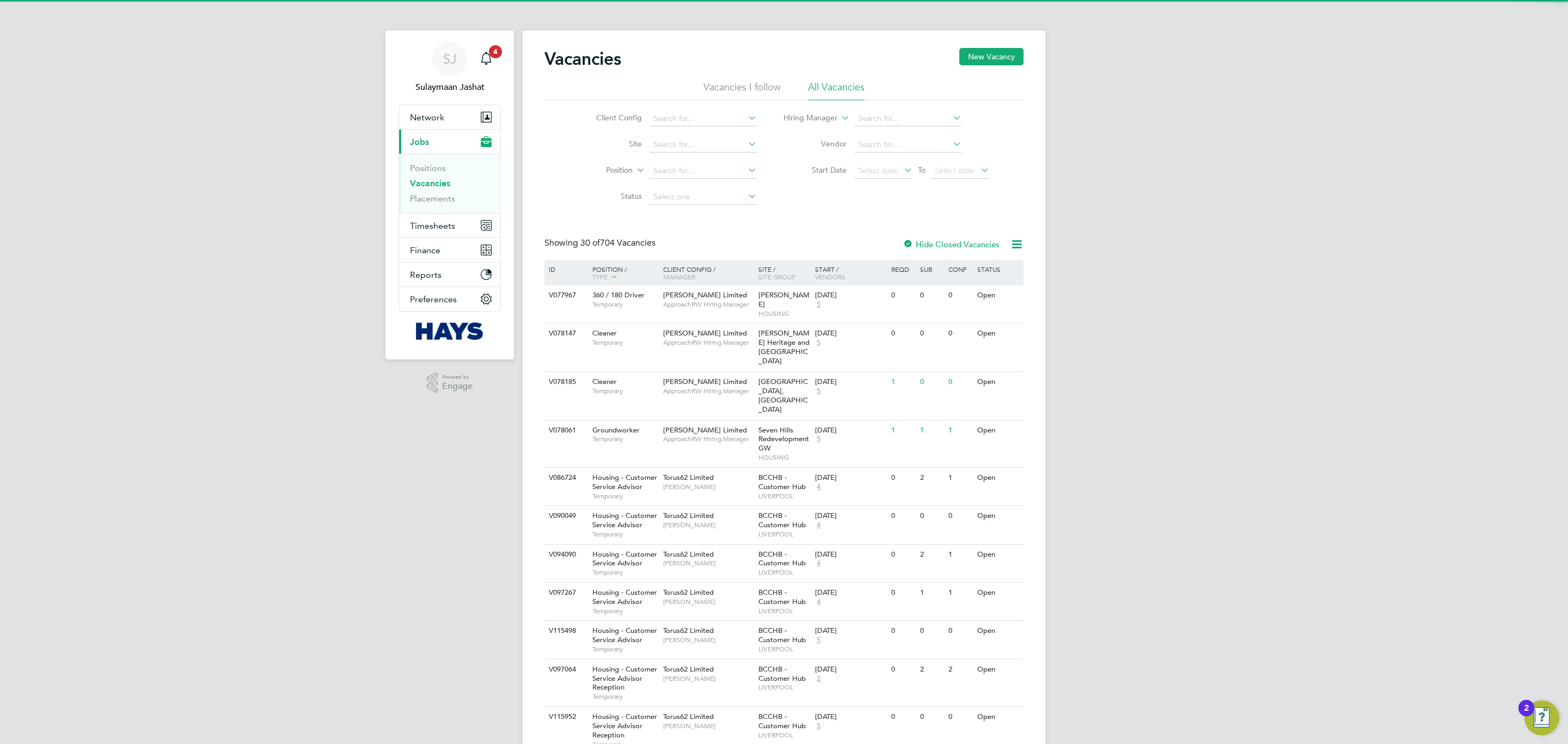
click at [794, 194] on div "Client Config Site Position Status Hiring Manager Vendor Start Date Select date…" at bounding box center [783, 155] width 479 height 110
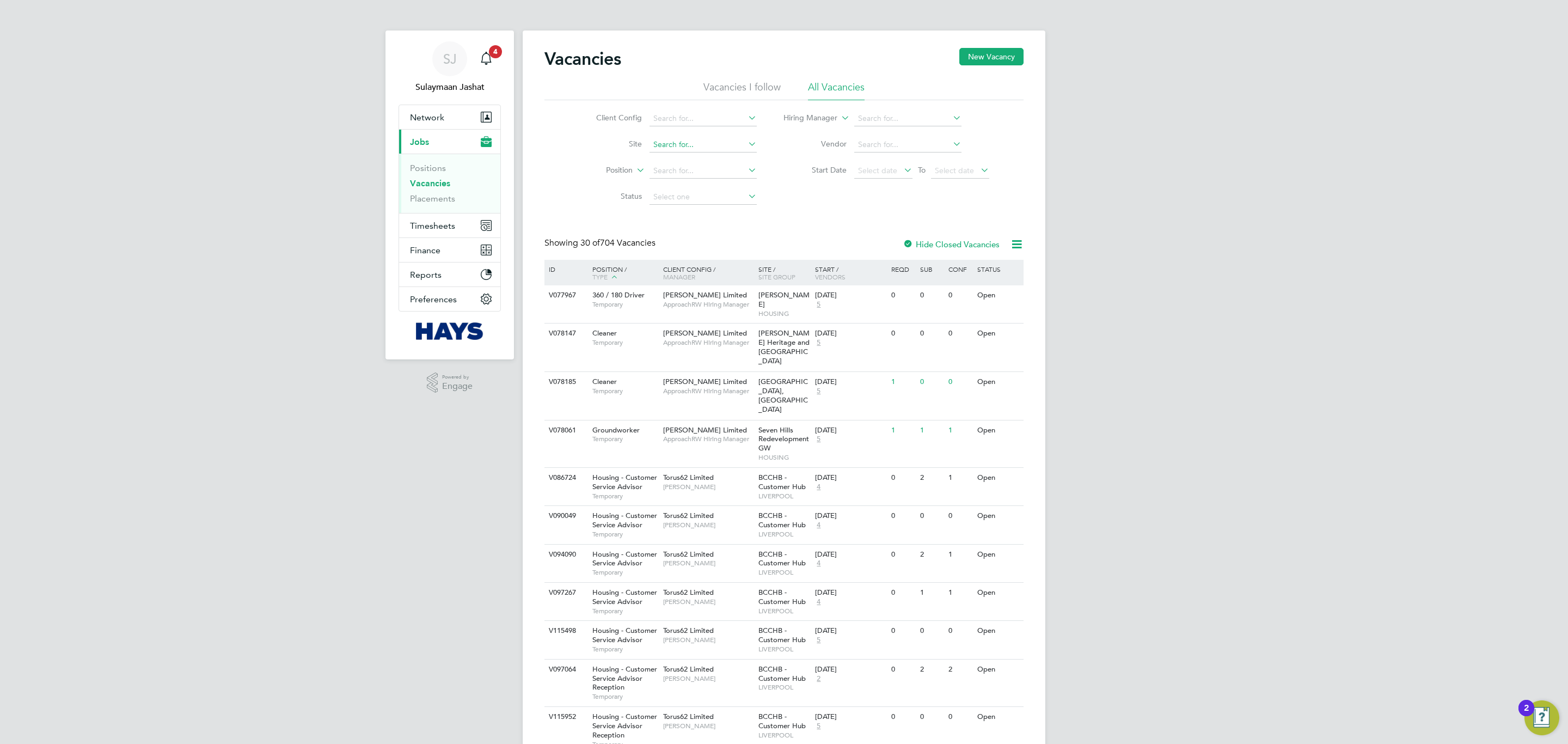
click at [668, 146] on input at bounding box center [703, 145] width 107 height 15
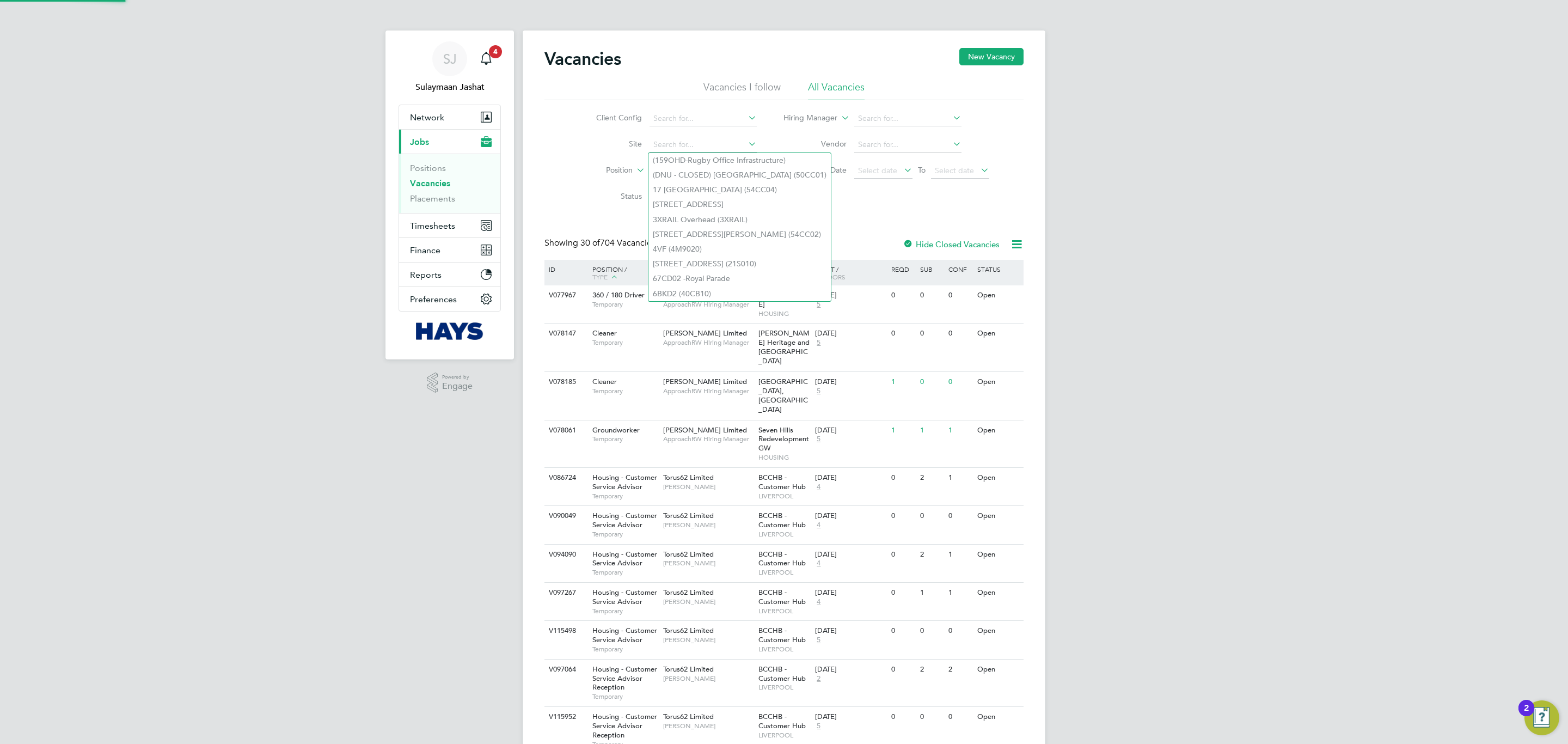
click at [924, 200] on div "Client Config Site Position Status Hiring Manager Vendor Start Date Select date…" at bounding box center [783, 155] width 479 height 110
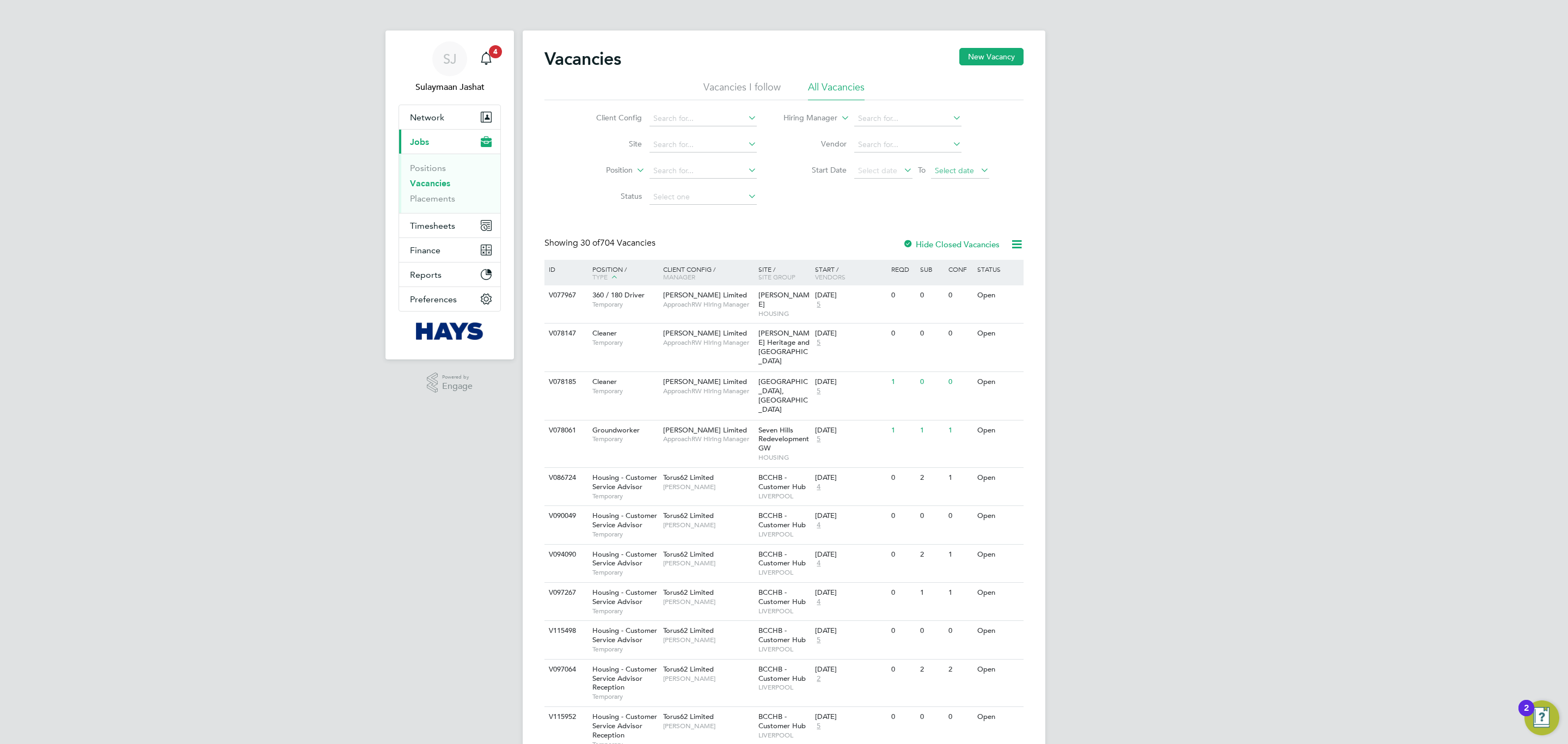
click at [950, 173] on span "Select date" at bounding box center [954, 170] width 39 height 10
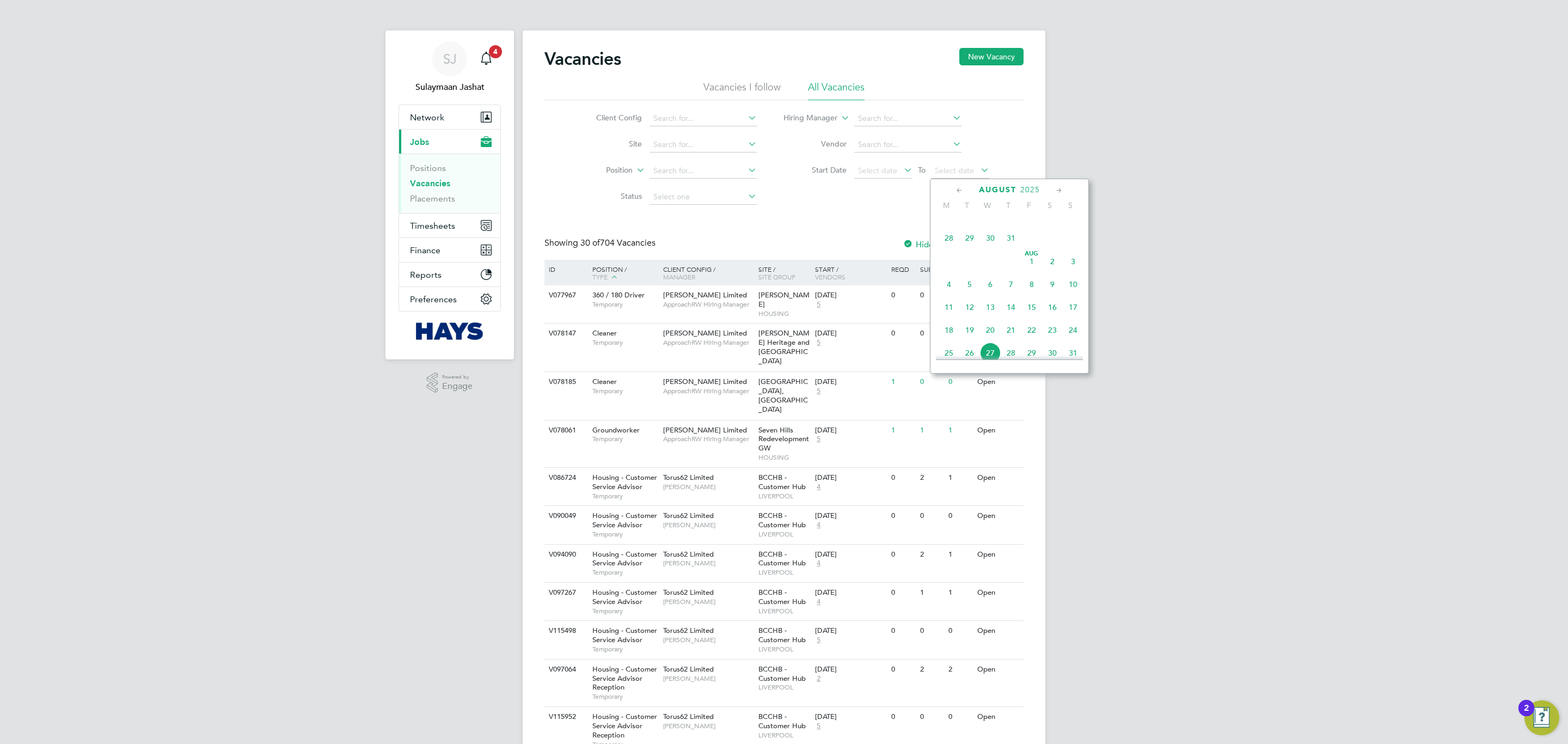
click at [1031, 264] on span "Aug 1" at bounding box center [1031, 261] width 21 height 21
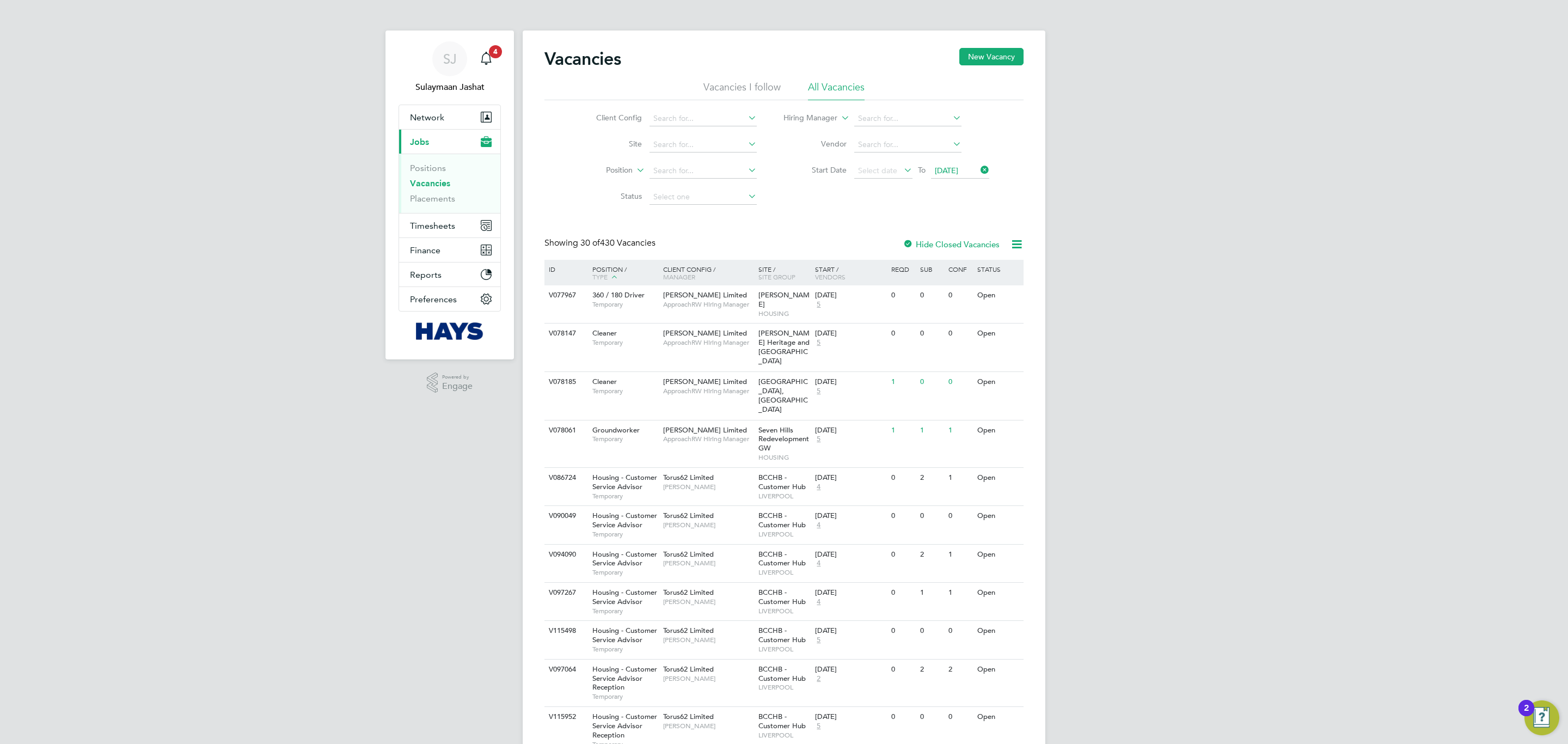
click at [1014, 242] on icon at bounding box center [1017, 244] width 14 height 14
click at [954, 271] on li "Download Vacancies Report" at bounding box center [966, 271] width 110 height 15
click at [681, 137] on input at bounding box center [703, 145] width 107 height 15
click at [728, 155] on li "Bedfor d Passage Development (54X003)" at bounding box center [739, 160] width 183 height 15
type input "Bedford Passage Development (54X003)"
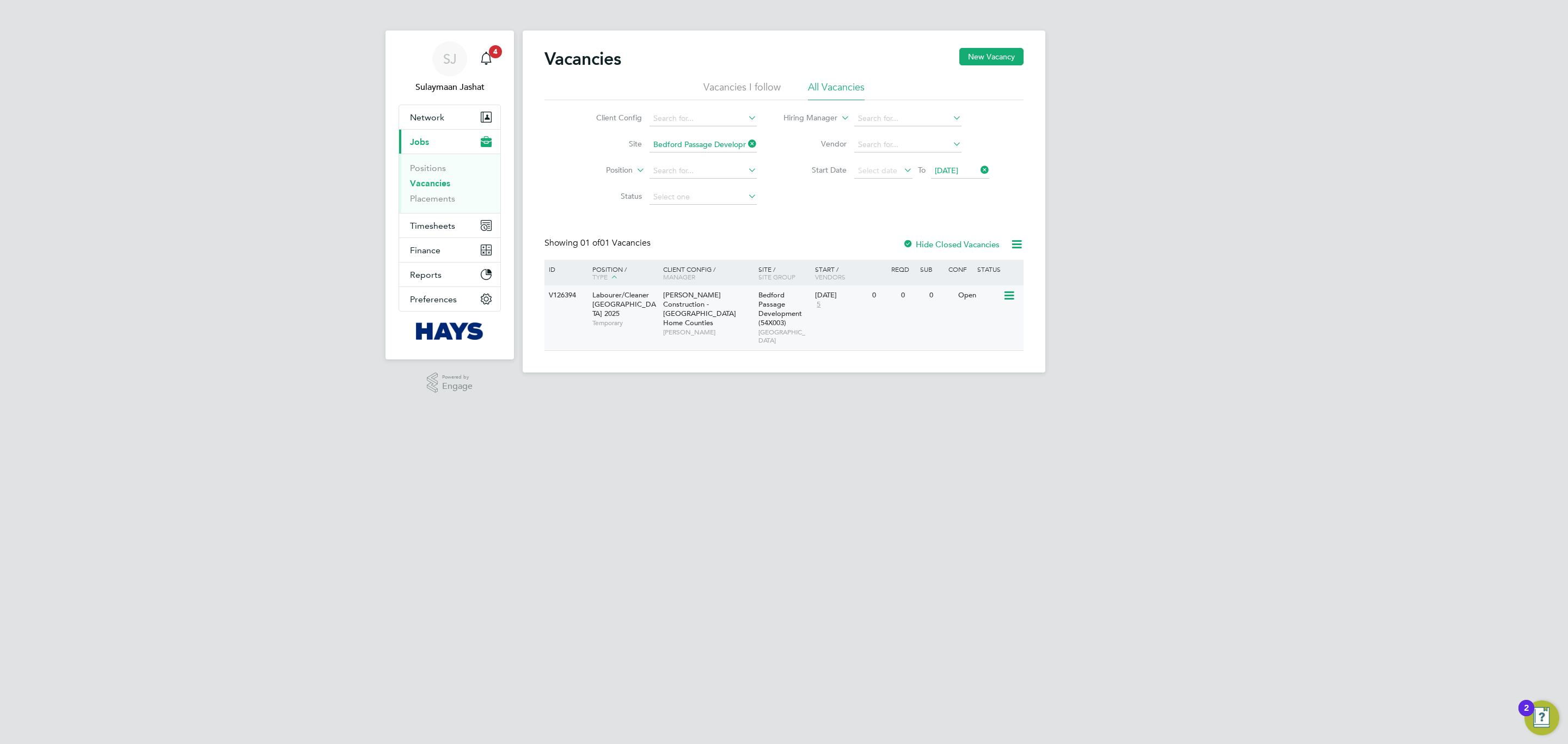
click at [839, 307] on div "28 May 2024 5" at bounding box center [841, 300] width 57 height 29
click at [746, 147] on icon at bounding box center [746, 144] width 0 height 15
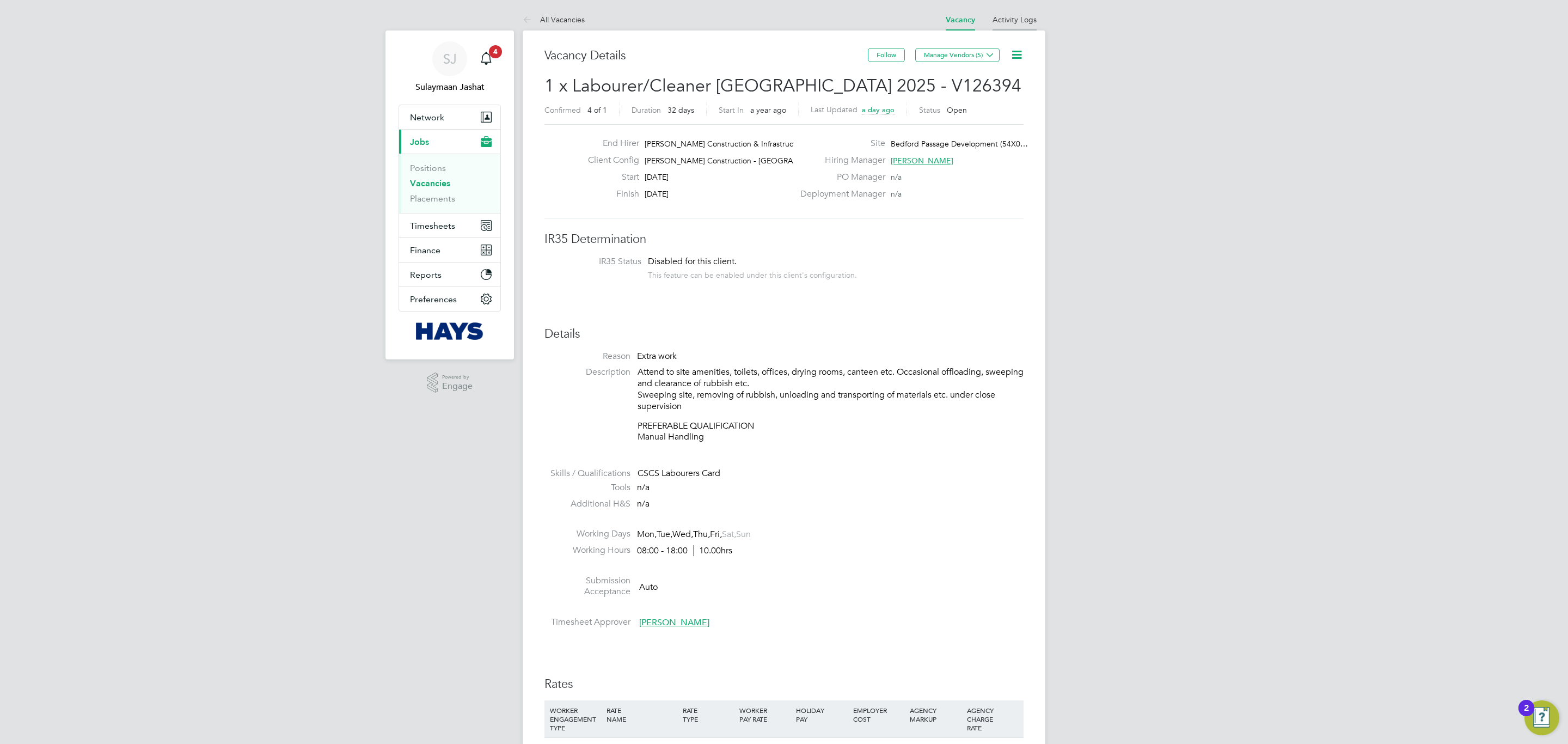
click at [1014, 19] on link "Activity Logs" at bounding box center [1014, 19] width 44 height 10
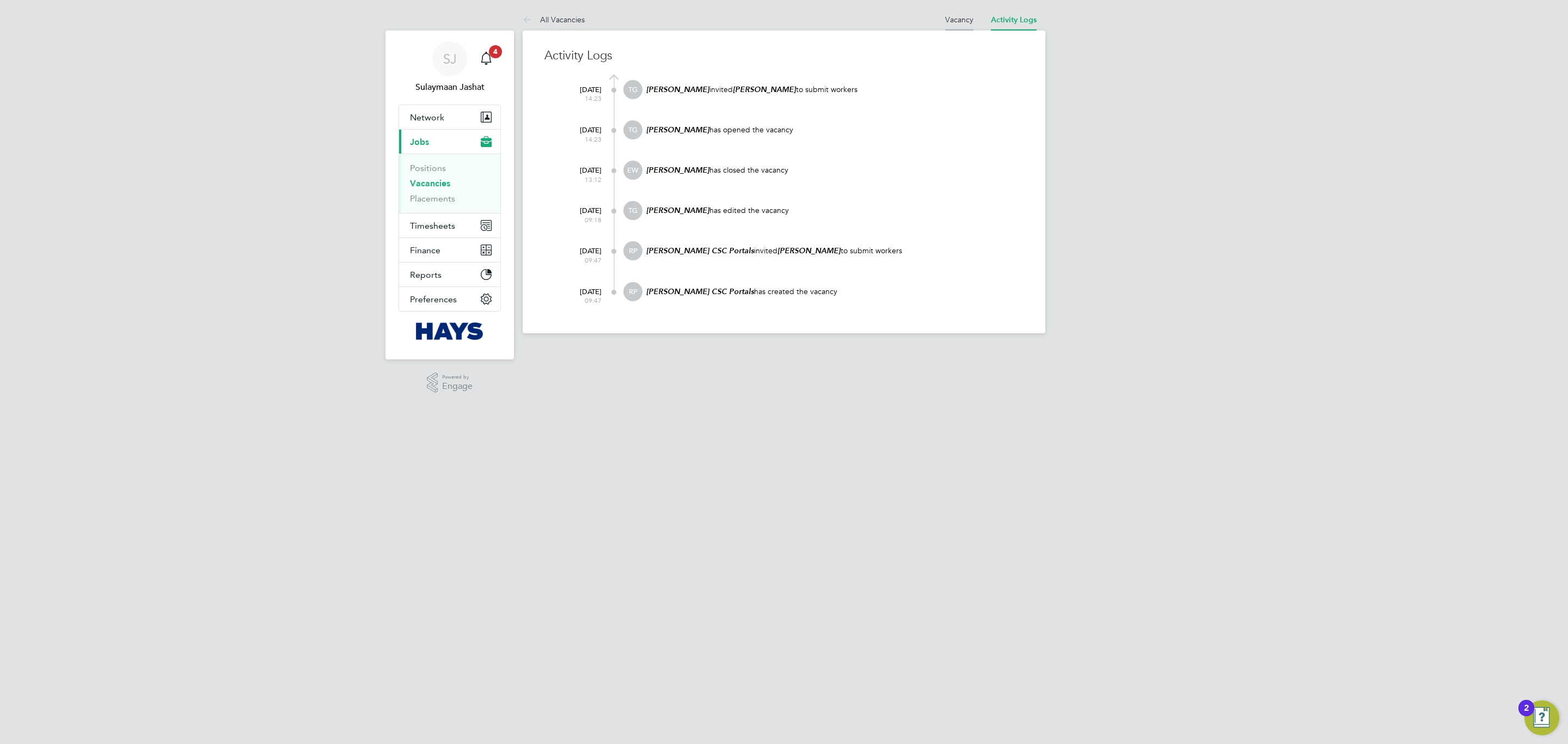
click at [966, 19] on link "Vacancy" at bounding box center [959, 19] width 29 height 10
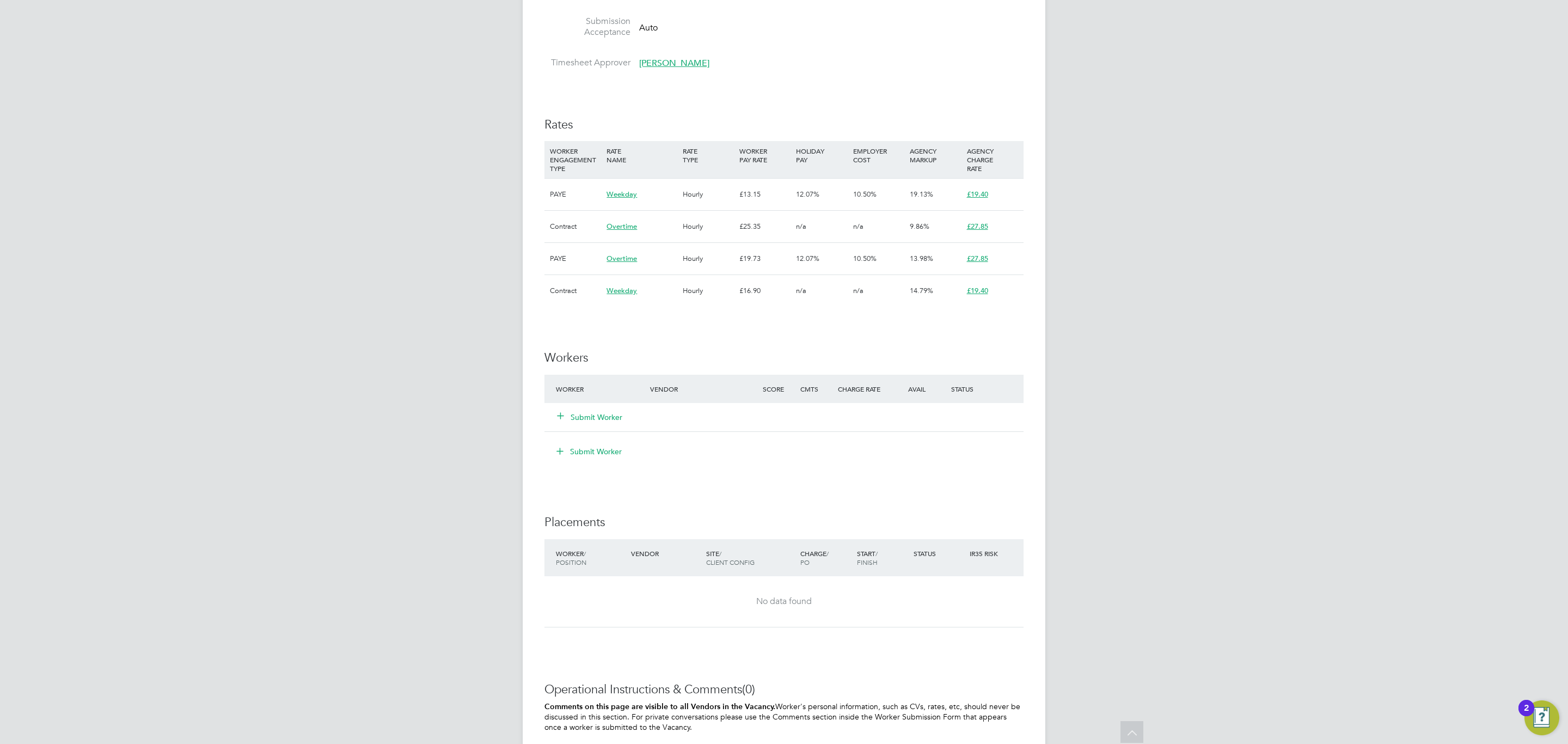
scroll to position [407, 0]
